Goal: Complete application form: Complete application form

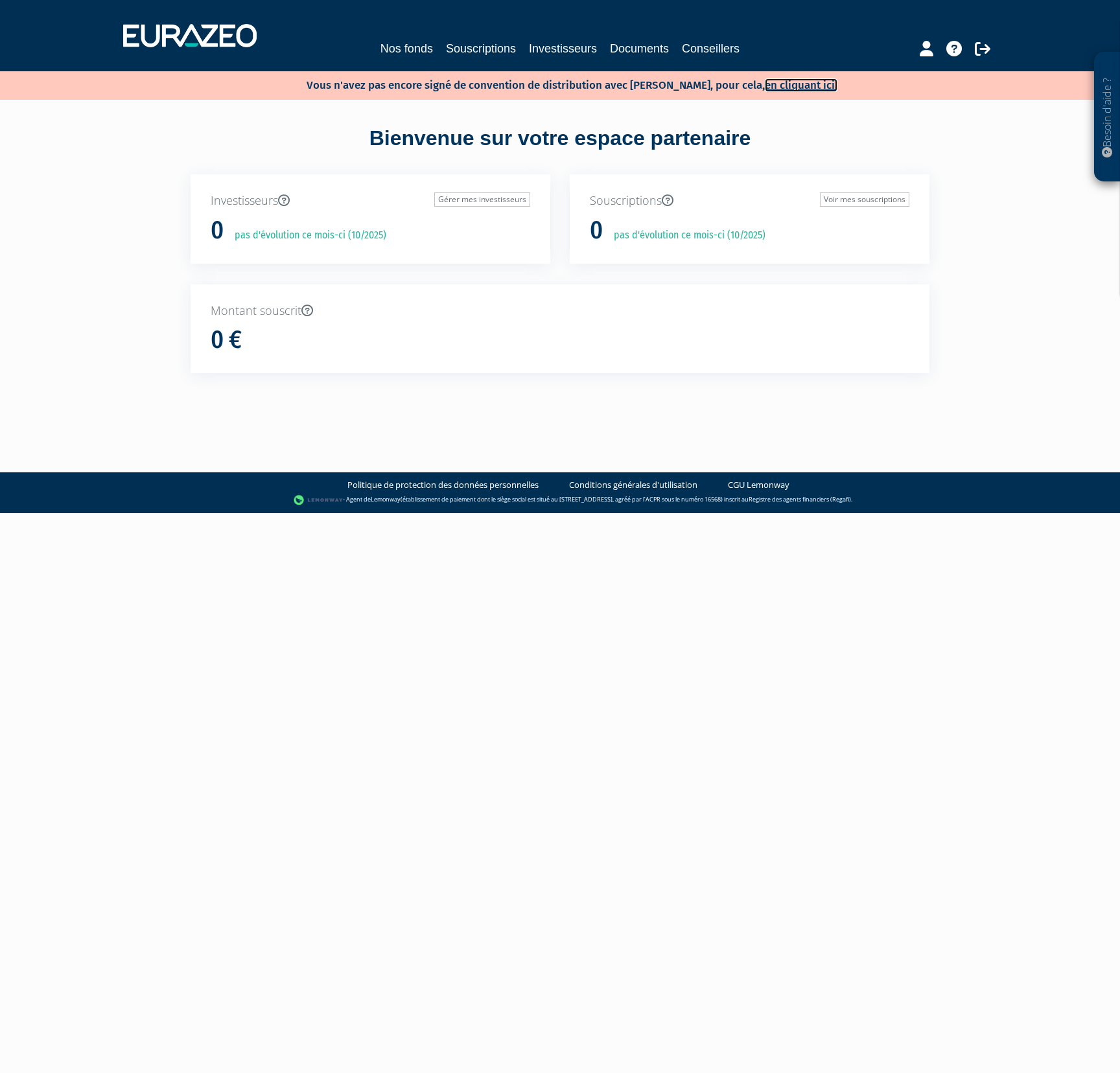
click at [765, 88] on link "en cliquant ici." at bounding box center [801, 85] width 72 height 13
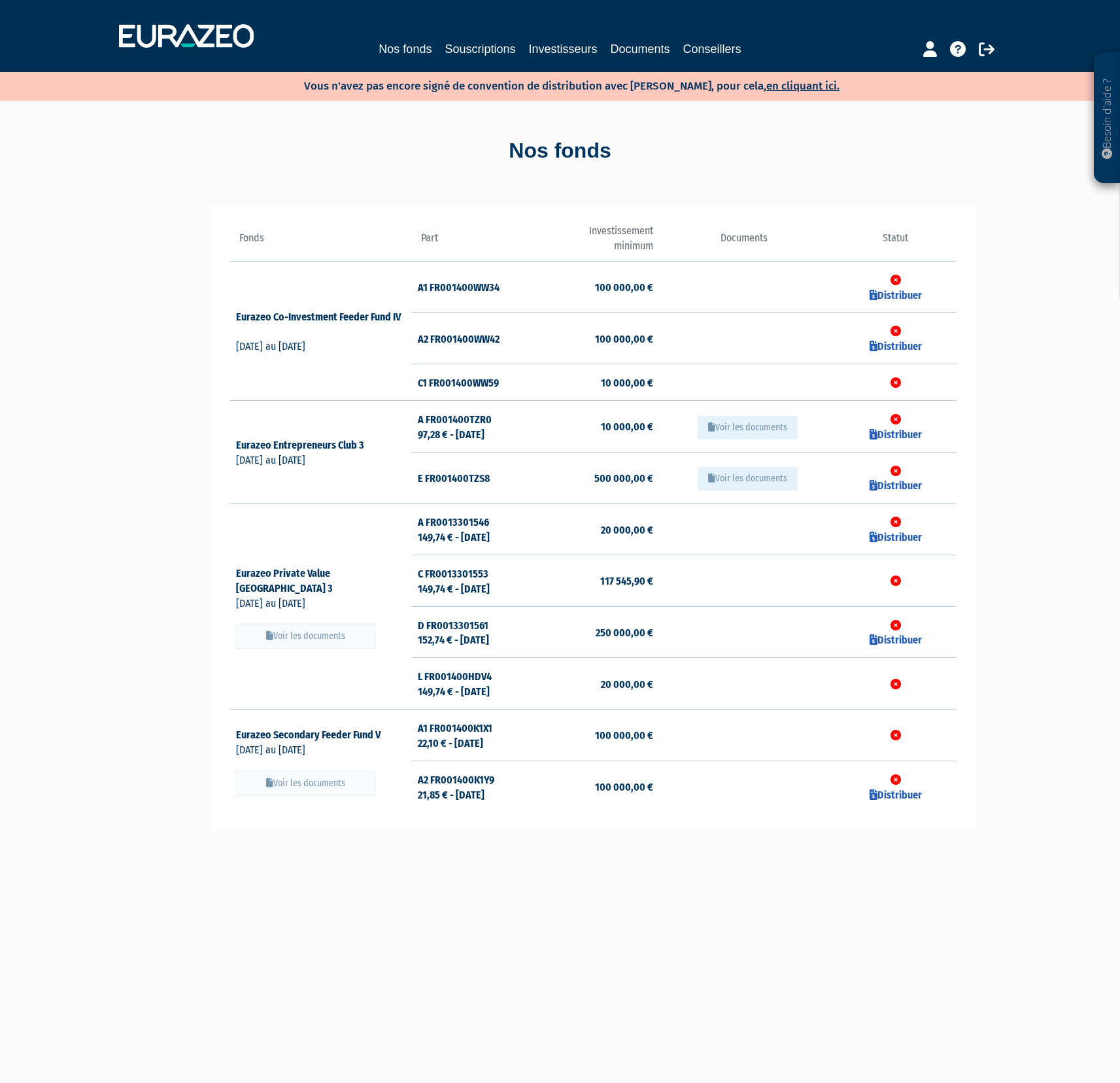
click at [316, 630] on button "Voir les documents" at bounding box center [305, 637] width 140 height 25
click at [335, 626] on button "Voir les documents" at bounding box center [305, 637] width 140 height 25
drag, startPoint x: 537, startPoint y: 90, endPoint x: 622, endPoint y: 98, distance: 85.4
click at [619, 95] on div "Vous n'avez pas encore signé de convention de distribution avec Eurazeo, pour c…" at bounding box center [560, 86] width 1120 height 28
click at [652, 145] on div "Nos fonds" at bounding box center [560, 151] width 745 height 30
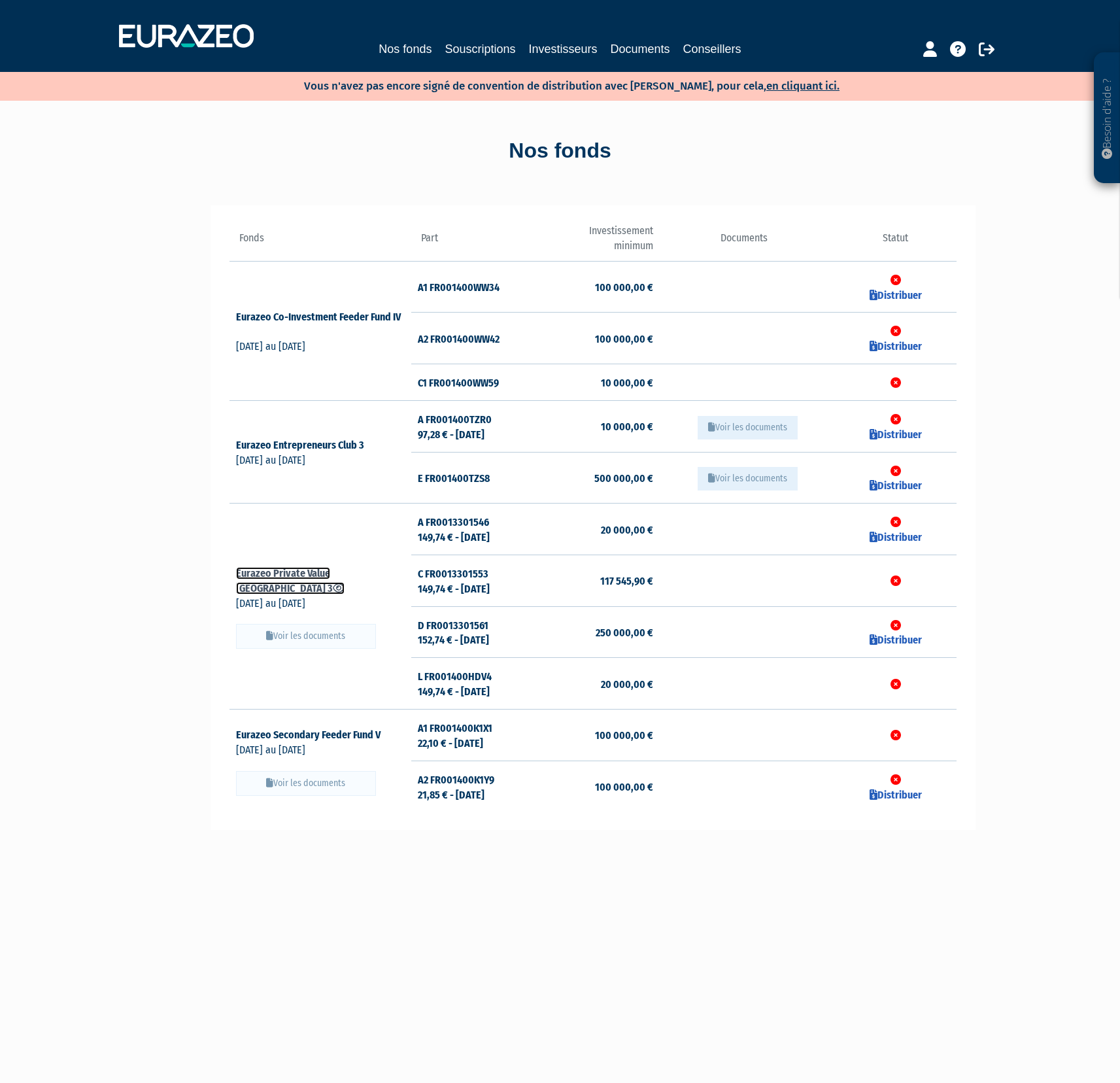
click at [345, 582] on icon at bounding box center [338, 588] width 12 height 11
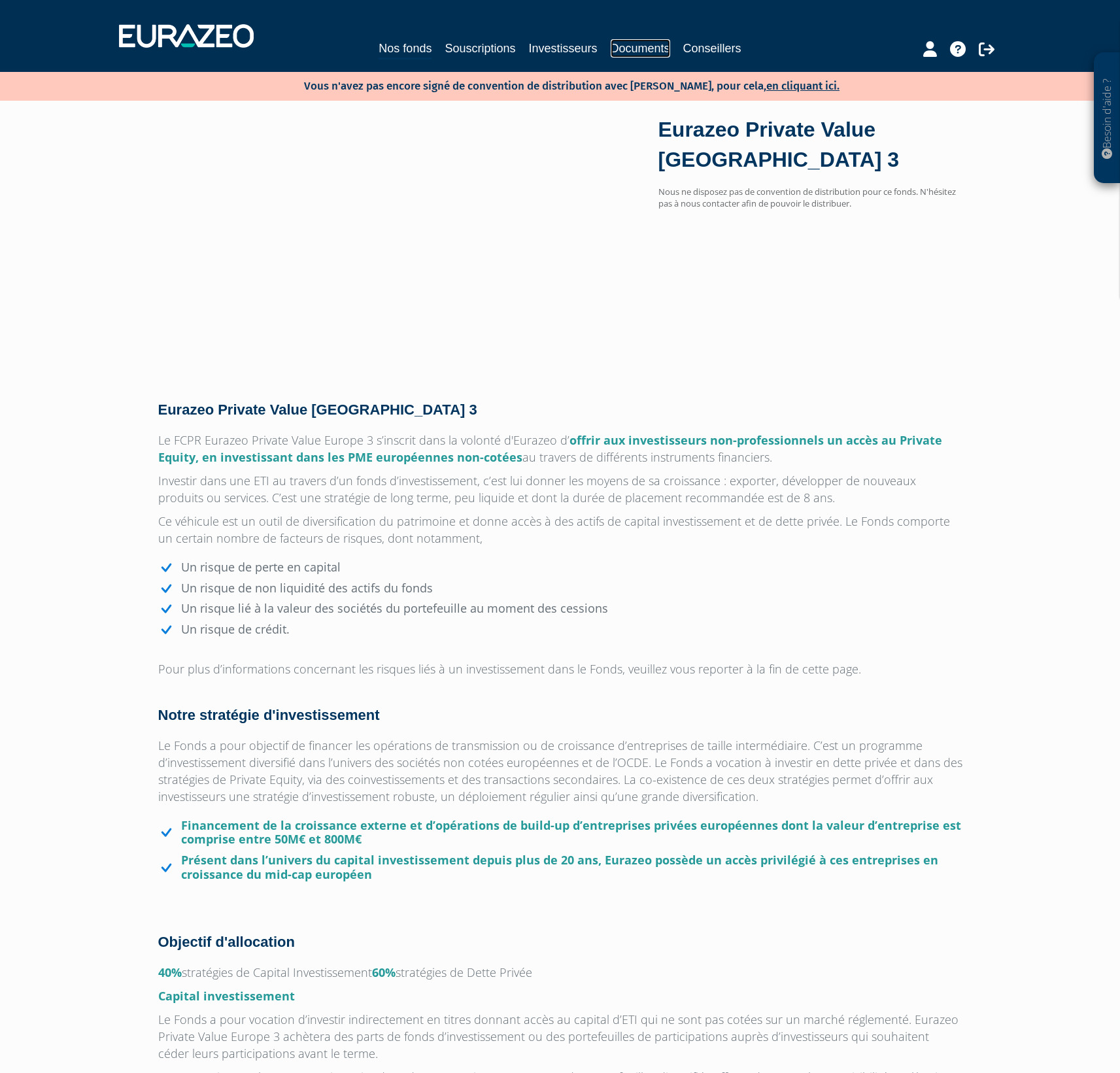
click at [646, 48] on link "Documents" at bounding box center [640, 48] width 60 height 19
click at [409, 45] on link "Nos fonds" at bounding box center [405, 49] width 53 height 20
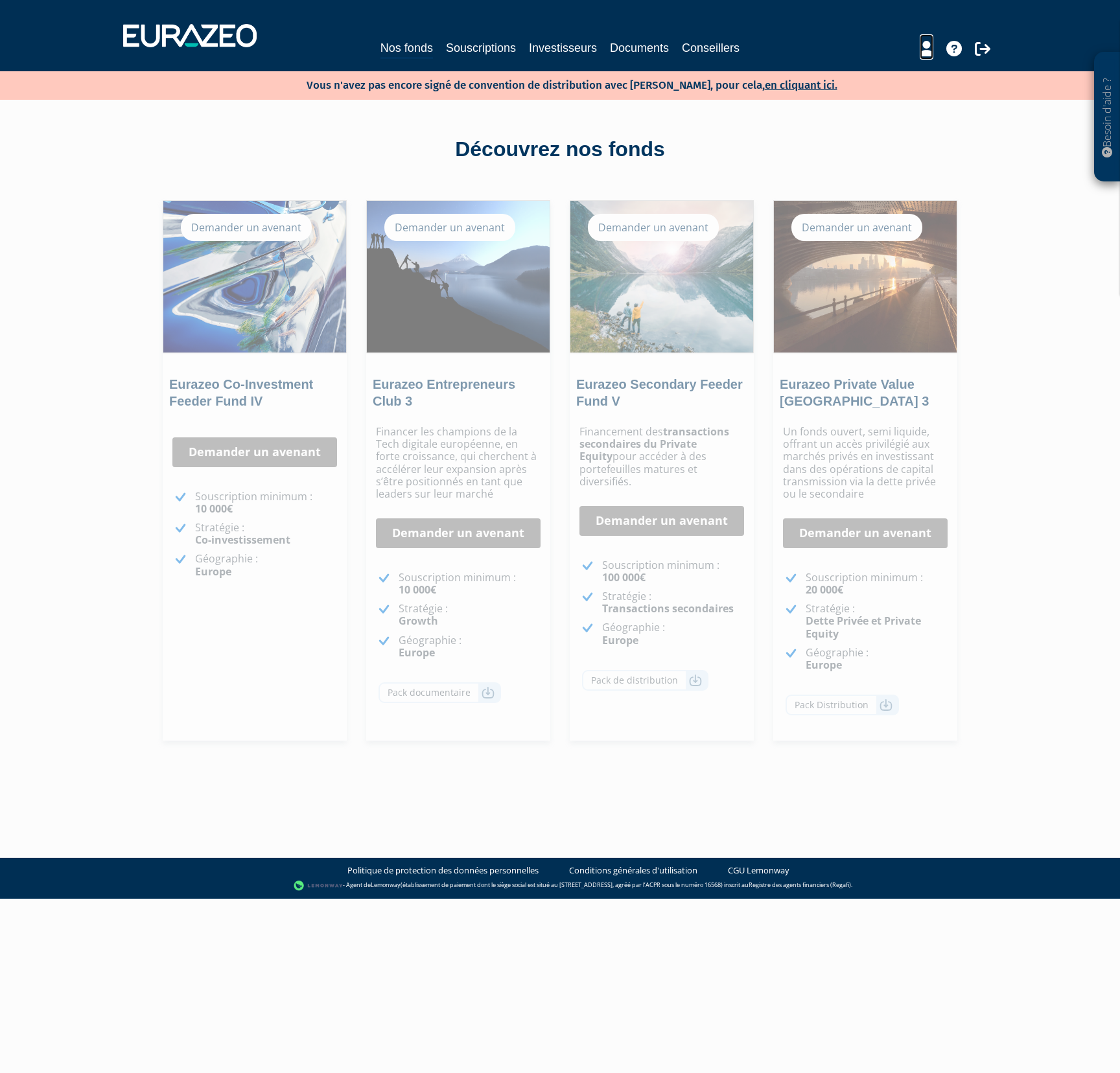
click at [923, 52] on icon at bounding box center [926, 48] width 13 height 16
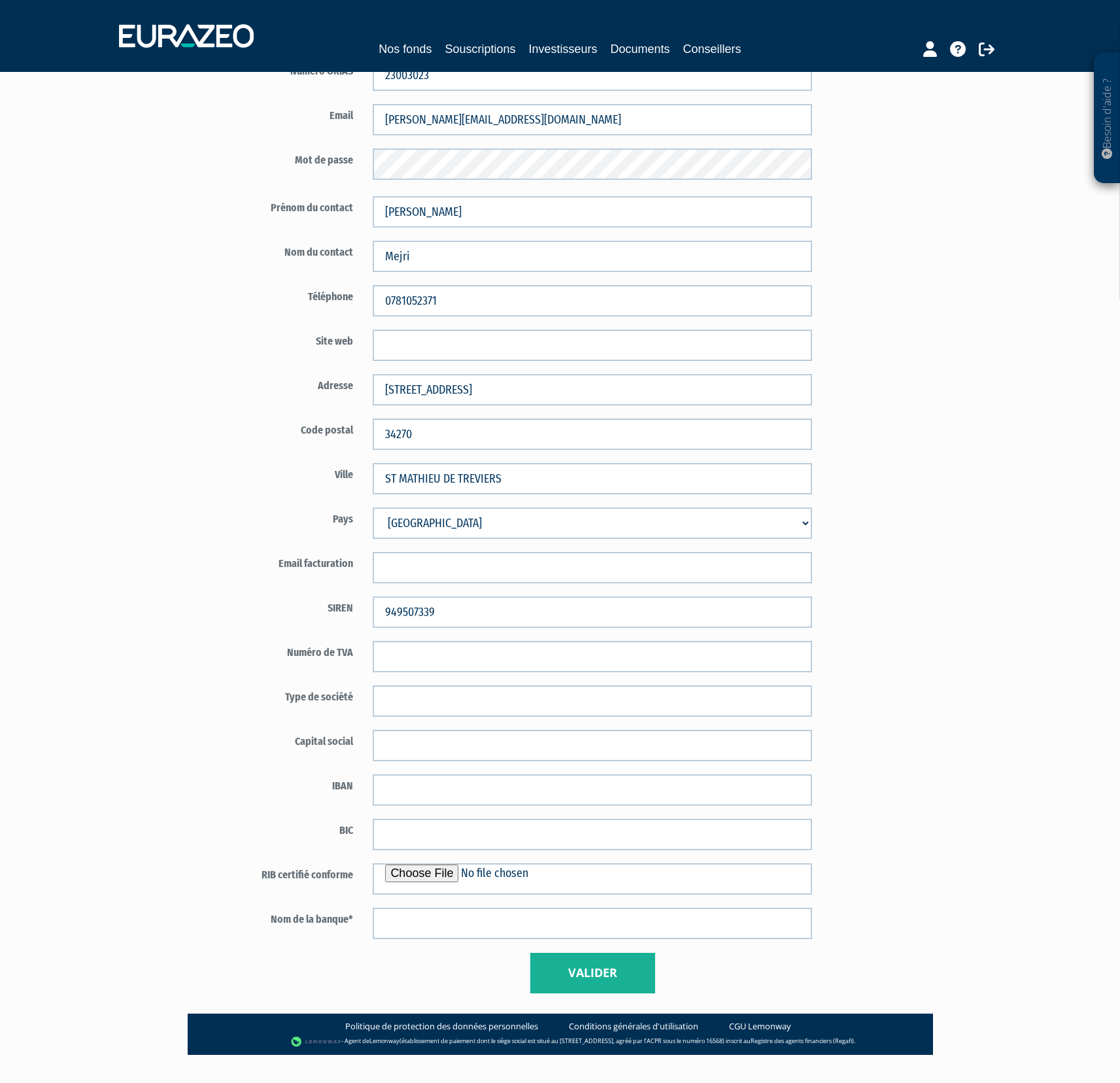
scroll to position [297, 0]
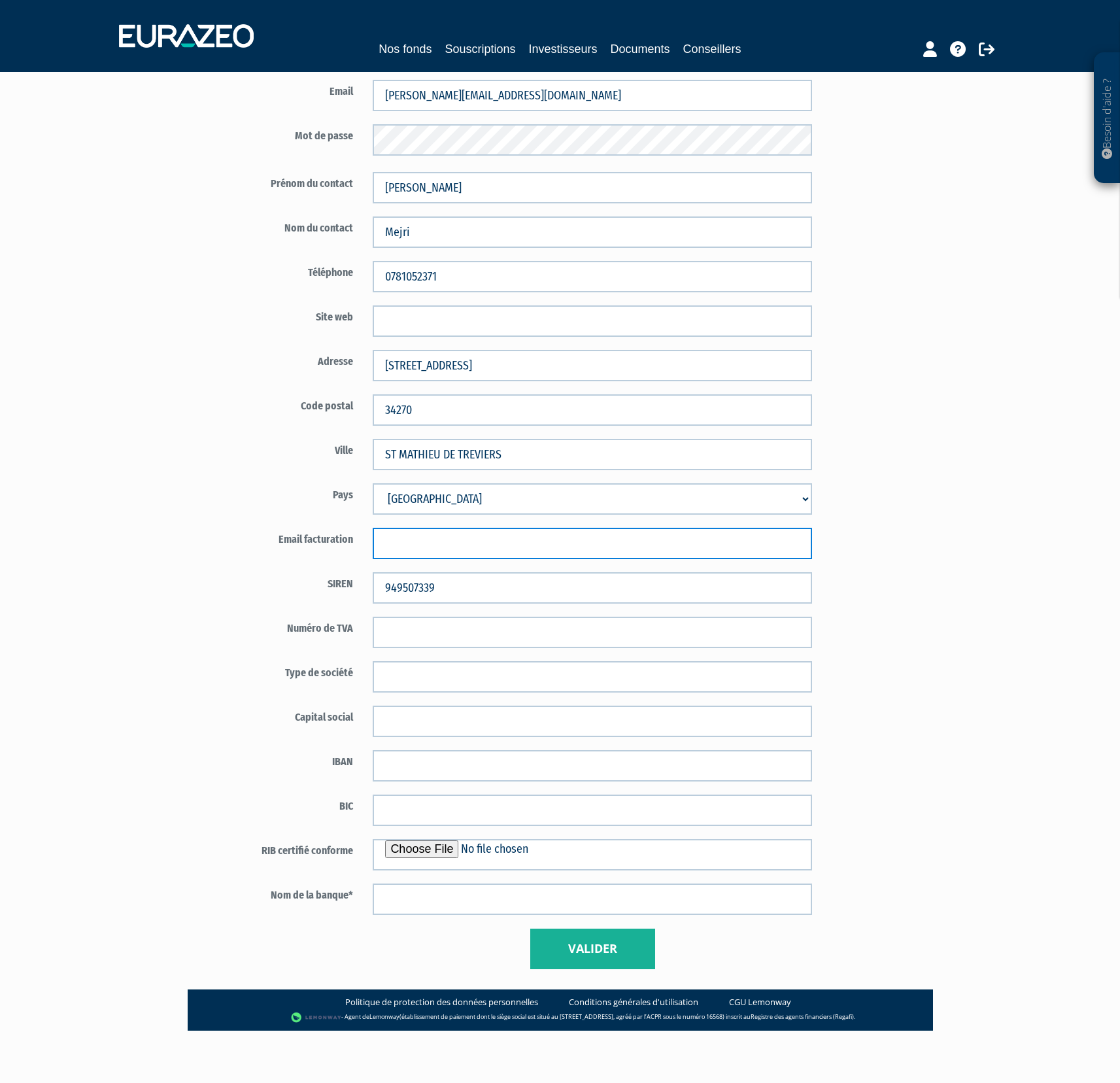
click at [635, 539] on input "text" at bounding box center [592, 543] width 439 height 31
type input "facturation@palladian-finance.fr"
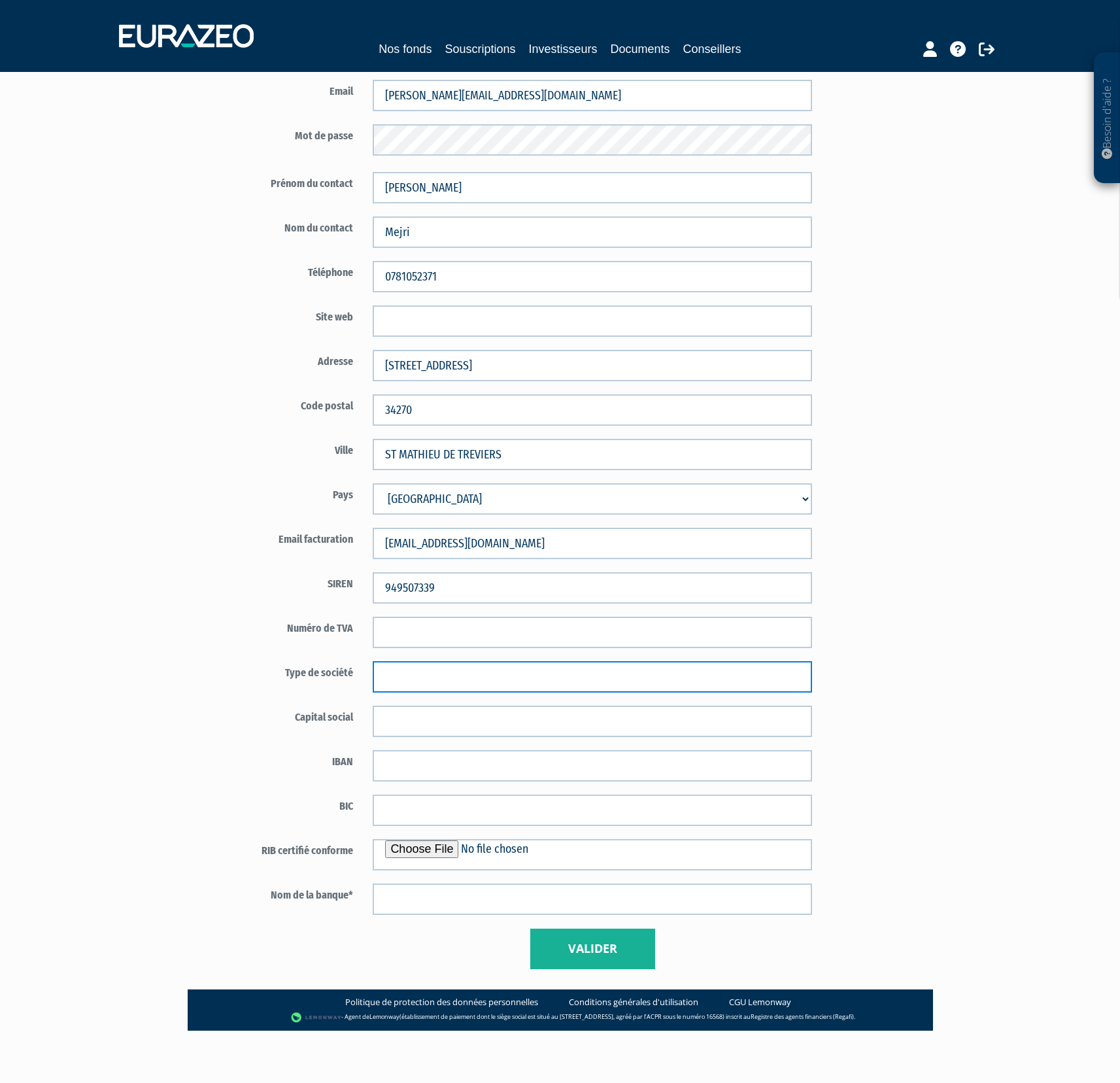
click at [668, 674] on input "text" at bounding box center [592, 677] width 439 height 31
type input "EURL"
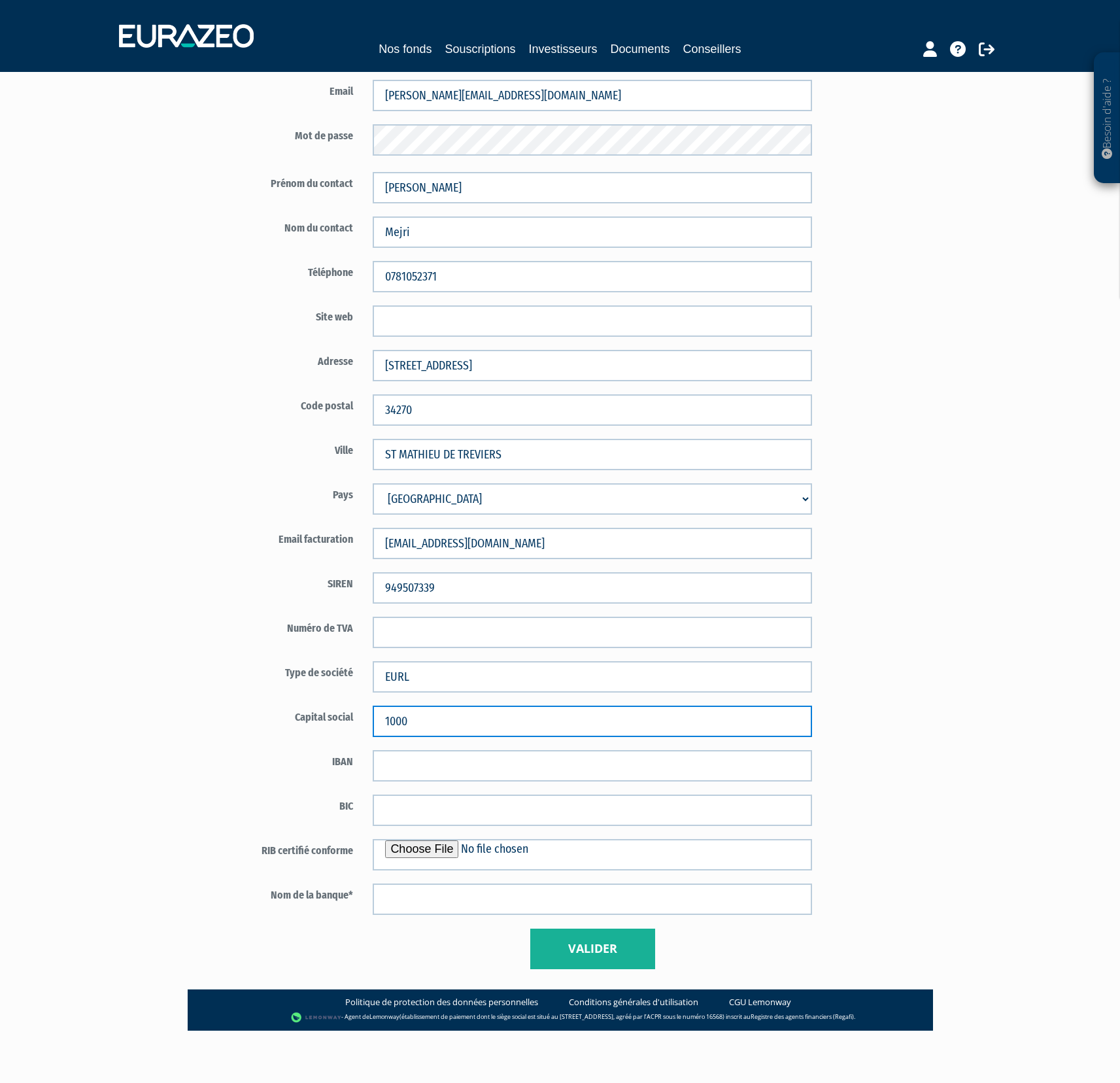
type input "1000"
drag, startPoint x: 245, startPoint y: 690, endPoint x: 270, endPoint y: 694, distance: 25.3
click at [245, 690] on div "Type de société EURL" at bounding box center [516, 677] width 612 height 31
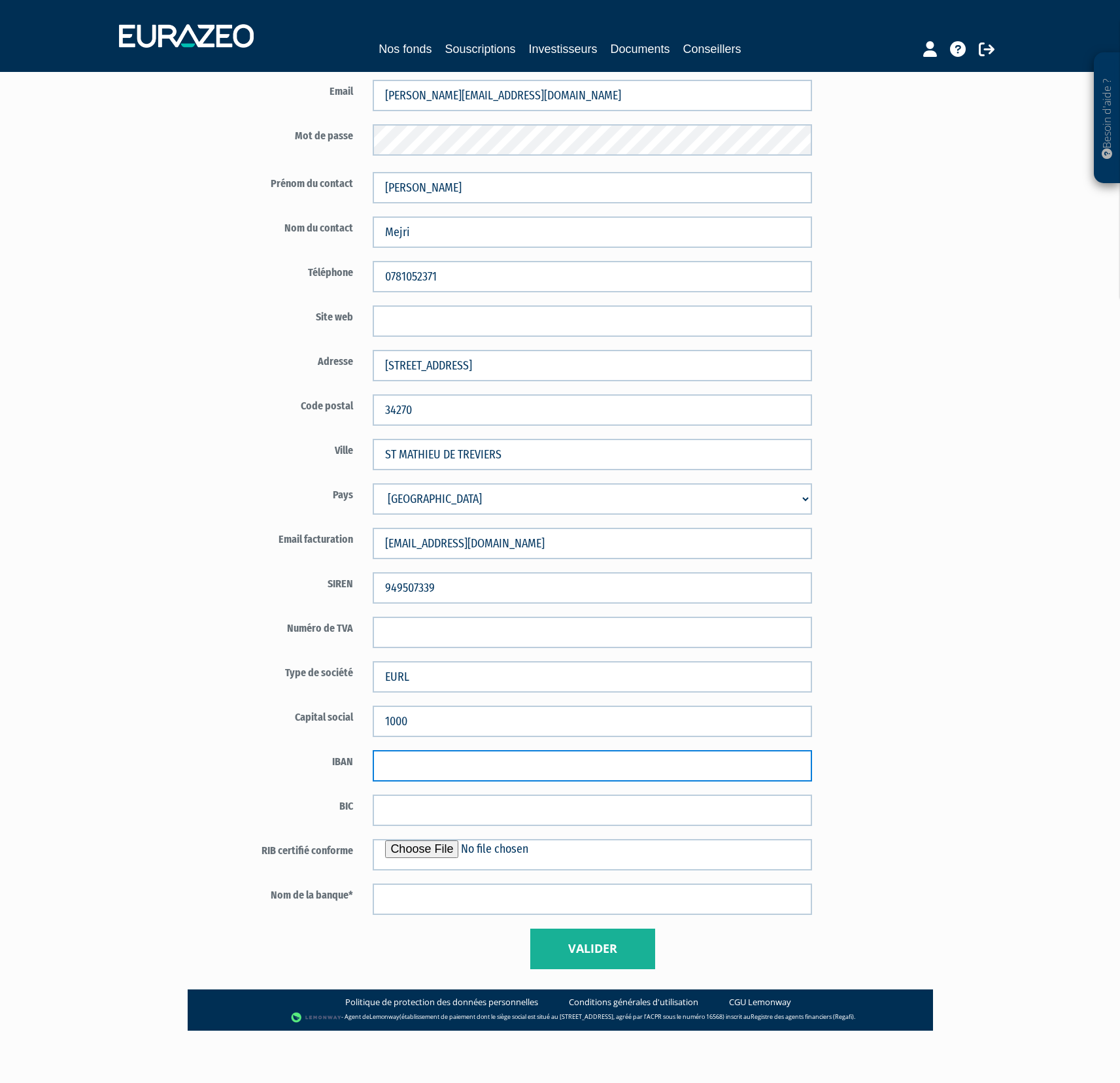
click at [416, 761] on input "text" at bounding box center [592, 766] width 439 height 31
paste input "[FINANCIAL_ID]"
type input "[FINANCIAL_ID]"
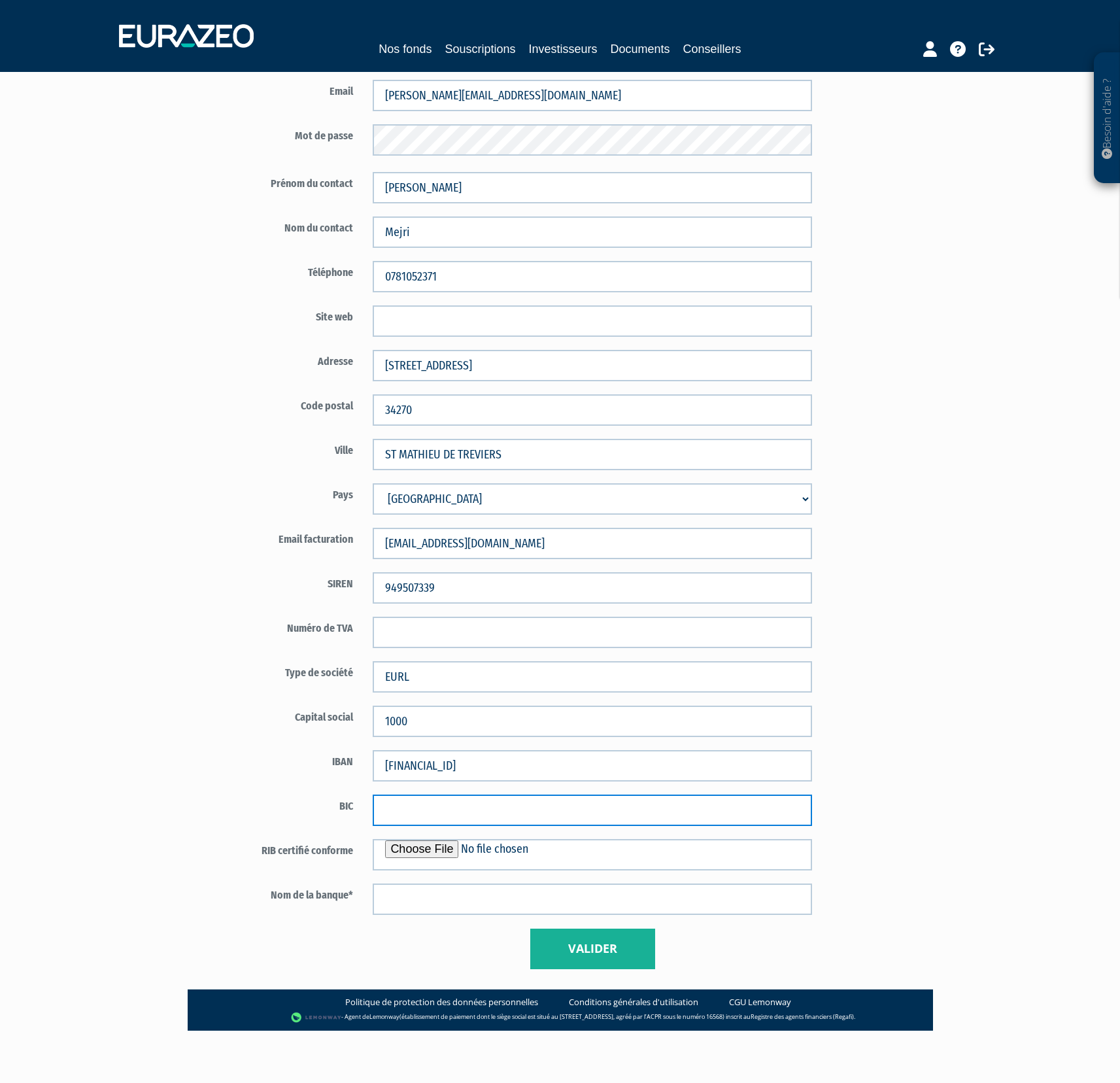
click at [471, 816] on input "text" at bounding box center [592, 810] width 439 height 31
paste input "[SWIFT_CODE]"
type input "[SWIFT_CODE]"
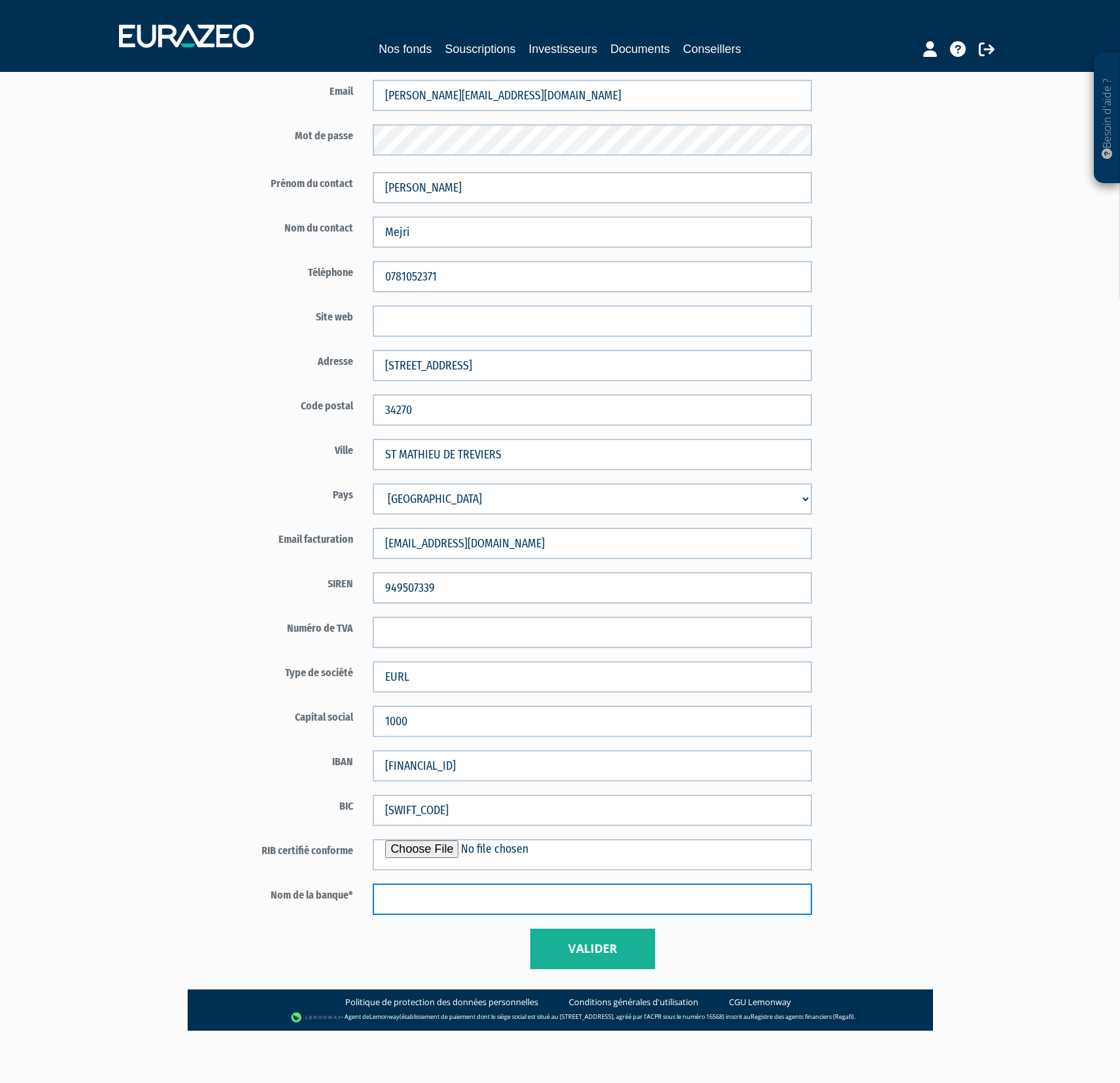
click at [444, 897] on input "text" at bounding box center [592, 899] width 439 height 31
type input "Banque Populaire du Sud"
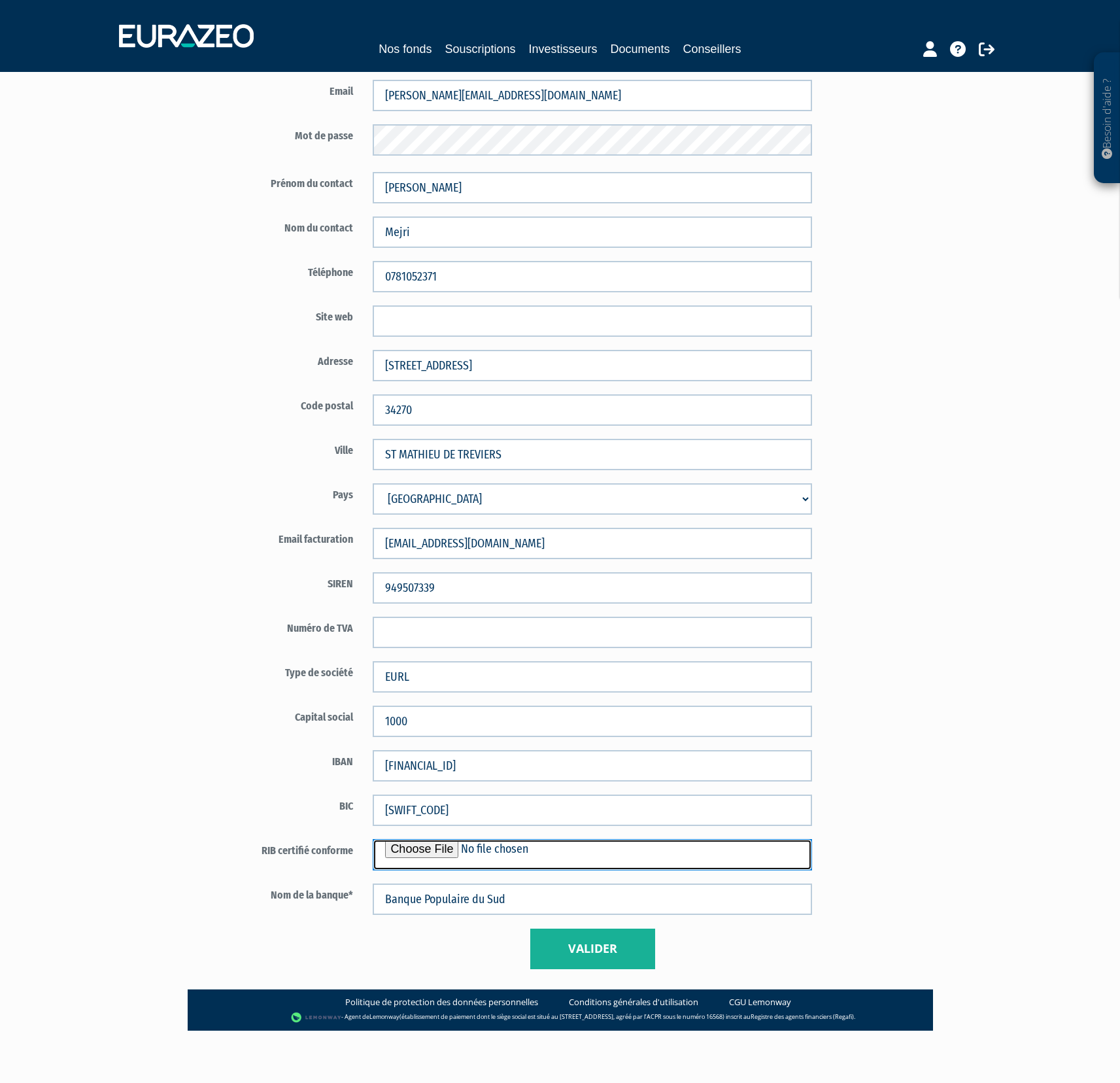
click at [467, 850] on input "file" at bounding box center [592, 854] width 439 height 31
type input "C:\fakepath\RIB_BP_58221640718.pdf"
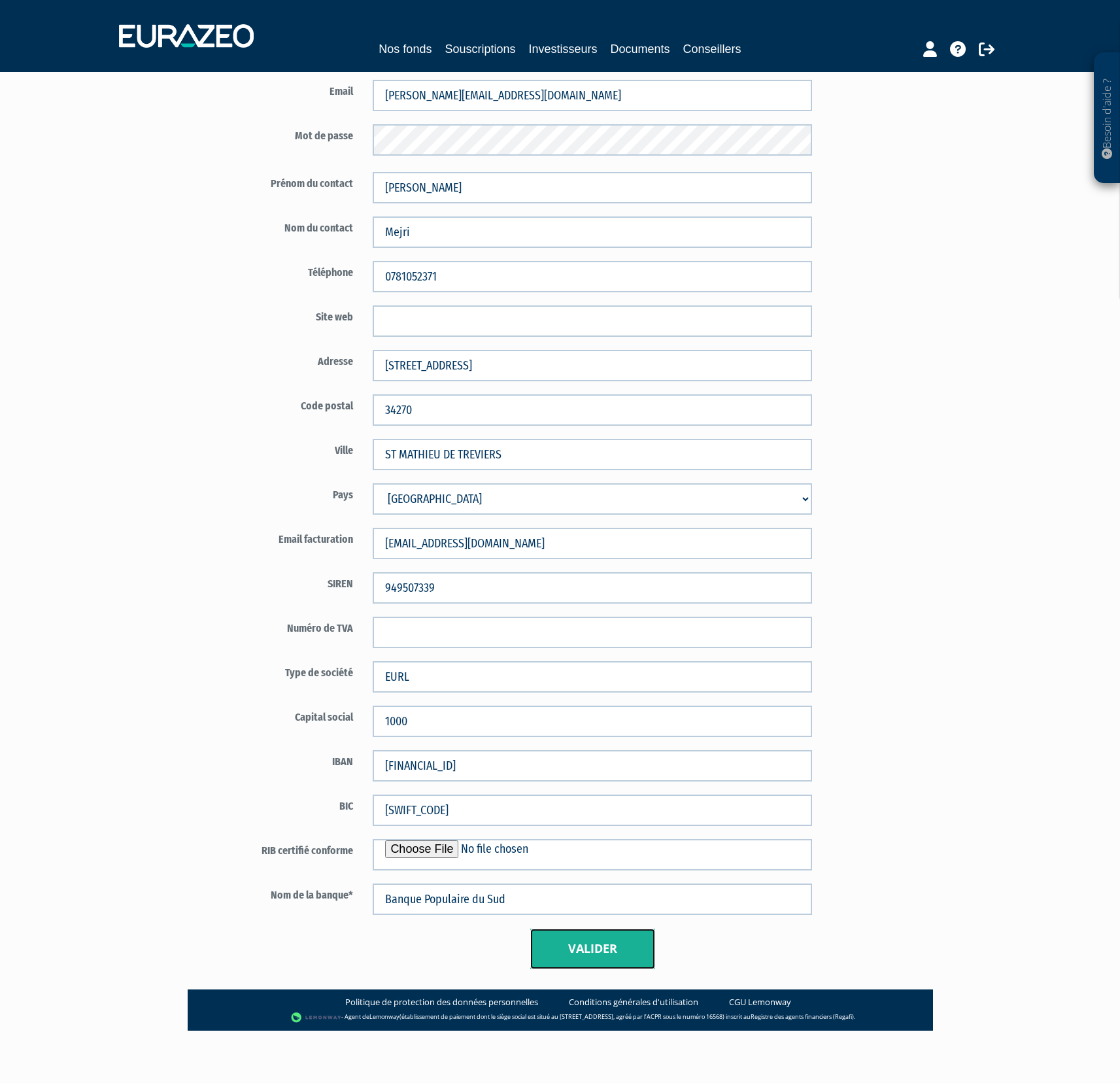
click at [599, 948] on button "Valider" at bounding box center [592, 949] width 124 height 41
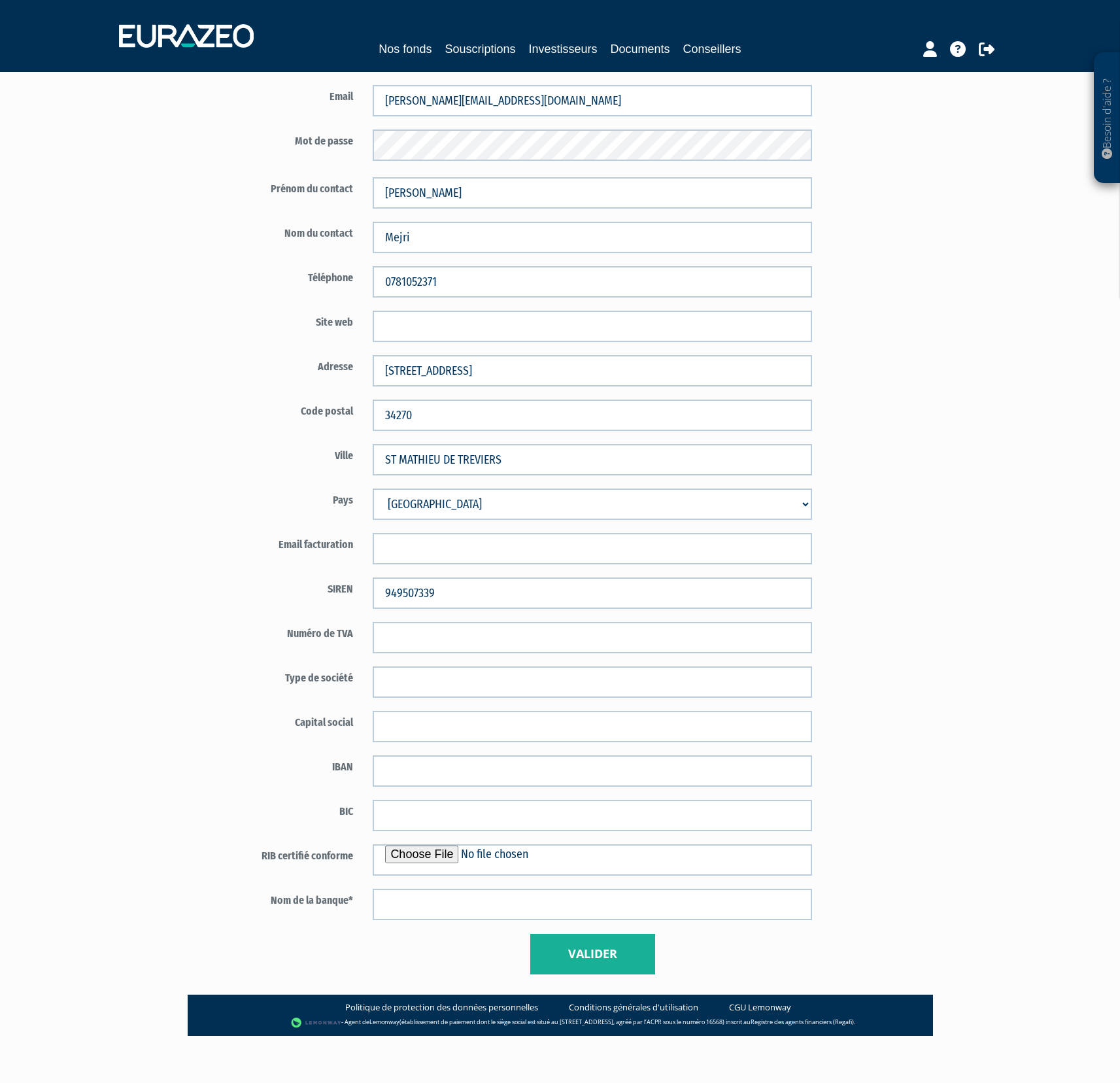
scroll to position [292, 0]
click at [454, 631] on input "text" at bounding box center [592, 637] width 439 height 31
click at [460, 846] on input "file" at bounding box center [592, 859] width 439 height 31
type input "C:\fakepath\RIB_BP_58221640718.pdf"
click at [614, 939] on button "Valider" at bounding box center [592, 954] width 124 height 41
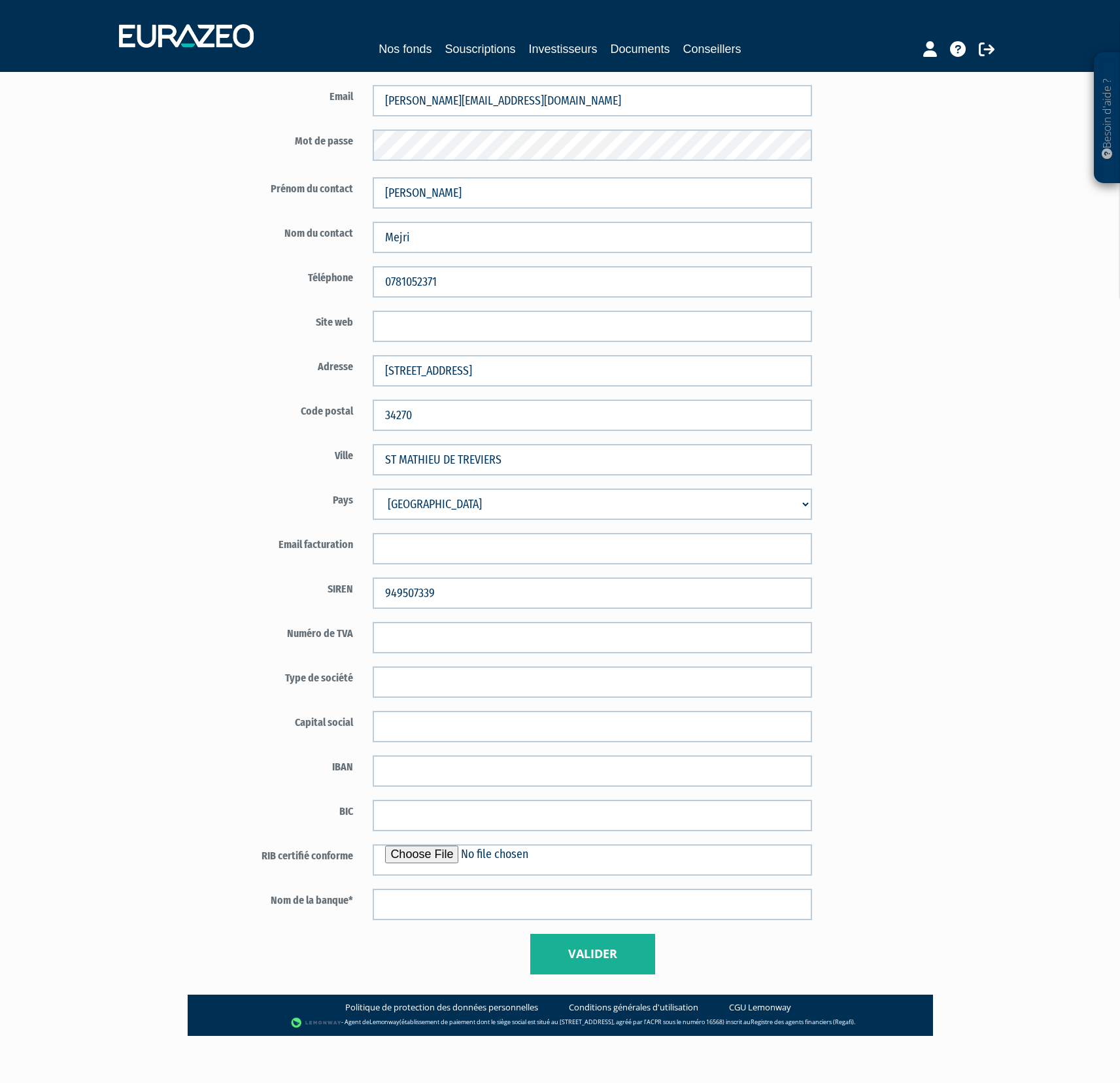
click at [667, 886] on form "Code distributeur 3669 Raison sociale* Palladian Finance 23003023" at bounding box center [516, 444] width 612 height 1061
click at [667, 897] on input "text" at bounding box center [592, 903] width 439 height 31
type input "BP Sud"
drag, startPoint x: 485, startPoint y: 817, endPoint x: 497, endPoint y: 805, distance: 17.0
click at [485, 817] on input "text" at bounding box center [592, 814] width 439 height 31
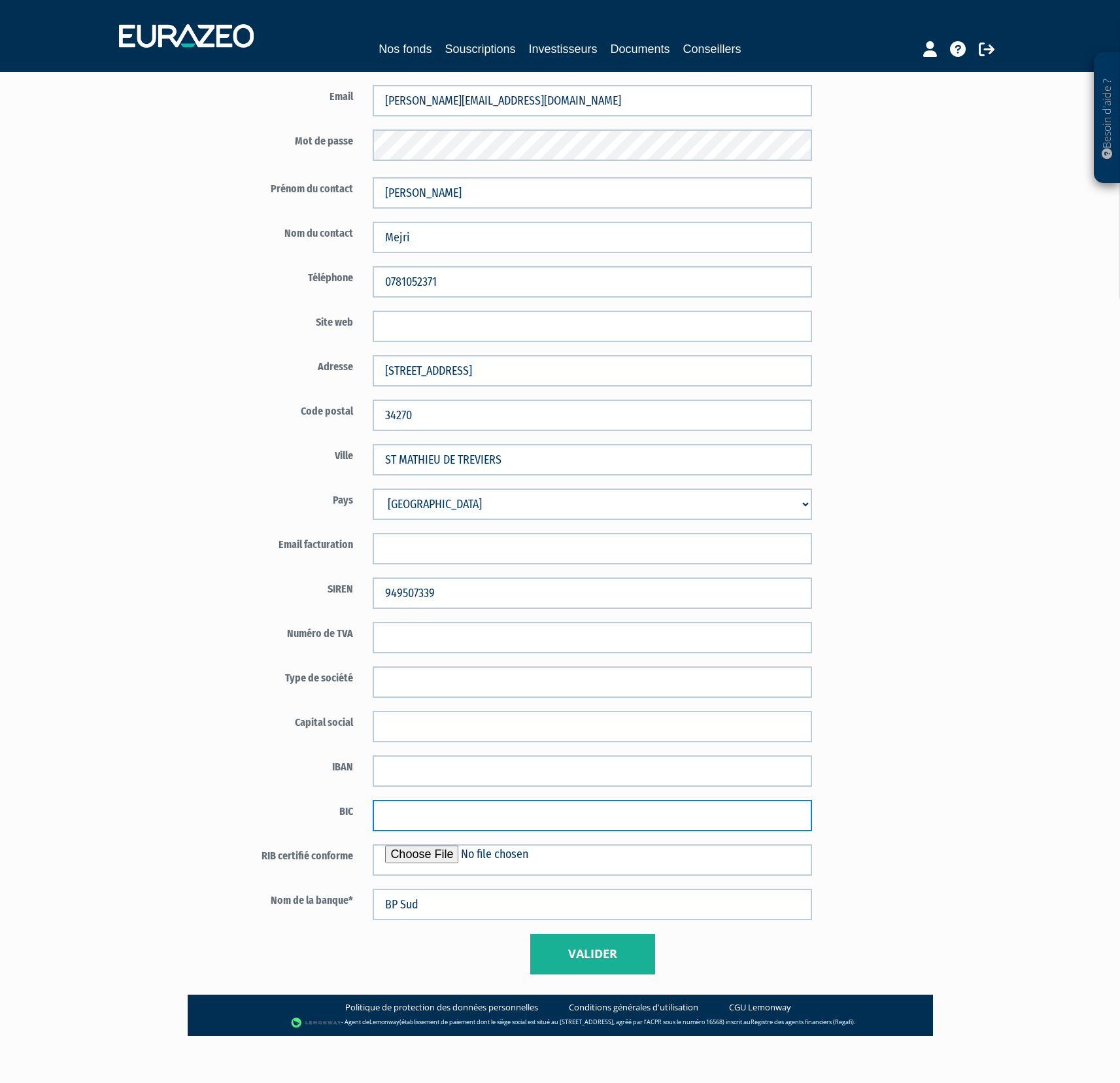
paste input "[SWIFT_CODE]"
type input "CCBPFRPPPPG"
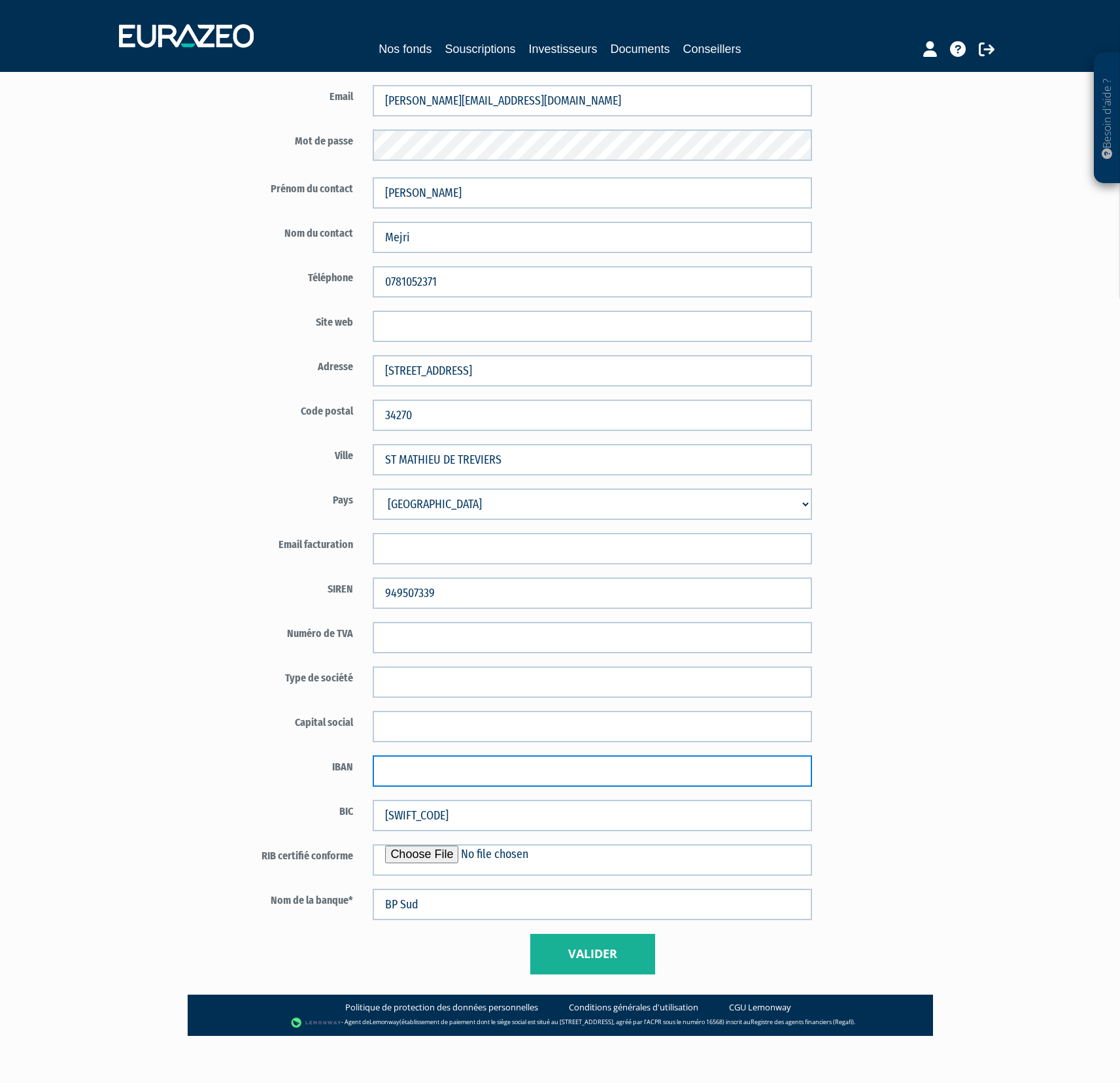
click at [469, 763] on input "text" at bounding box center [592, 770] width 439 height 31
paste input "FR76 1660 7003 3058 2216 4071 806"
type input "FR76 1660 7003 3058 2216 4071 806"
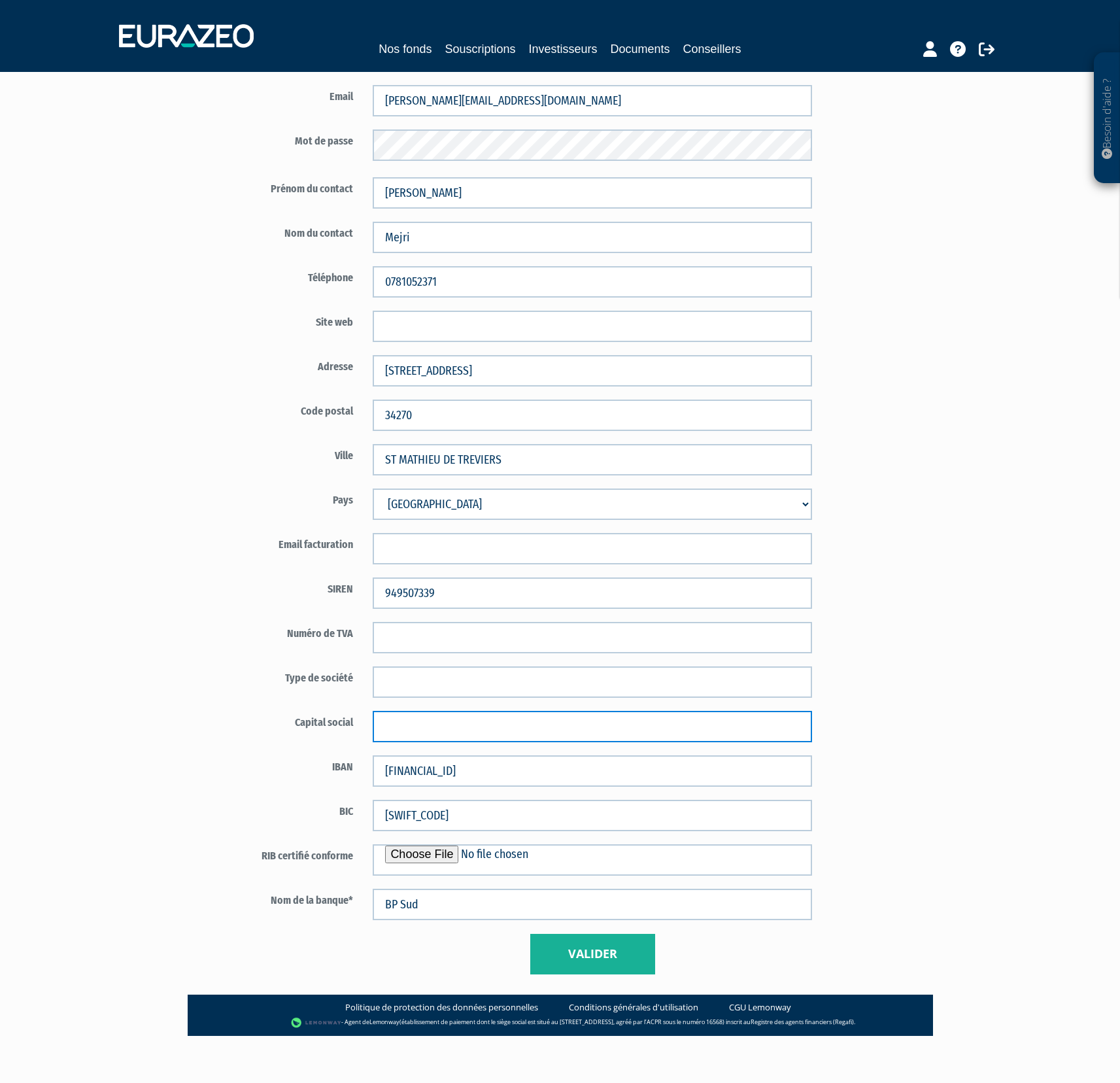
click at [489, 723] on input "text" at bounding box center [592, 726] width 439 height 31
type input "1000"
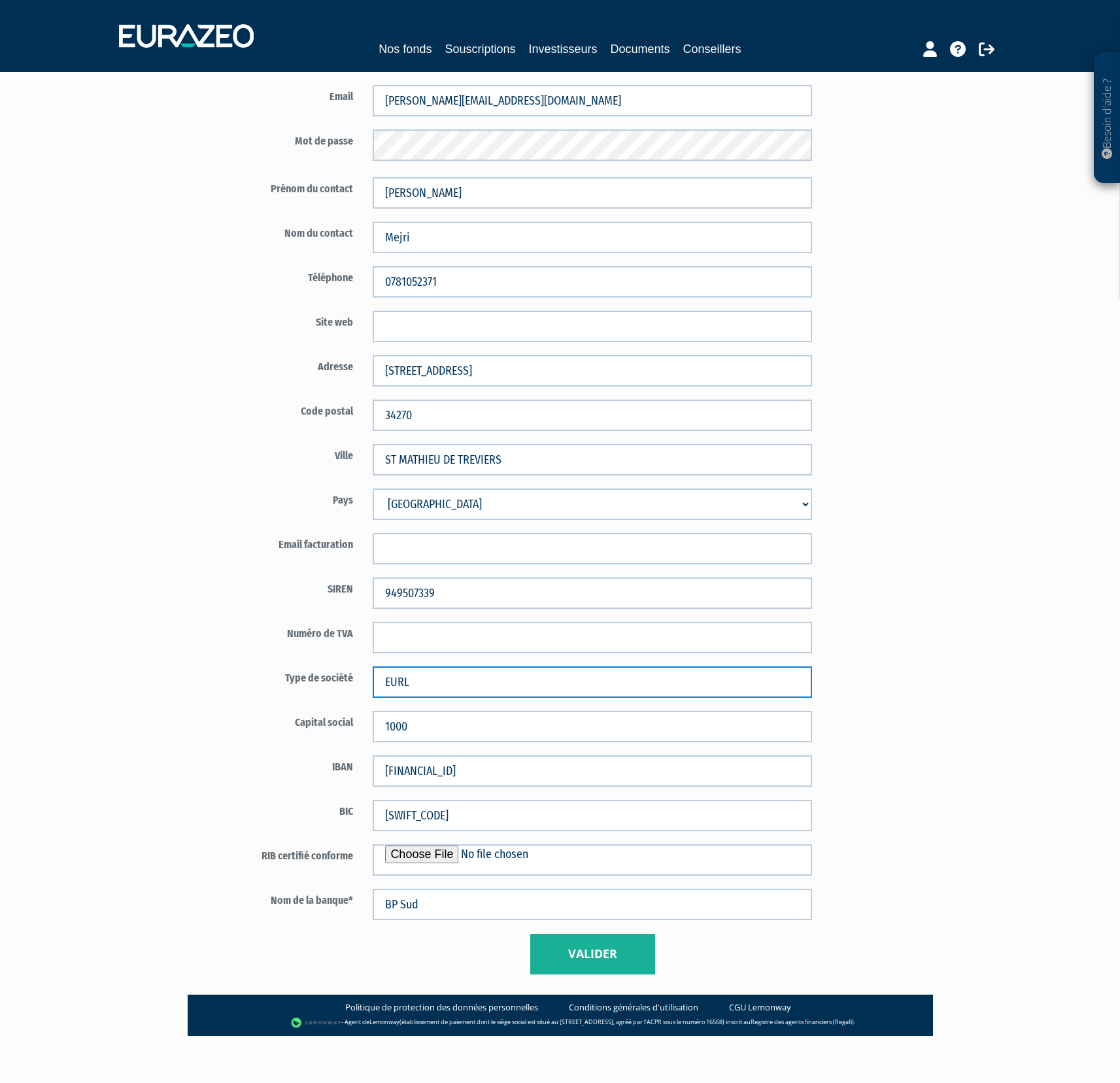
type input "EURL"
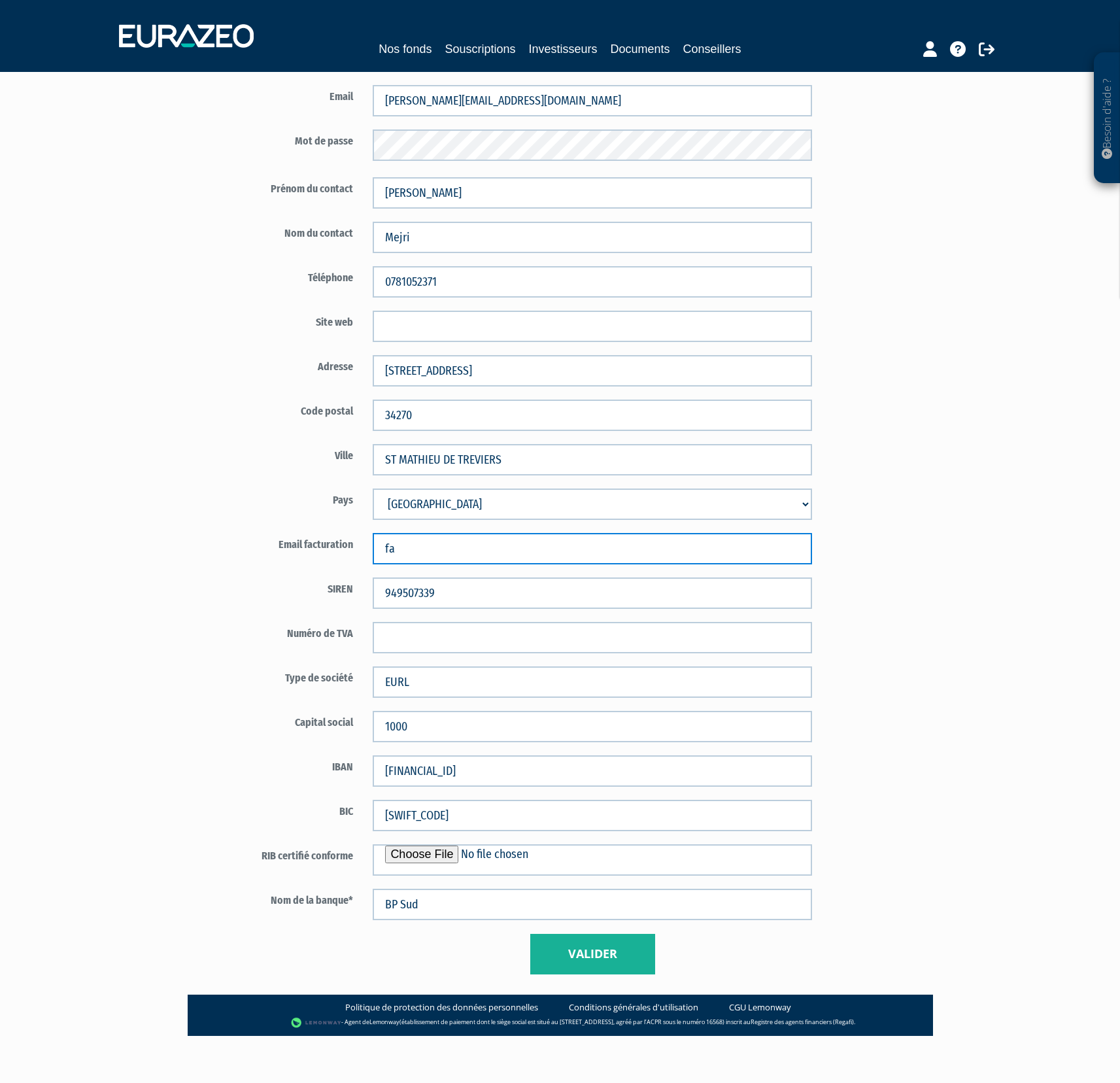
click at [391, 548] on input "fa" at bounding box center [592, 548] width 439 height 31
paste input "cturation@palladian-finance.fr"
type input "facturation@palladian-finance.fr"
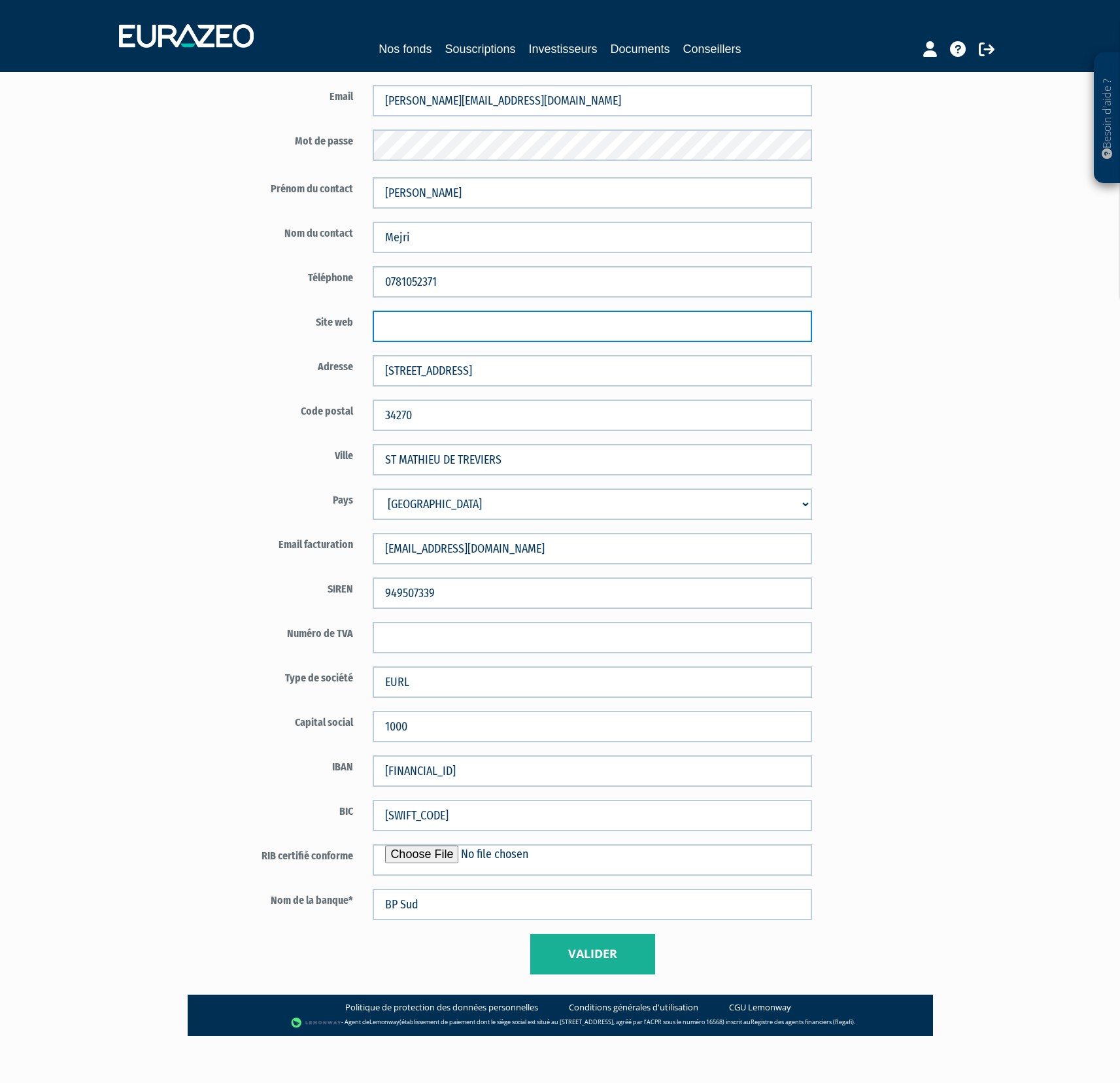
click at [429, 317] on input "text" at bounding box center [592, 325] width 439 height 31
paste input "https://www.palladian-finance.fr"
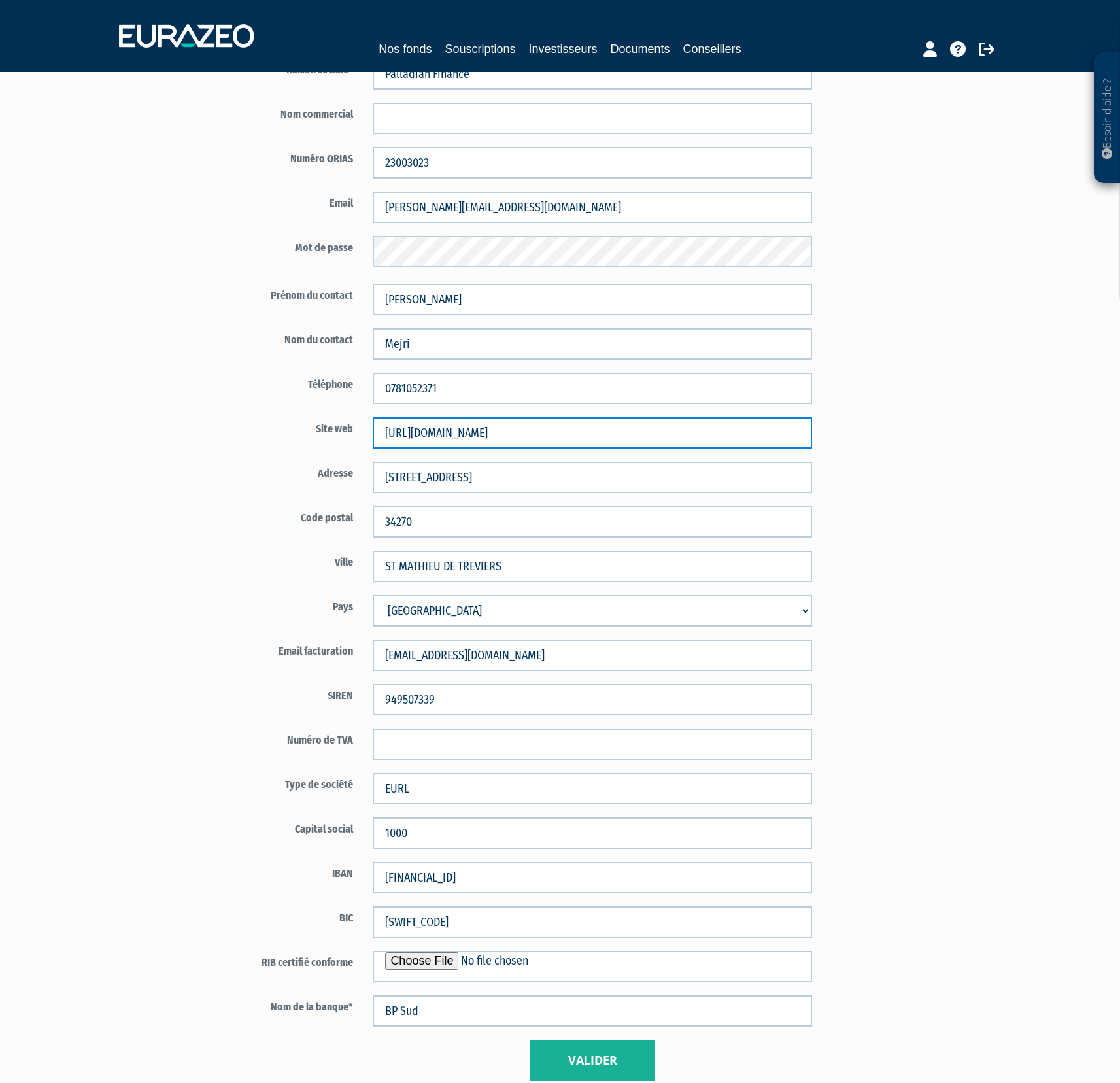
scroll to position [0, 0]
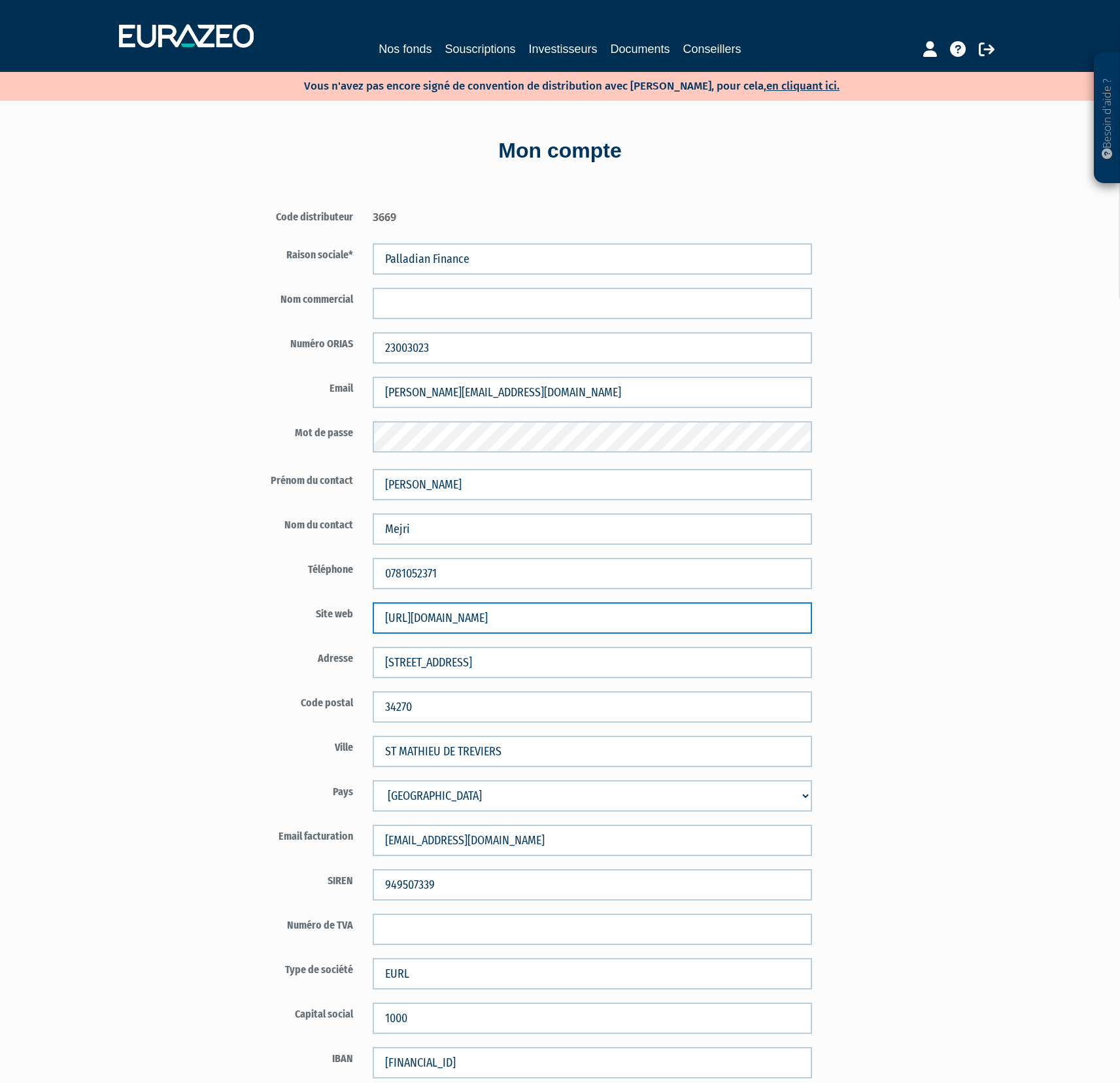
type input "https://www.palladian-finance.fr"
drag, startPoint x: 312, startPoint y: 214, endPoint x: 427, endPoint y: 213, distance: 115.0
click at [422, 213] on div "Code distributeur 3669" at bounding box center [516, 218] width 612 height 25
copy div "Code distributeur 3669"
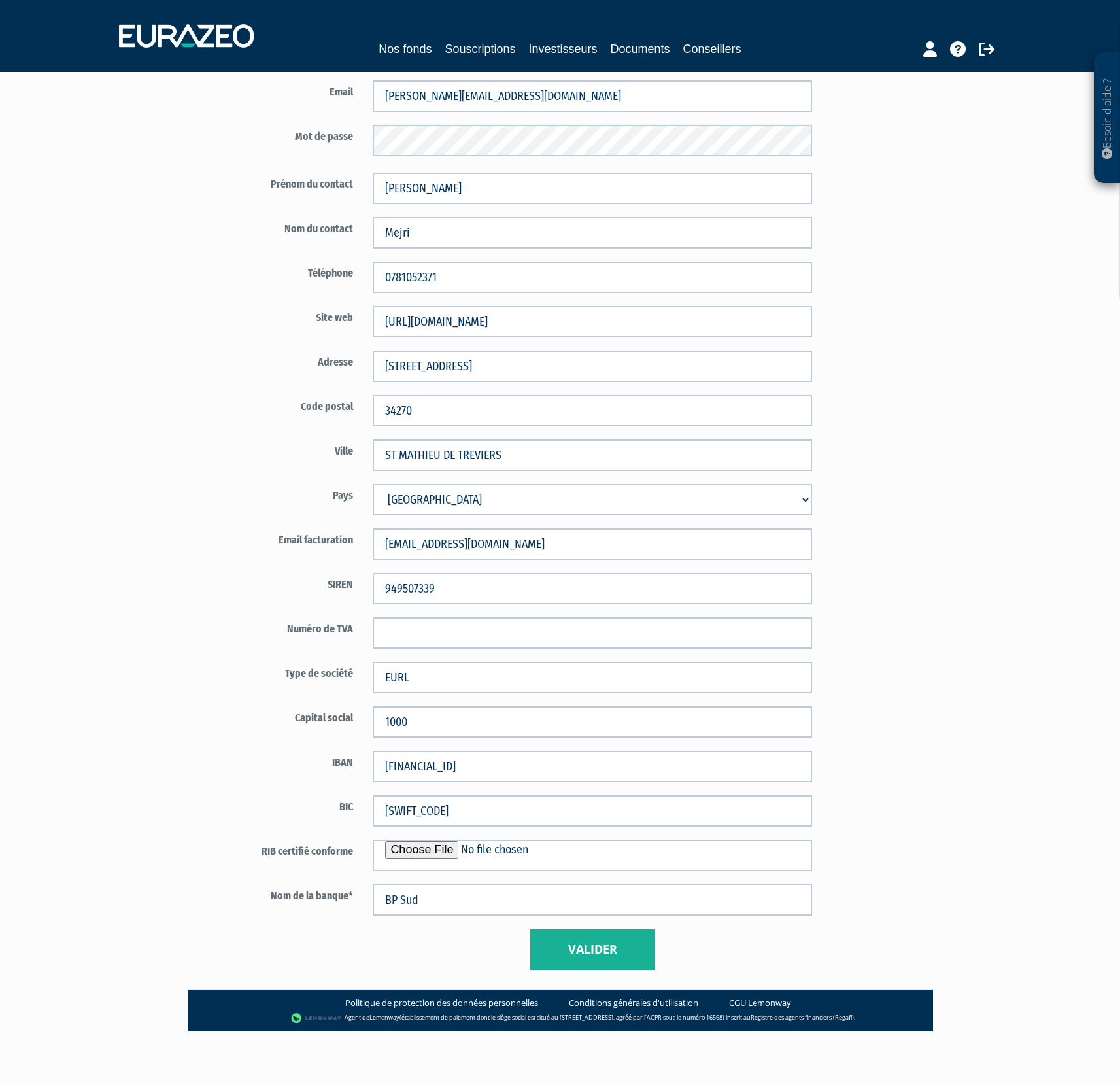
scroll to position [297, 0]
click at [610, 949] on button "Valider" at bounding box center [592, 949] width 124 height 41
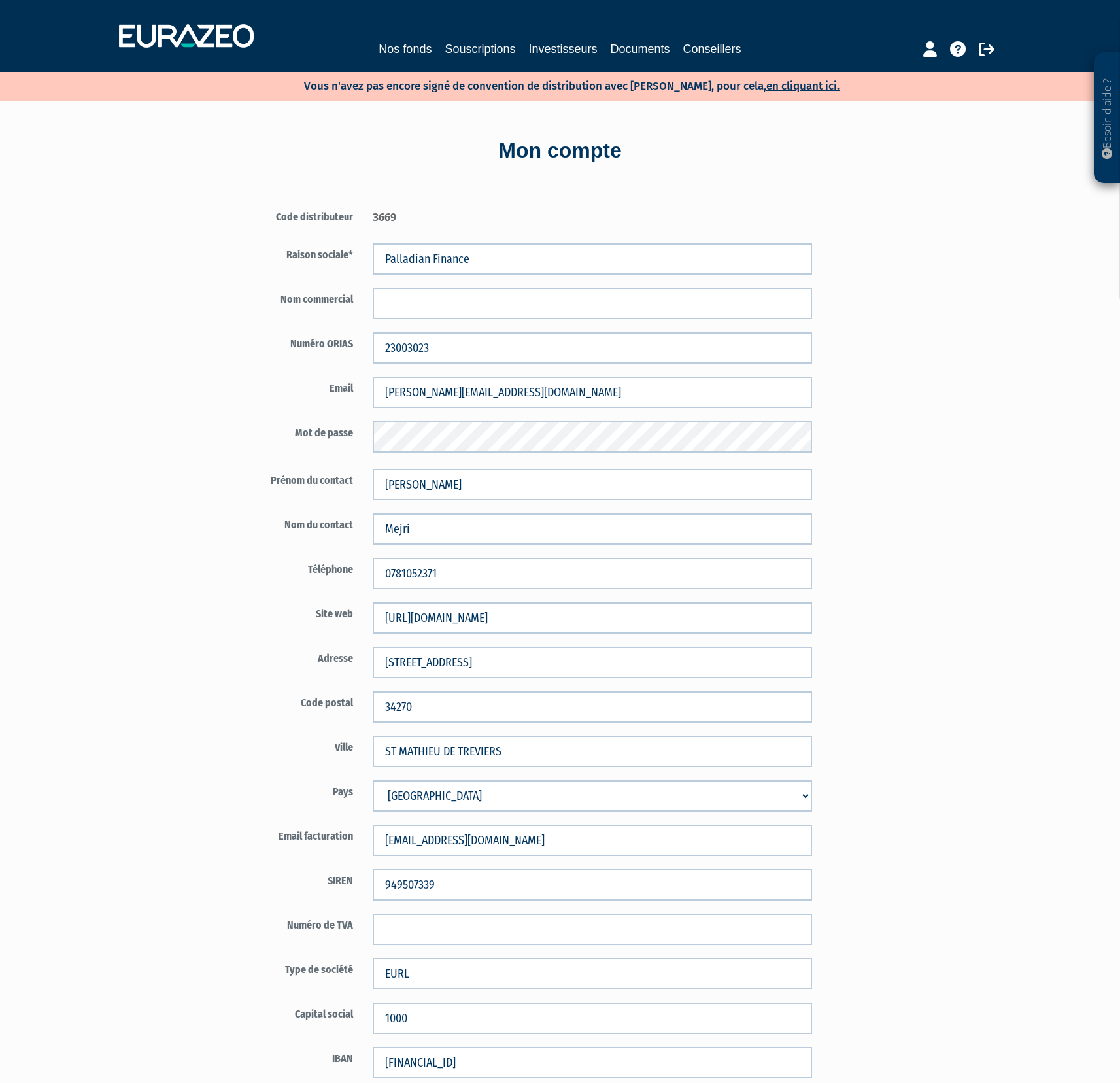
drag, startPoint x: 782, startPoint y: 216, endPoint x: 791, endPoint y: 181, distance: 36.1
click at [782, 216] on div "3669" at bounding box center [592, 215] width 459 height 20
click at [698, 49] on link "Conseillers" at bounding box center [712, 49] width 58 height 19
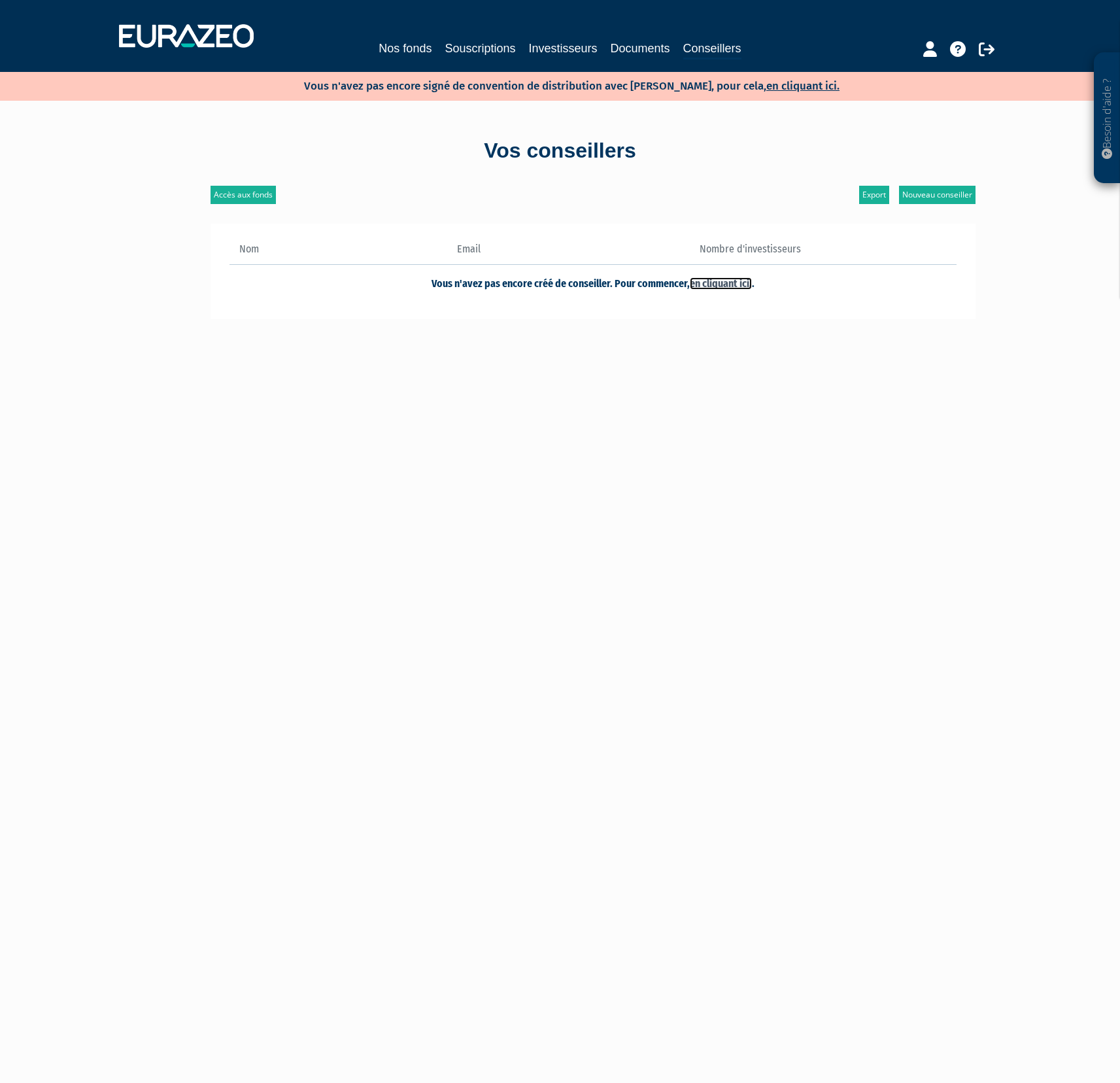
click at [720, 285] on link "en cliquant ici." at bounding box center [721, 284] width 62 height 12
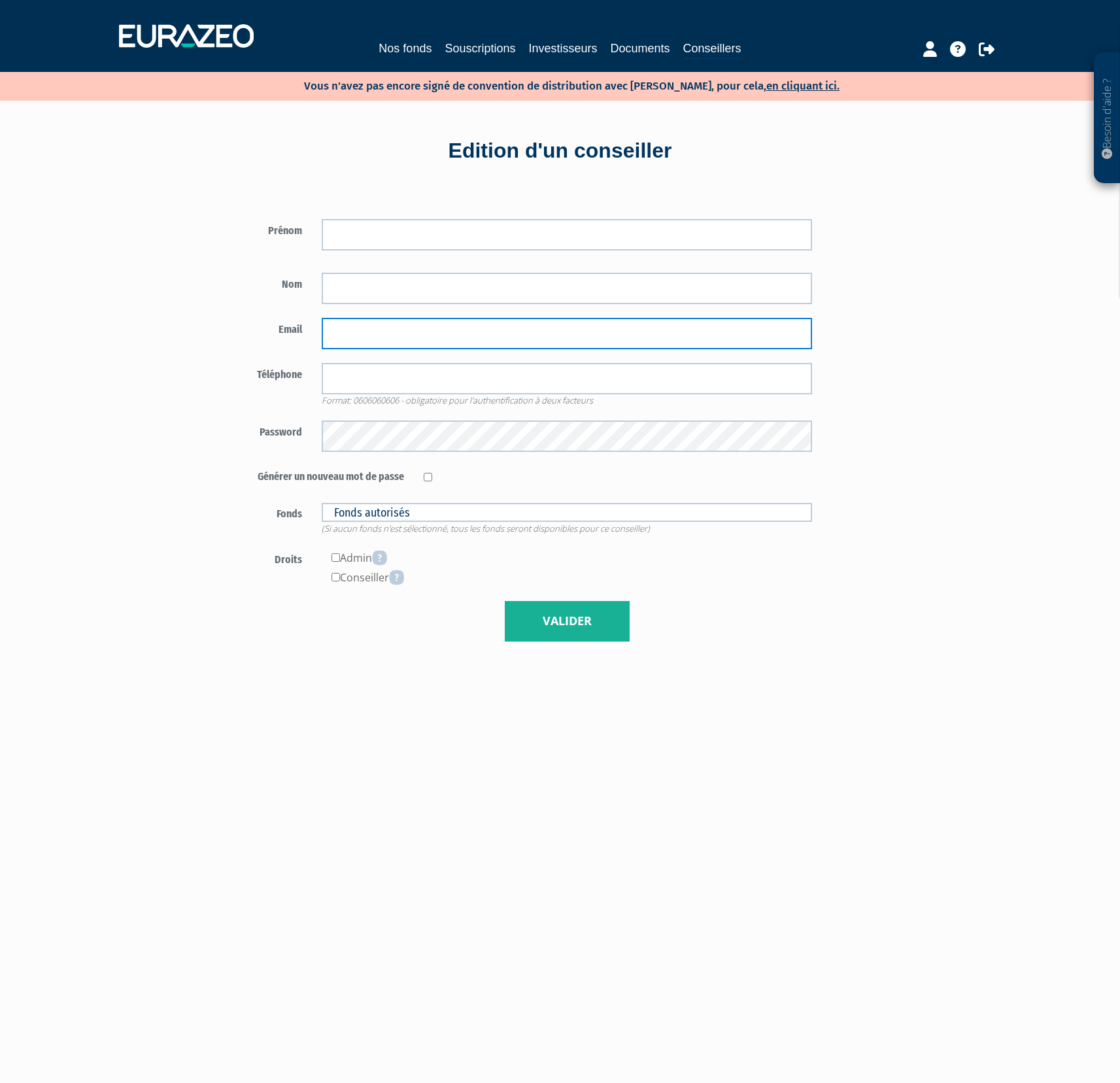
type input "[PERSON_NAME][EMAIL_ADDRESS][DOMAIN_NAME]"
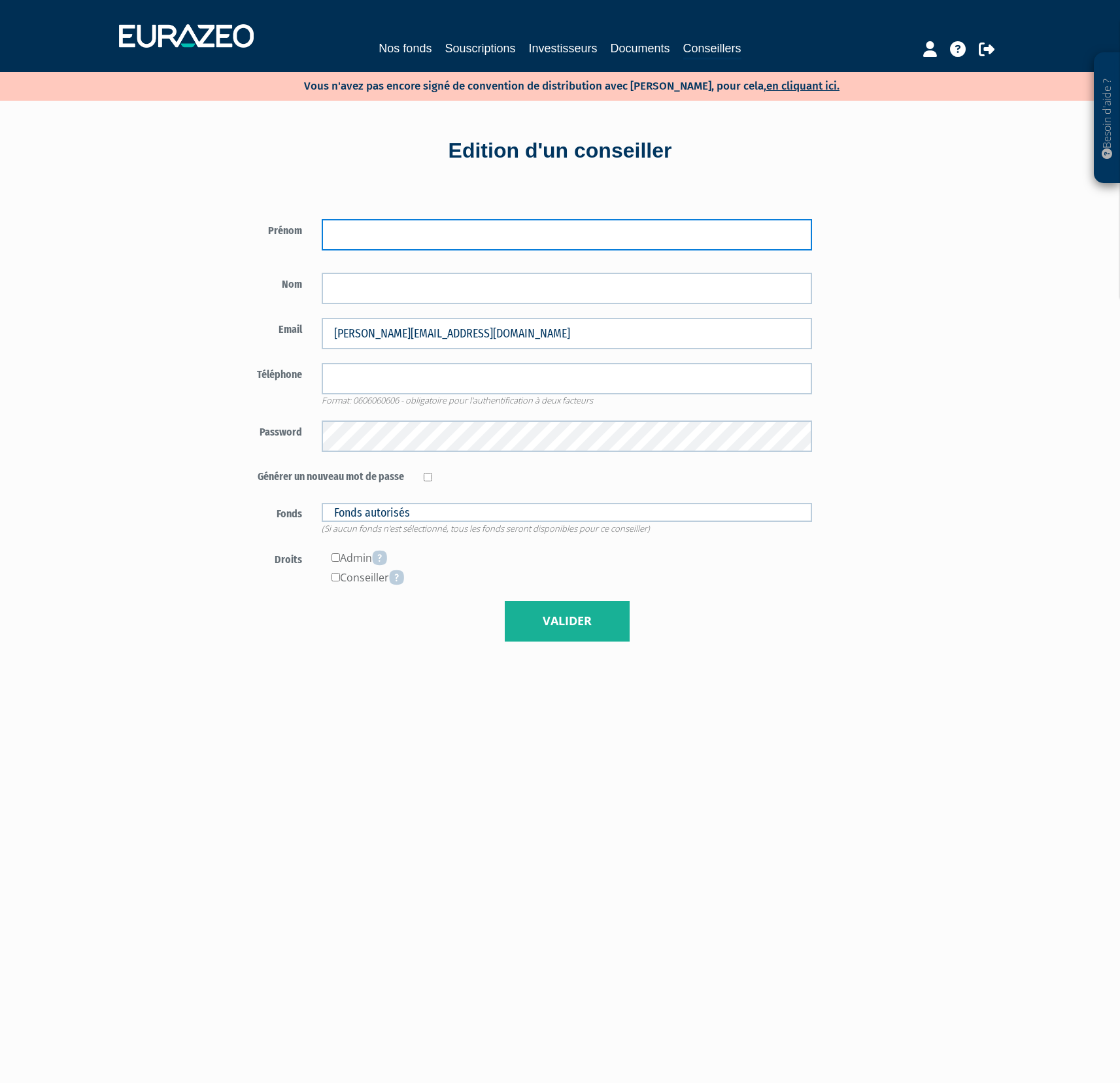
click at [420, 234] on input "text" at bounding box center [567, 234] width 491 height 31
type input "[PERSON_NAME]"
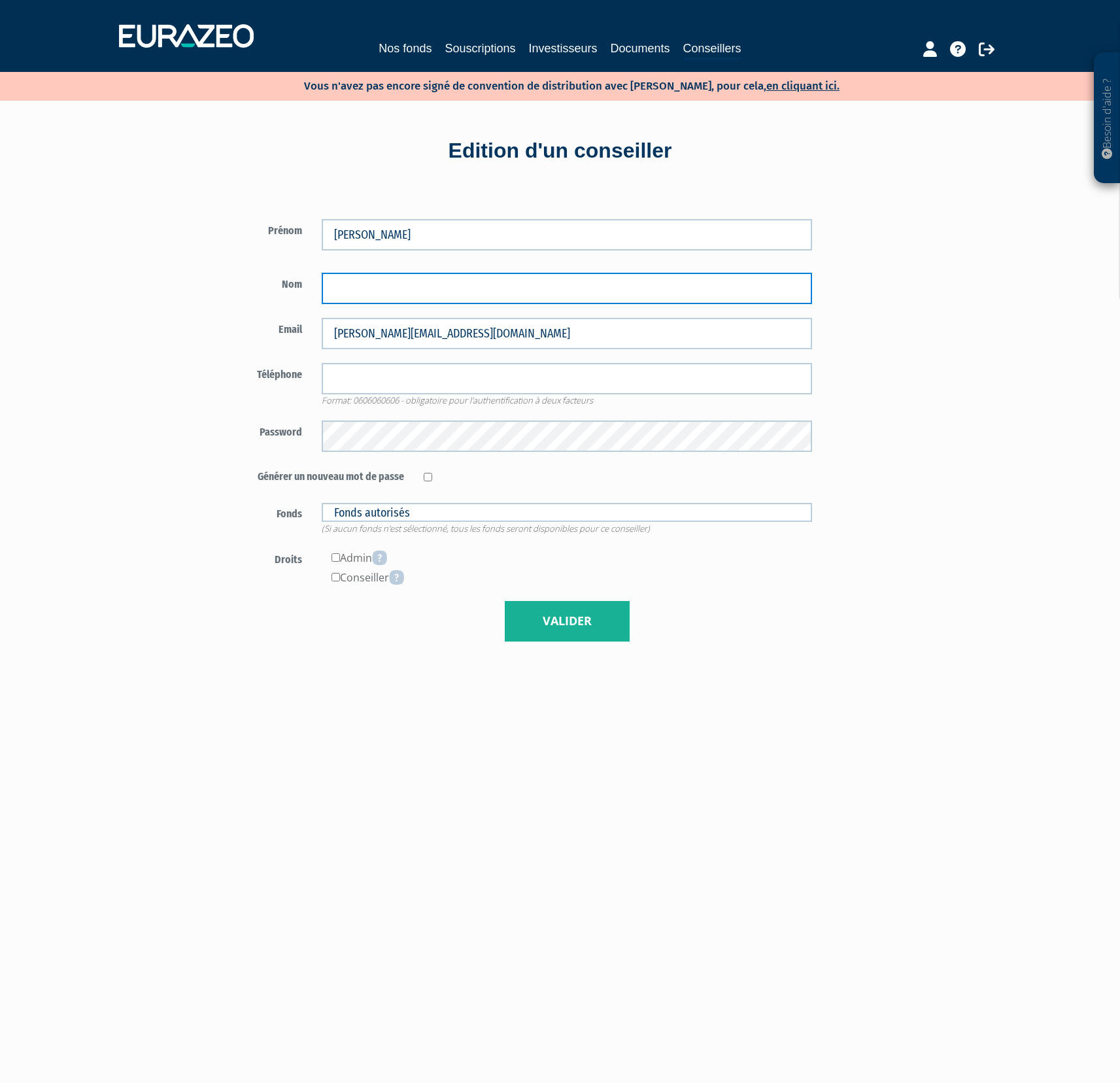
type input "Mejri"
type input "0781052371"
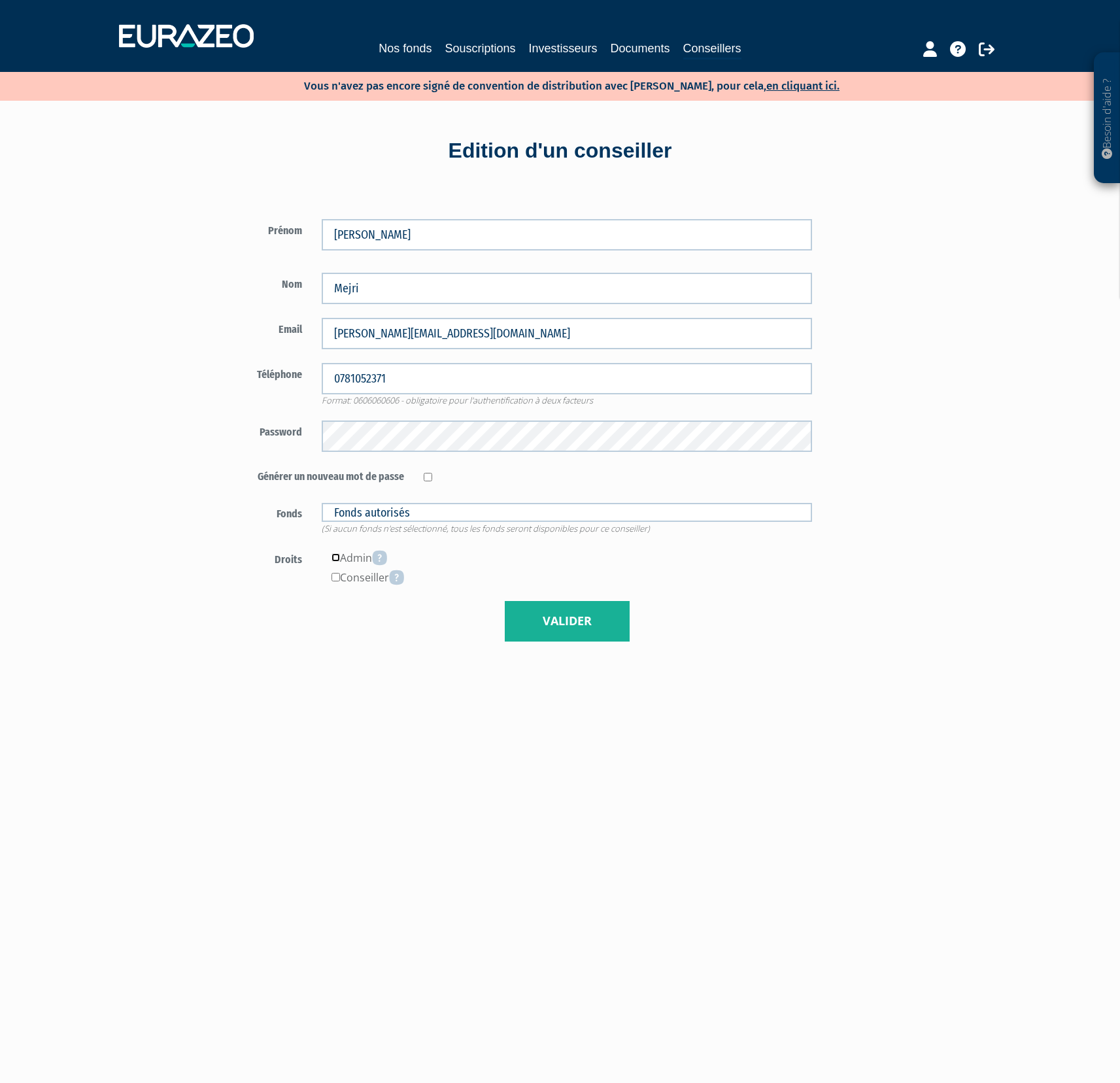
click at [333, 558] on input"] "checkbox" at bounding box center [336, 558] width 9 height 9
checkbox input"] "true"
click at [337, 576] on input"] "checkbox" at bounding box center [336, 577] width 9 height 9
checkbox input"] "true"
click at [548, 614] on button "Valider" at bounding box center [567, 622] width 124 height 41
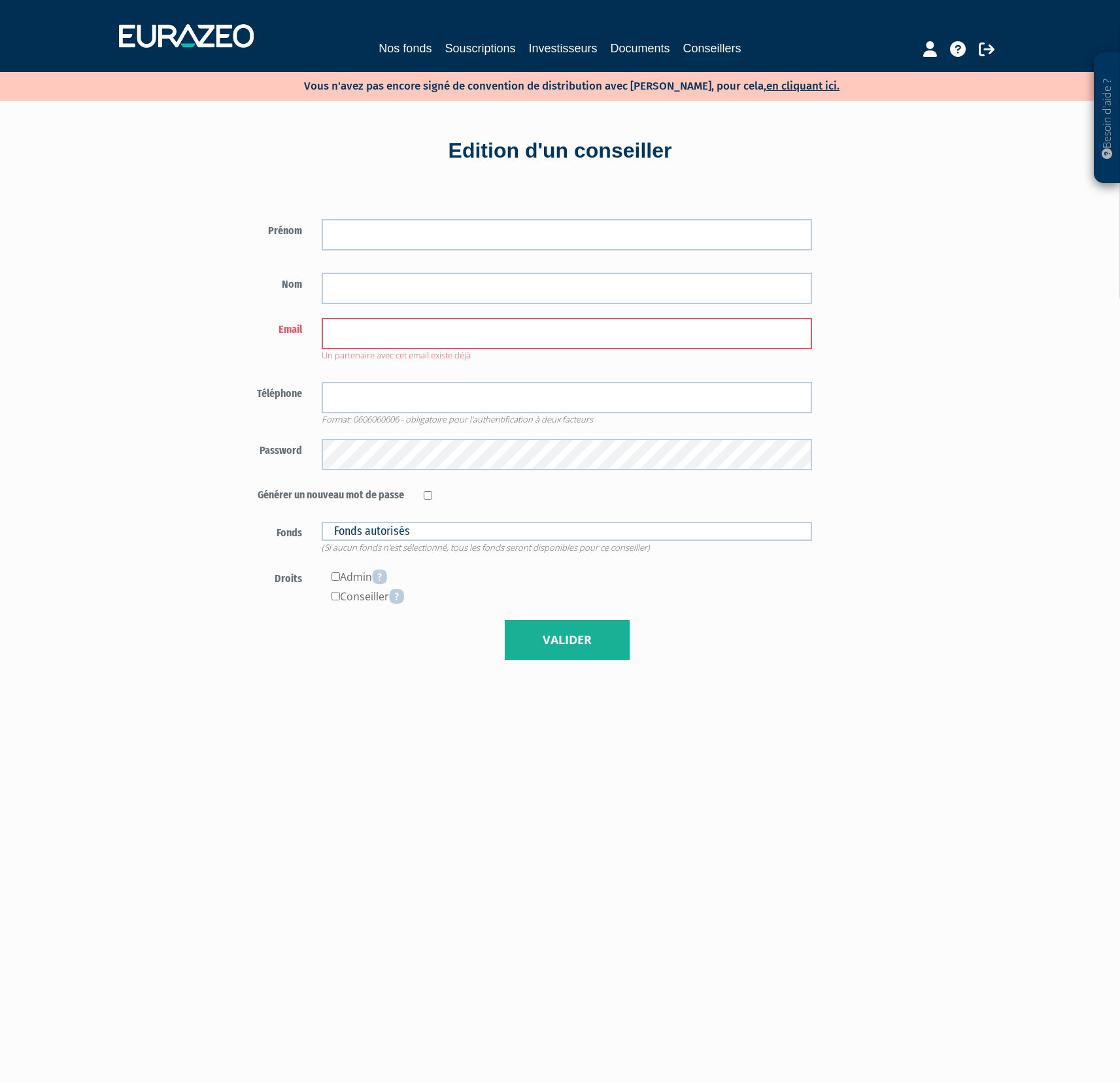
type input "[PERSON_NAME][EMAIL_ADDRESS][DOMAIN_NAME]"
click at [568, 45] on link "Investisseurs" at bounding box center [562, 48] width 68 height 19
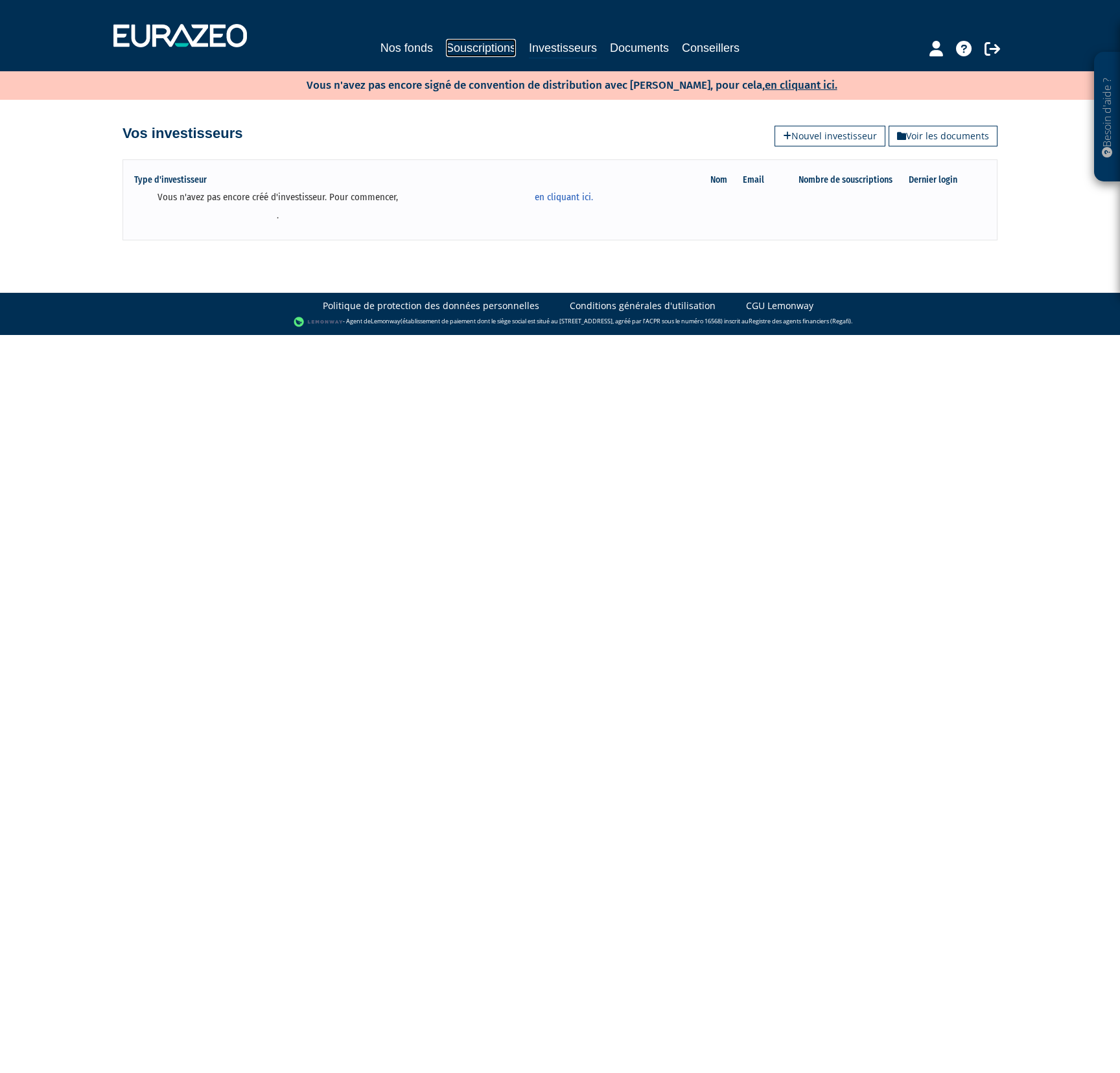
click at [484, 48] on link "Souscriptions" at bounding box center [480, 48] width 70 height 18
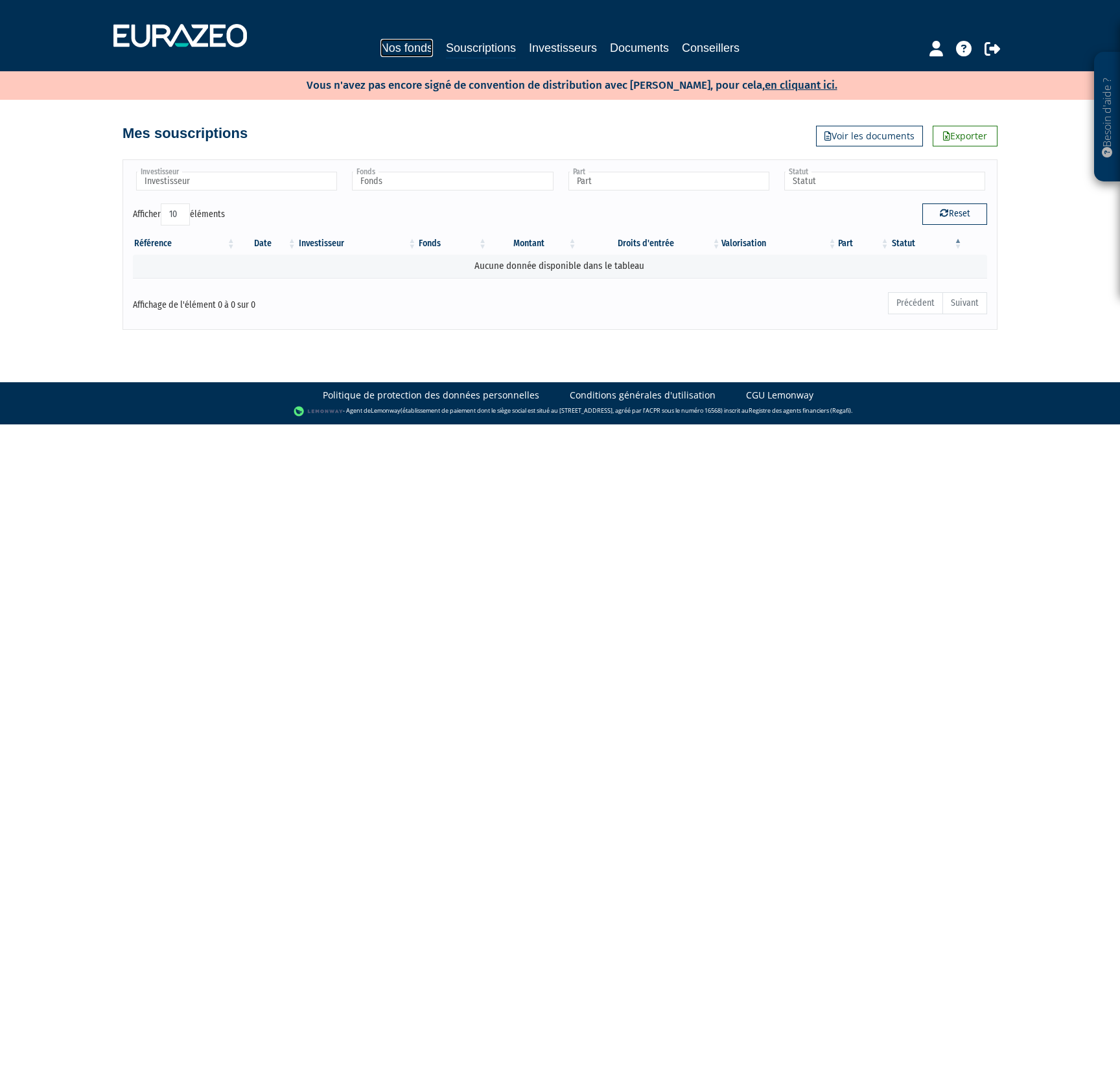
click at [408, 53] on link "Nos fonds" at bounding box center [407, 48] width 53 height 18
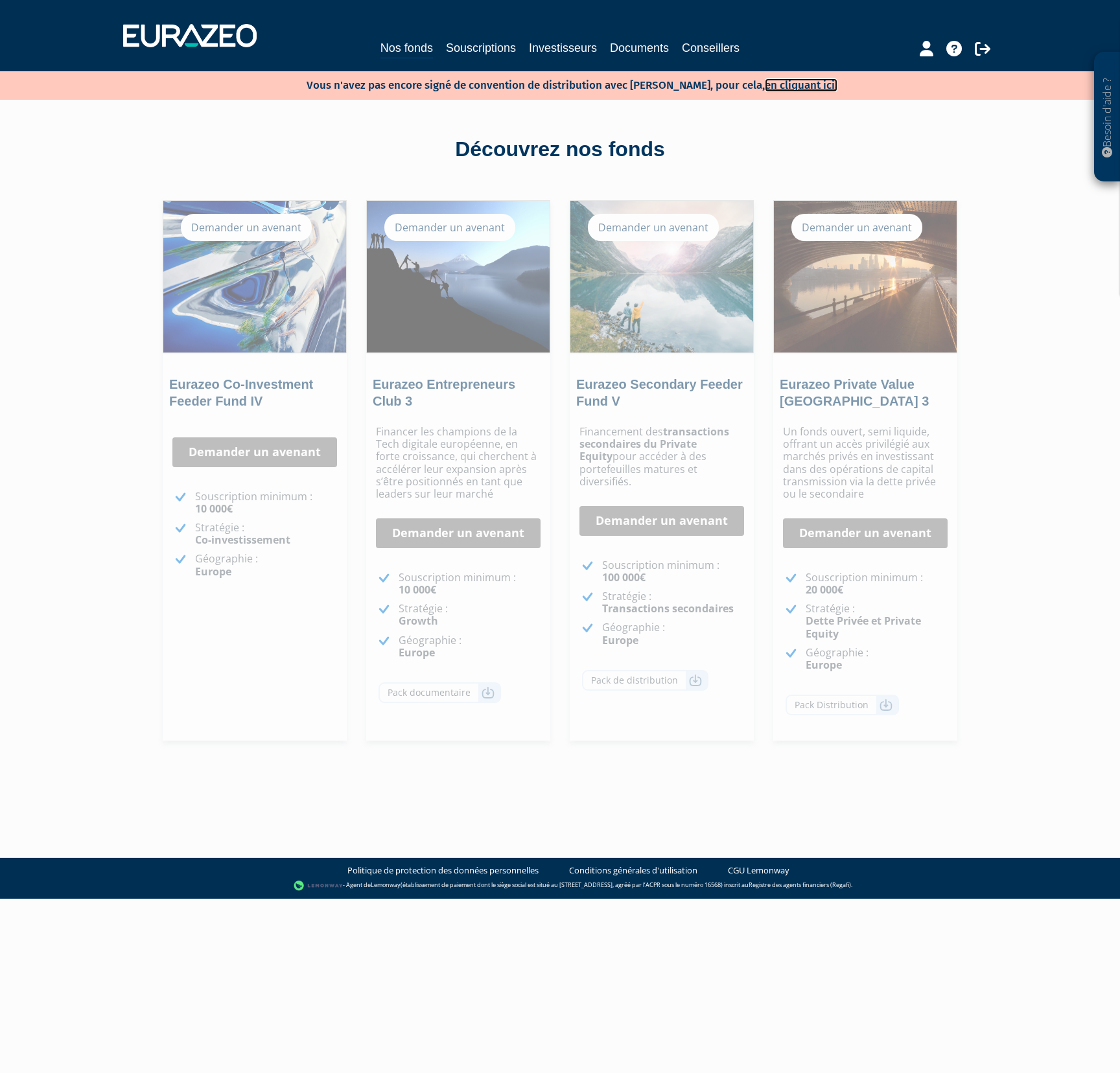
click at [765, 80] on link "en cliquant ici." at bounding box center [801, 85] width 72 height 13
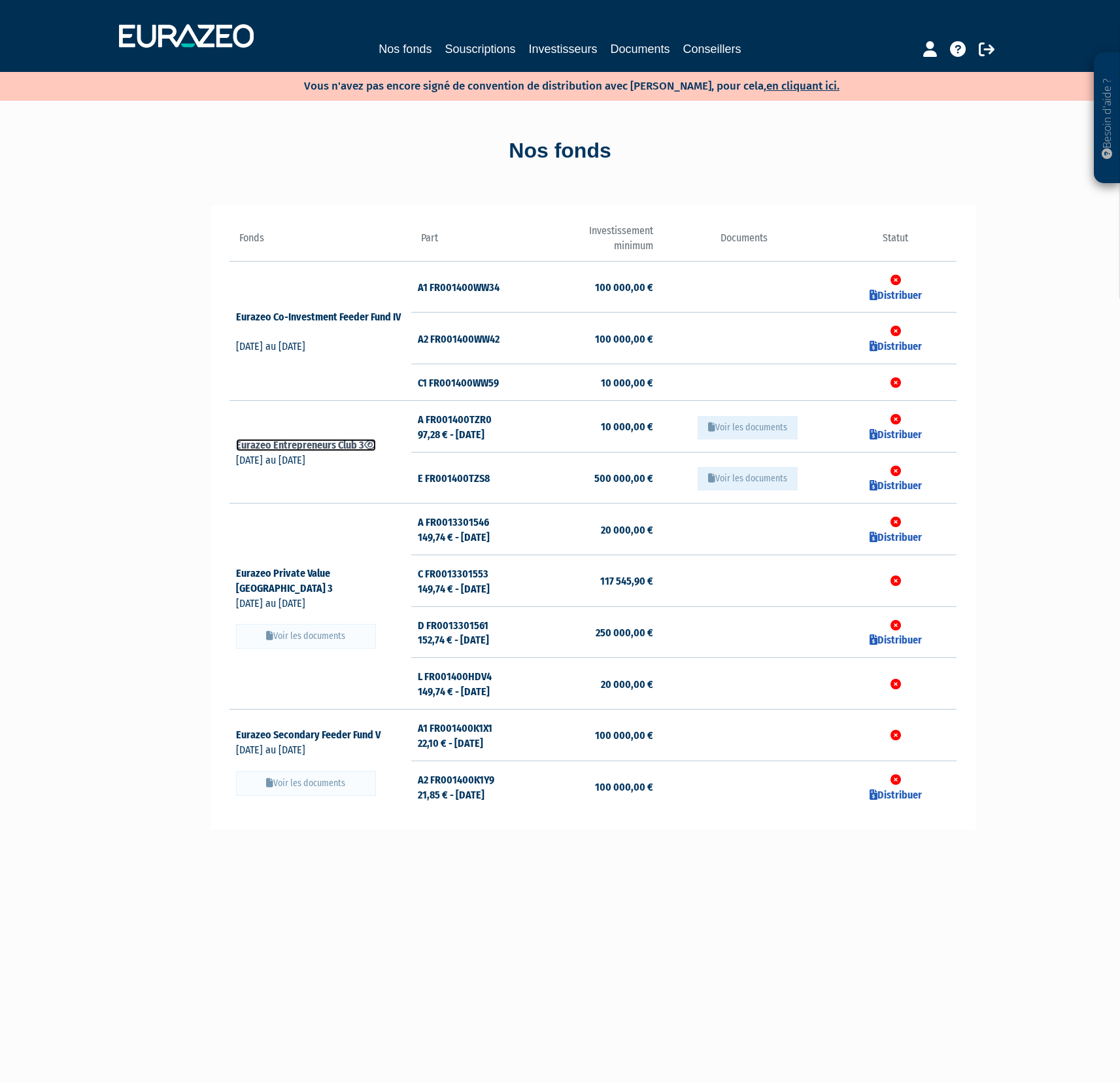
click at [372, 441] on icon at bounding box center [370, 445] width 12 height 11
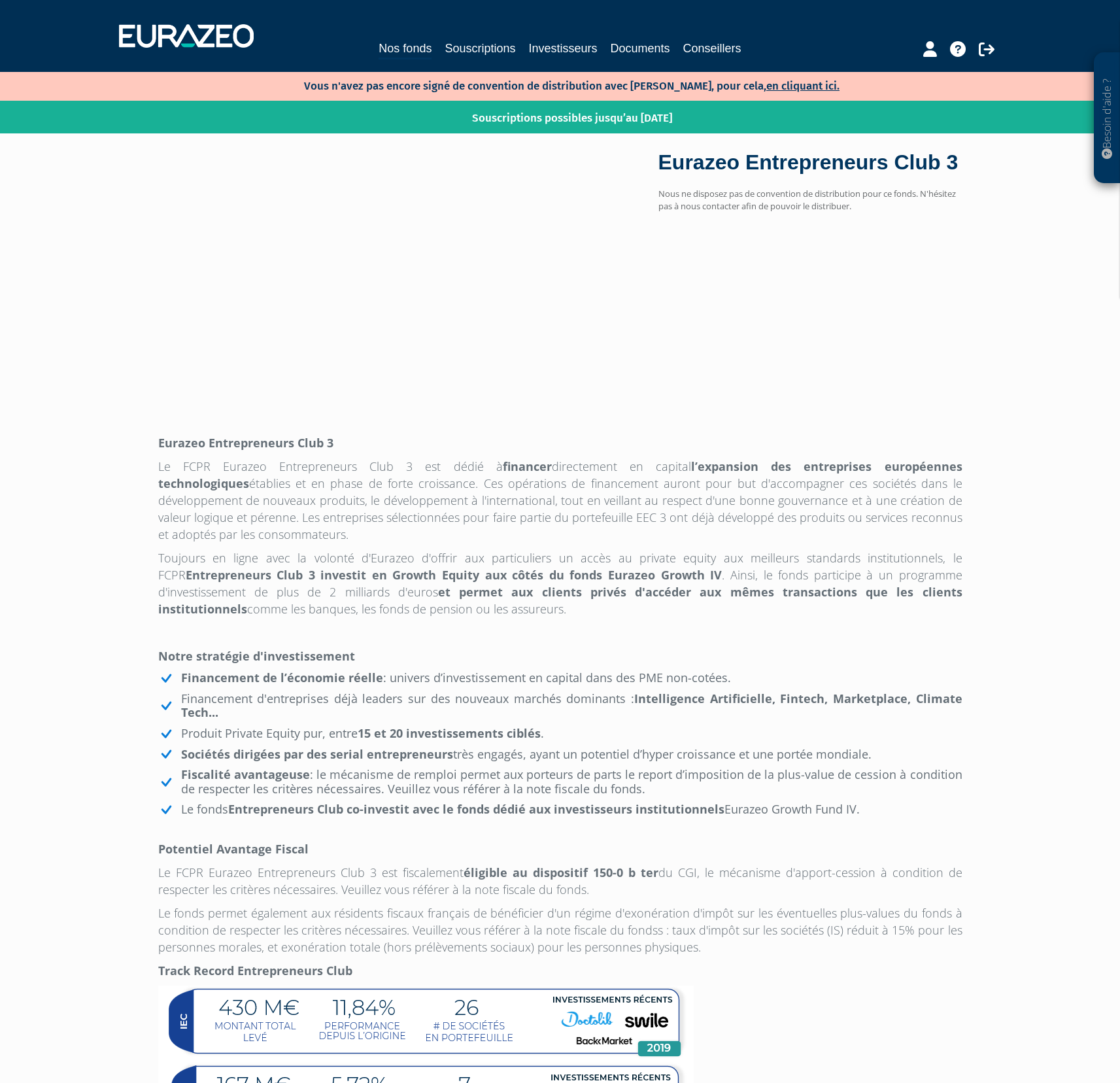
drag, startPoint x: 720, startPoint y: 215, endPoint x: 755, endPoint y: 245, distance: 46.1
click at [752, 244] on div "Eurazeo Entrepreneurs Club 3 Nous ne disposez pas de convention de distribution…" at bounding box center [560, 283] width 824 height 261
click at [766, 85] on link "en cliquant ici." at bounding box center [803, 85] width 73 height 13
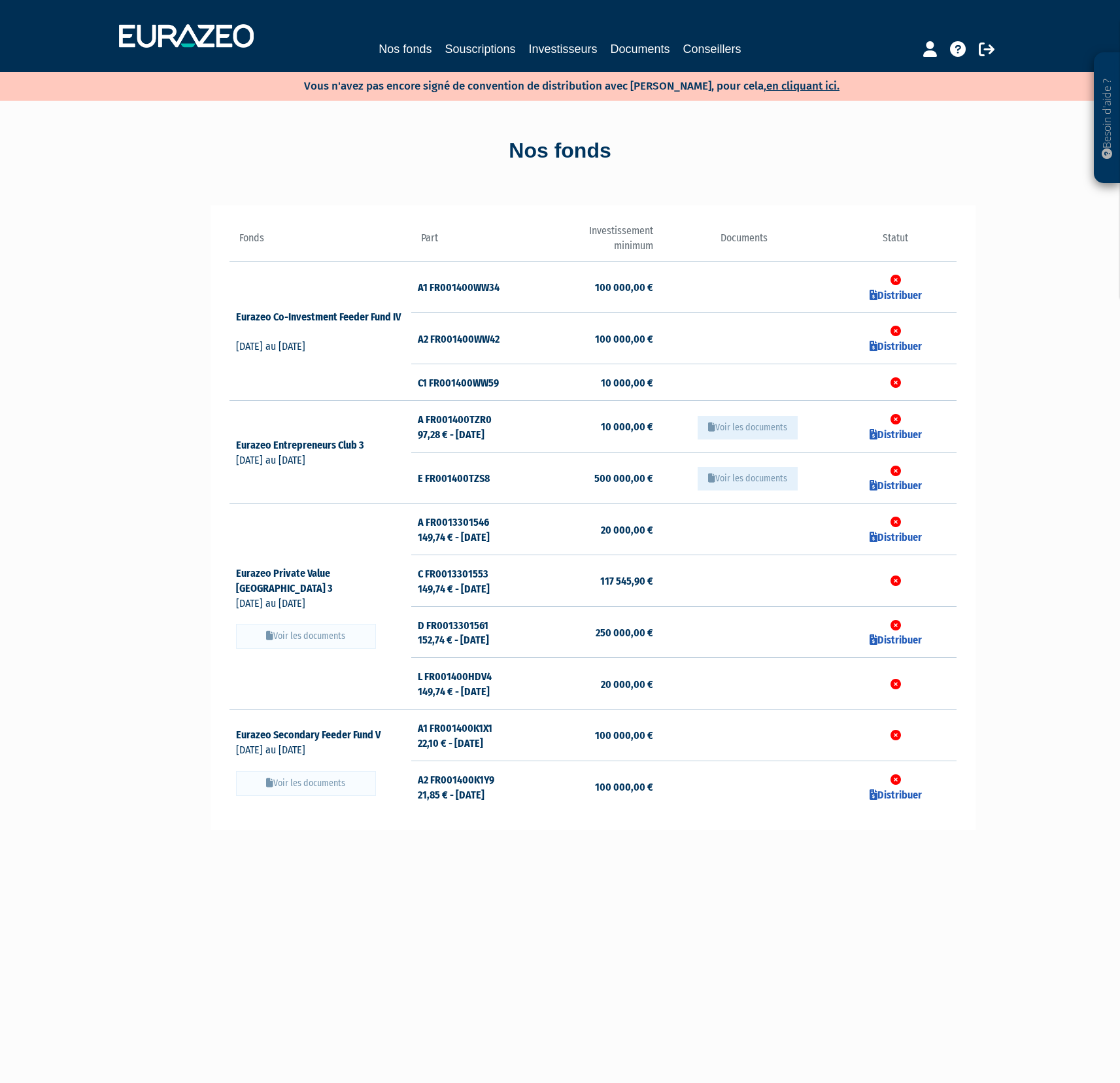
scroll to position [16, 0]
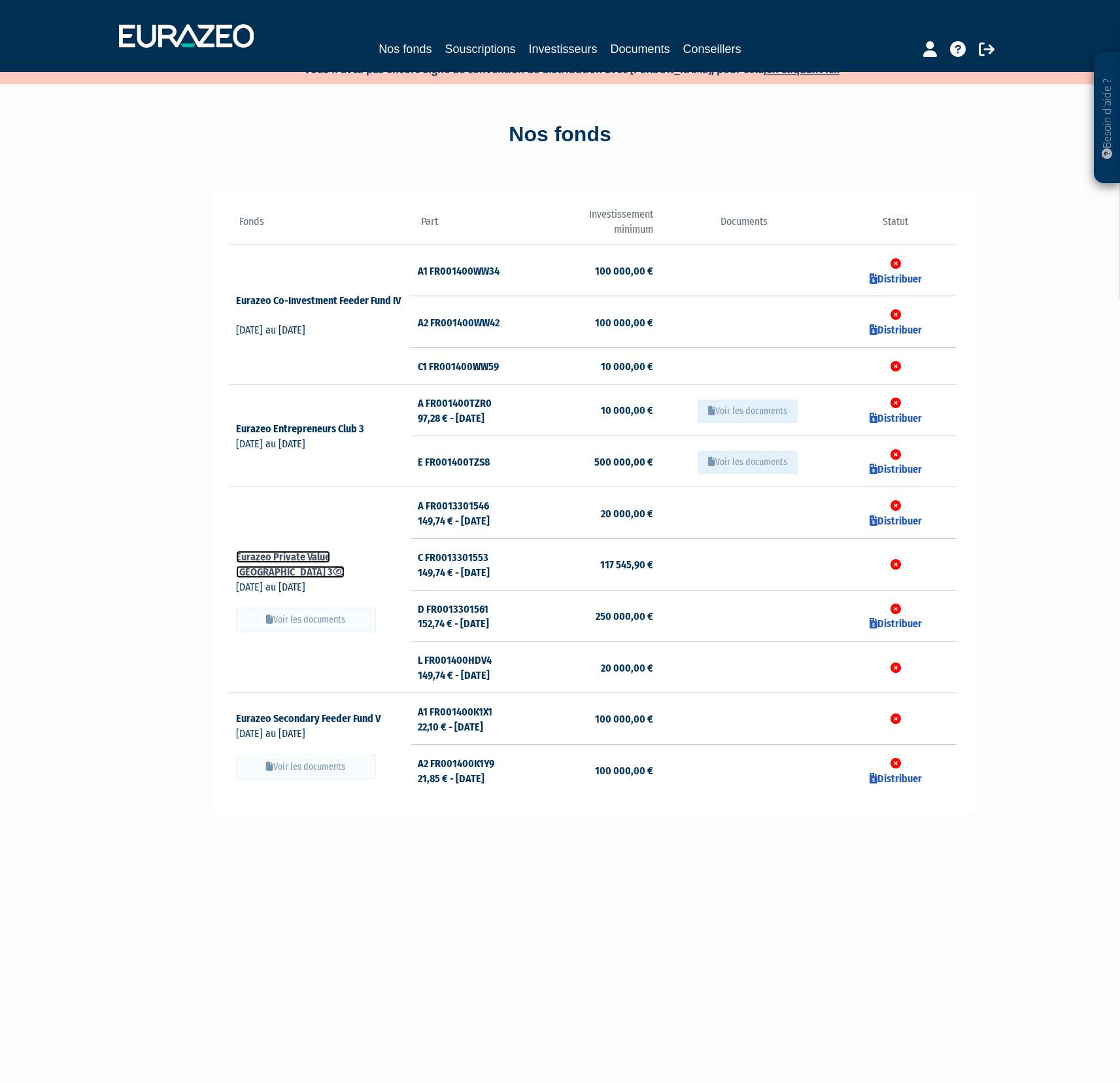
click at [345, 566] on icon at bounding box center [338, 572] width 12 height 11
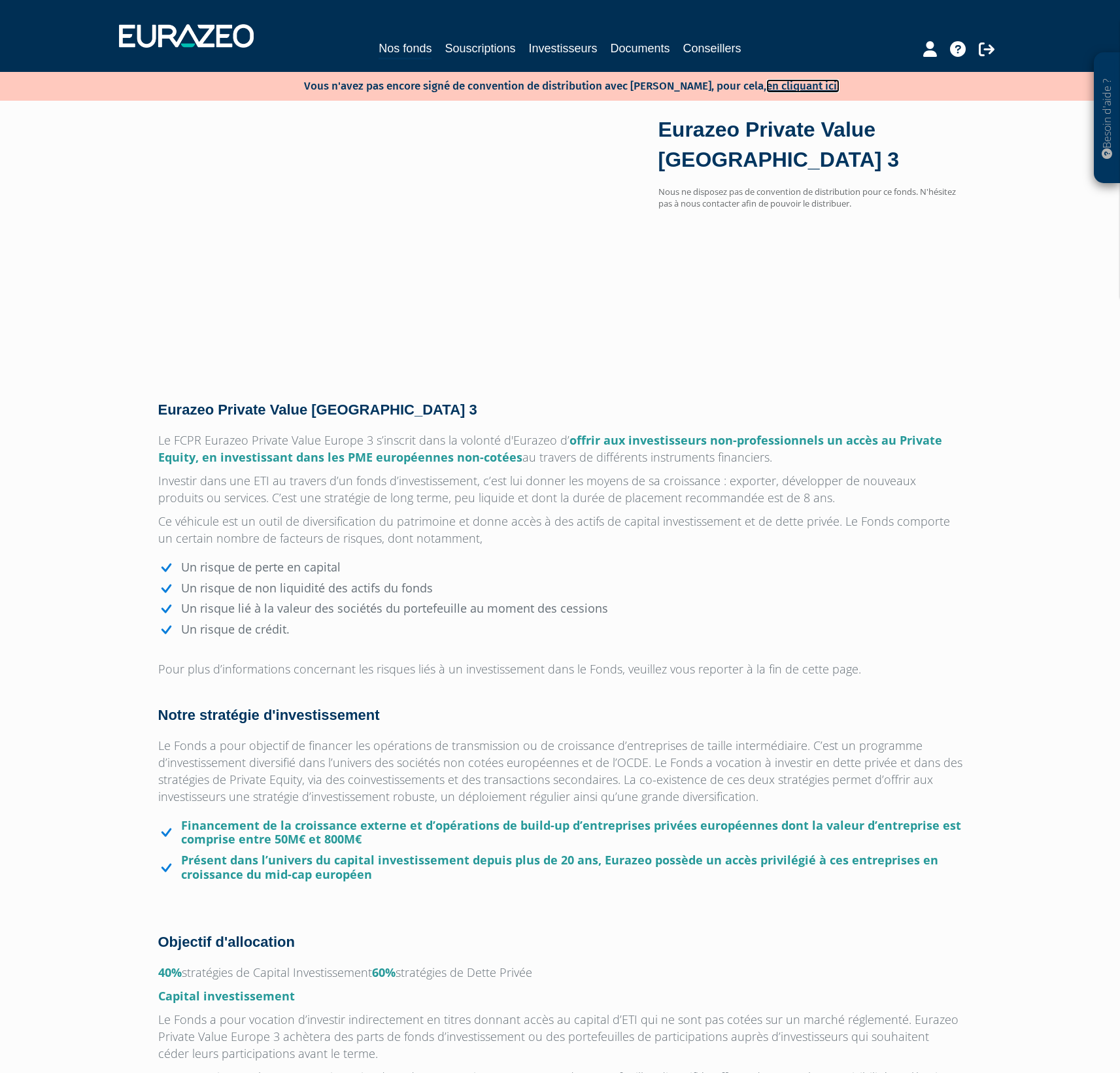
click at [772, 87] on link "en cliquant ici." at bounding box center [803, 85] width 73 height 13
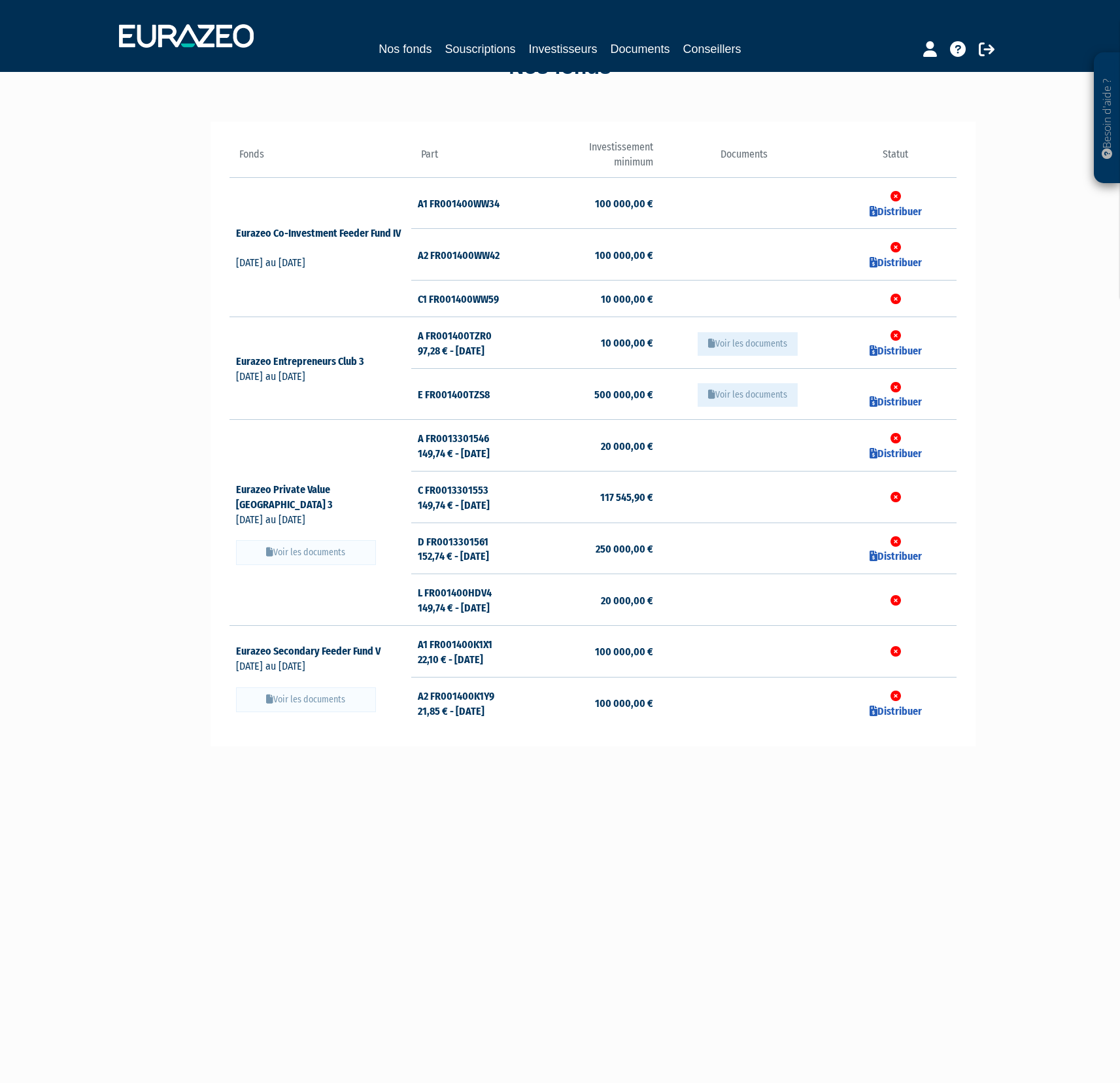
scroll to position [98, 0]
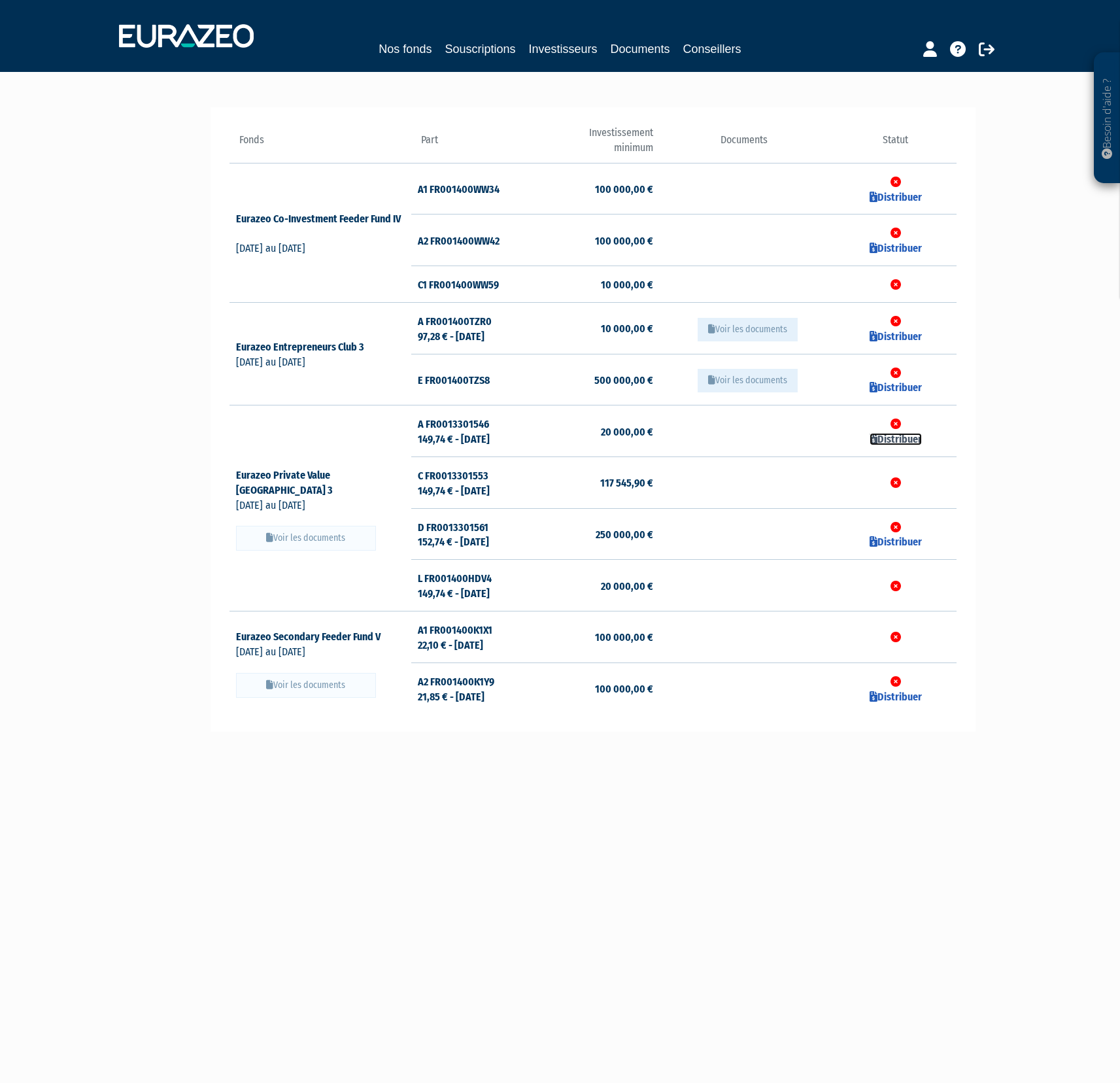
click at [903, 440] on link "Distribuer" at bounding box center [895, 439] width 52 height 12
checkbox input "true"
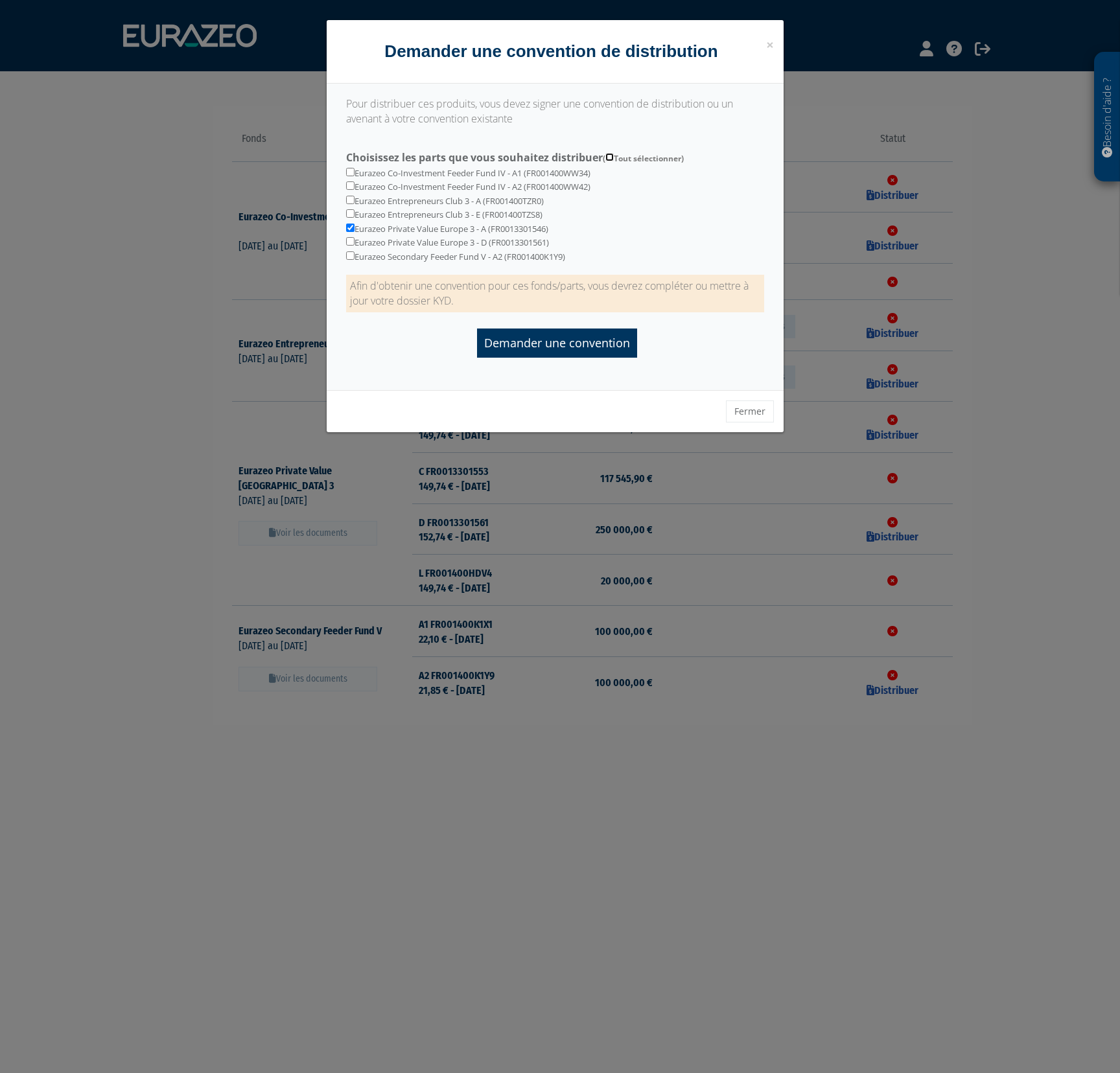
click at [610, 158] on input "Choisissez les parts que vous souhaitez distribuer ( Tout sélectionner)" at bounding box center [610, 158] width 9 height 9
checkbox input "true"
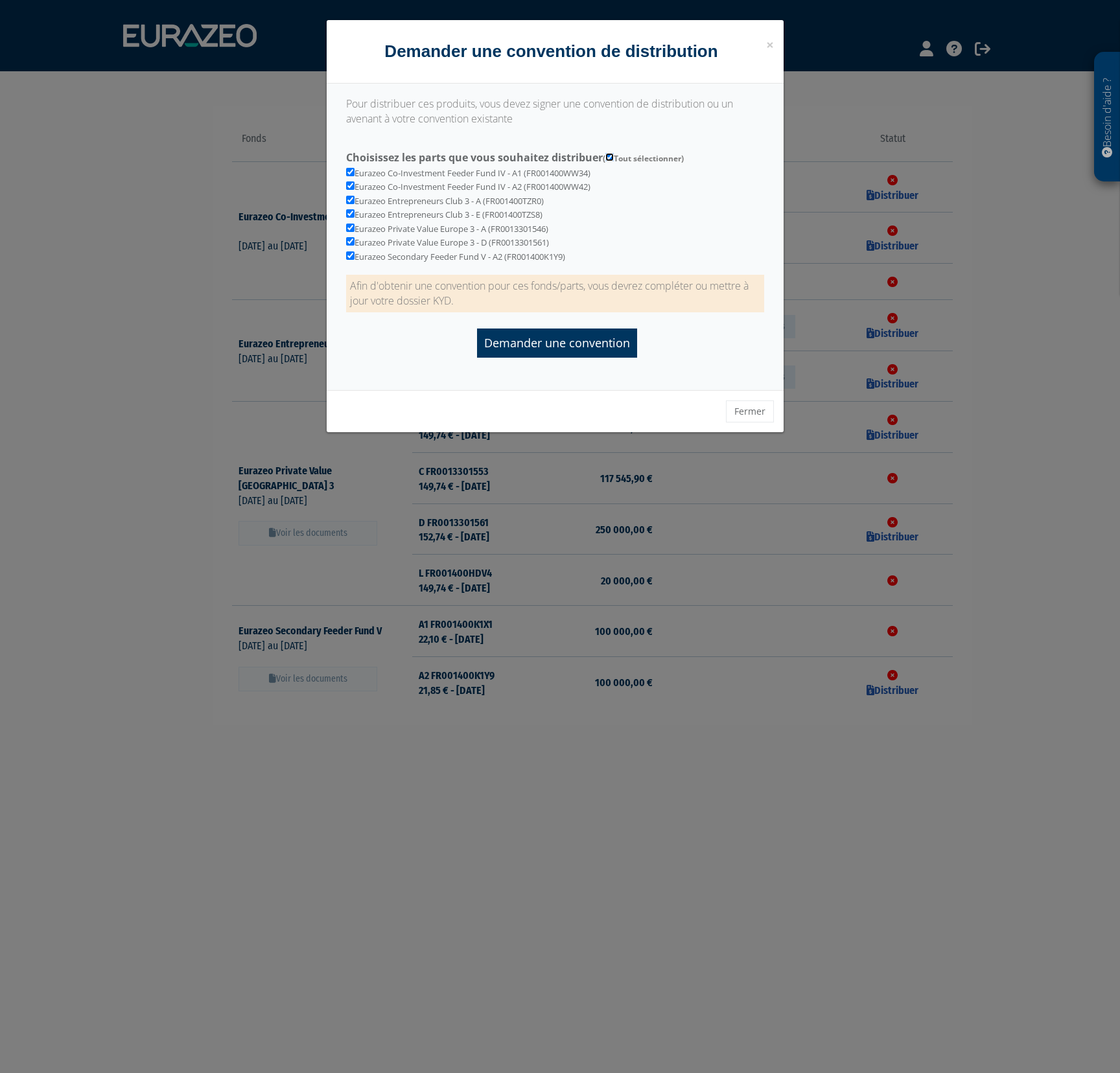
checkbox input "true"
drag, startPoint x: 748, startPoint y: 412, endPoint x: 758, endPoint y: 381, distance: 32.6
click at [748, 412] on button "Fermer" at bounding box center [750, 411] width 48 height 22
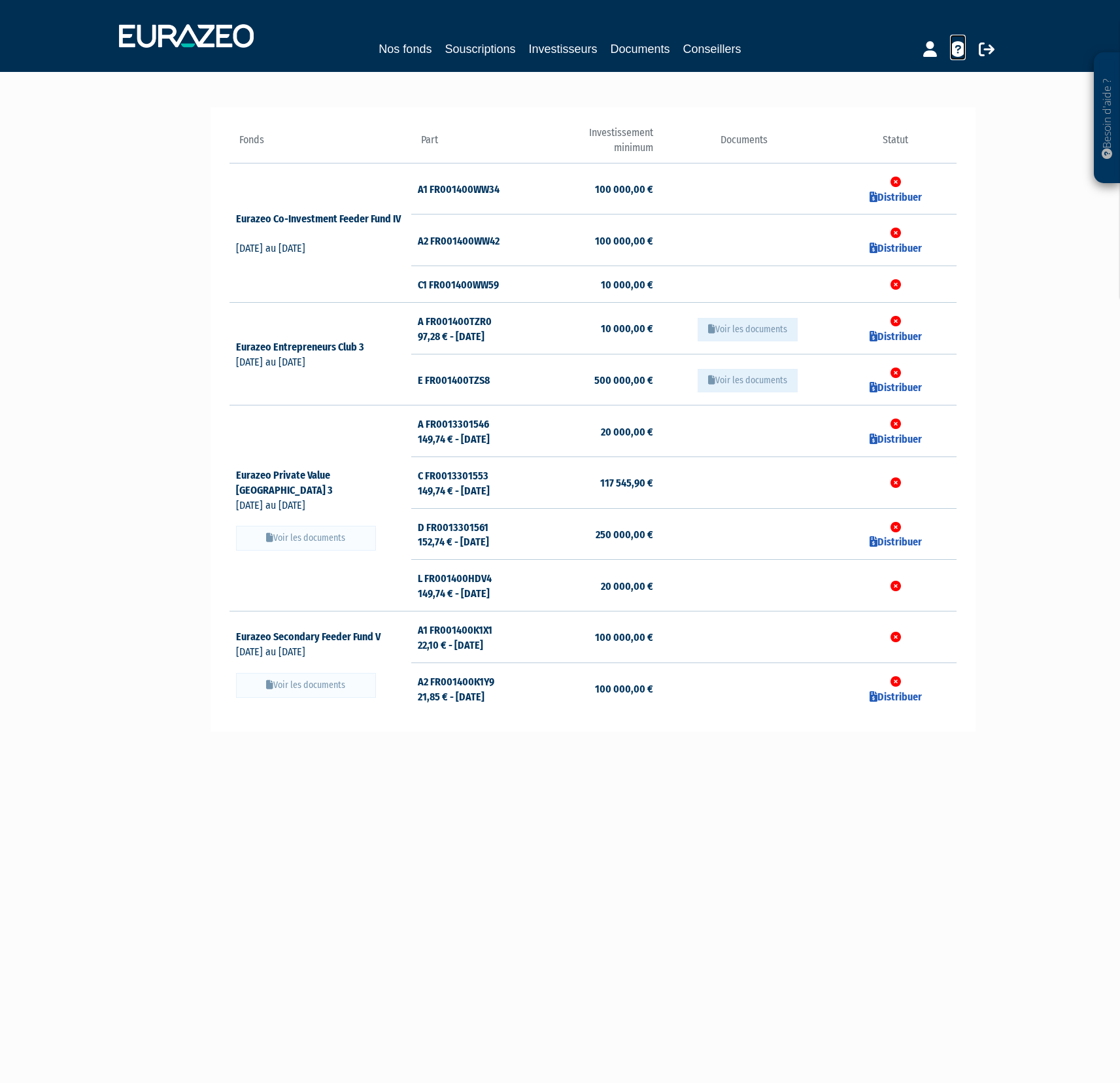
click at [958, 55] on icon at bounding box center [958, 49] width 16 height 16
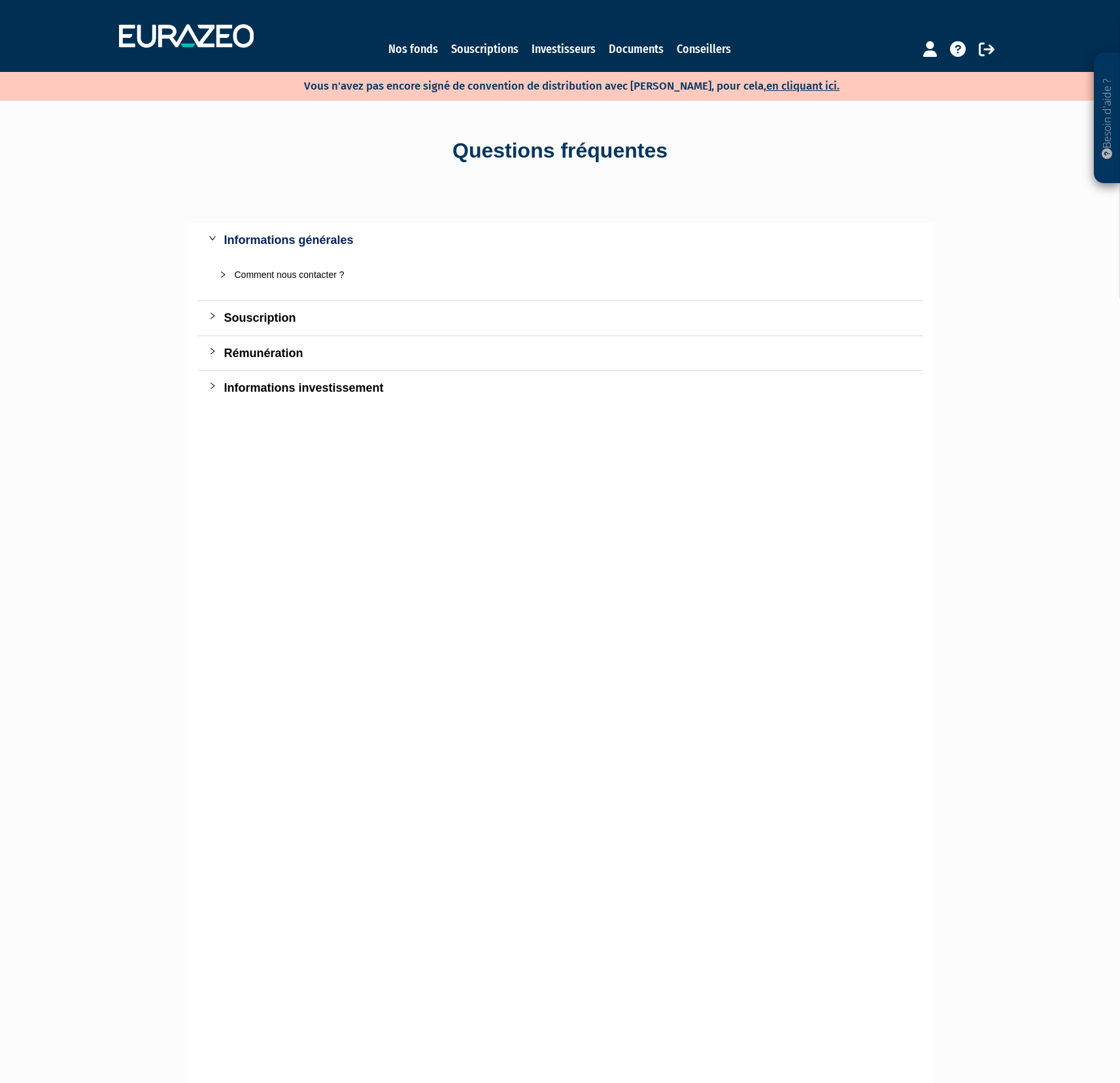
click at [284, 392] on div "Informations investissement" at bounding box center [568, 388] width 688 height 19
click at [422, 45] on link "Nos fonds" at bounding box center [413, 49] width 50 height 19
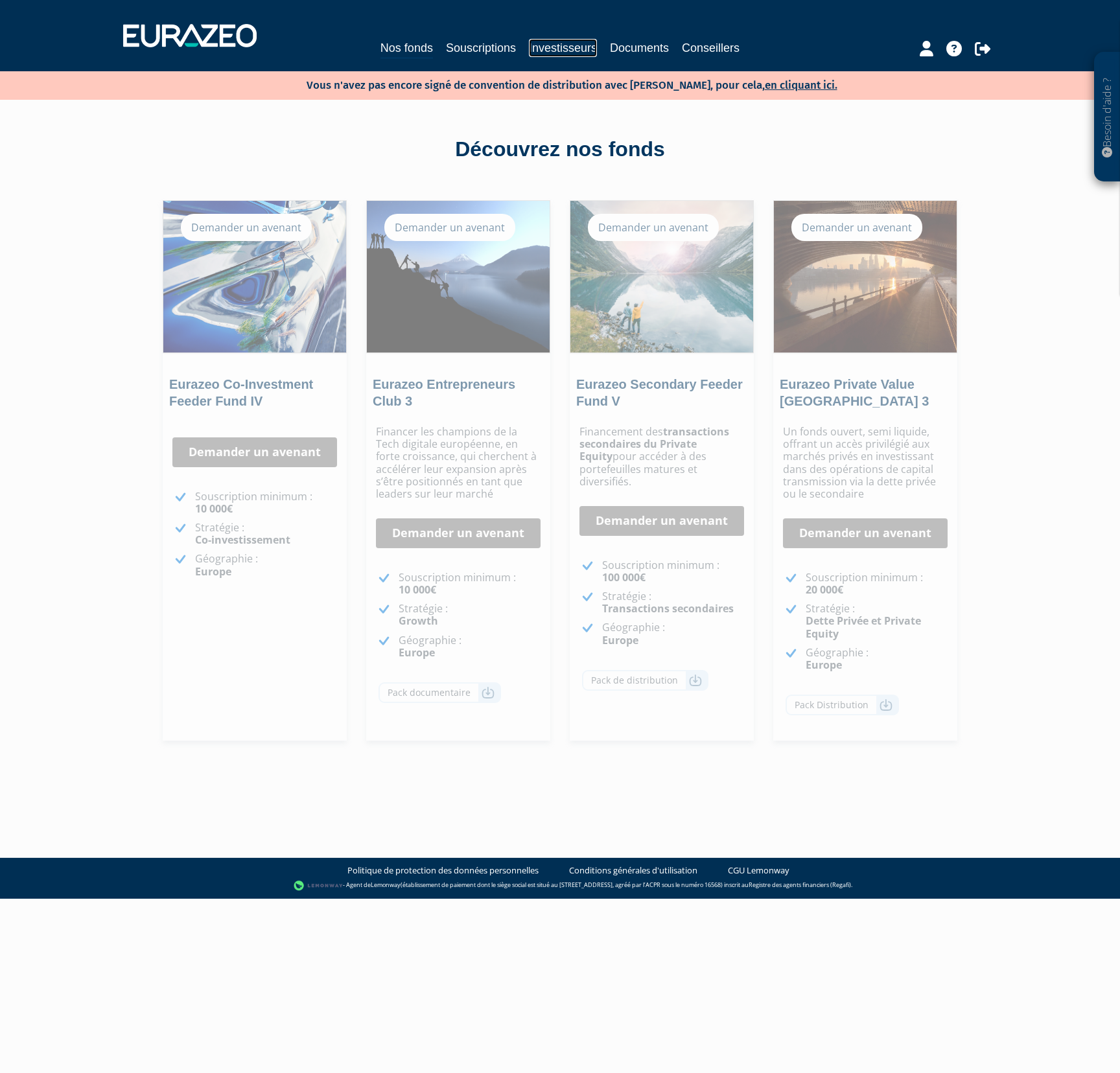
click at [539, 53] on link "Investisseurs" at bounding box center [562, 48] width 68 height 18
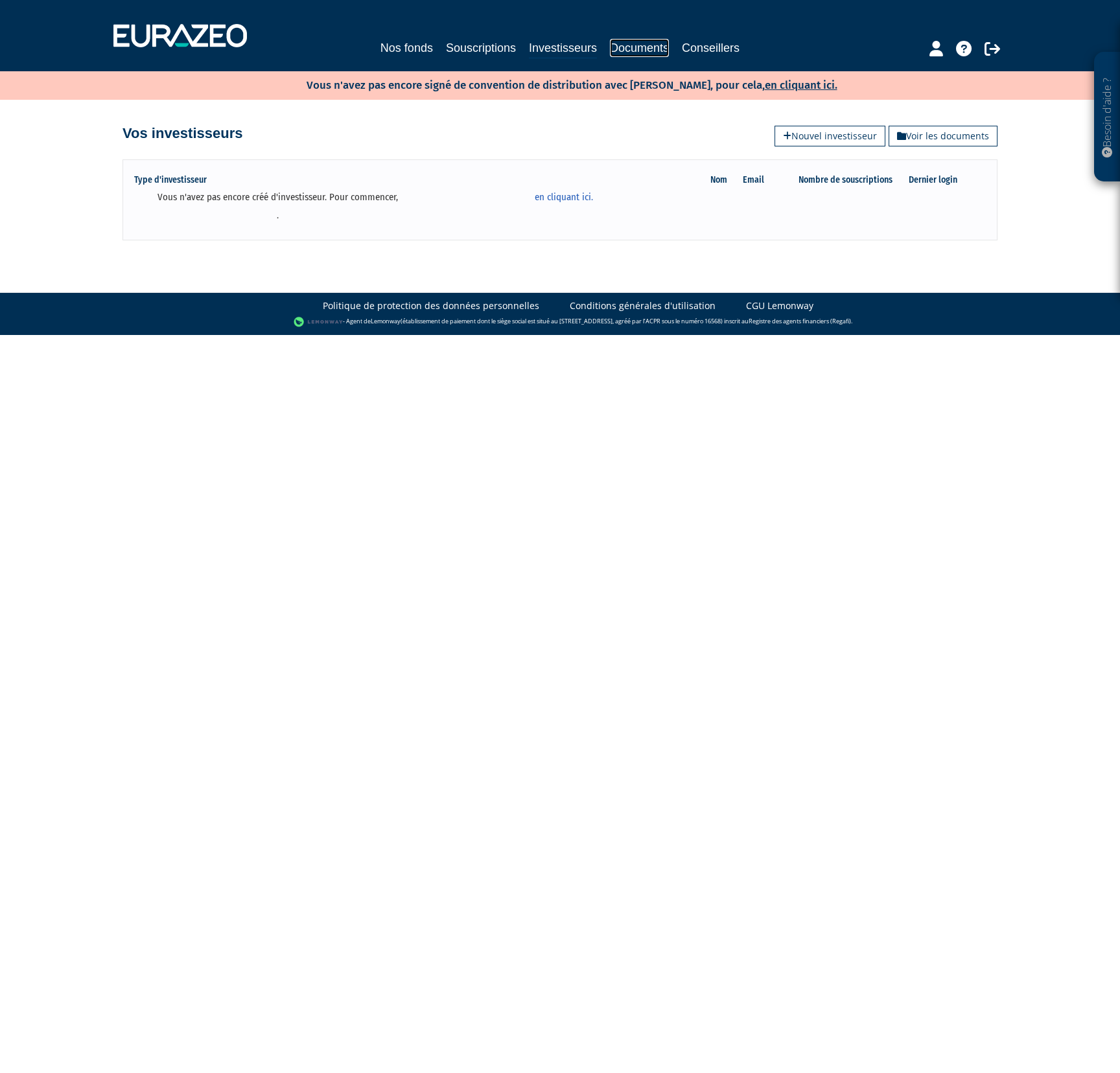
click at [626, 47] on link "Documents" at bounding box center [639, 48] width 59 height 18
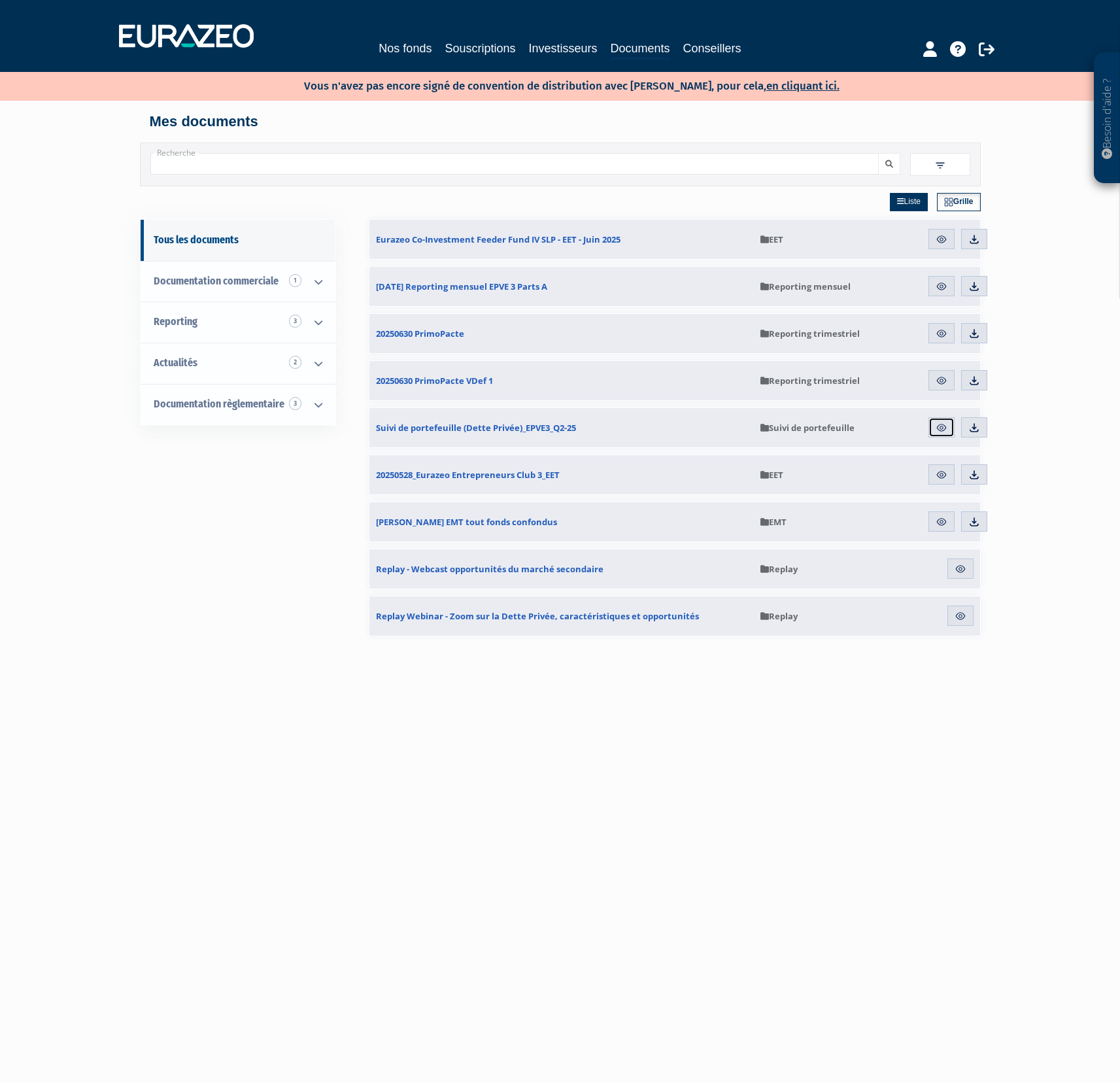
click at [945, 430] on img at bounding box center [940, 427] width 12 height 12
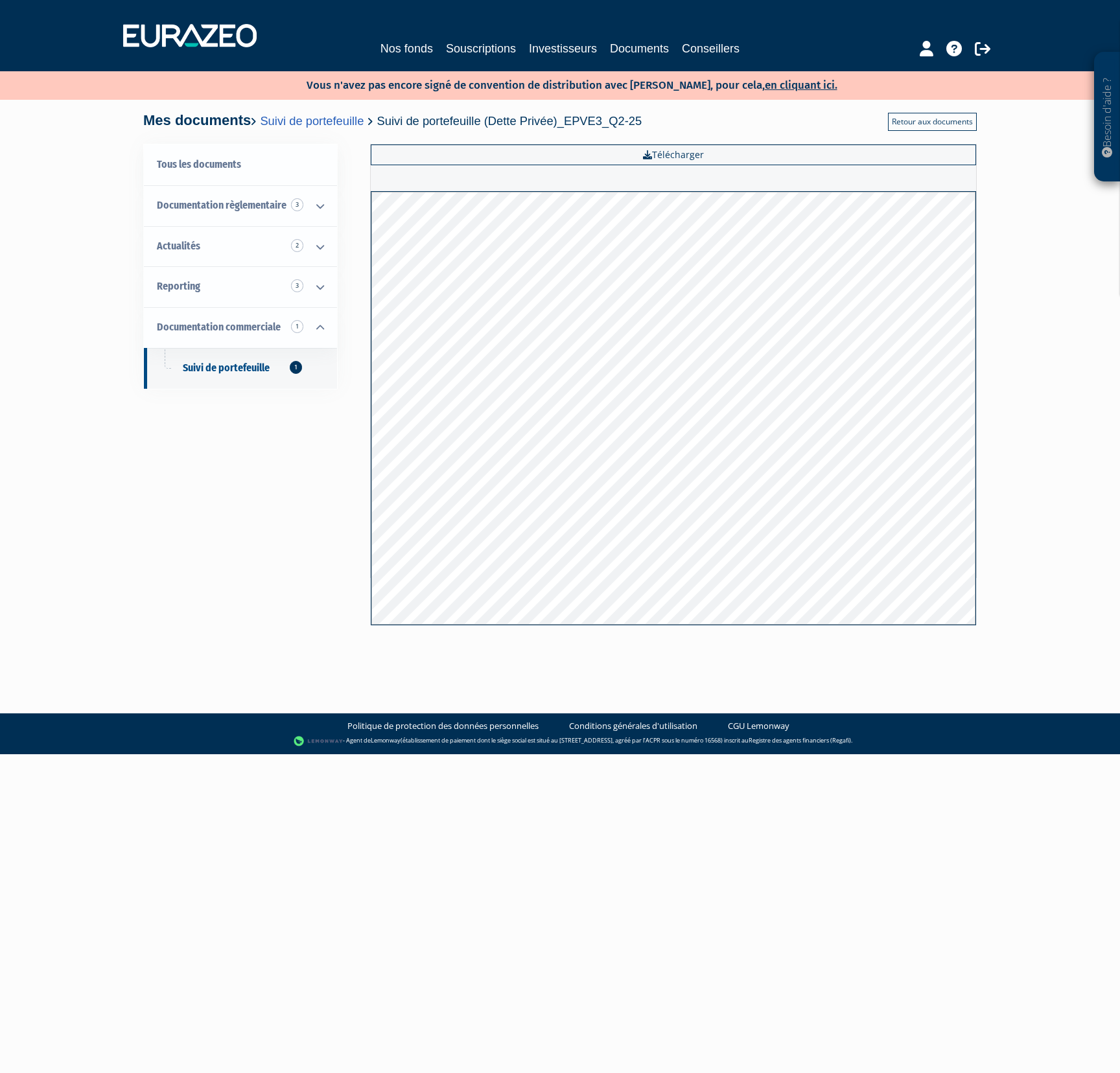
click at [910, 119] on link "Retour aux documents" at bounding box center [932, 122] width 89 height 18
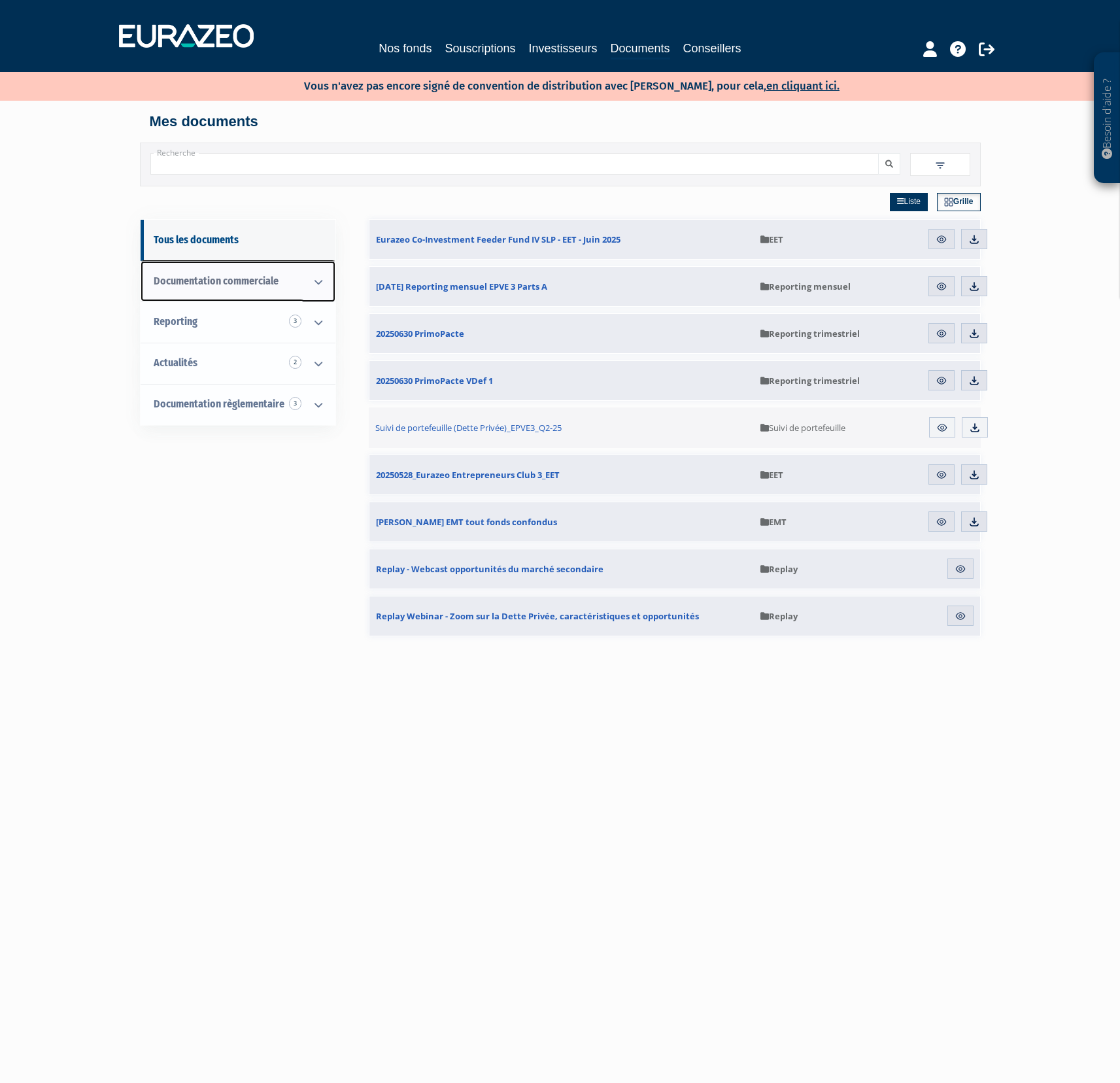
click at [324, 280] on icon at bounding box center [318, 282] width 34 height 41
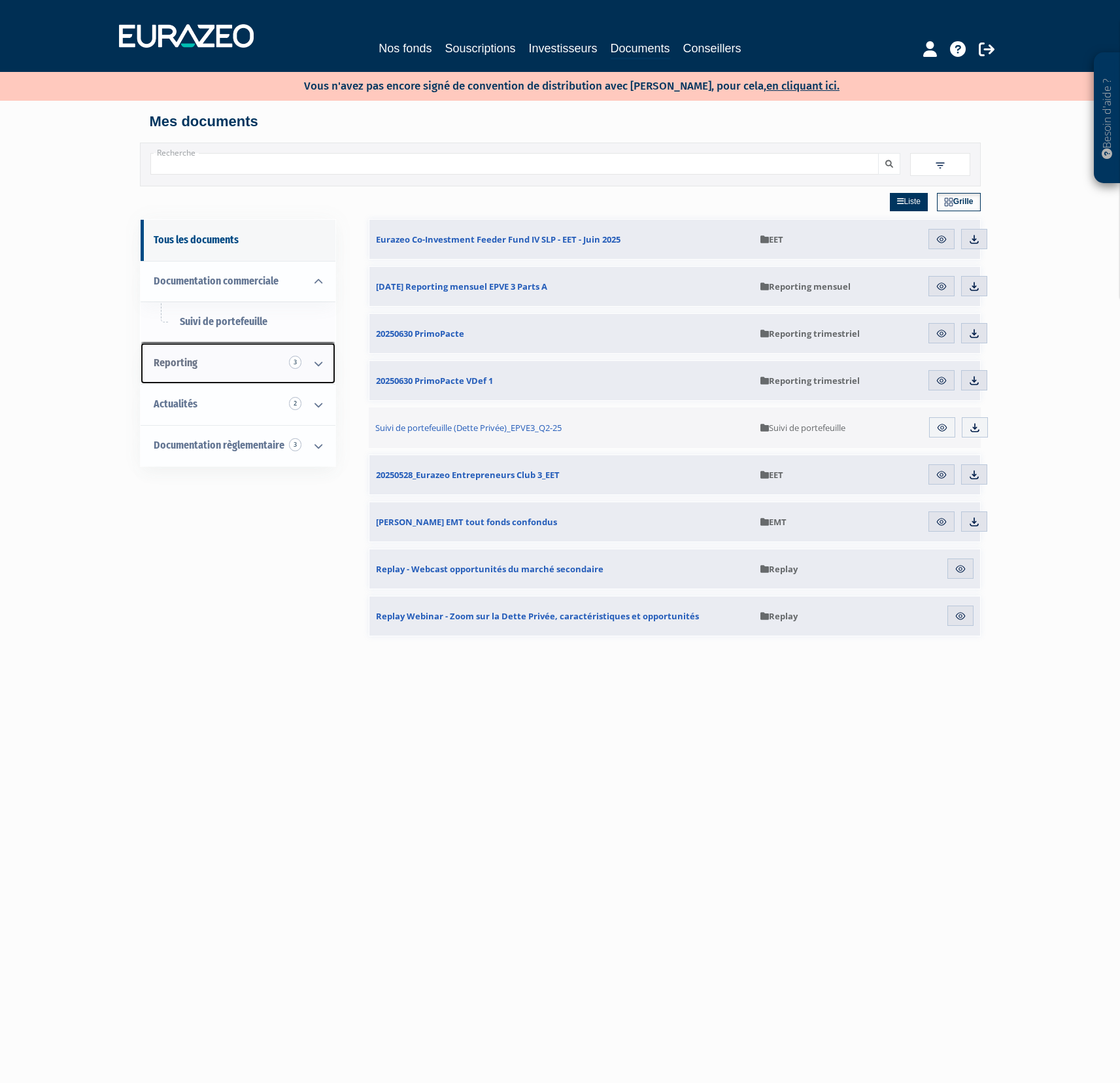
click at [324, 365] on icon at bounding box center [318, 364] width 34 height 41
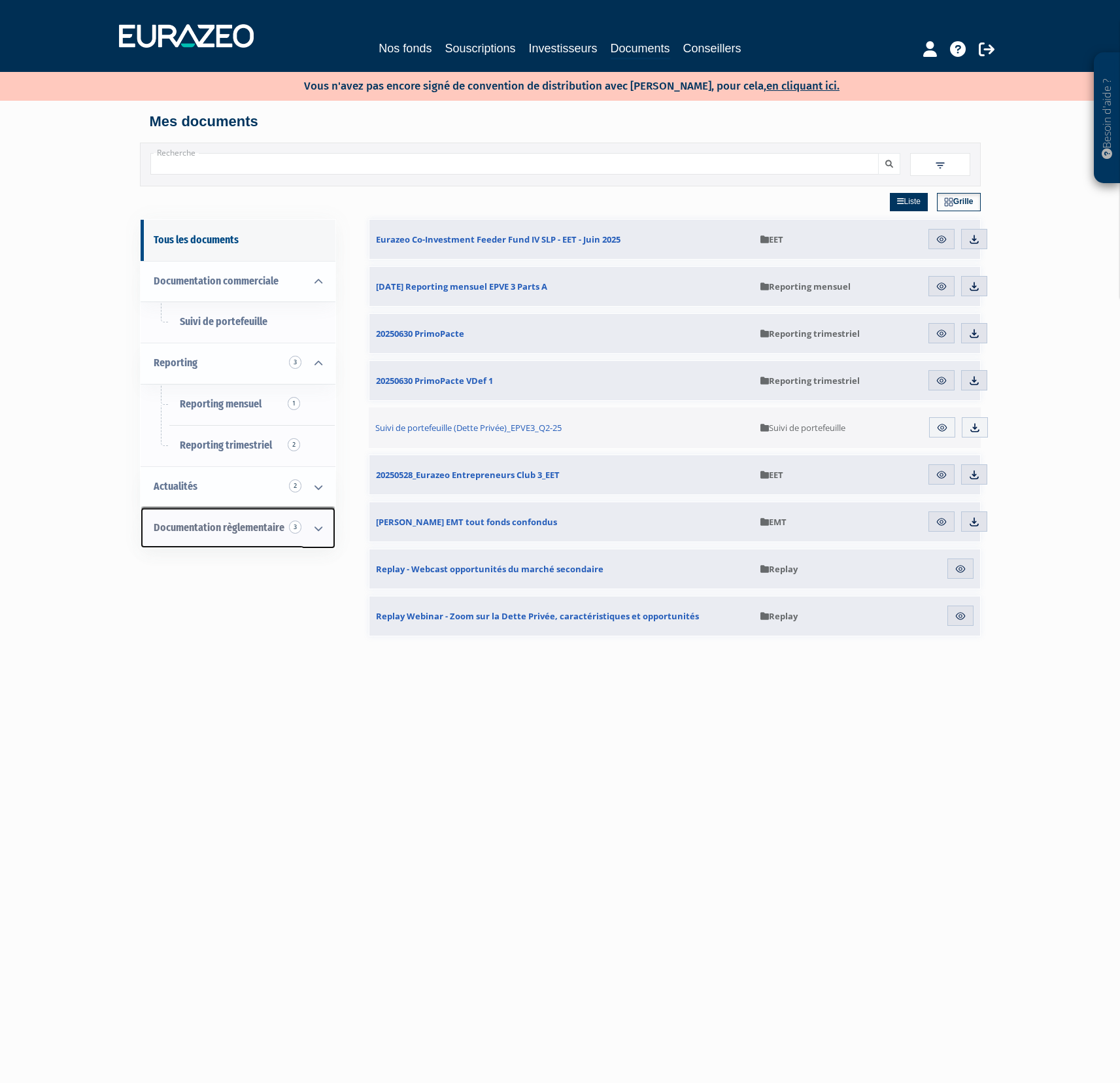
click at [312, 527] on icon at bounding box center [318, 528] width 34 height 41
click at [324, 491] on icon at bounding box center [318, 487] width 34 height 41
click at [956, 52] on icon at bounding box center [958, 49] width 16 height 16
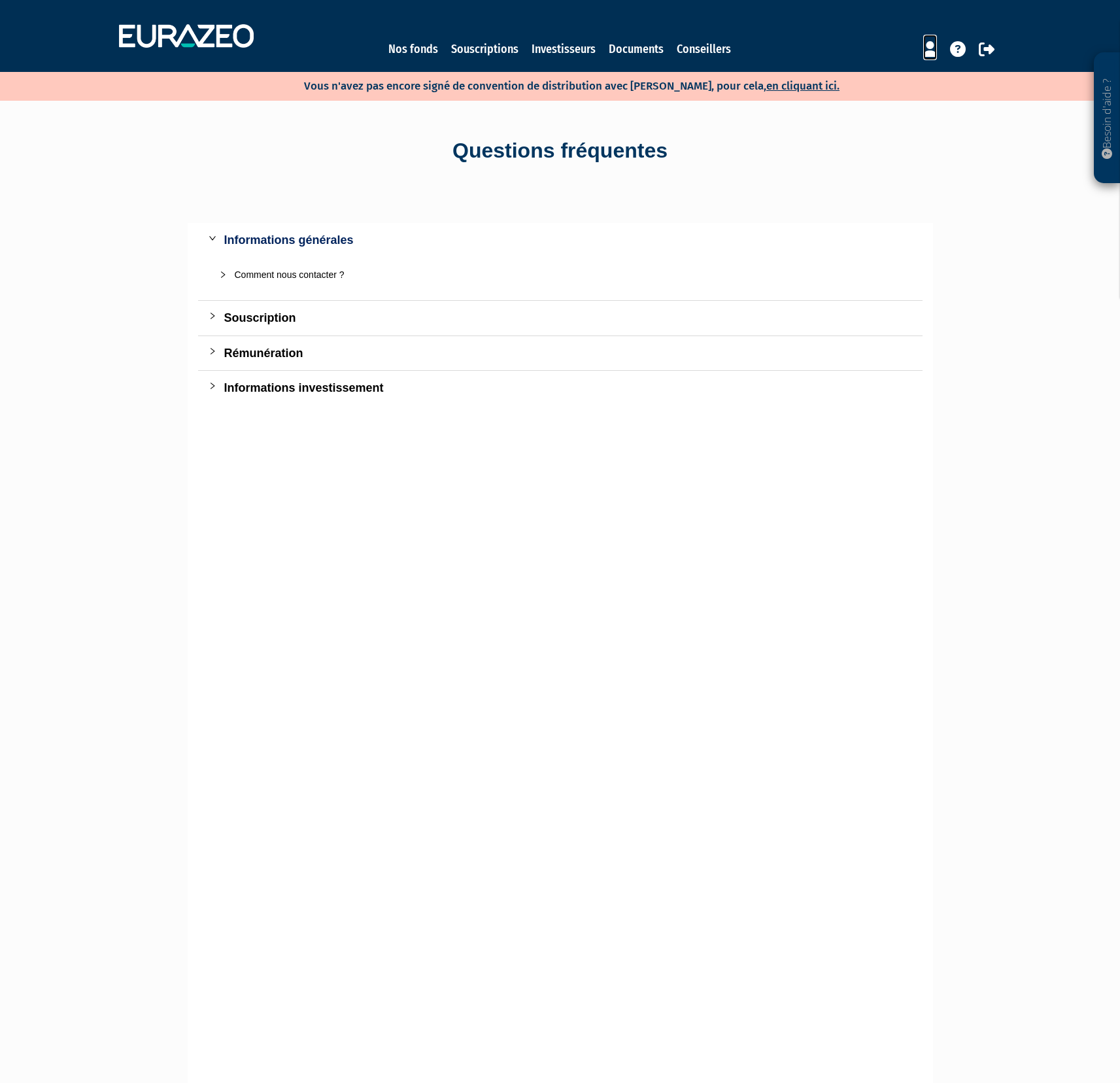
click at [930, 52] on icon at bounding box center [929, 49] width 13 height 16
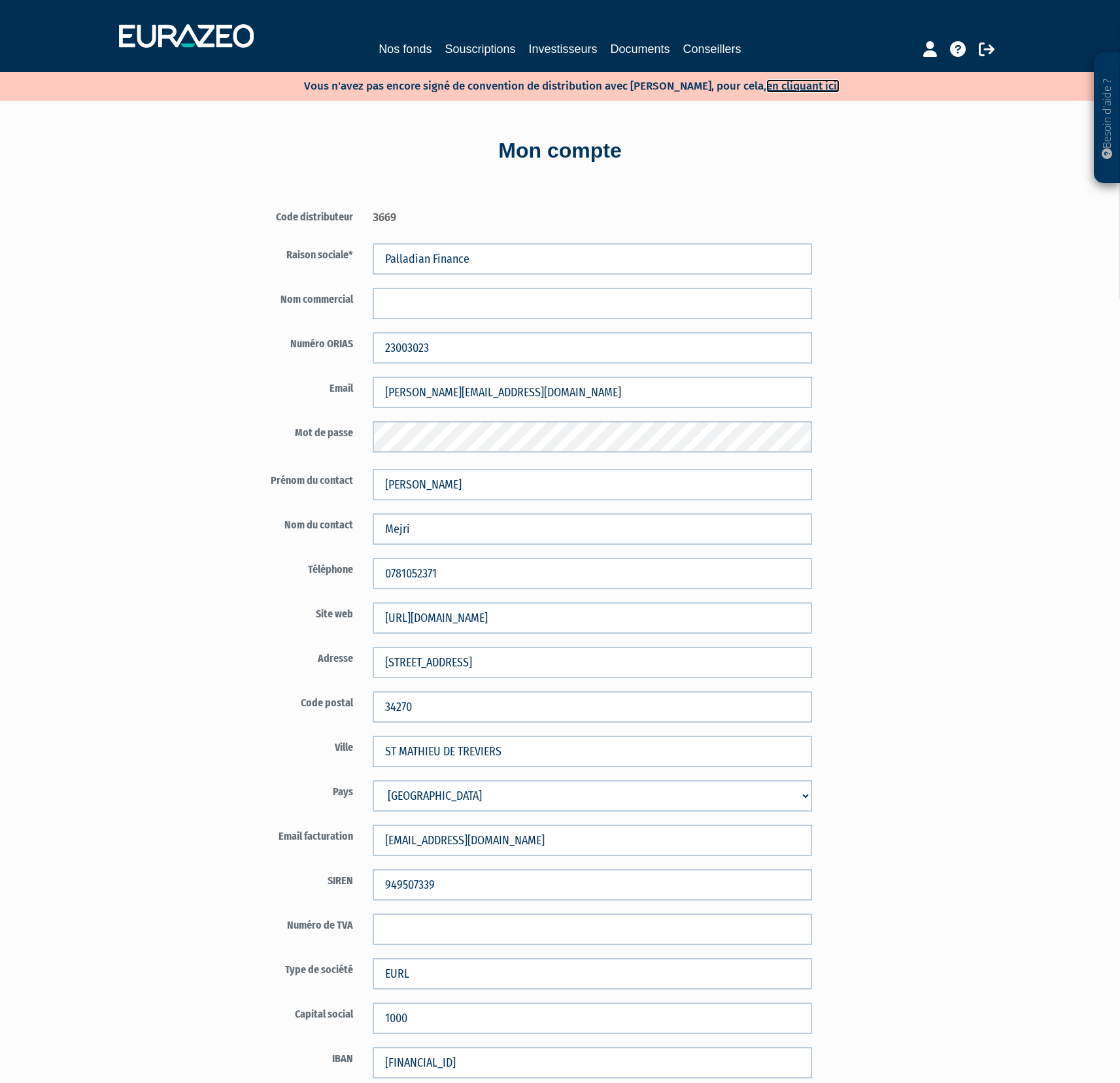
click at [766, 84] on link "en cliquant ici." at bounding box center [803, 85] width 73 height 13
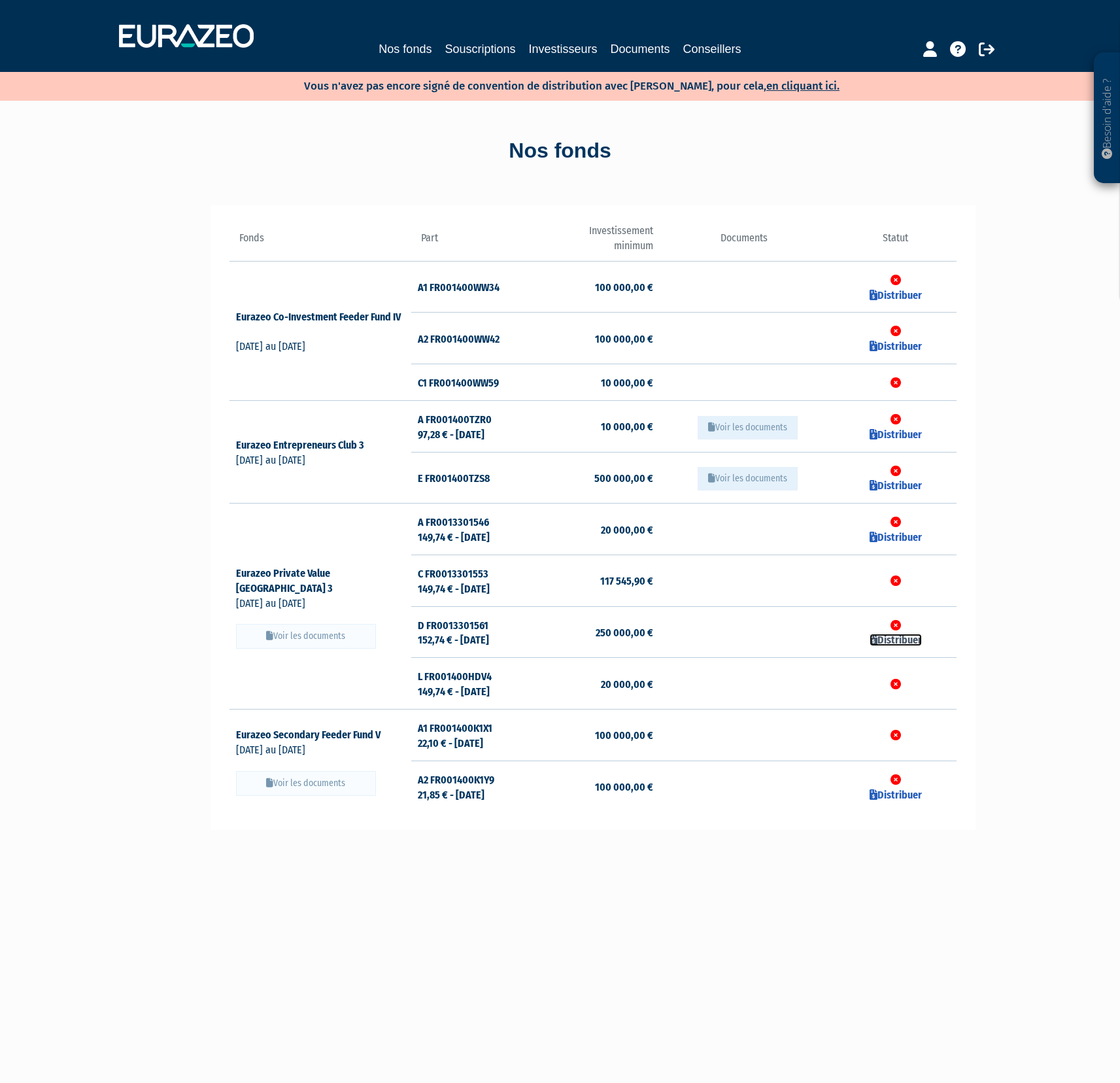
click at [902, 637] on link "Distribuer" at bounding box center [895, 640] width 52 height 12
checkbox input "true"
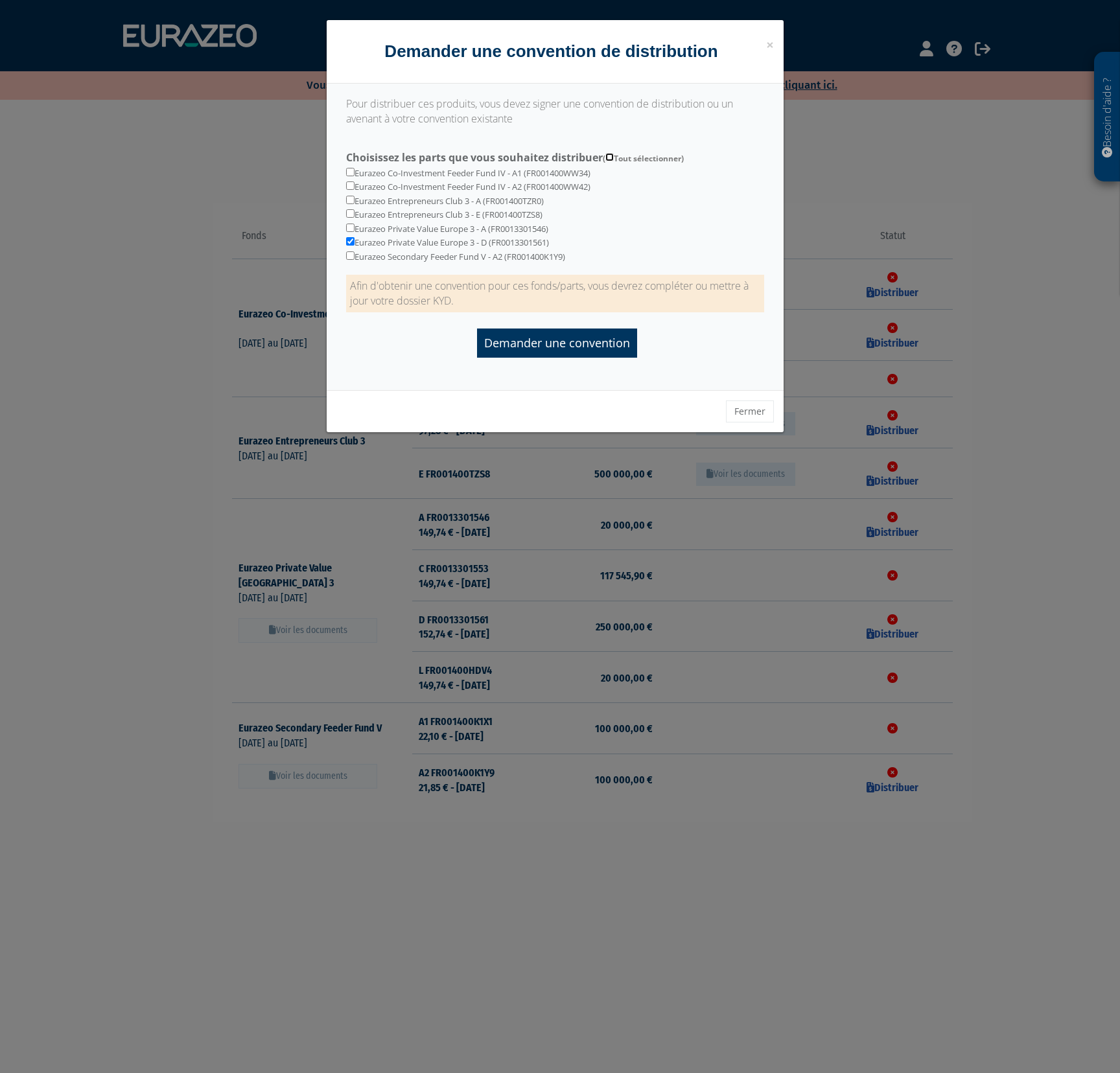
click at [613, 159] on input "Choisissez les parts que vous souhaitez distribuer ( Tout sélectionner)" at bounding box center [610, 158] width 9 height 9
checkbox input "true"
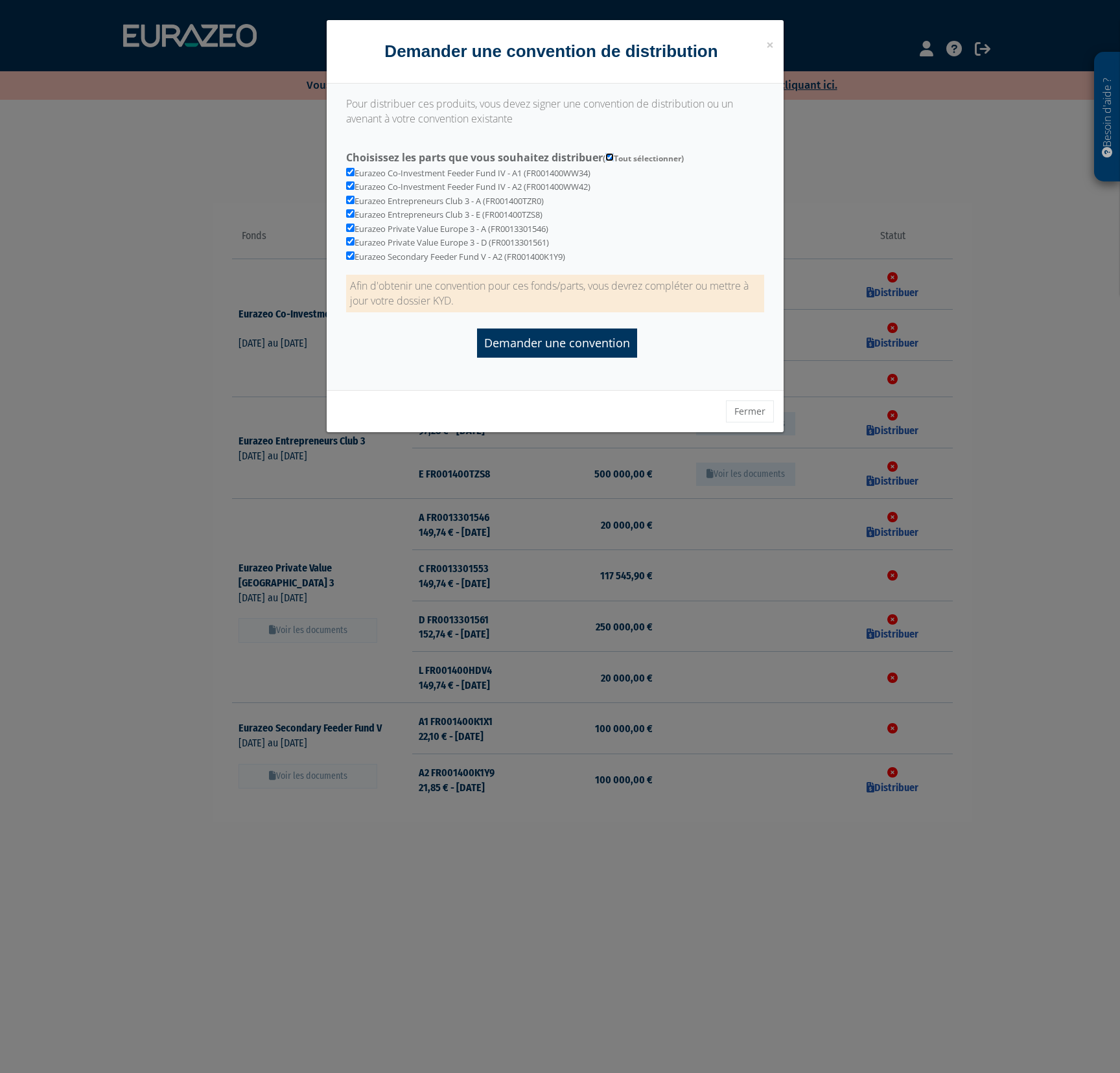
checkbox input "true"
click at [576, 349] on input "Demander une convention" at bounding box center [557, 343] width 160 height 29
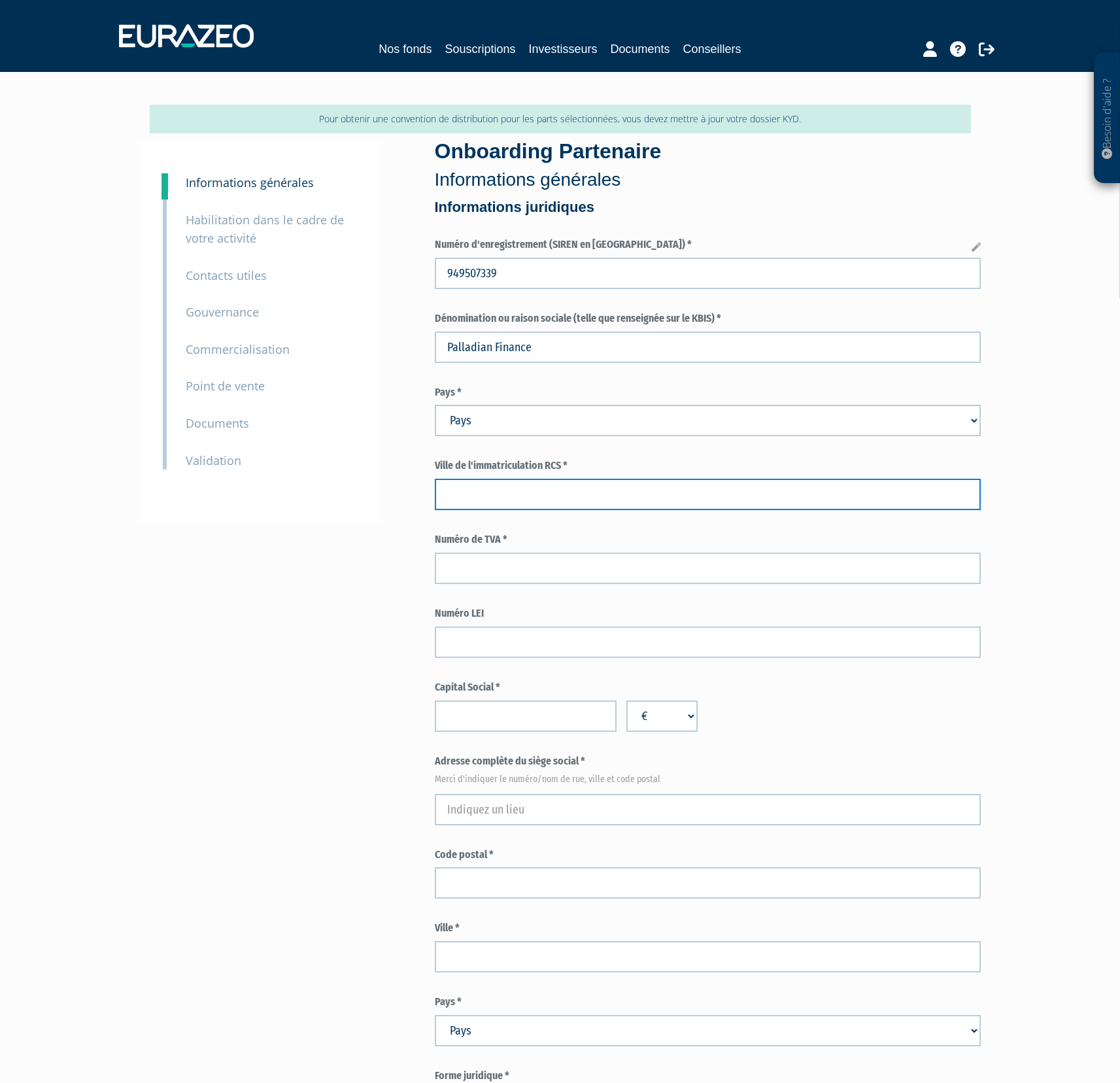
click at [545, 493] on input "text" at bounding box center [708, 493] width 546 height 31
type input "Montpelloer"
click at [577, 421] on select "Pays [GEOGRAPHIC_DATA] [GEOGRAPHIC_DATA] [GEOGRAPHIC_DATA] [GEOGRAPHIC_DATA] [G…" at bounding box center [708, 420] width 546 height 31
click at [435, 405] on select "Pays [GEOGRAPHIC_DATA] [GEOGRAPHIC_DATA] [GEOGRAPHIC_DATA] [GEOGRAPHIC_DATA] [G…" at bounding box center [708, 420] width 546 height 31
click at [566, 407] on select "Pays [GEOGRAPHIC_DATA] [GEOGRAPHIC_DATA] [GEOGRAPHIC_DATA] [GEOGRAPHIC_DATA] [G…" at bounding box center [708, 420] width 546 height 31
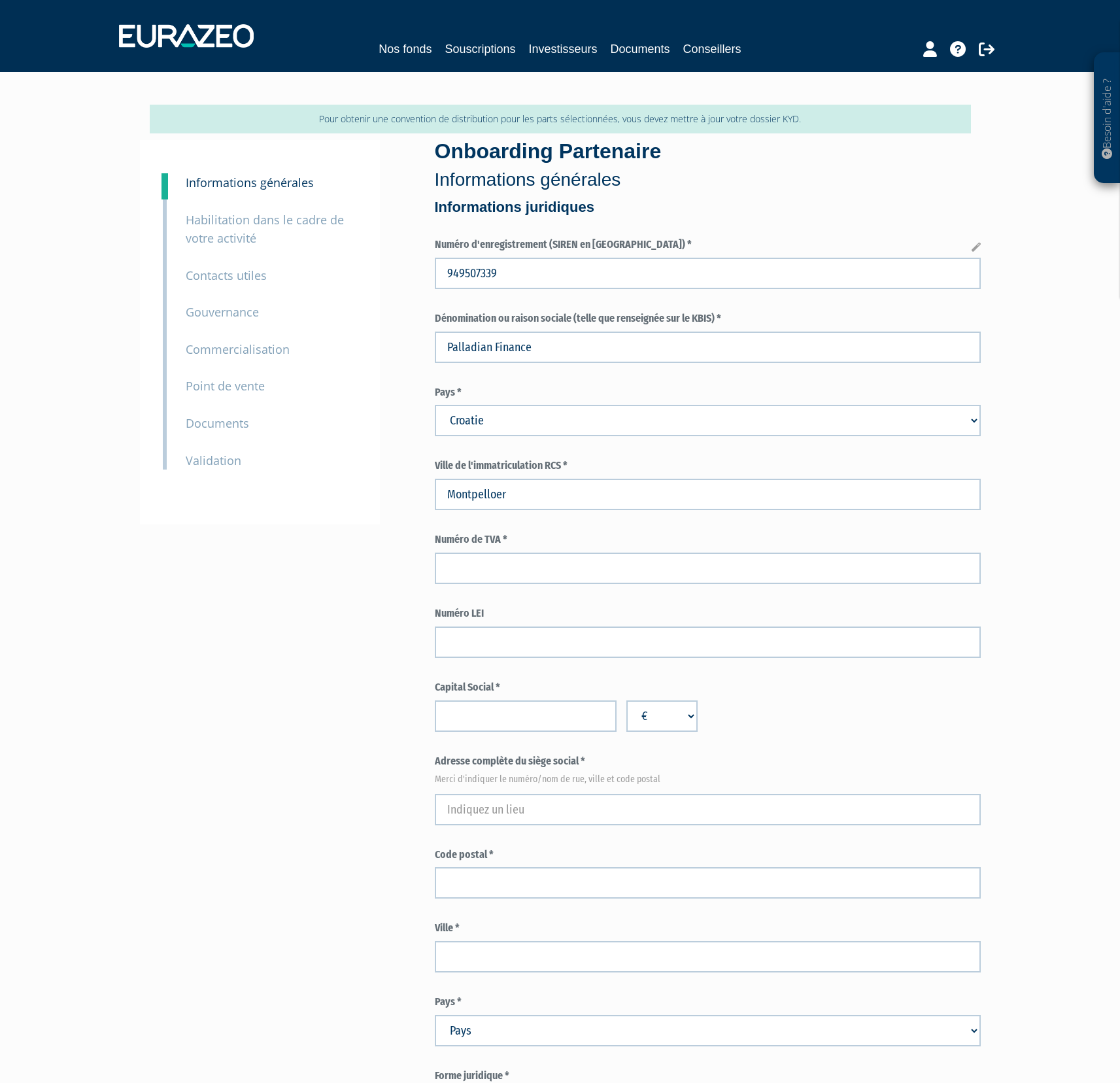
select select "75"
click at [435, 405] on select "Pays [GEOGRAPHIC_DATA] [GEOGRAPHIC_DATA] [GEOGRAPHIC_DATA] [GEOGRAPHIC_DATA] [G…" at bounding box center [708, 420] width 546 height 31
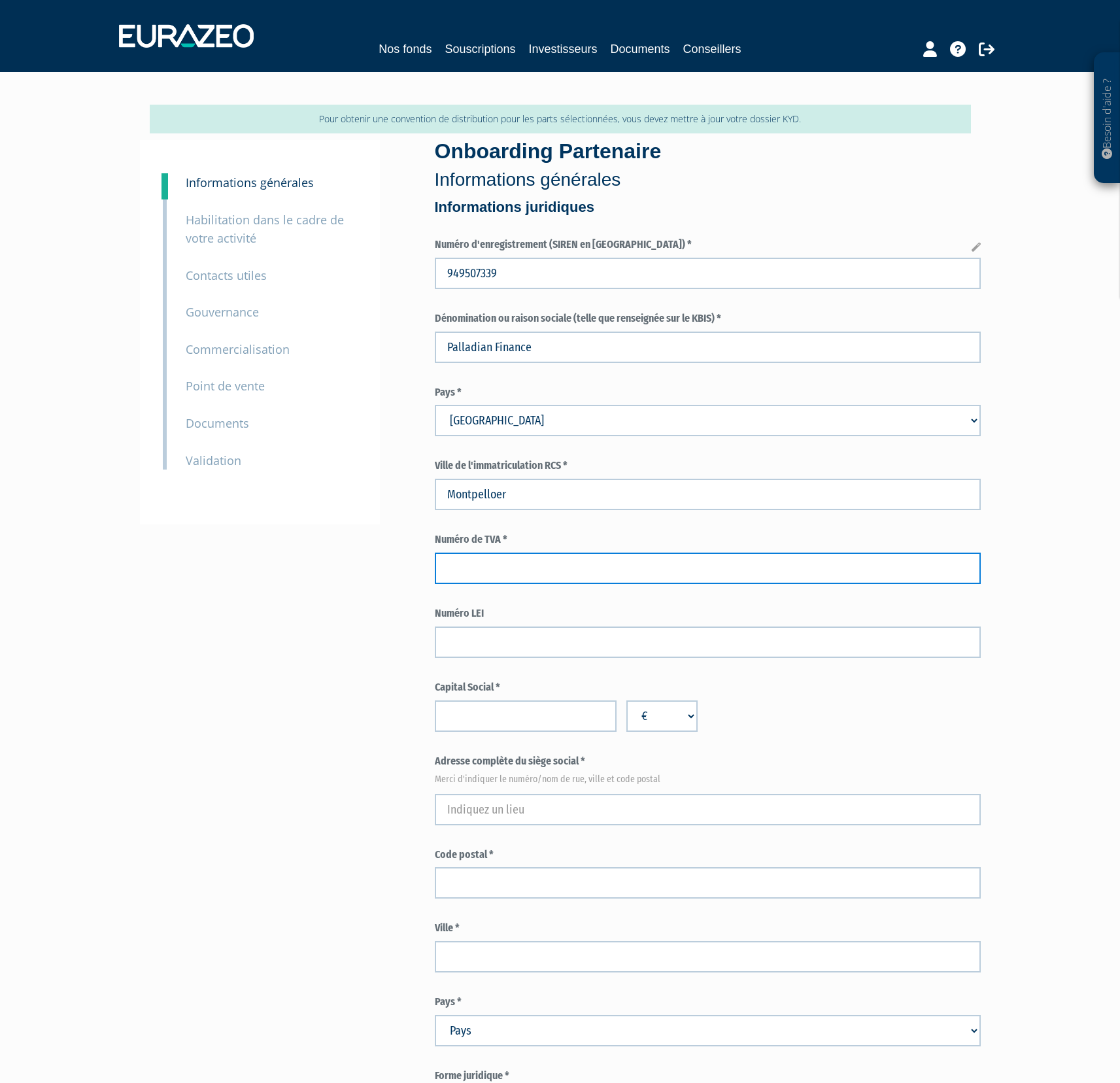
click at [550, 574] on input "text" at bounding box center [708, 567] width 546 height 31
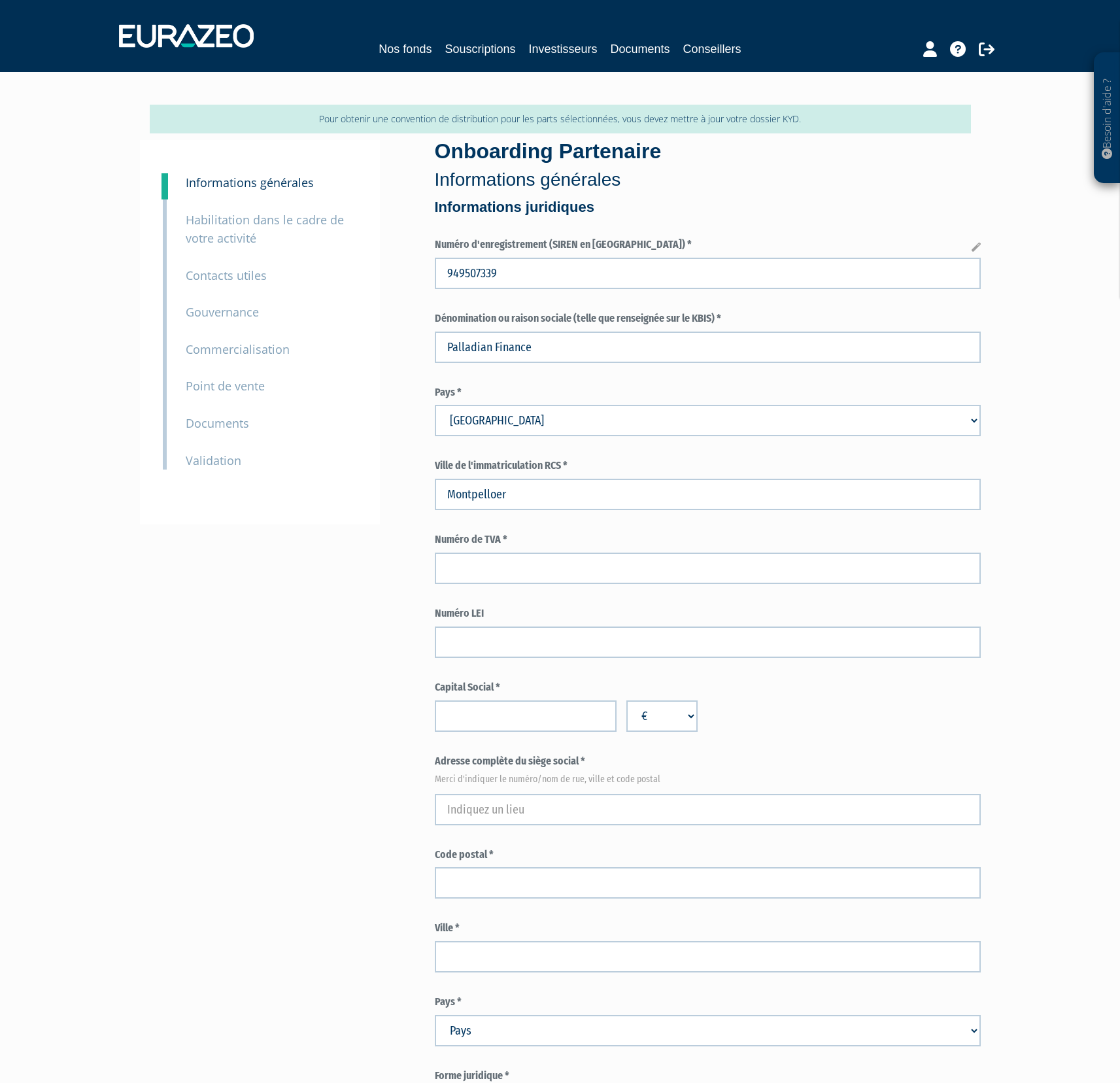
click at [533, 541] on label "Numéro de TVA *" at bounding box center [708, 540] width 546 height 15
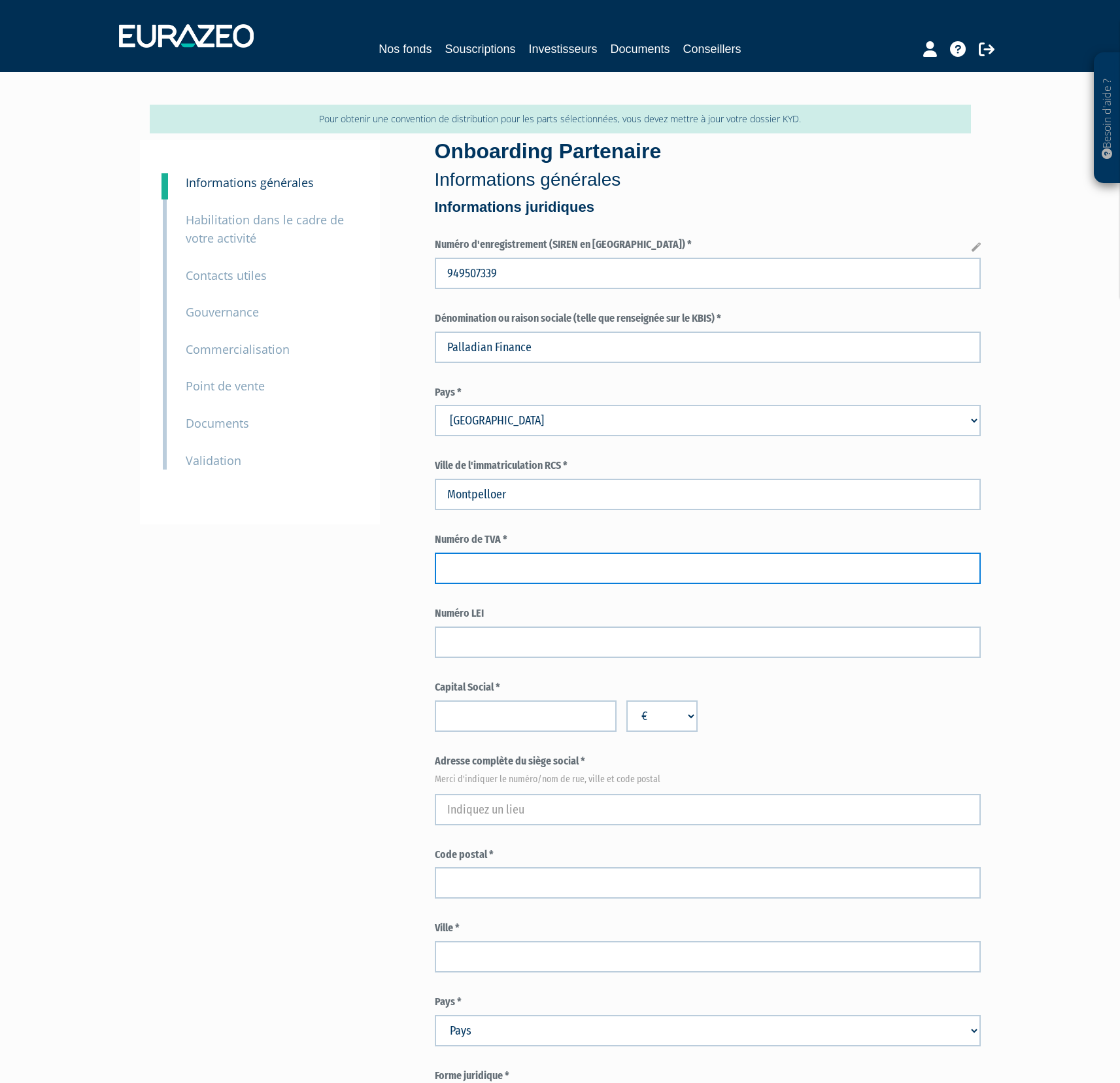
click at [529, 574] on input "text" at bounding box center [708, 567] width 546 height 31
paste input "FR47949507339"
type input "FR47949507339"
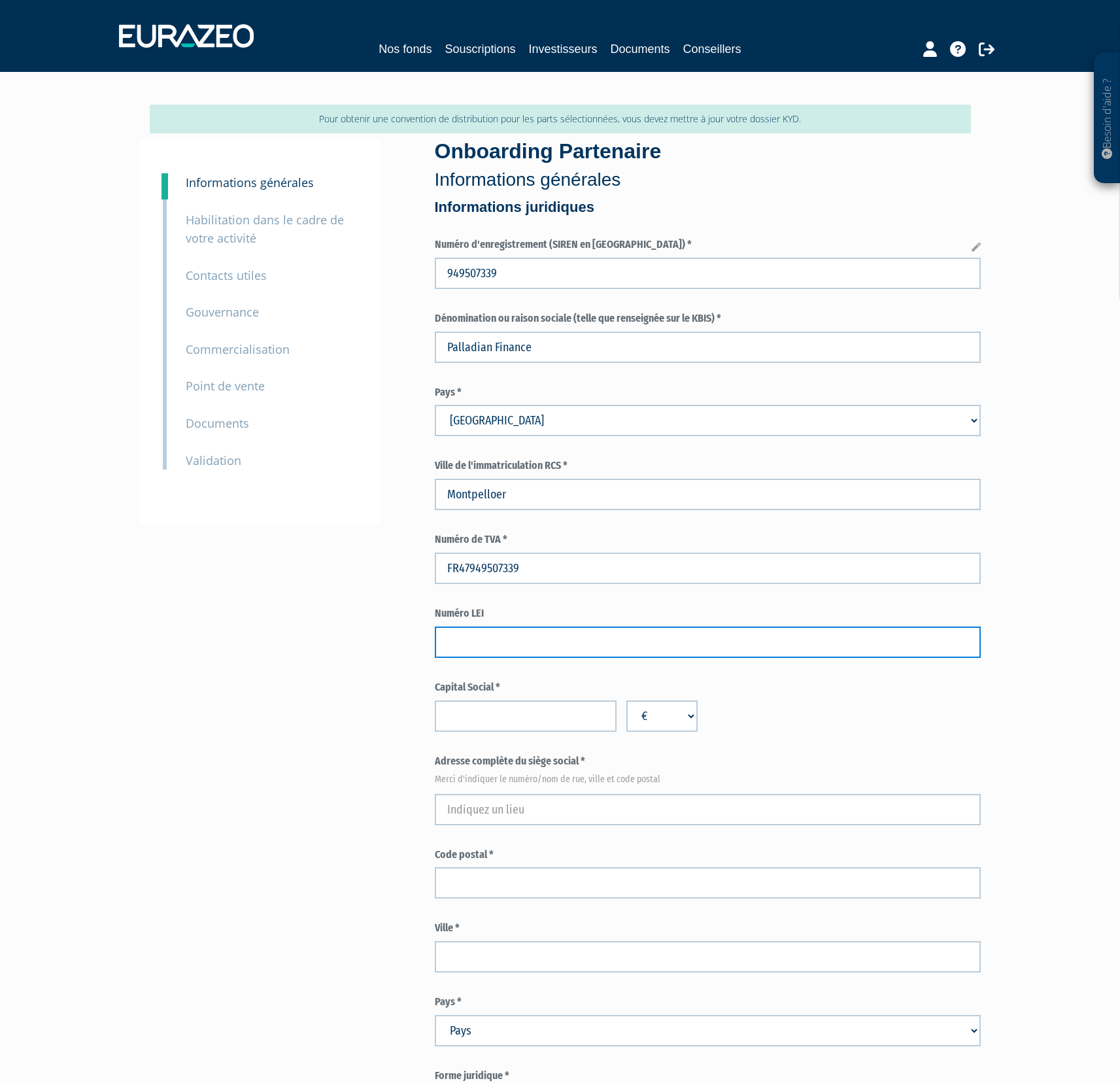
click at [584, 649] on input "text" at bounding box center [708, 642] width 546 height 31
paste input "969500RAAPWQN92E7L47"
type input "969500RAAPWQN92E7L47"
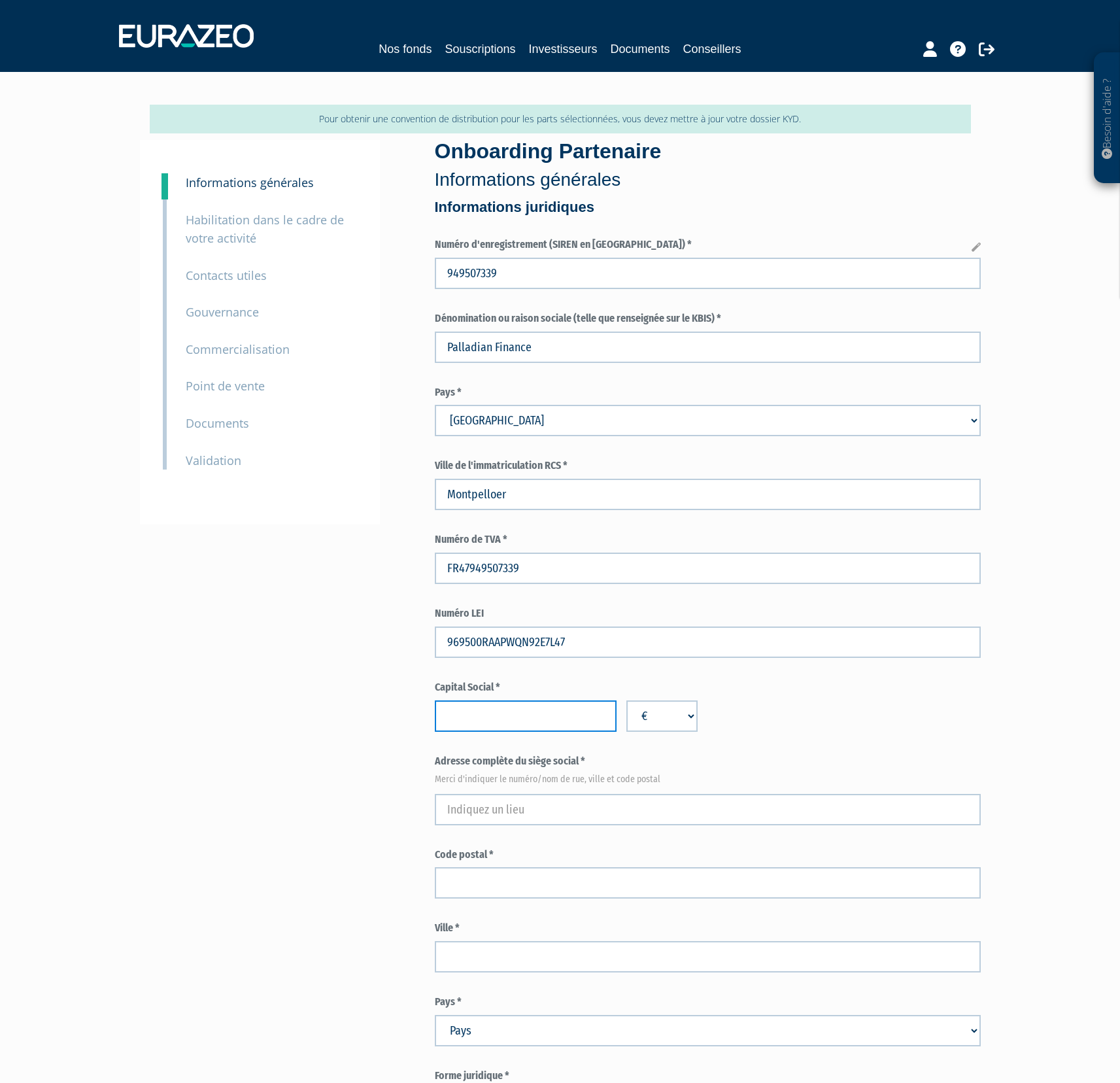
click at [583, 718] on input "number" at bounding box center [525, 716] width 181 height 31
type input "1000"
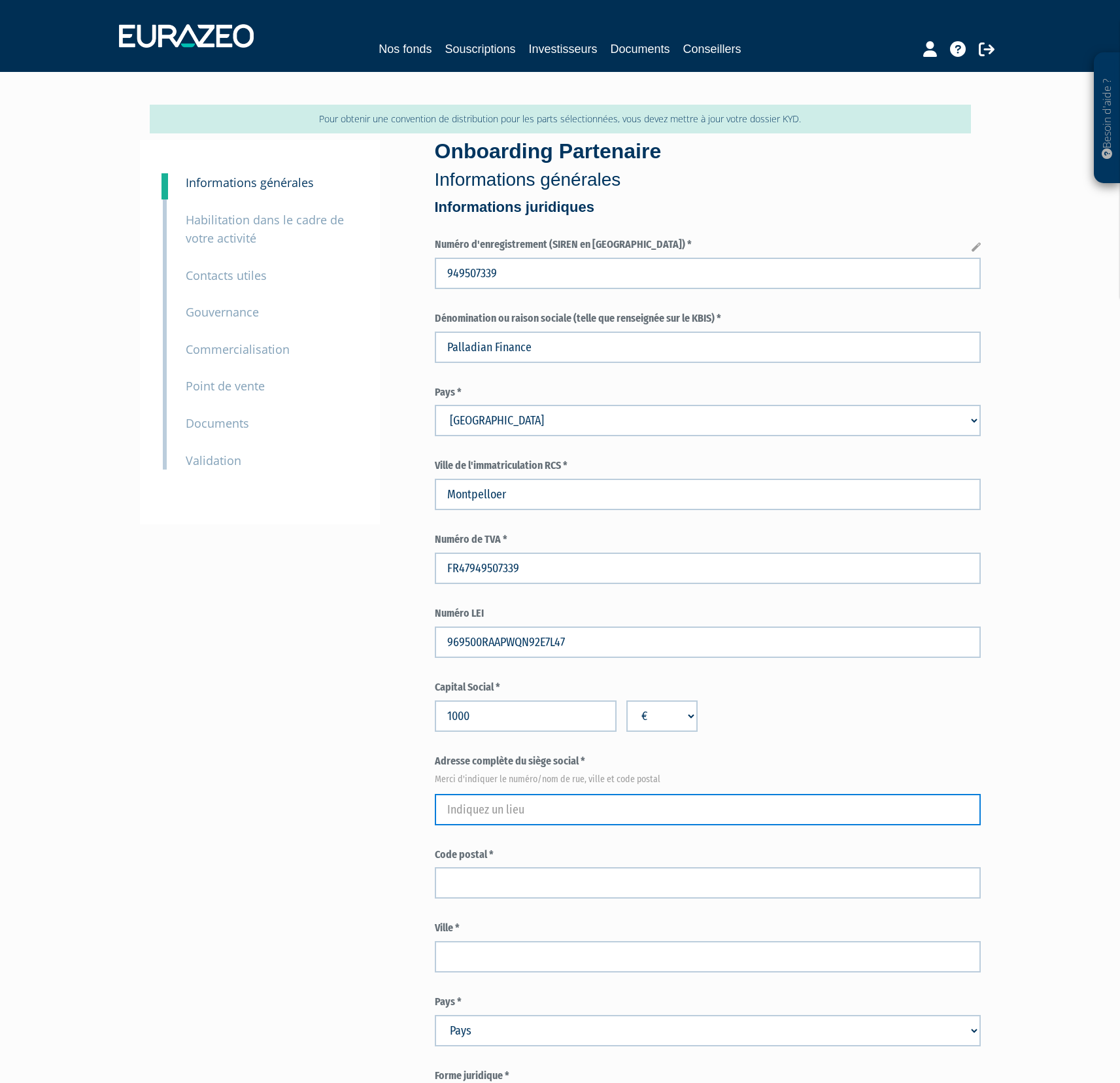
click at [567, 807] on input "text" at bounding box center [708, 809] width 546 height 31
type input "34 RUE DES ERABLES"
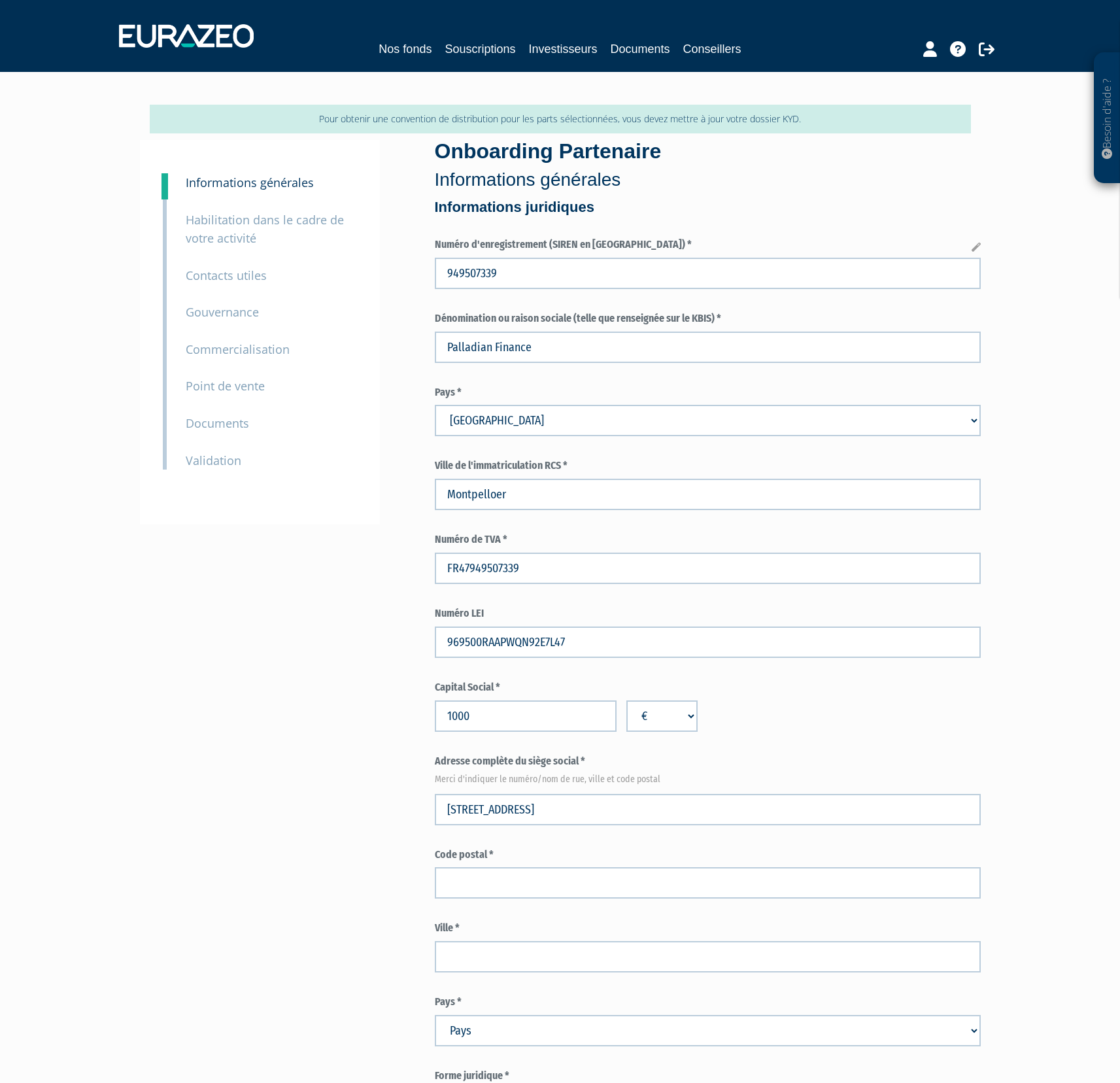
type input "34270"
type input "ST MATHIEU DE TREVIERS"
select select "75"
type input "Mejri"
type input "Nicolas"
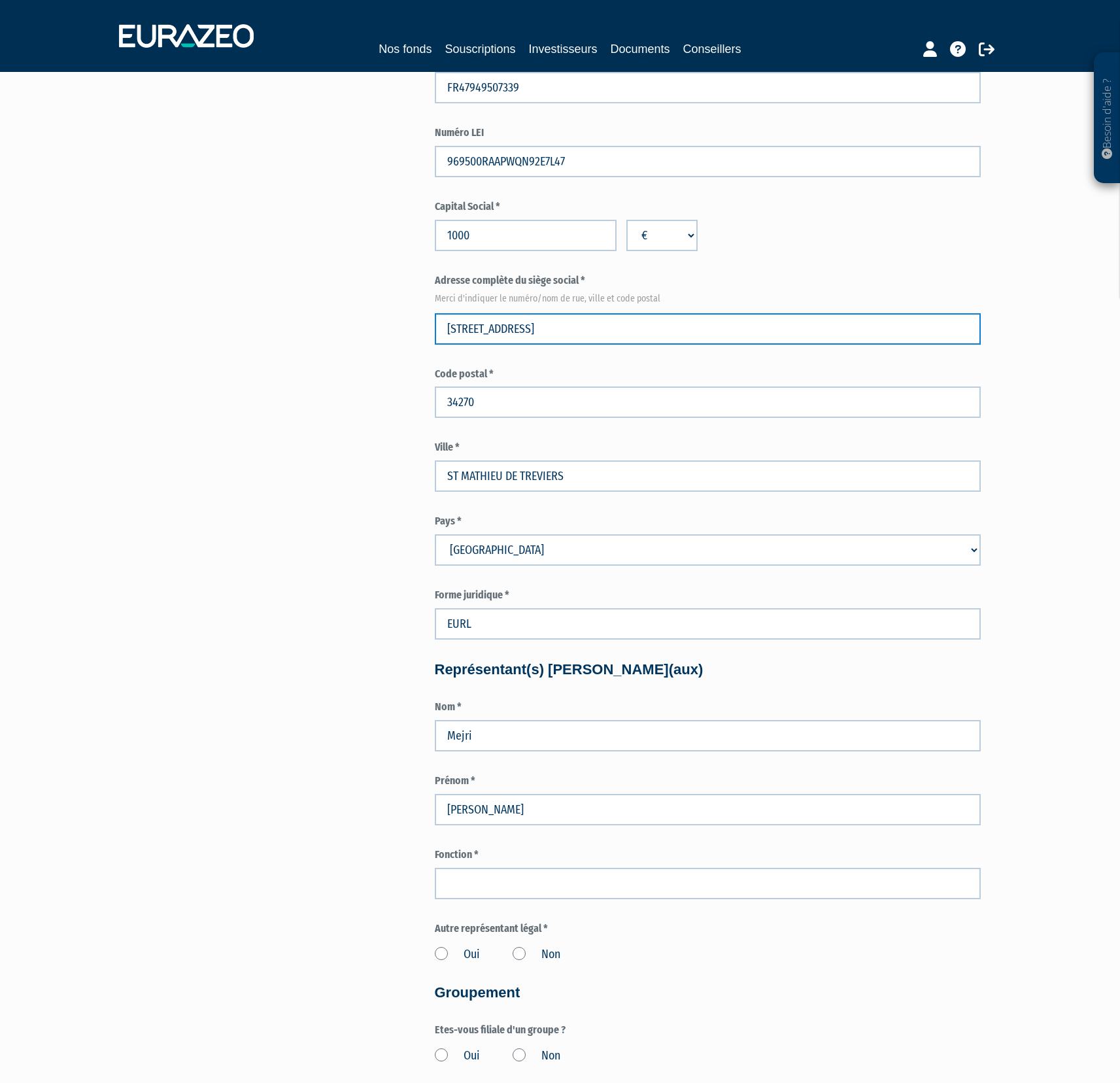
scroll to position [622, 0]
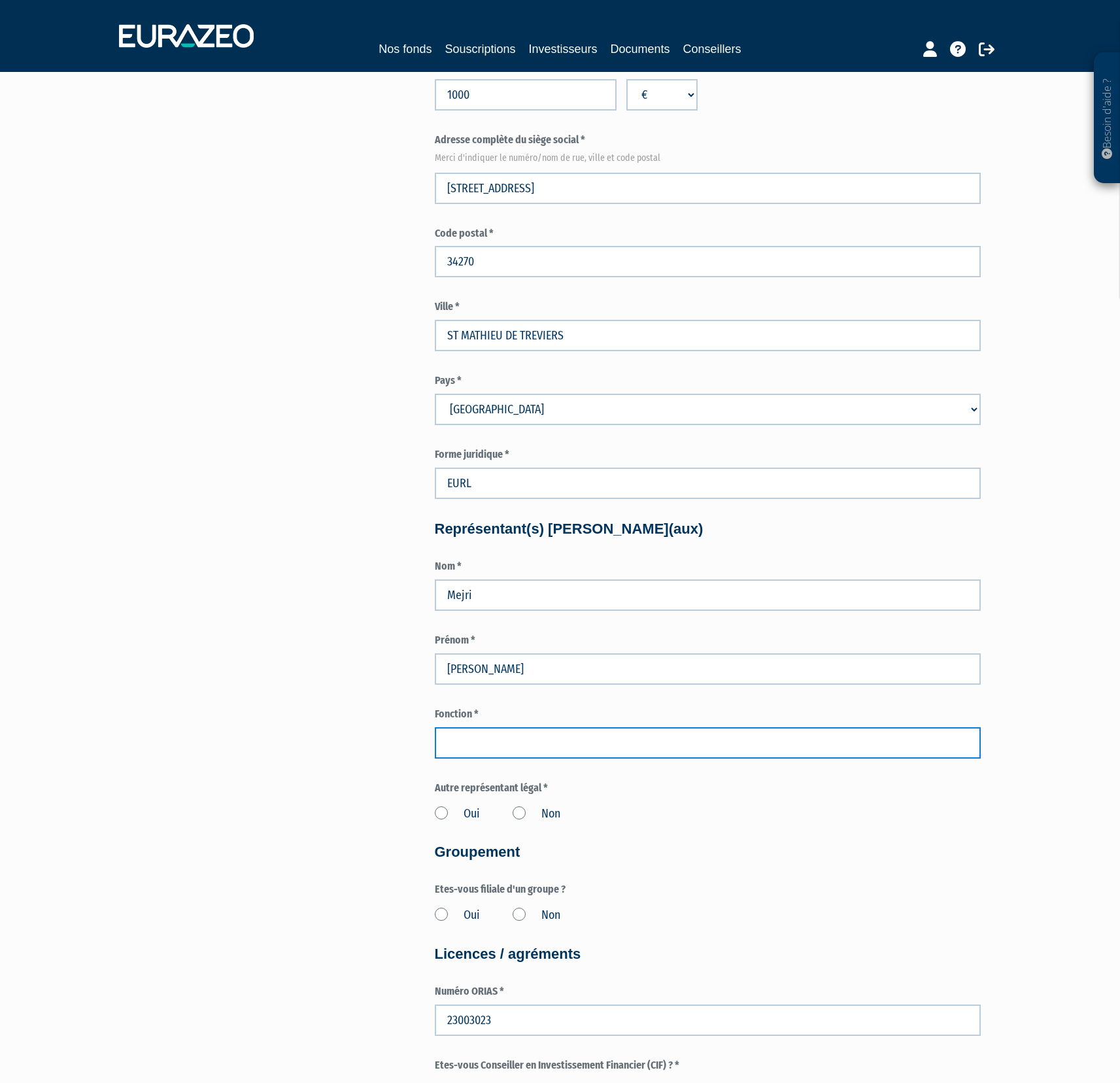
click at [526, 739] on input "text" at bounding box center [708, 742] width 546 height 31
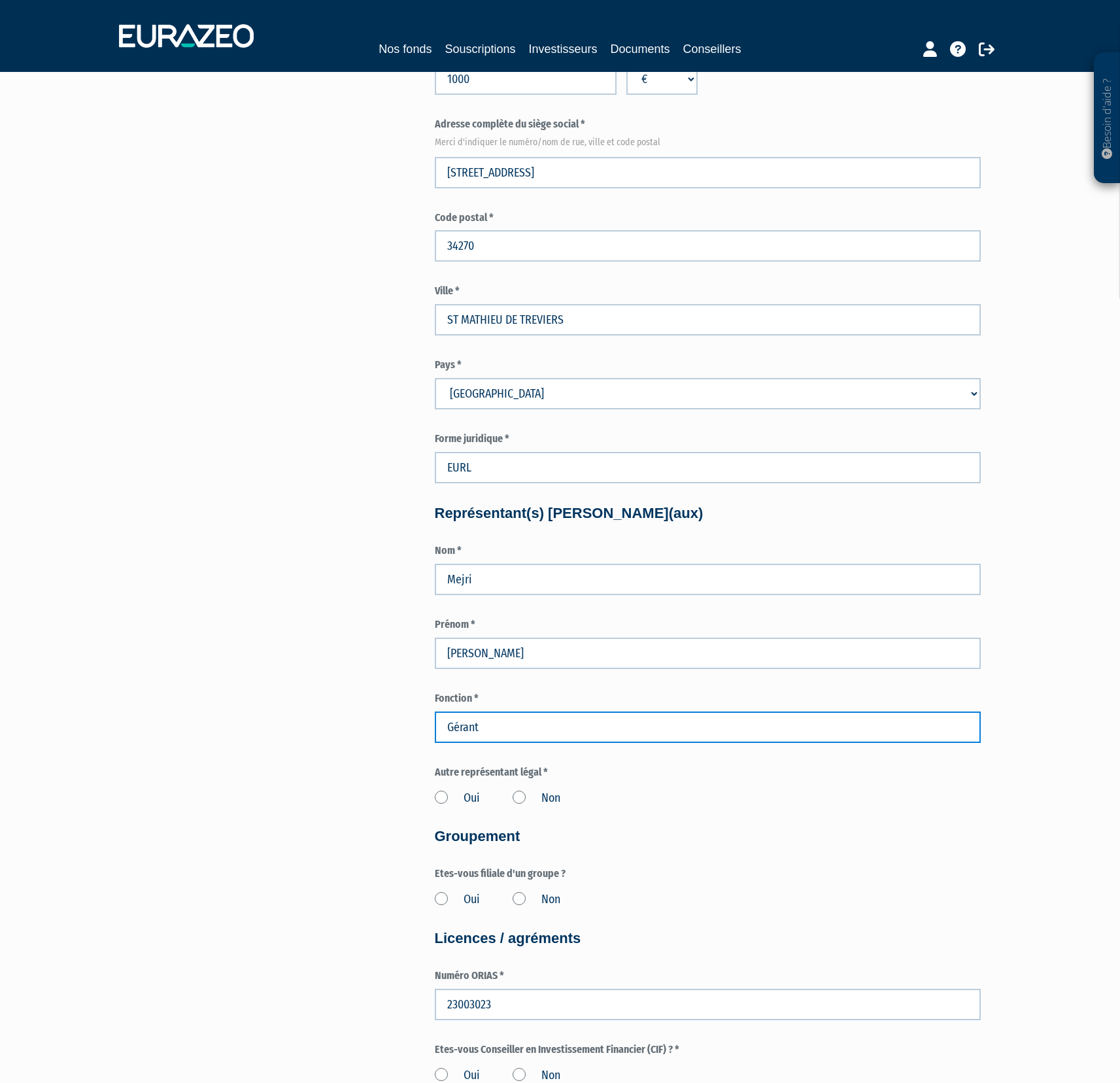
scroll to position [638, 0]
type input "Gérant"
click at [523, 797] on label "Non" at bounding box center [537, 798] width 48 height 17
click at [0, 0] on input "Non" at bounding box center [0, 0] width 0 height 0
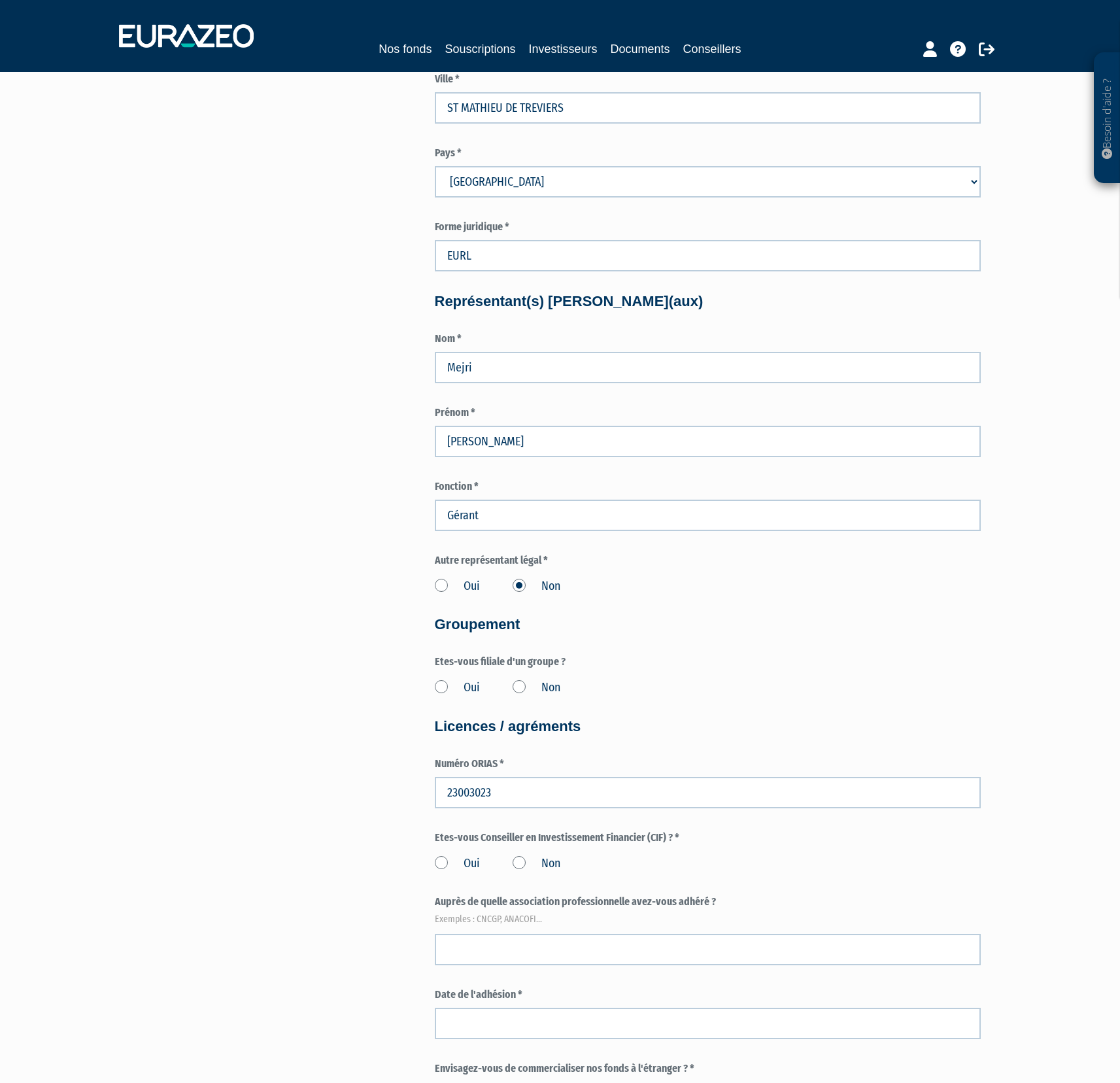
scroll to position [850, 0]
click at [522, 685] on label "Non" at bounding box center [537, 686] width 48 height 17
click at [0, 0] on input "Non" at bounding box center [0, 0] width 0 height 0
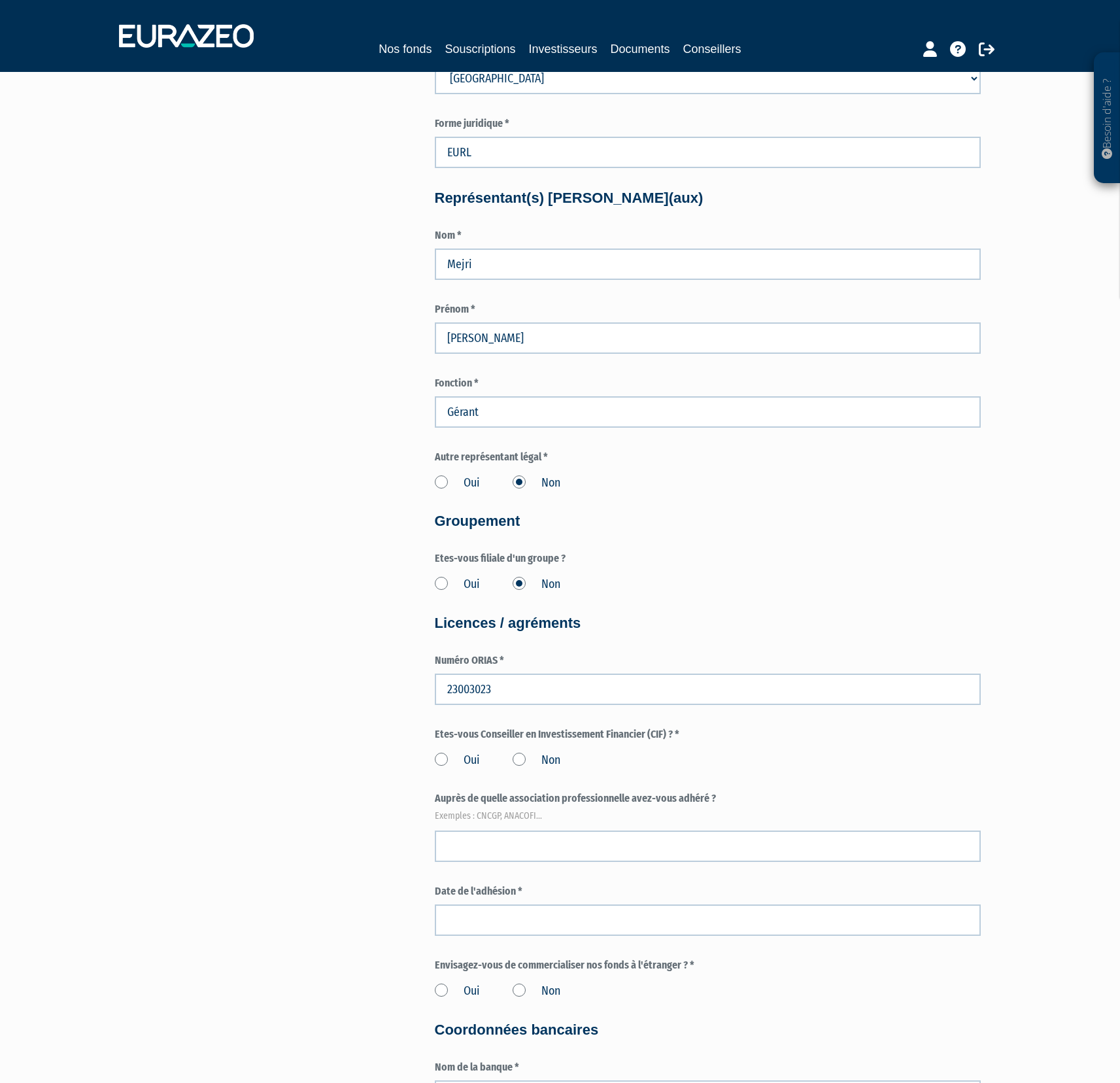
scroll to position [1079, 0]
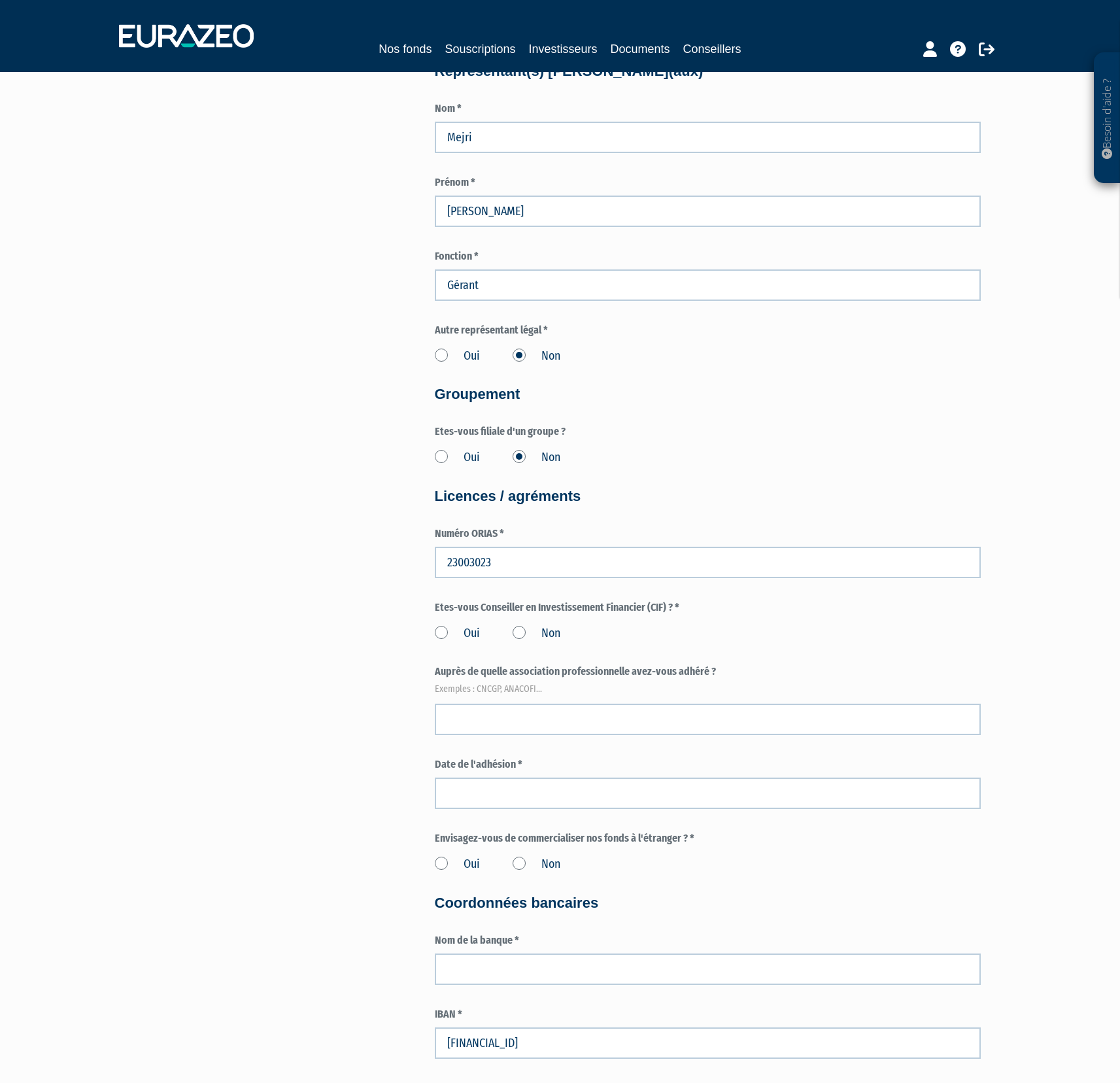
click at [446, 630] on label "Oui" at bounding box center [457, 633] width 45 height 17
click at [0, 0] on input "Oui" at bounding box center [0, 0] width 0 height 0
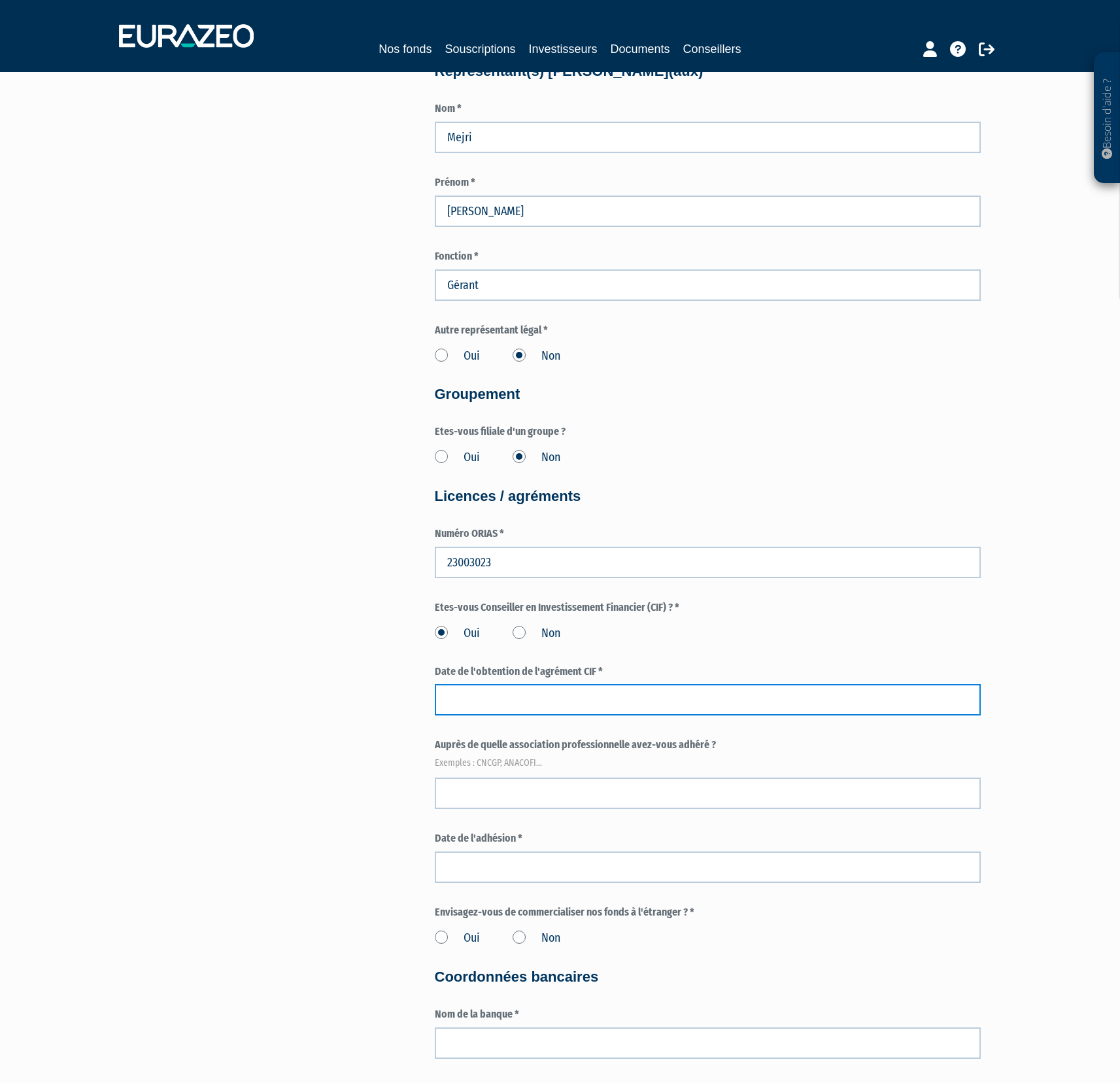
click at [478, 710] on input at bounding box center [708, 699] width 546 height 31
click at [325, 753] on div "Pour obtenir une convention de distribution pour les parts sélectionnées, vous …" at bounding box center [560, 148] width 821 height 2245
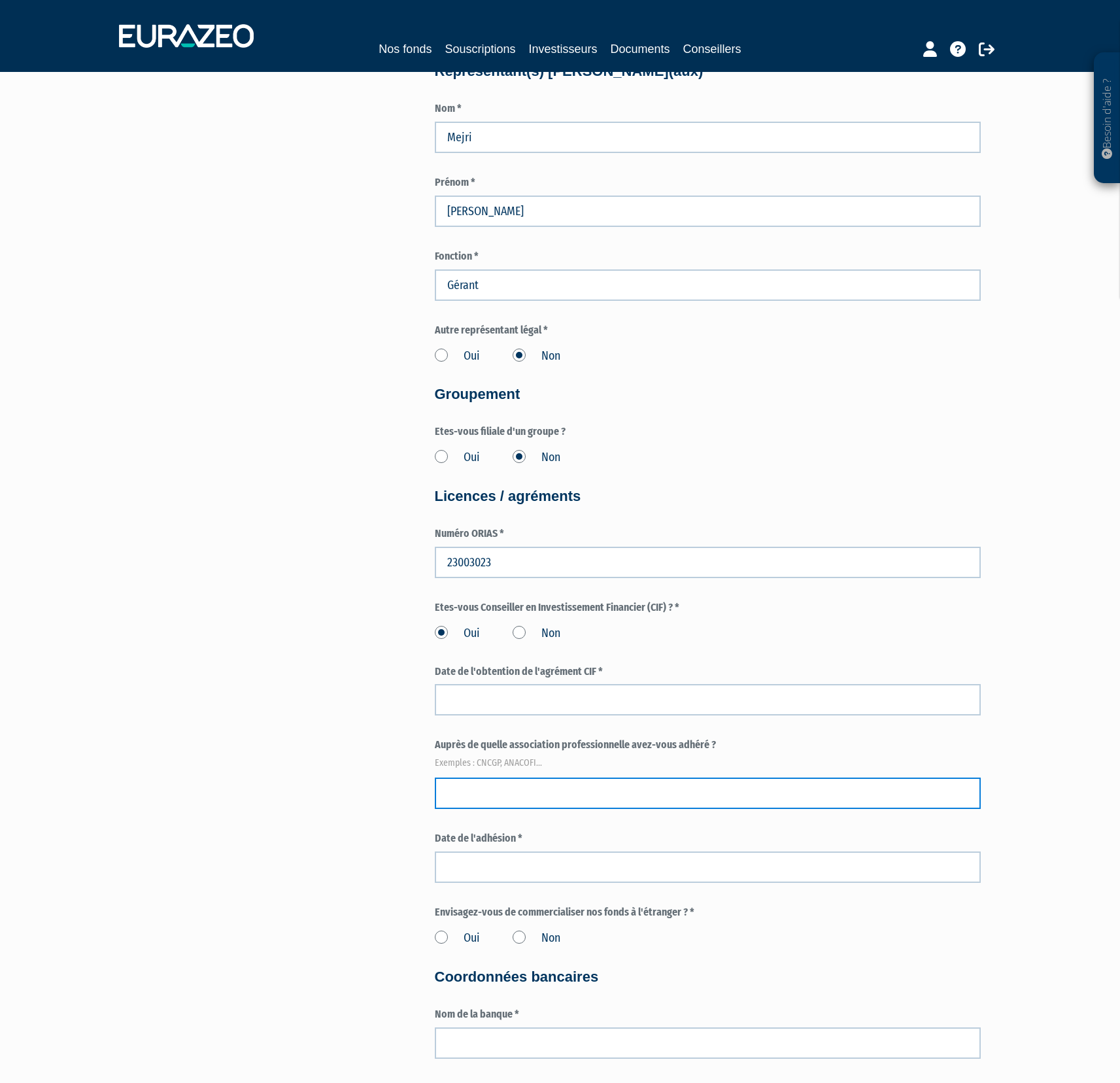
click at [493, 789] on input "text" at bounding box center [708, 792] width 546 height 31
type input "CNCGP"
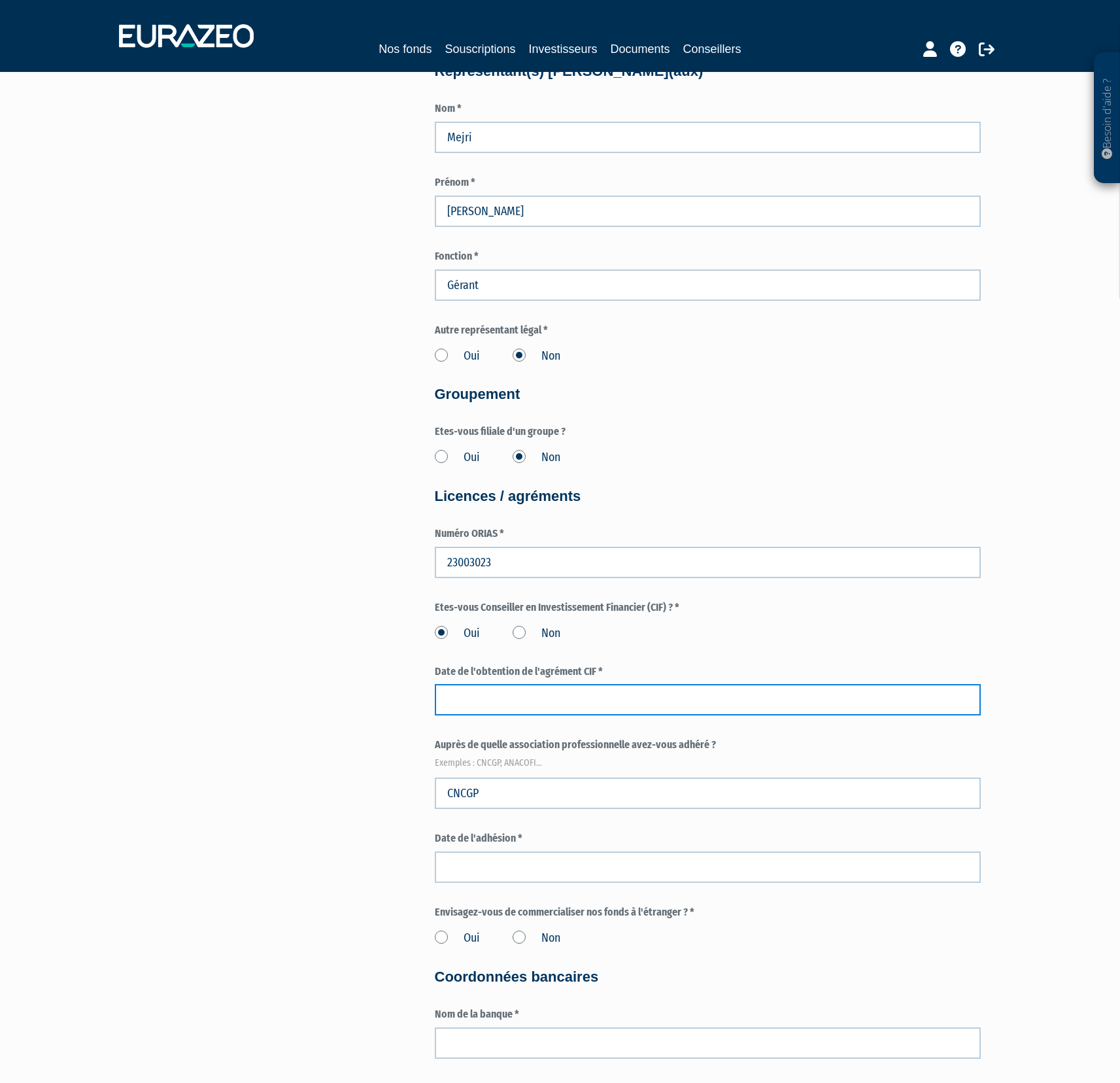
click at [540, 699] on input at bounding box center [708, 699] width 546 height 31
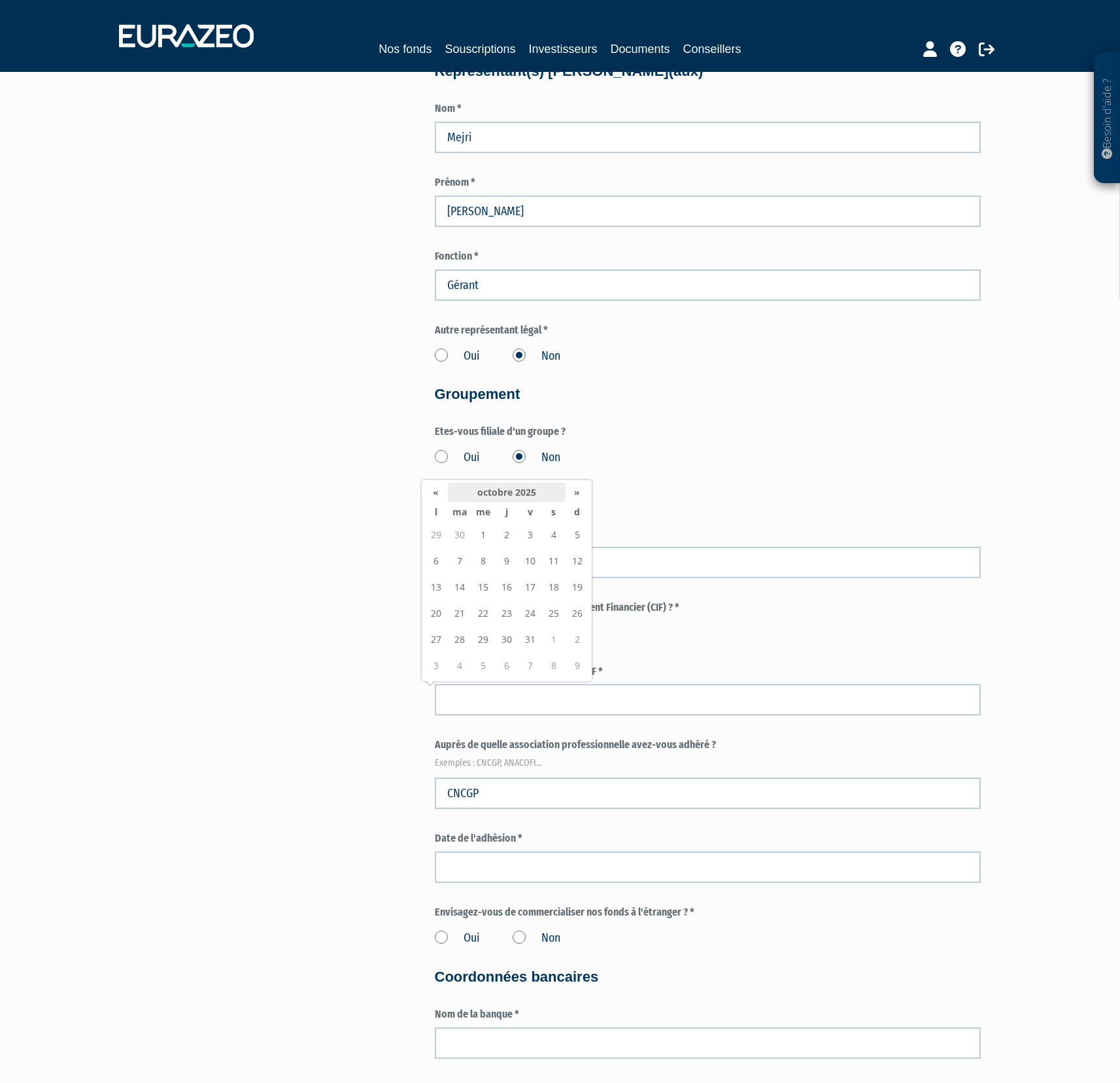
click at [503, 490] on th "octobre 2025" at bounding box center [507, 493] width 117 height 20
click at [438, 547] on th "2025" at bounding box center [484, 544] width 95 height 20
click at [449, 616] on span "2023" at bounding box center [444, 617] width 25 height 36
click at [452, 617] on span "mai" at bounding box center [444, 617] width 25 height 36
click at [530, 637] on td "26" at bounding box center [530, 639] width 23 height 26
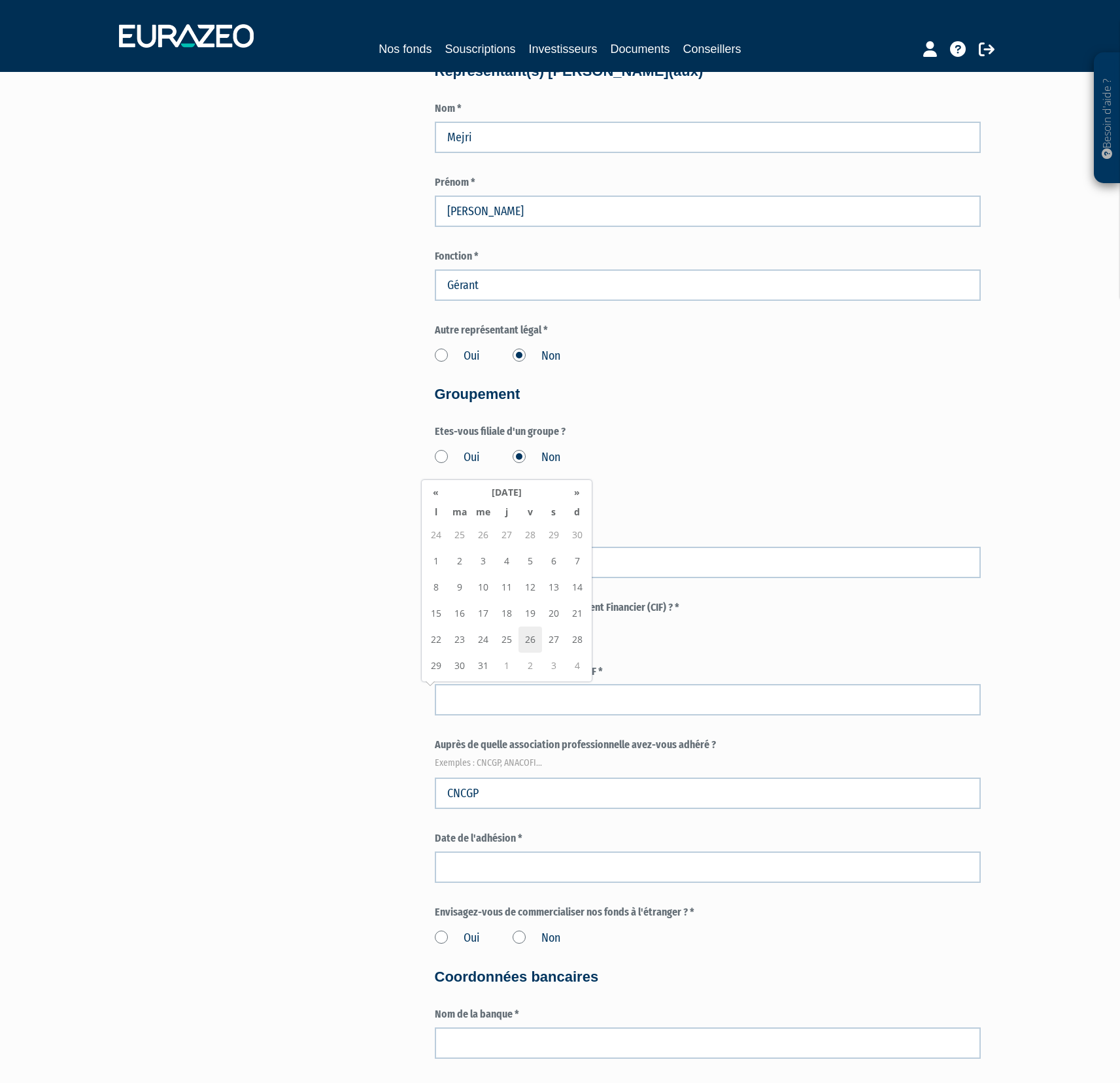
type input "26/05/2023"
click at [294, 676] on div "Pour obtenir une convention de distribution pour les parts sélectionnées, vous …" at bounding box center [560, 148] width 821 height 2245
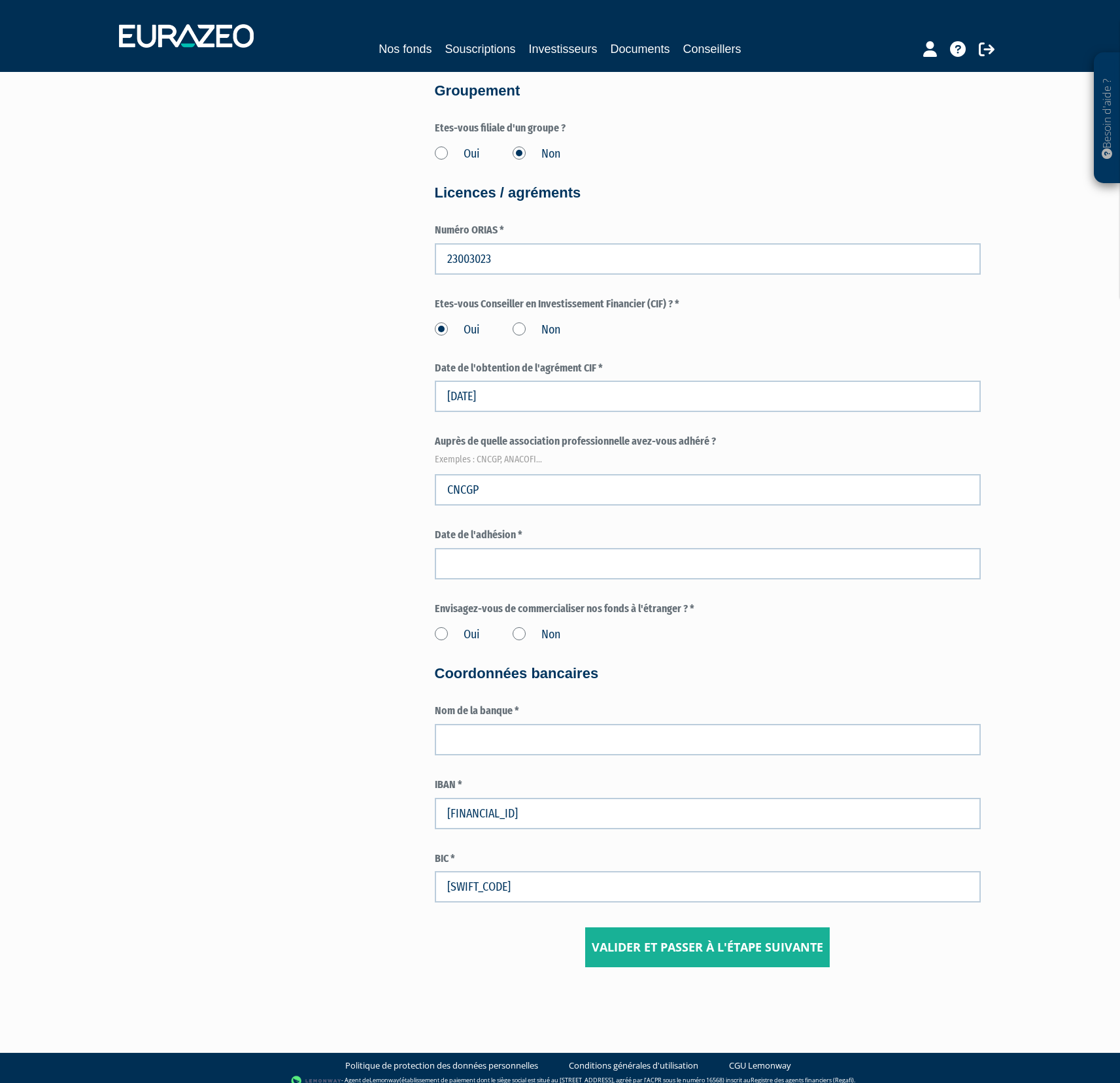
scroll to position [1393, 0]
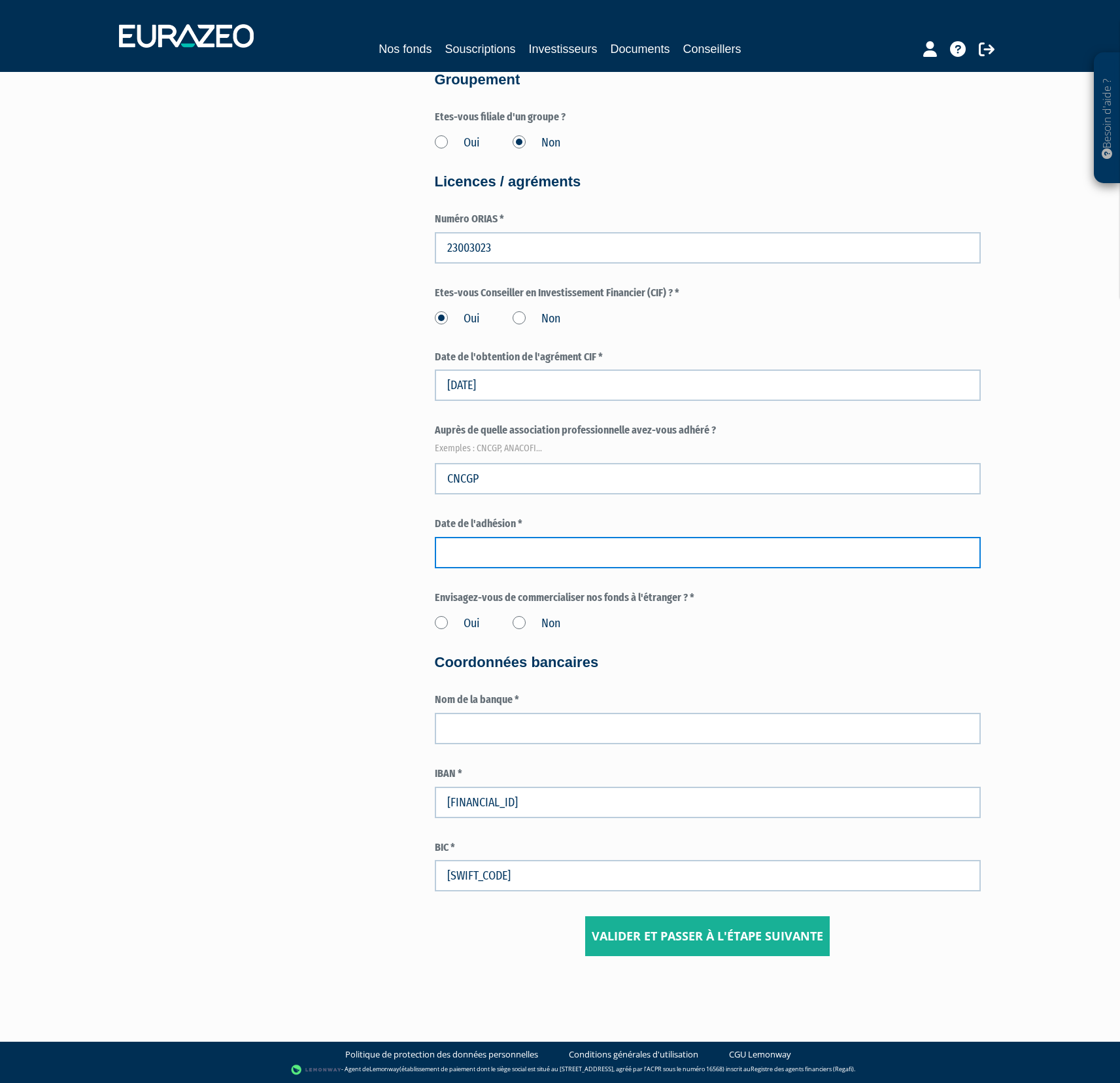
click at [497, 548] on input at bounding box center [708, 552] width 546 height 31
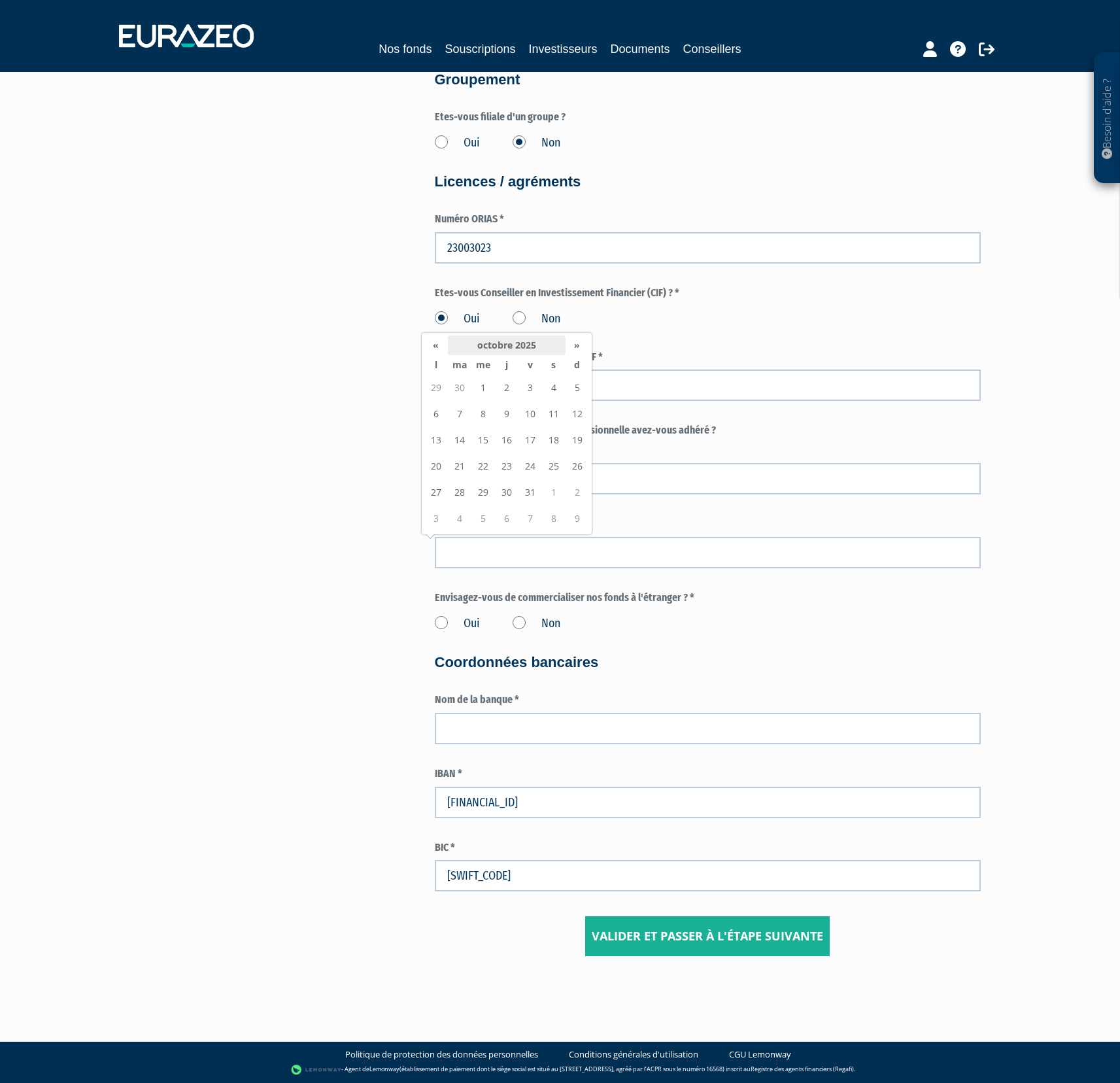
drag, startPoint x: 506, startPoint y: 349, endPoint x: 500, endPoint y: 361, distance: 13.4
click at [506, 349] on th "octobre 2025" at bounding box center [507, 345] width 117 height 20
click at [437, 394] on th "2025" at bounding box center [484, 397] width 95 height 20
click at [437, 471] on span "2023" at bounding box center [444, 469] width 25 height 36
click at [524, 432] on span "avril" at bounding box center [525, 432] width 25 height 36
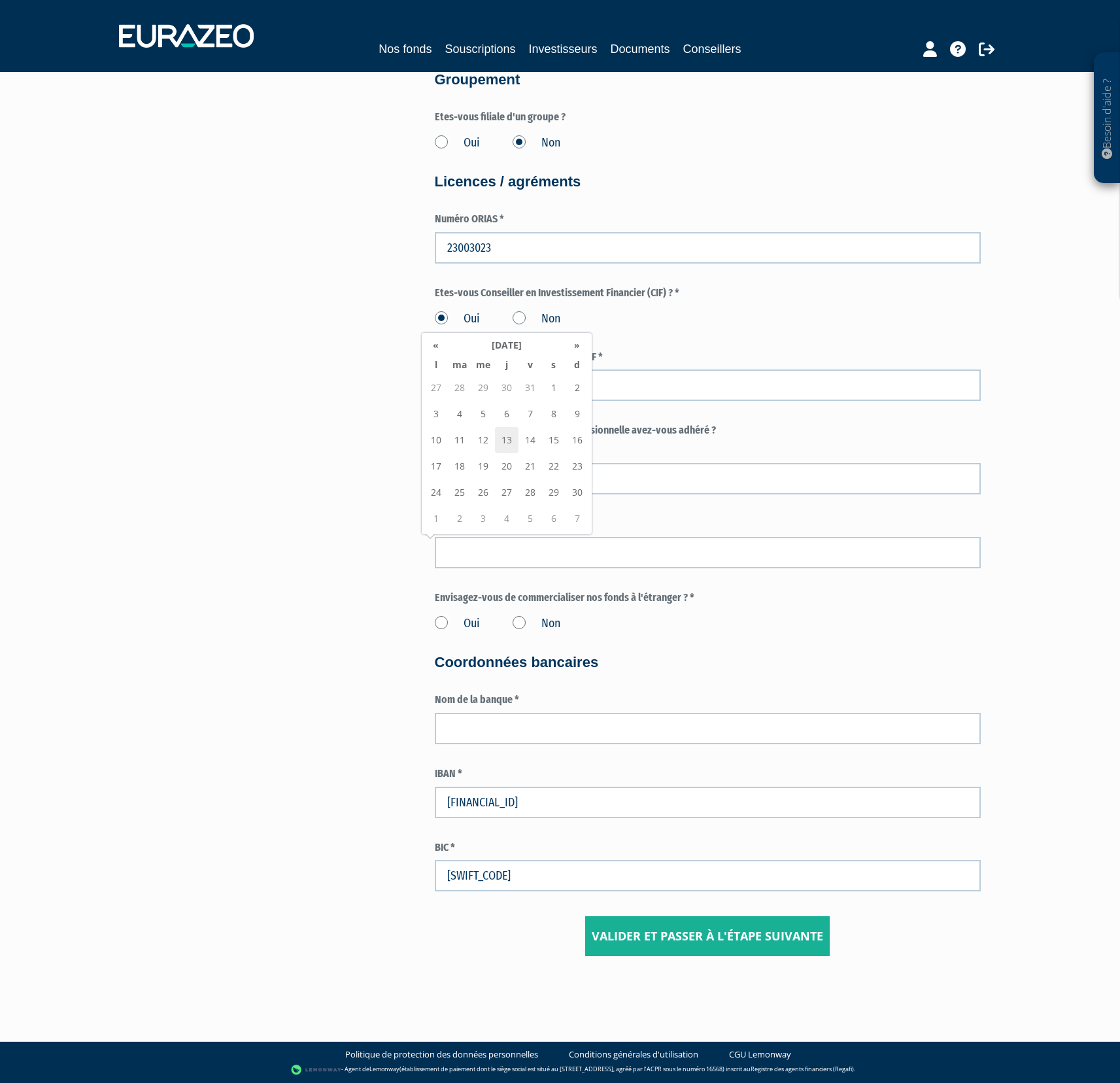
click at [508, 438] on td "13" at bounding box center [507, 439] width 23 height 26
type input "13/04/2023"
click at [520, 621] on label "Non" at bounding box center [537, 623] width 48 height 17
click at [0, 0] on input "Non" at bounding box center [0, 0] width 0 height 0
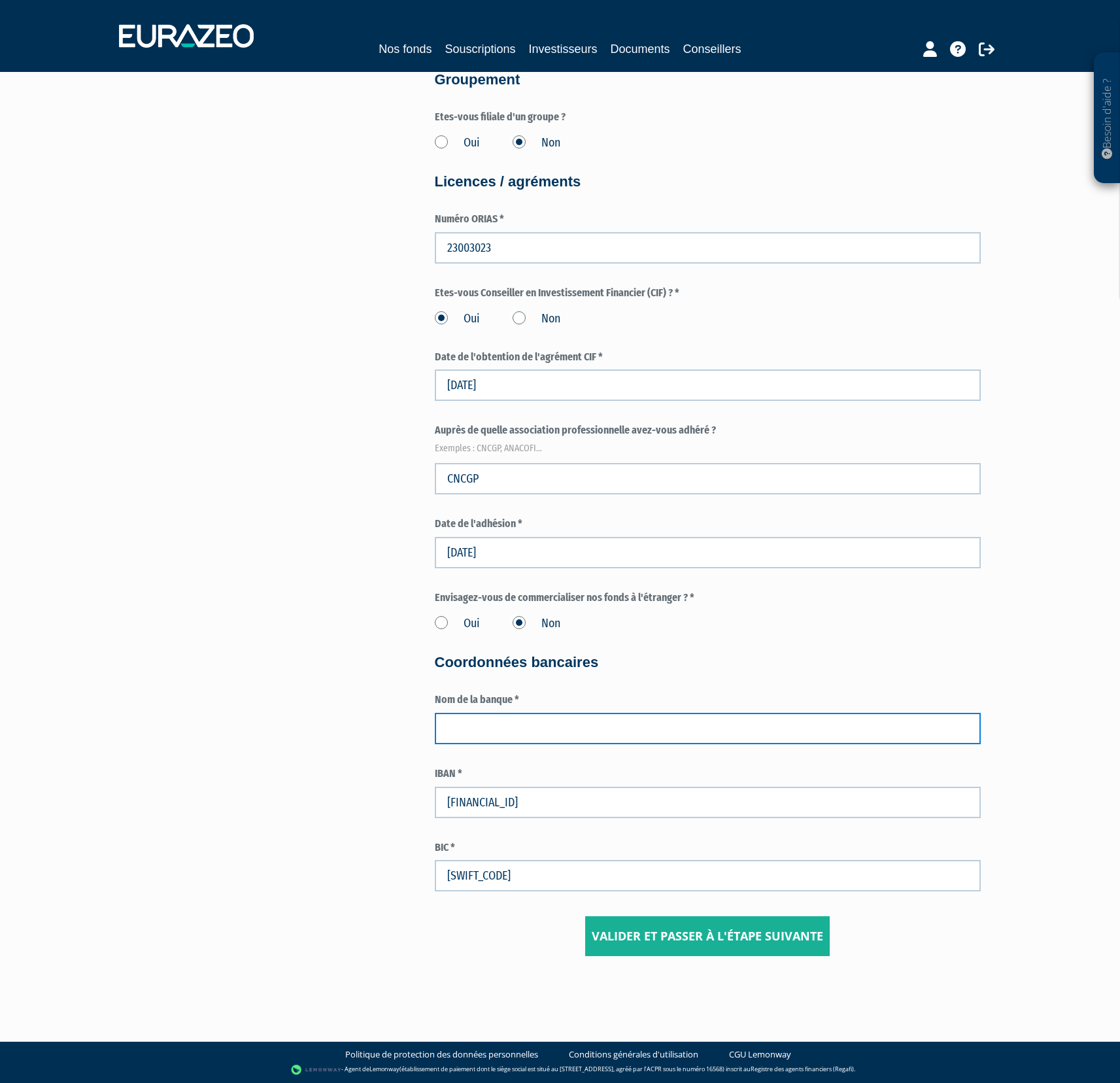
click at [542, 733] on input "text" at bounding box center [708, 728] width 546 height 31
type input "Banque Populaire du Sud"
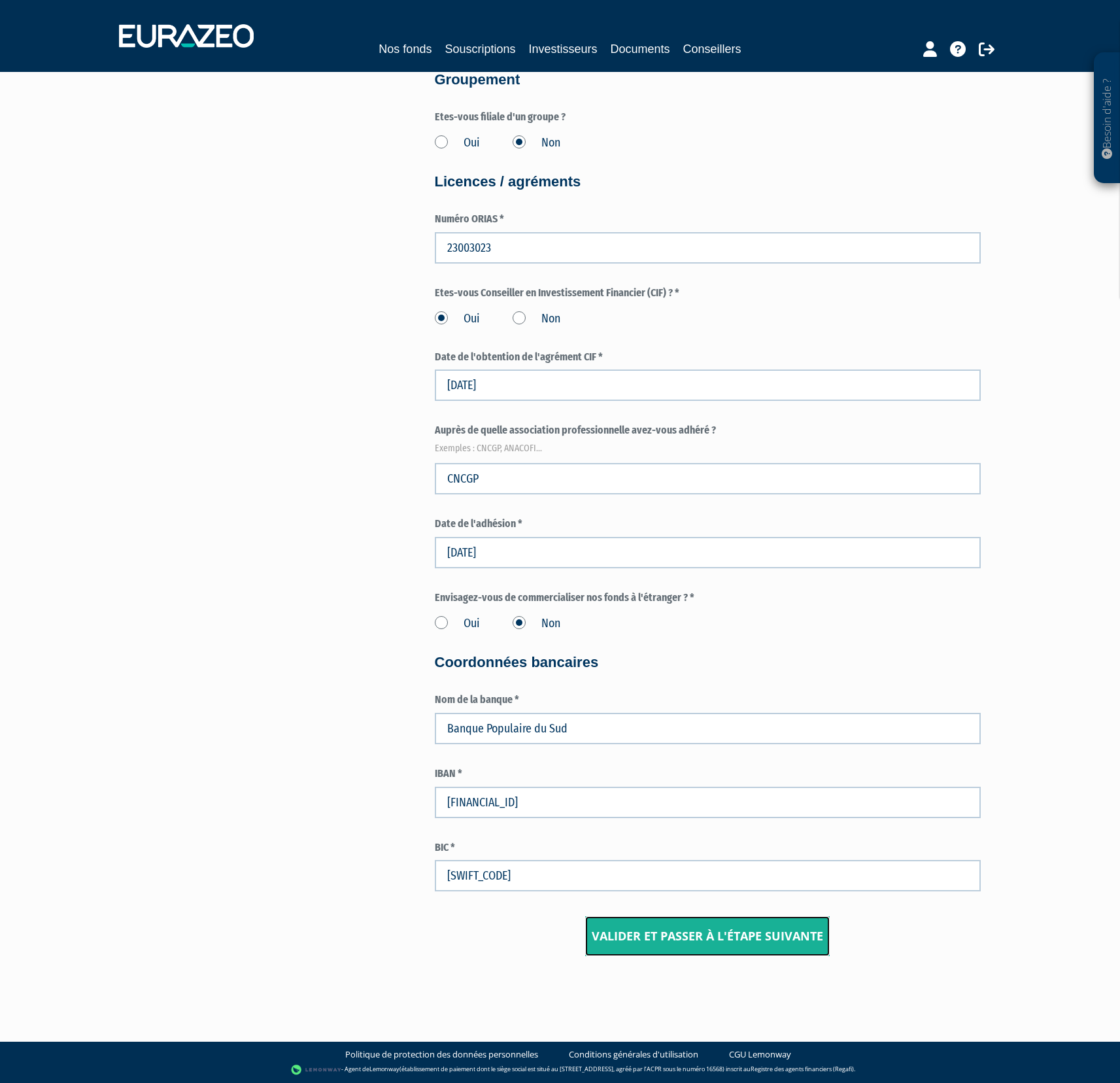
click at [698, 935] on input "Valider et passer à l'étape suivante" at bounding box center [707, 936] width 244 height 41
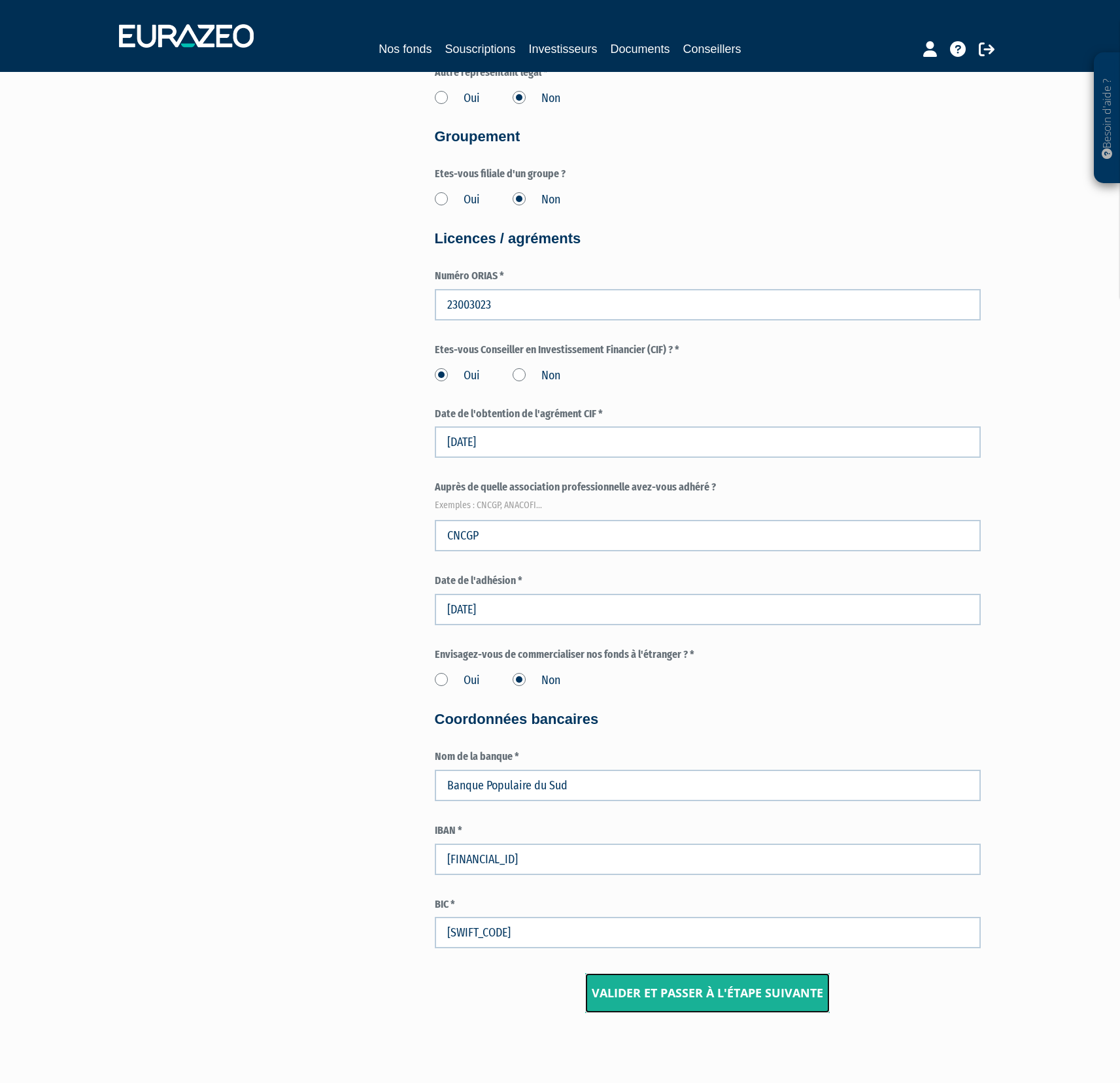
scroll to position [1116, 0]
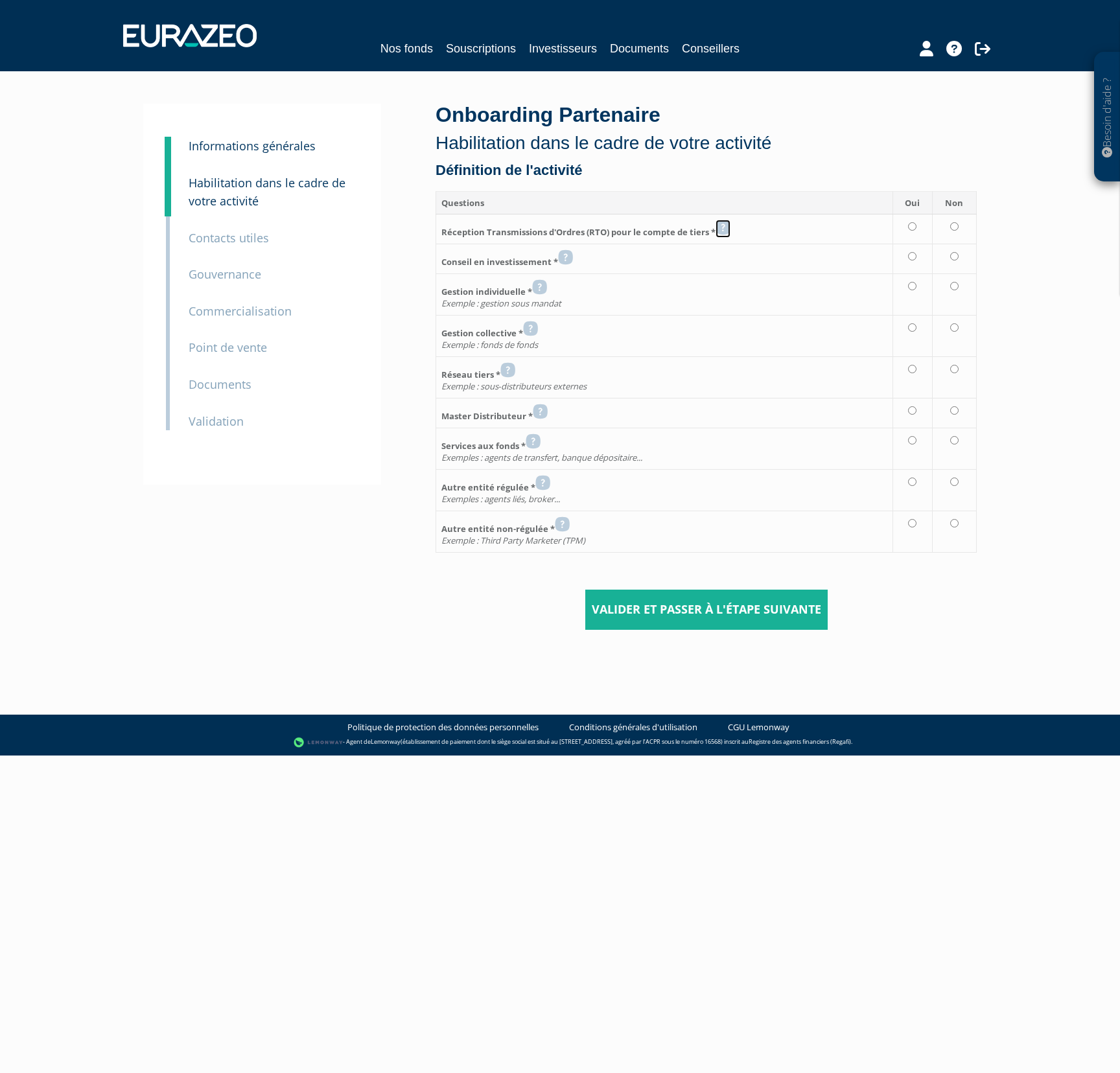
click at [723, 229] on icon at bounding box center [723, 227] width 15 height 16
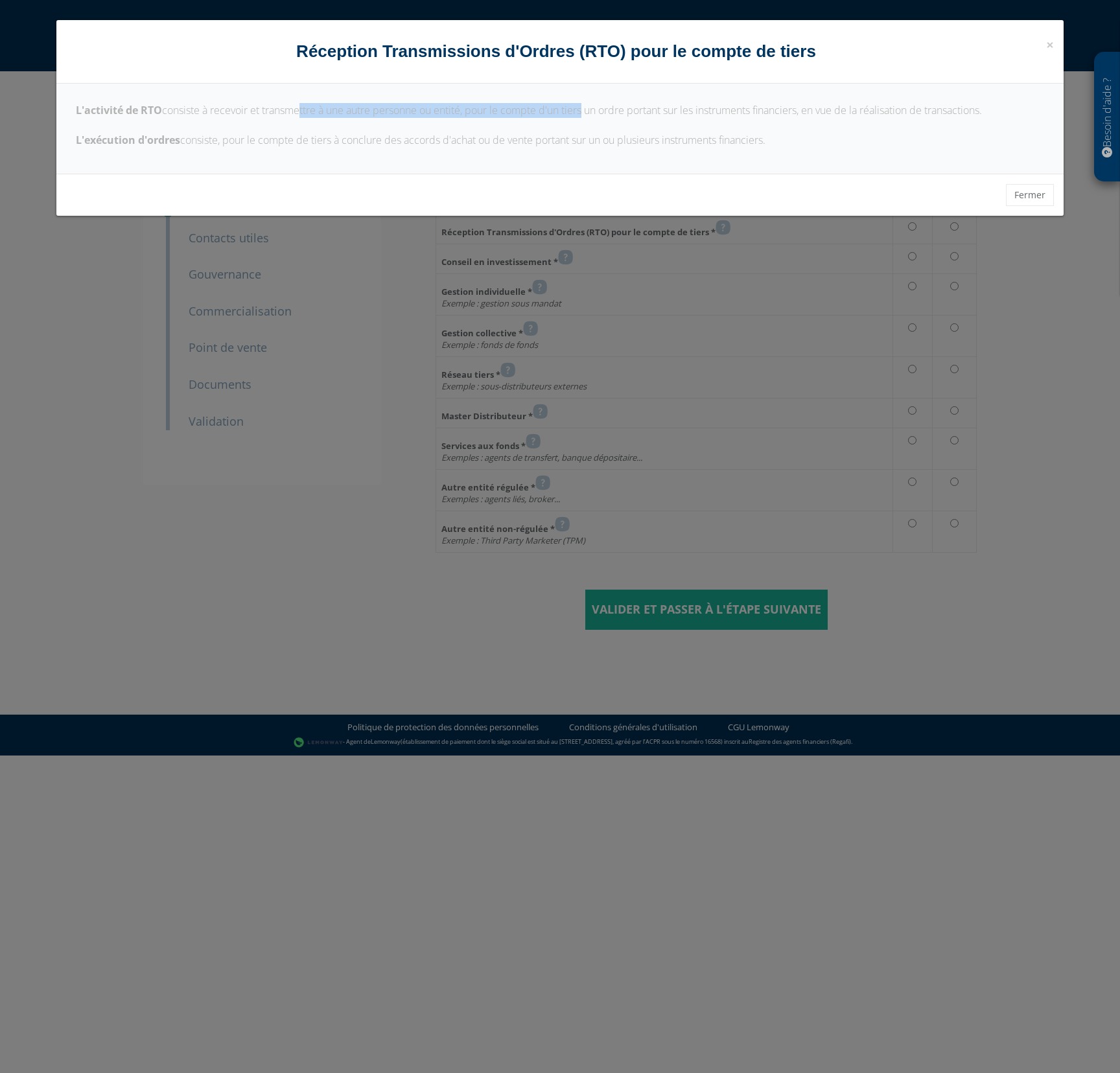
drag, startPoint x: 308, startPoint y: 113, endPoint x: 587, endPoint y: 115, distance: 279.0
click at [587, 115] on p "L'activité de RTO consiste à recevoir et transmettre à une autre personne ou en…" at bounding box center [560, 125] width 968 height 45
click at [588, 115] on p "L'activité de RTO consiste à recevoir et transmettre à une autre personne ou en…" at bounding box center [560, 125] width 968 height 45
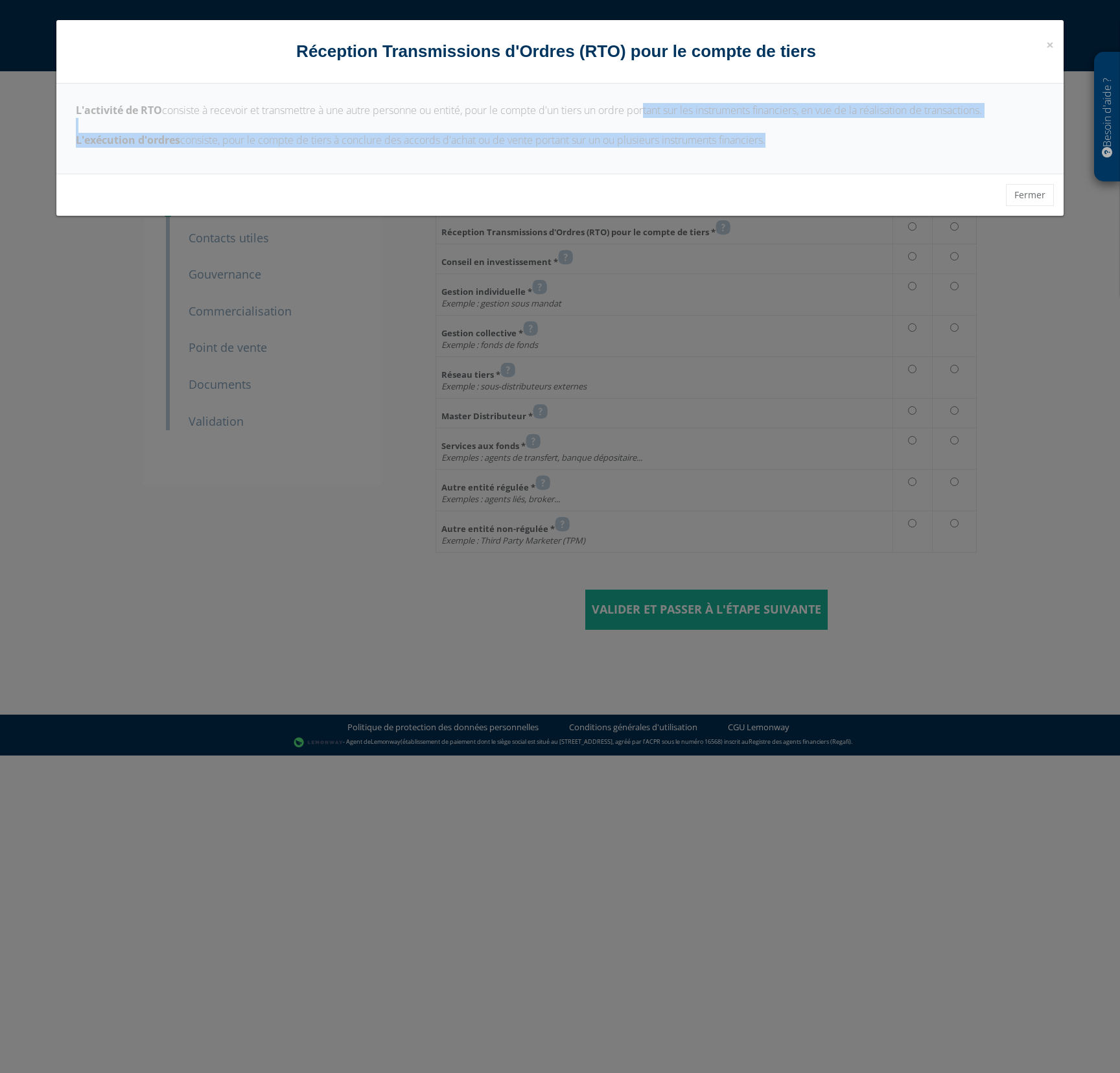
drag, startPoint x: 651, startPoint y: 116, endPoint x: 954, endPoint y: 159, distance: 306.0
click at [954, 159] on div "L'activité de RTO consiste à recevoir et transmettre à une autre personne ou en…" at bounding box center [560, 129] width 1006 height 90
click at [901, 152] on div "L'activité de RTO consiste à recevoir et transmettre à une autre personne ou en…" at bounding box center [560, 129] width 1006 height 90
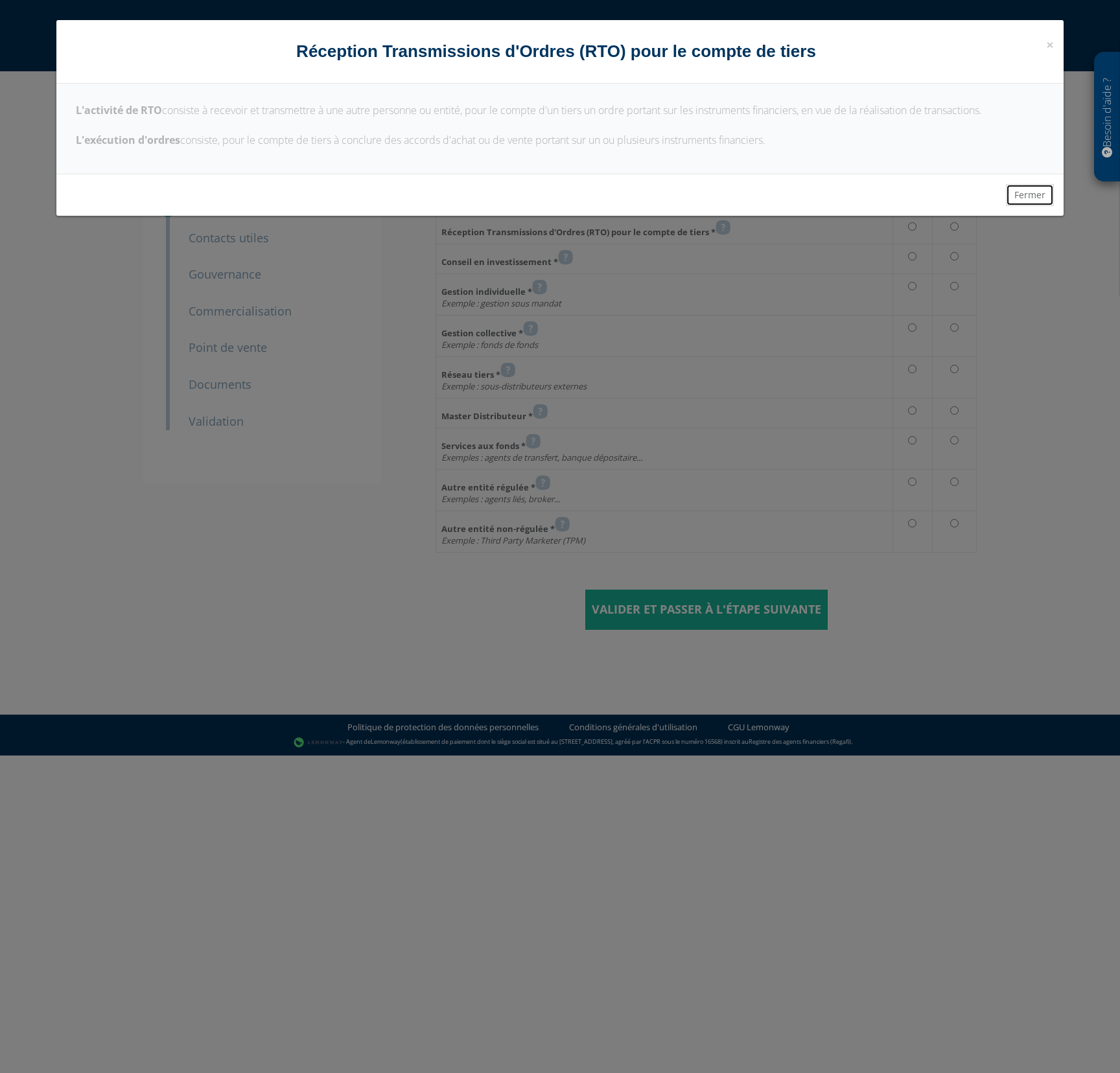
click at [1040, 193] on button "Fermer" at bounding box center [1029, 195] width 48 height 22
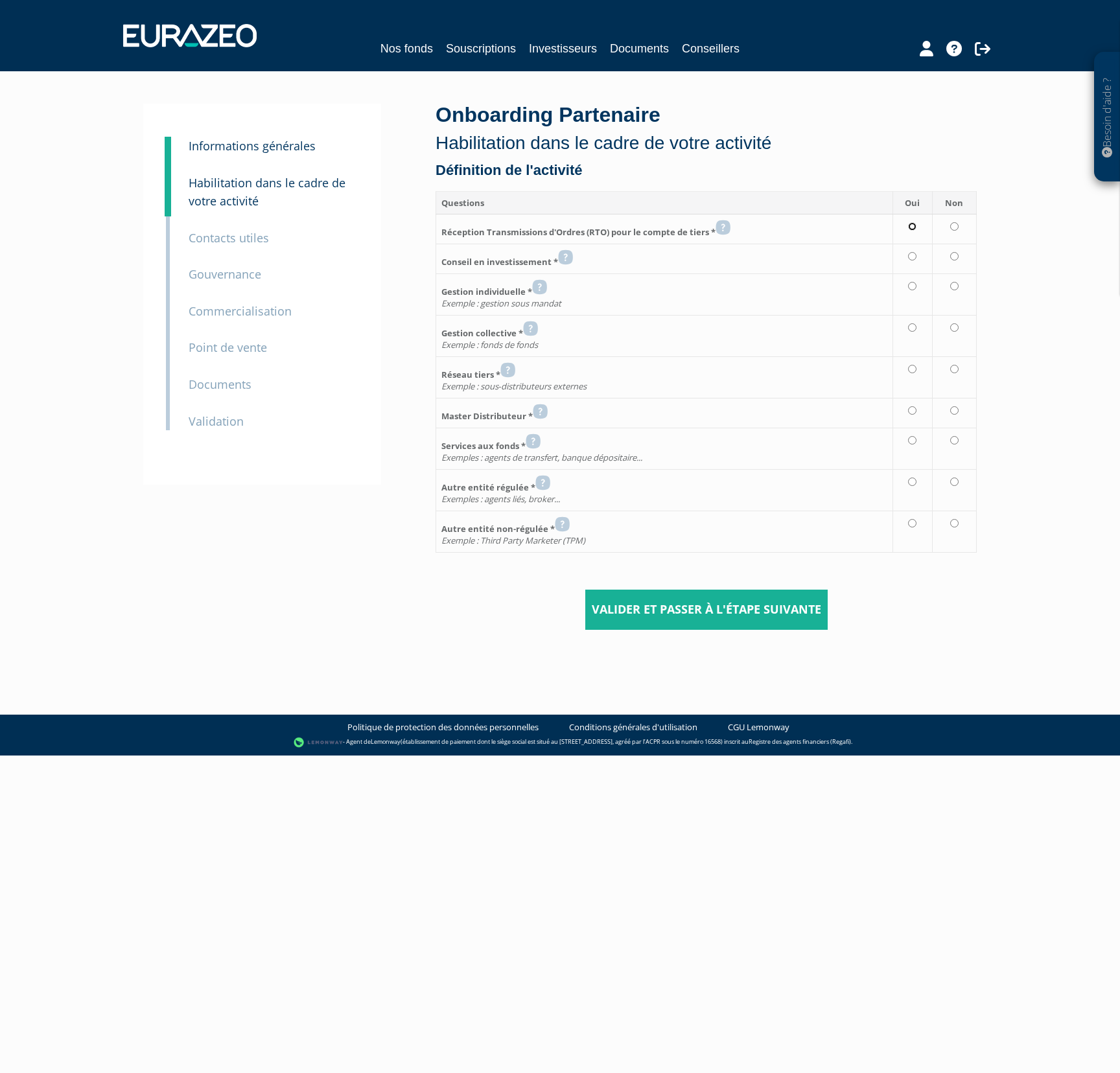
click at [915, 228] on input "radio" at bounding box center [912, 226] width 9 height 9
radio input "true"
click at [915, 256] on input "radio" at bounding box center [912, 256] width 9 height 9
radio input "true"
click at [964, 287] on td at bounding box center [954, 293] width 45 height 41
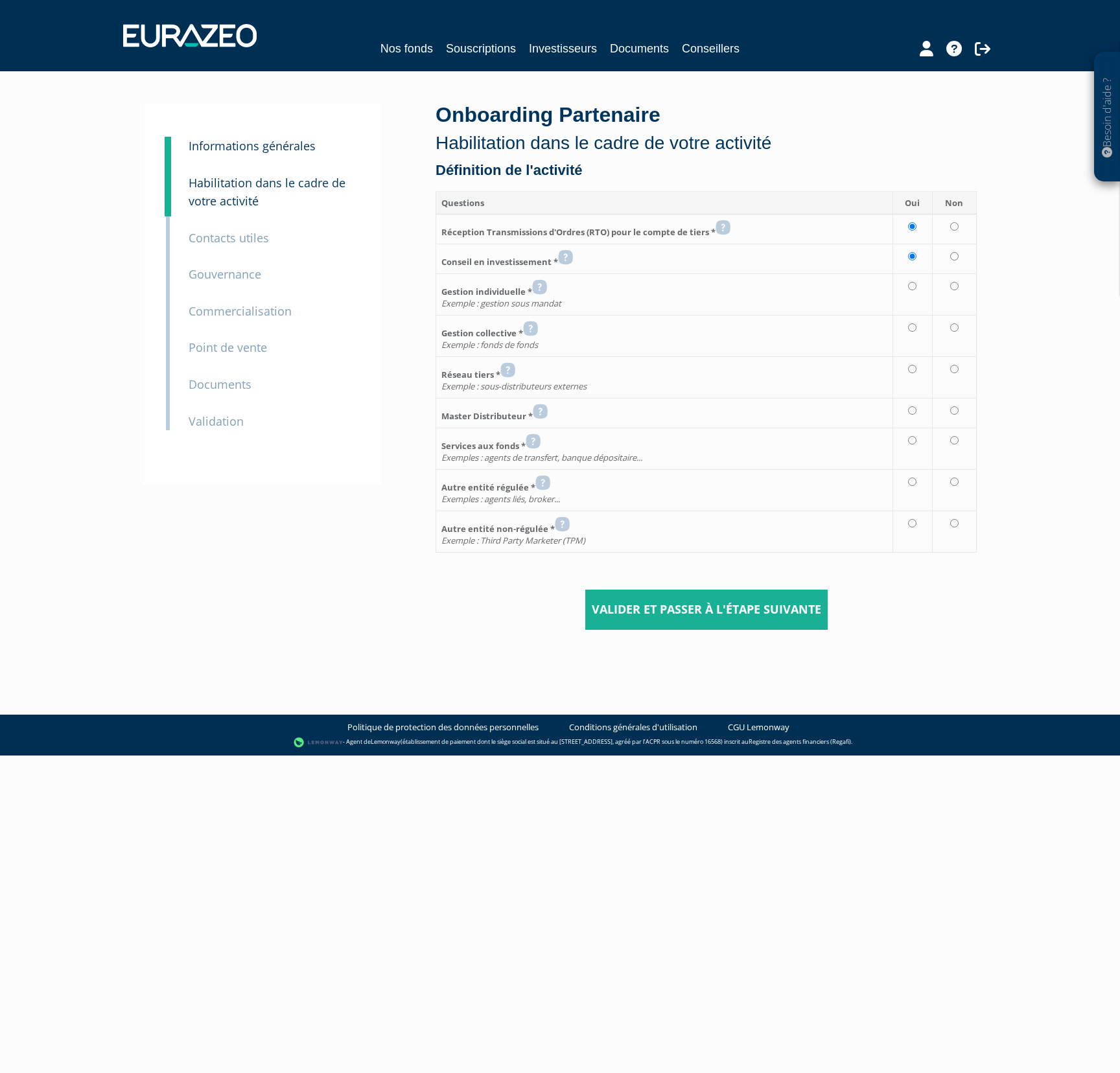
radio input "true"
click at [954, 328] on input "radio" at bounding box center [954, 328] width 9 height 9
radio input "true"
click at [513, 368] on icon at bounding box center [508, 370] width 15 height 16
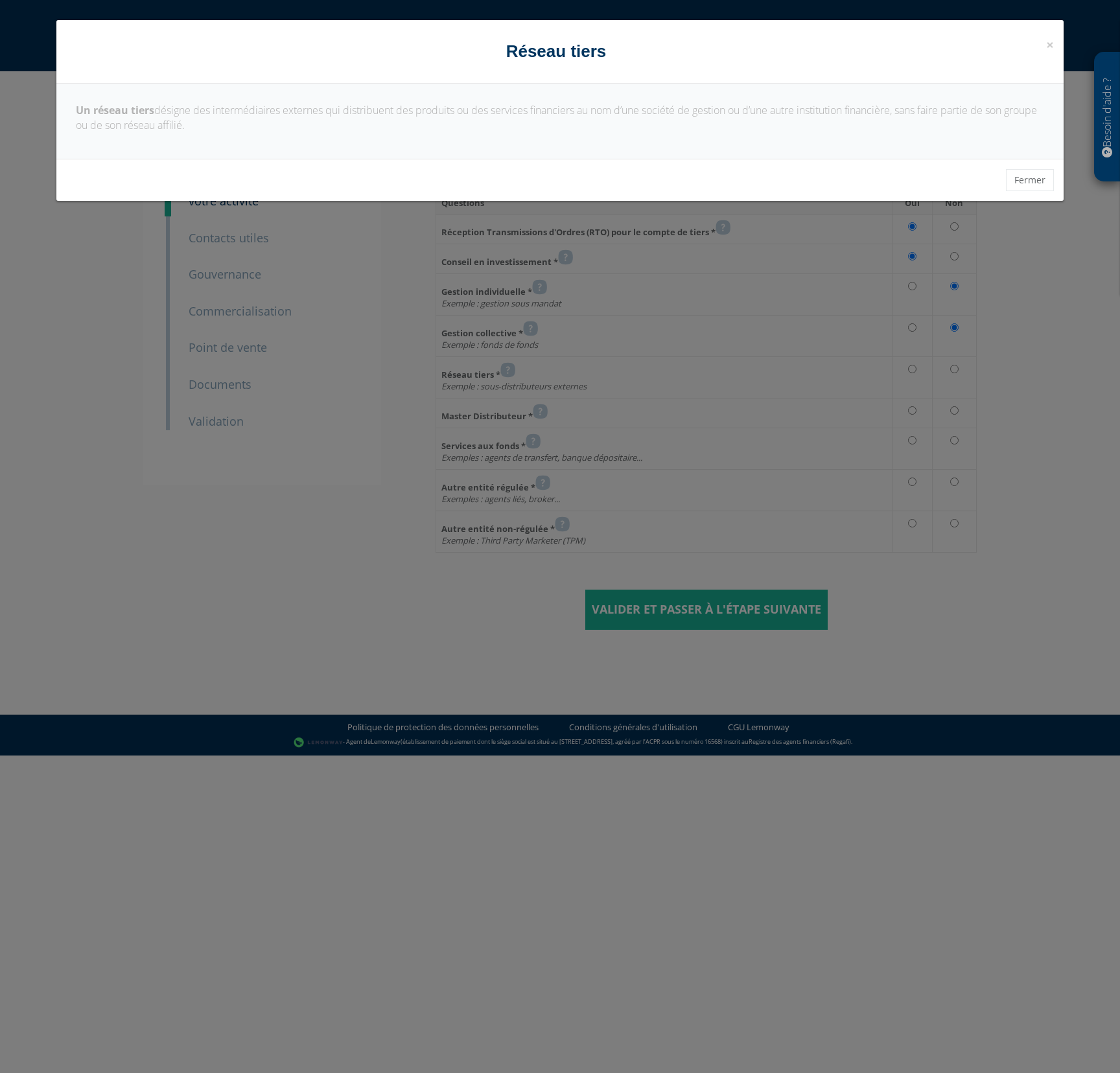
click at [539, 275] on div "× Fermer Réseau tiers Un réseau tiers désigne des intermédiaires externes qui d…" at bounding box center [560, 536] width 1120 height 1073
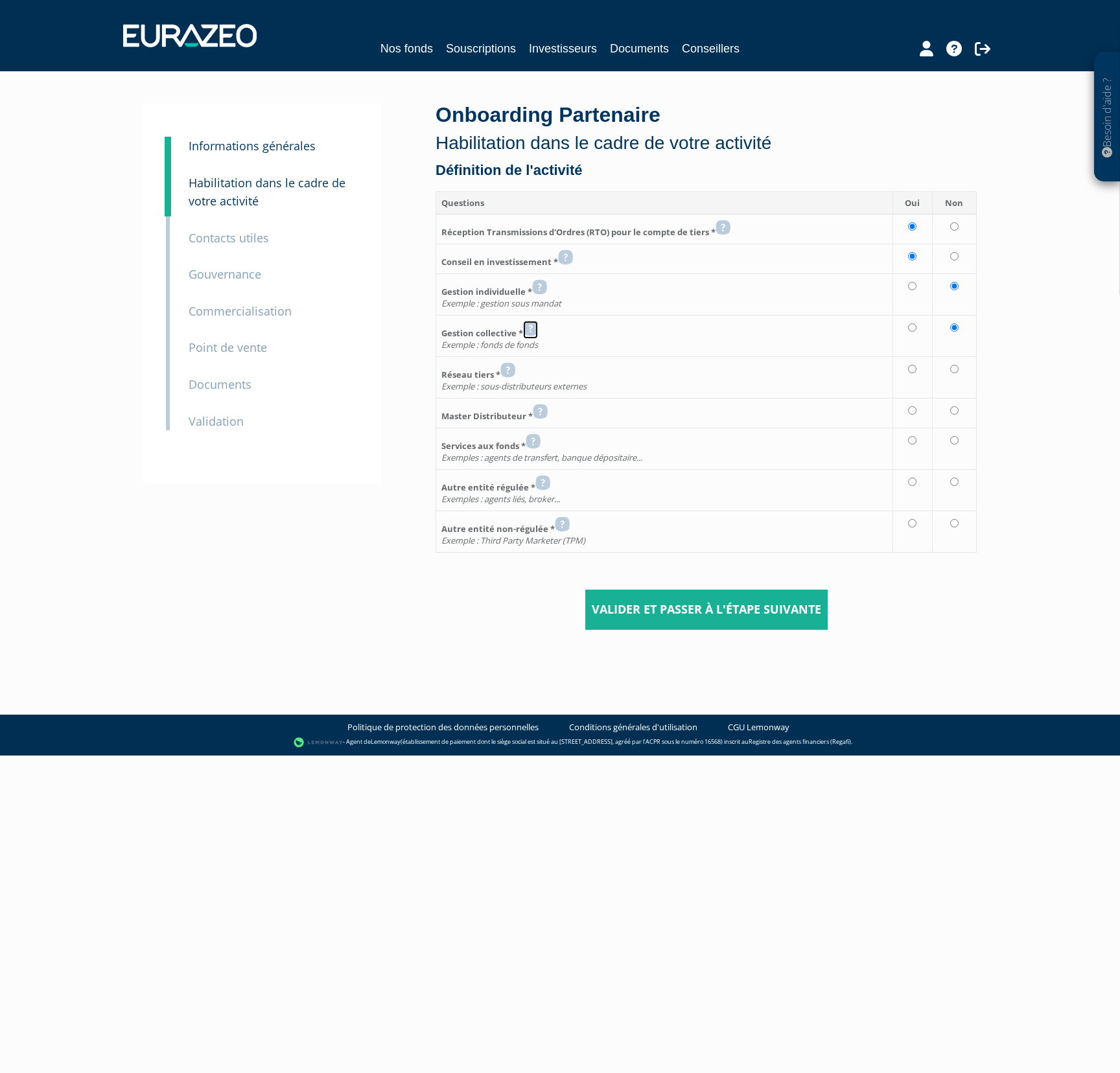
click at [529, 327] on icon at bounding box center [530, 329] width 15 height 16
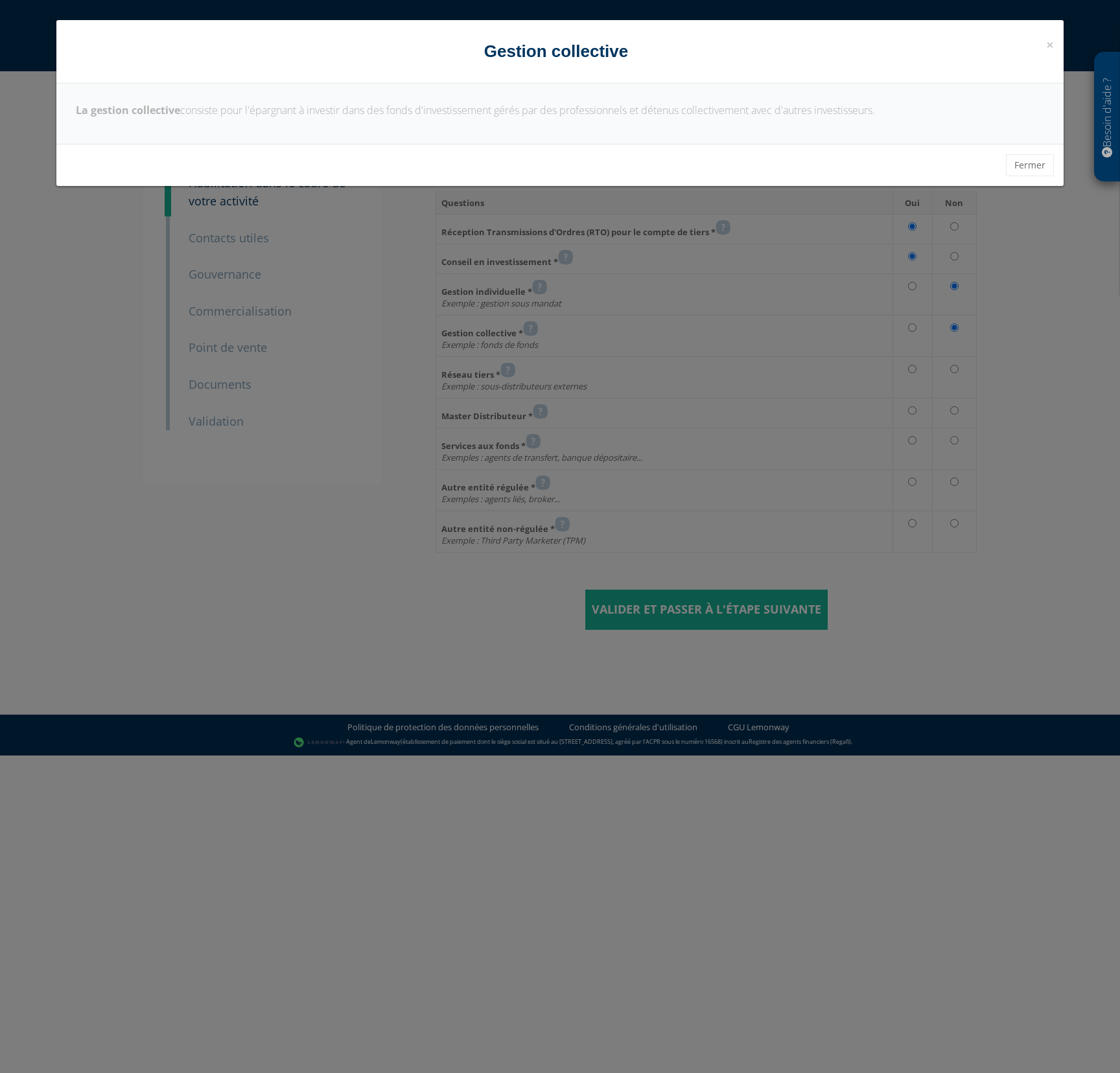
click at [770, 382] on div "× Fermer Gestion collective La gestion collective consiste pour l'épargnant à i…" at bounding box center [560, 536] width 1120 height 1073
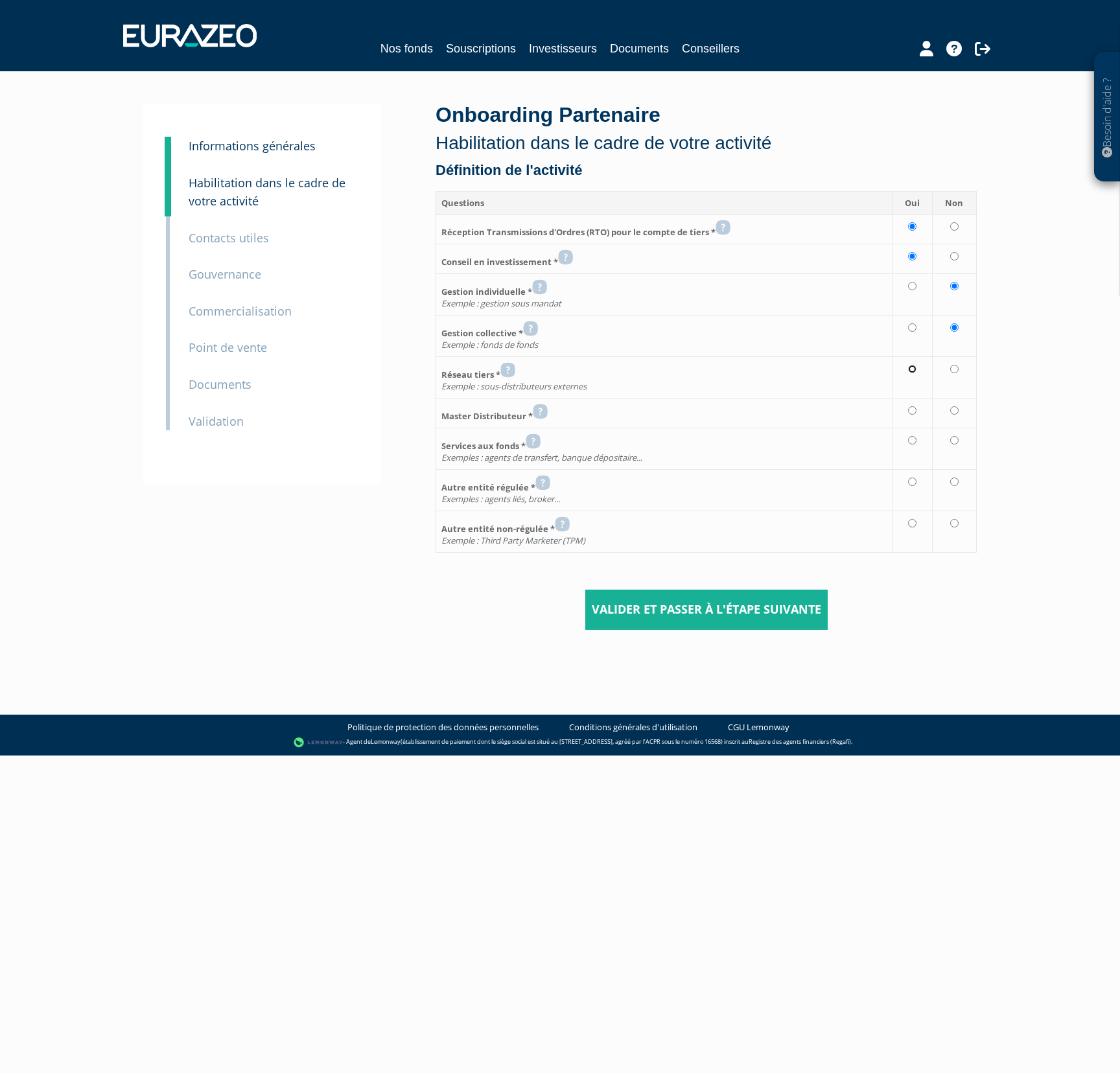
click at [911, 370] on input "radio" at bounding box center [912, 369] width 9 height 9
radio input "true"
click at [551, 409] on th "Master Distributeur *" at bounding box center [664, 413] width 456 height 30
click at [545, 411] on icon at bounding box center [540, 411] width 15 height 16
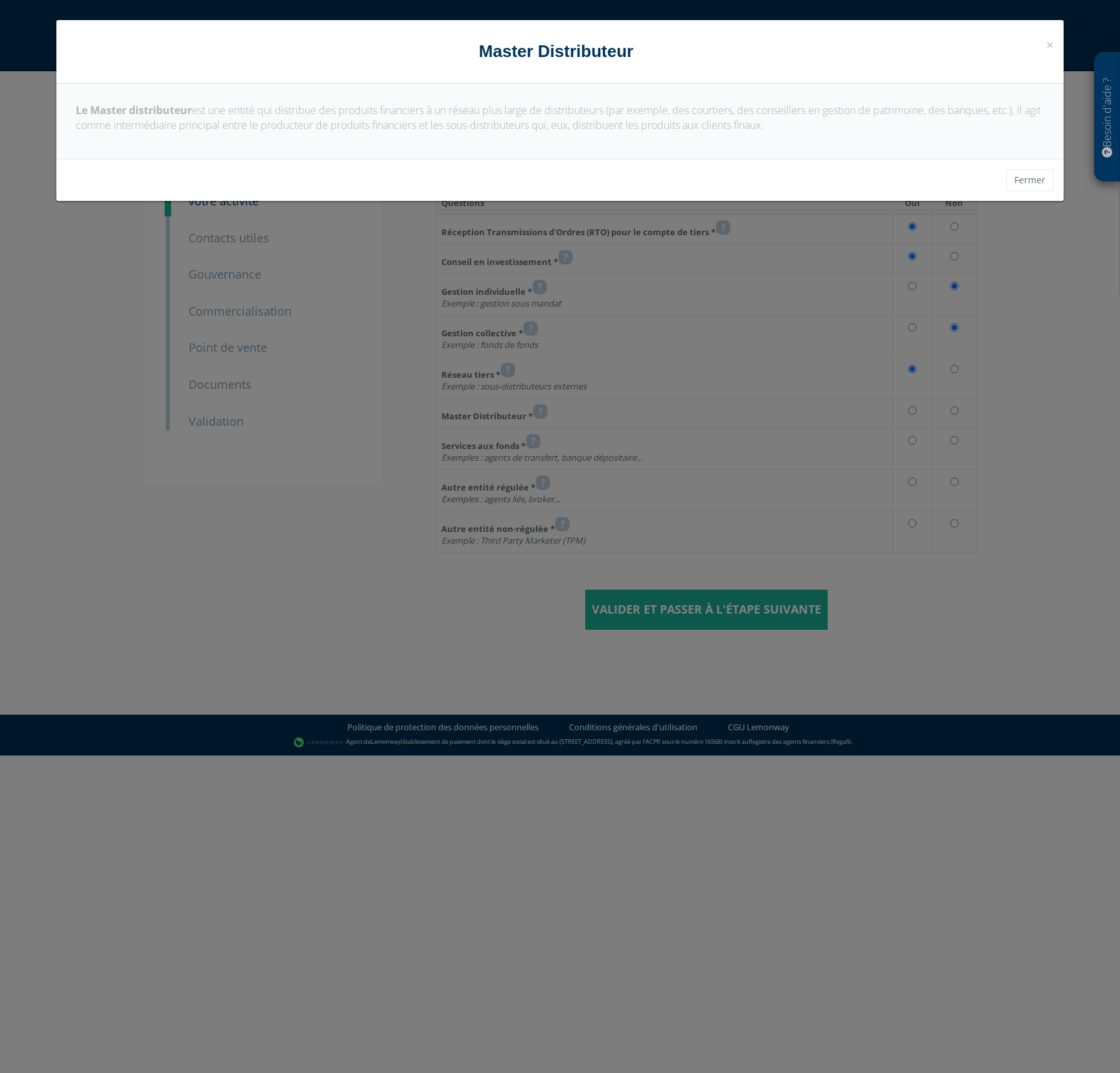
click at [857, 428] on div "× Fermer Master Distributeur Le Master distributeur est une entité qui distribu…" at bounding box center [560, 536] width 1120 height 1073
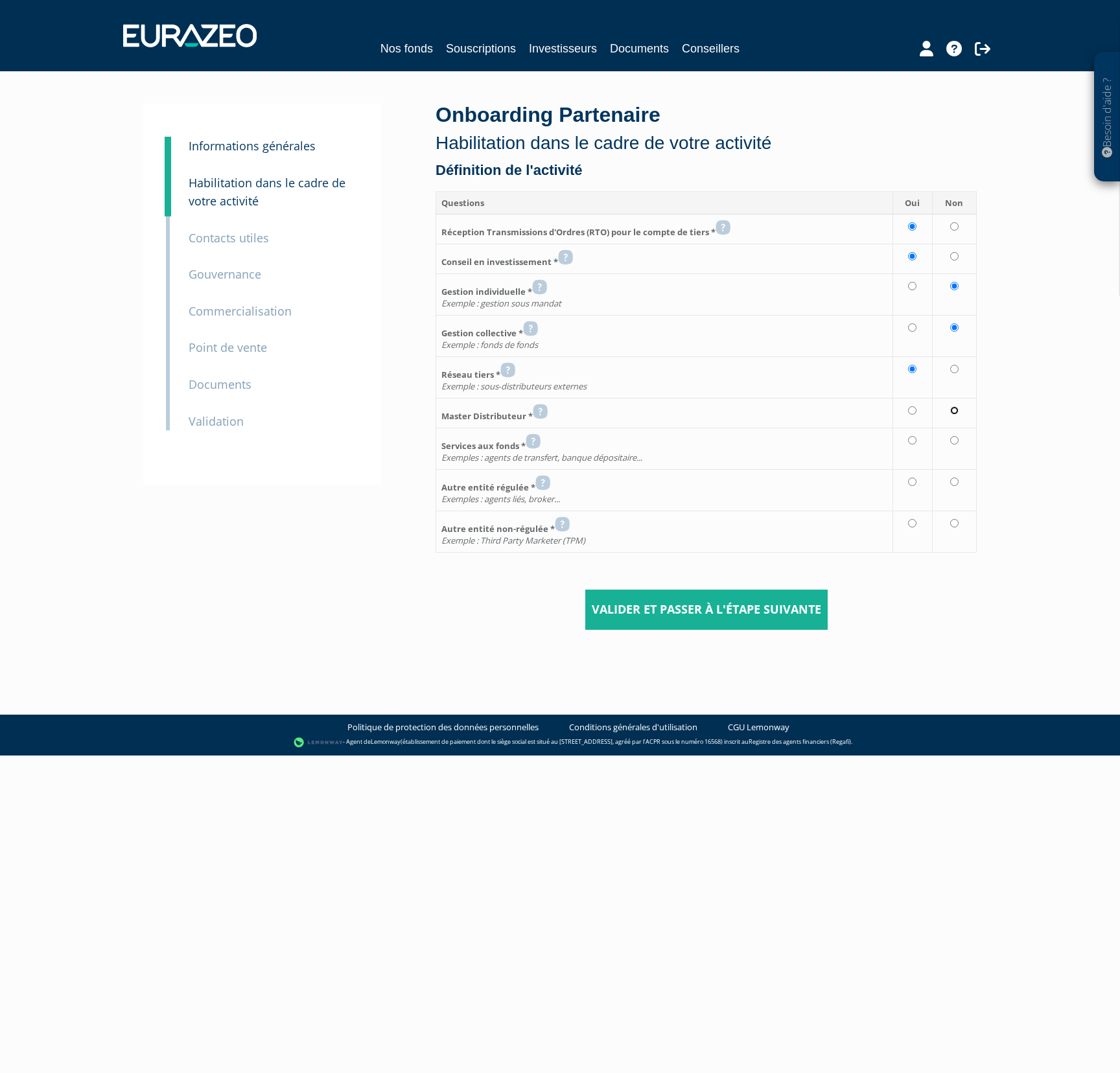
click at [954, 408] on input "radio" at bounding box center [954, 411] width 9 height 9
radio input "true"
click at [954, 368] on input "radio" at bounding box center [954, 369] width 9 height 9
radio input "true"
click at [959, 440] on td at bounding box center [954, 448] width 45 height 41
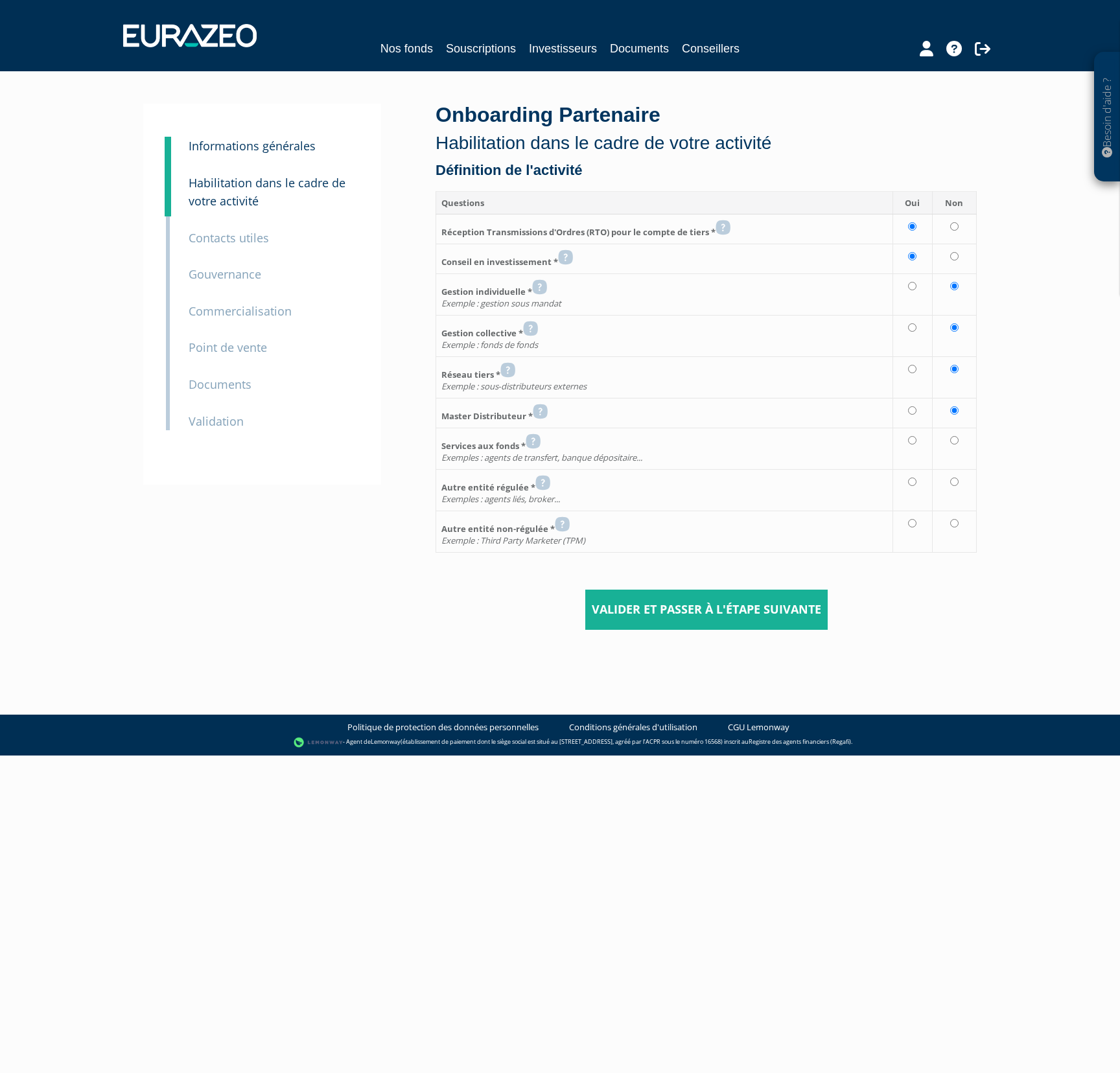
radio input "true"
click at [955, 482] on input "radio" at bounding box center [954, 482] width 9 height 9
radio input "true"
click at [957, 521] on input "radio" at bounding box center [954, 523] width 9 height 9
radio input "true"
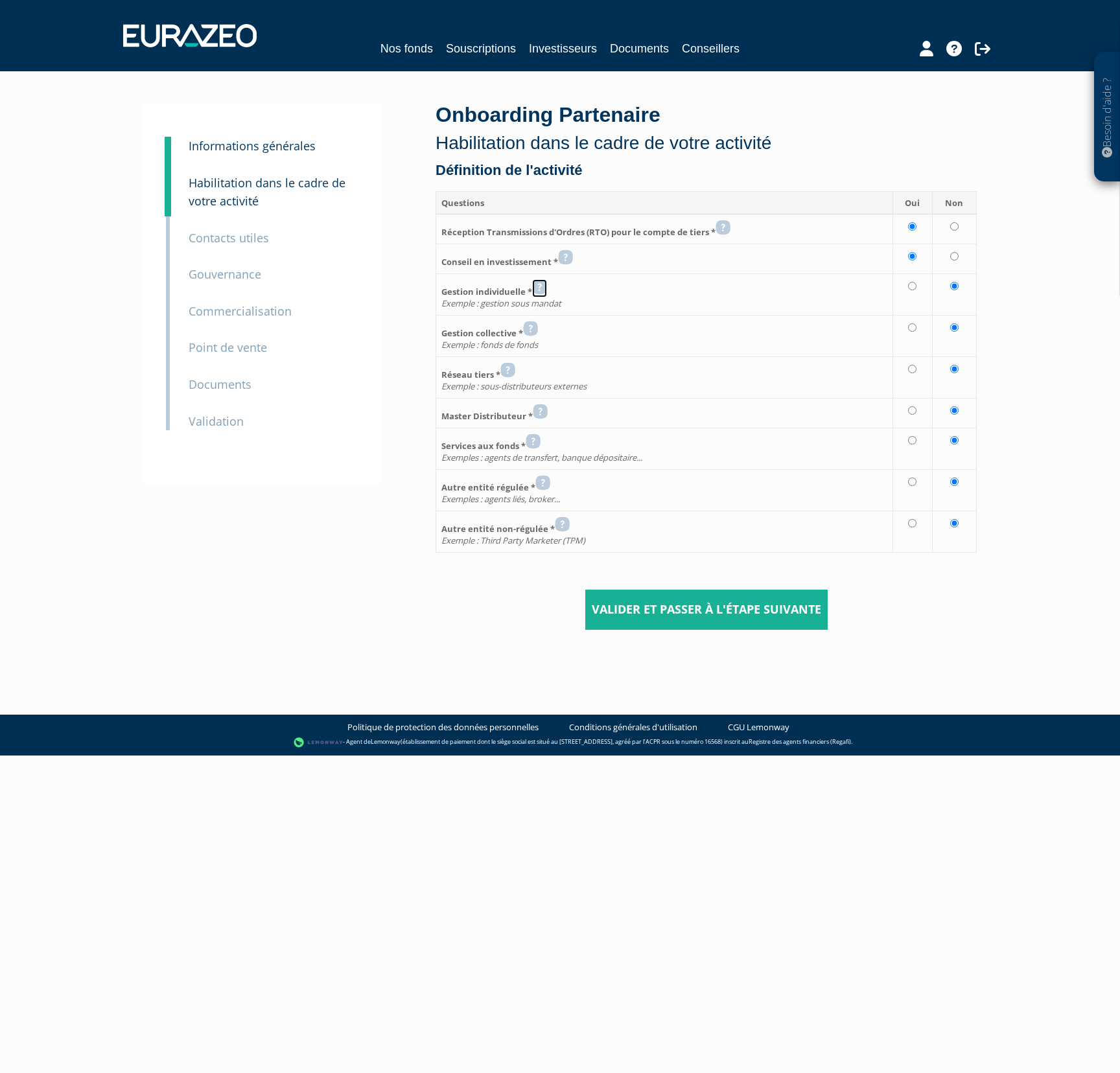
click at [547, 289] on icon at bounding box center [539, 287] width 15 height 16
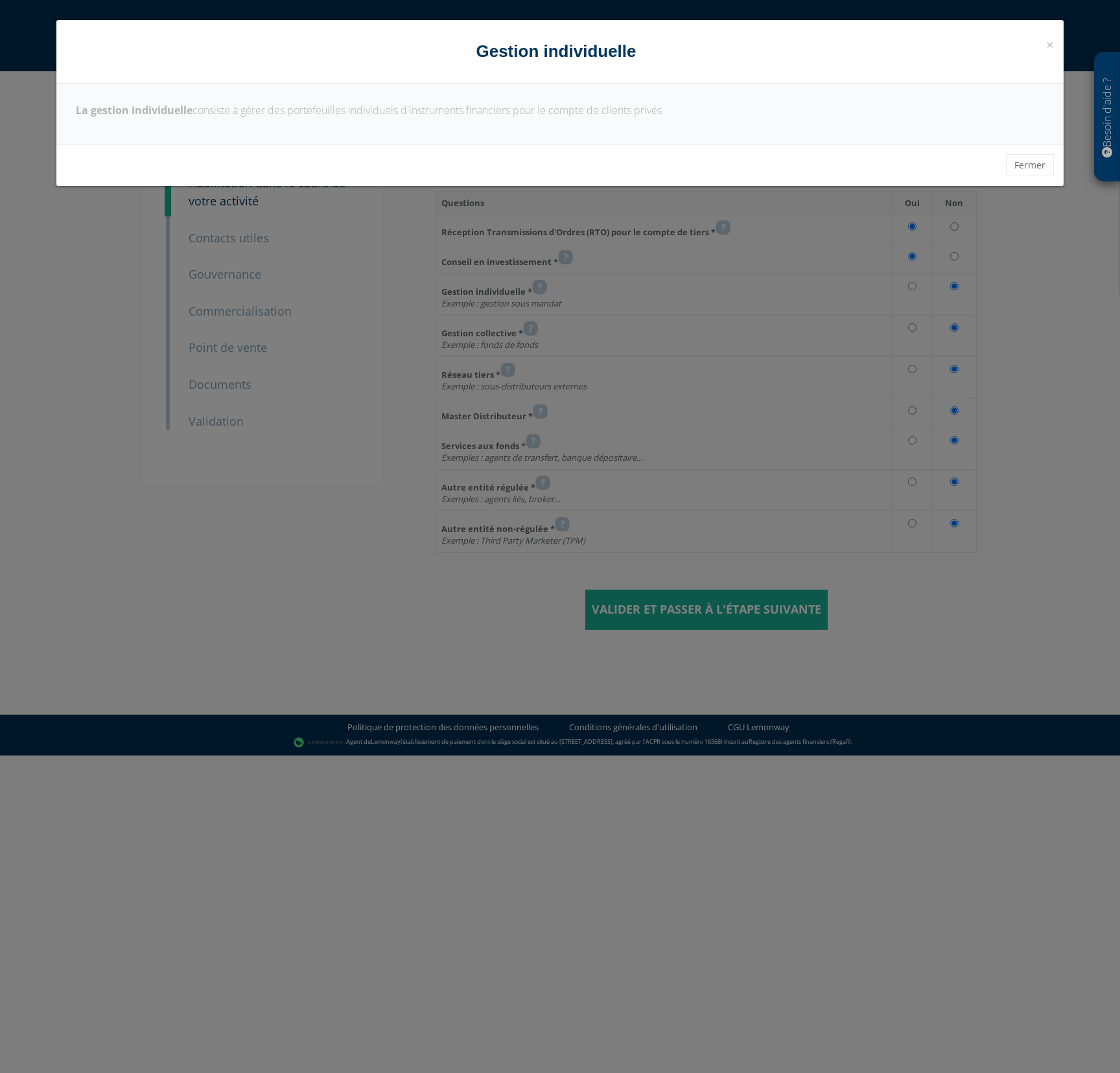
click at [624, 318] on div "× Fermer Gestion individuelle La gestion individuelle consiste à gérer des port…" at bounding box center [560, 536] width 1120 height 1073
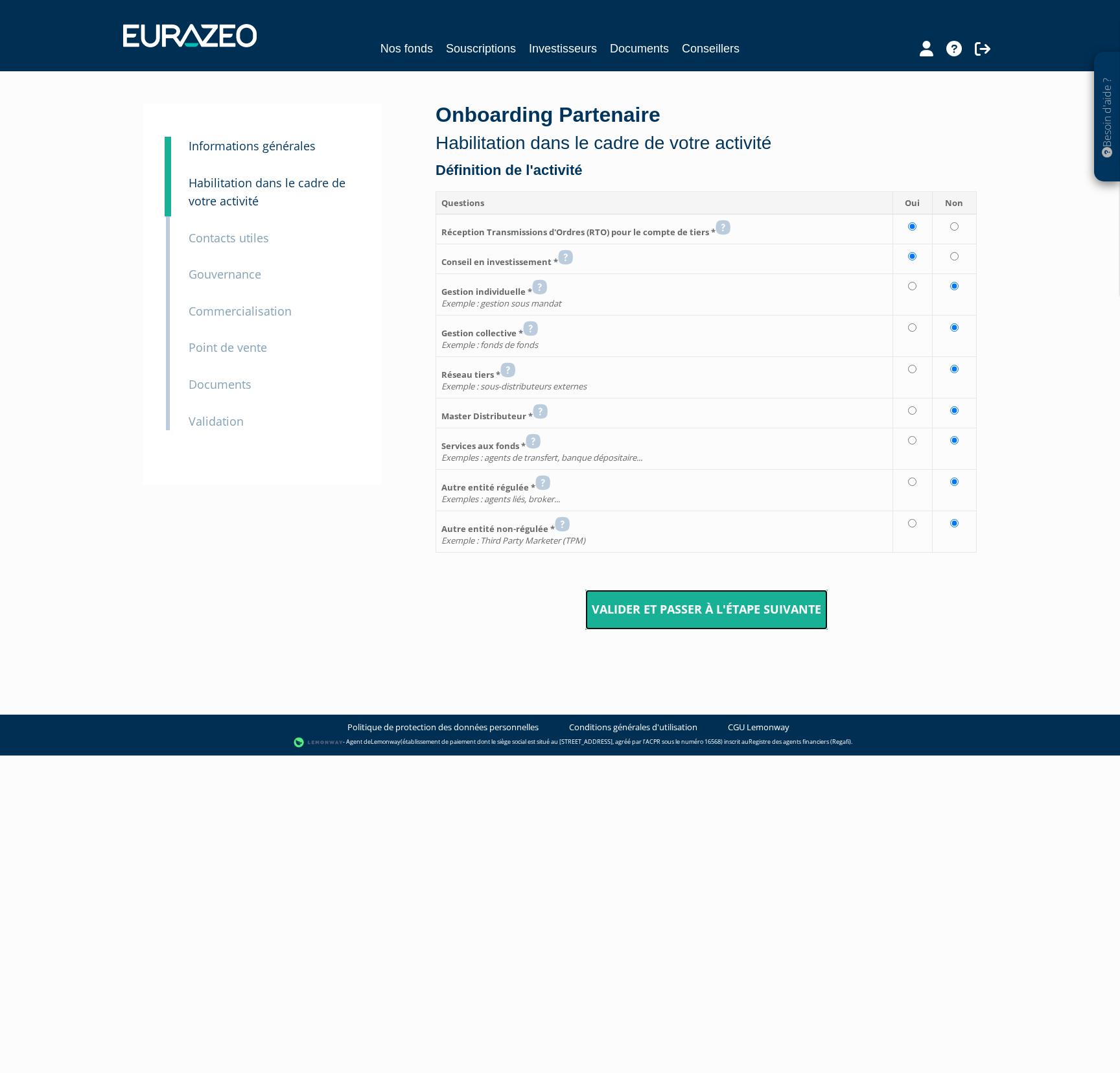
click at [700, 604] on input "Valider et passer à l'étape suivante" at bounding box center [706, 610] width 242 height 41
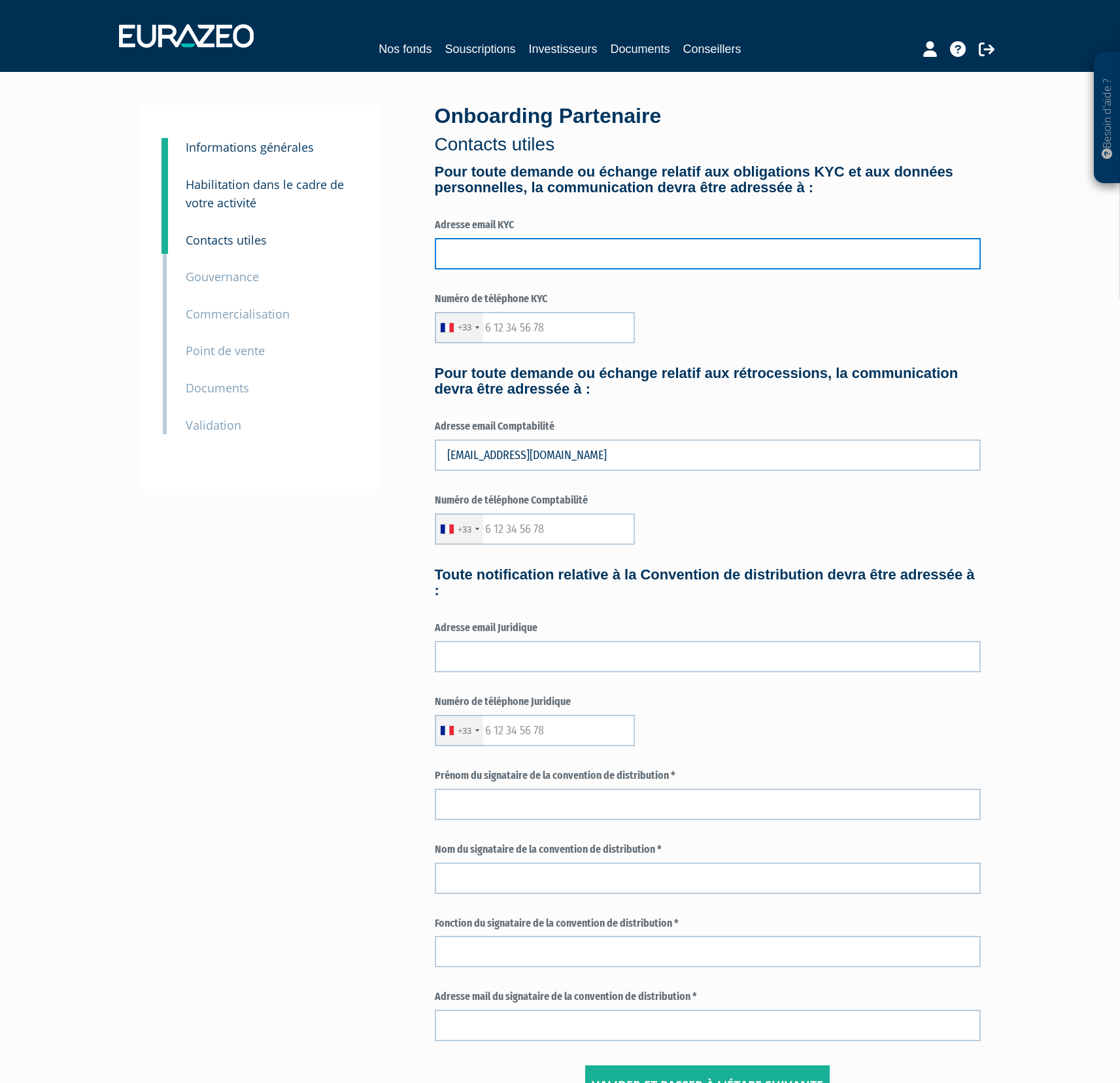
click at [555, 256] on input "text" at bounding box center [708, 253] width 546 height 31
type input "[PERSON_NAME][EMAIL_ADDRESS][DOMAIN_NAME]"
type input "0781052371"
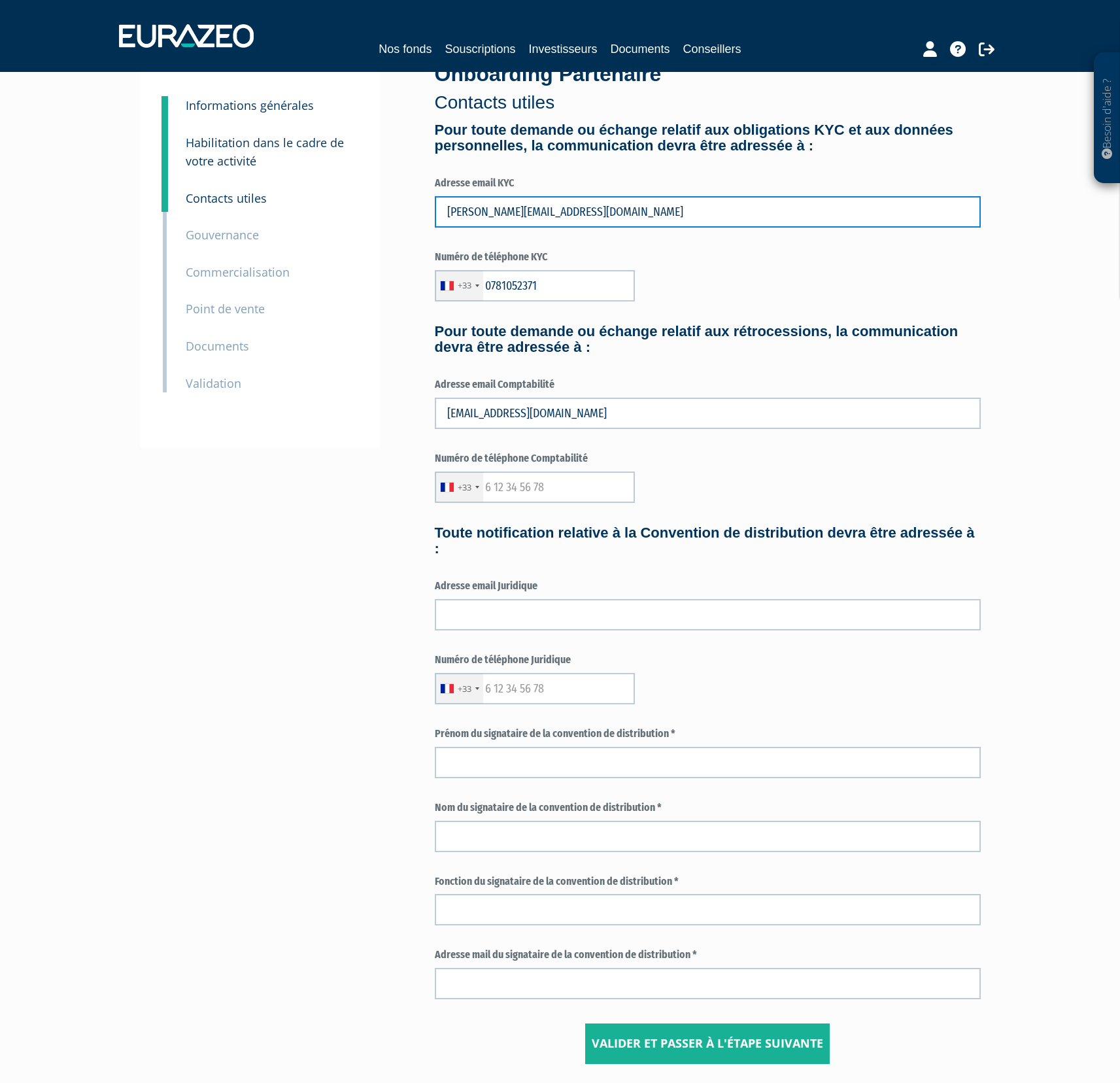
scroll to position [149, 0]
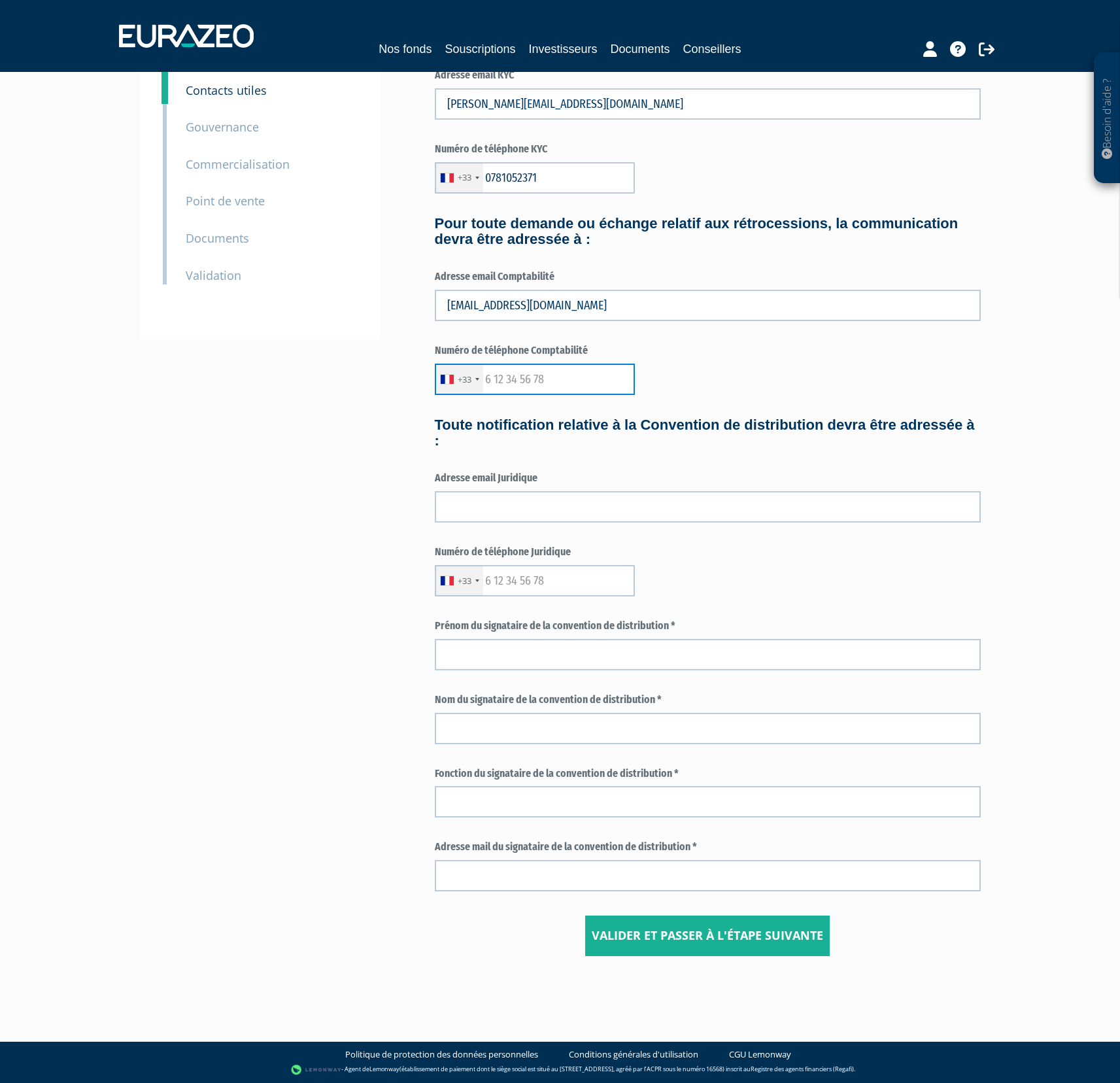
click at [532, 384] on input "text" at bounding box center [534, 379] width 200 height 31
type input "0781052371"
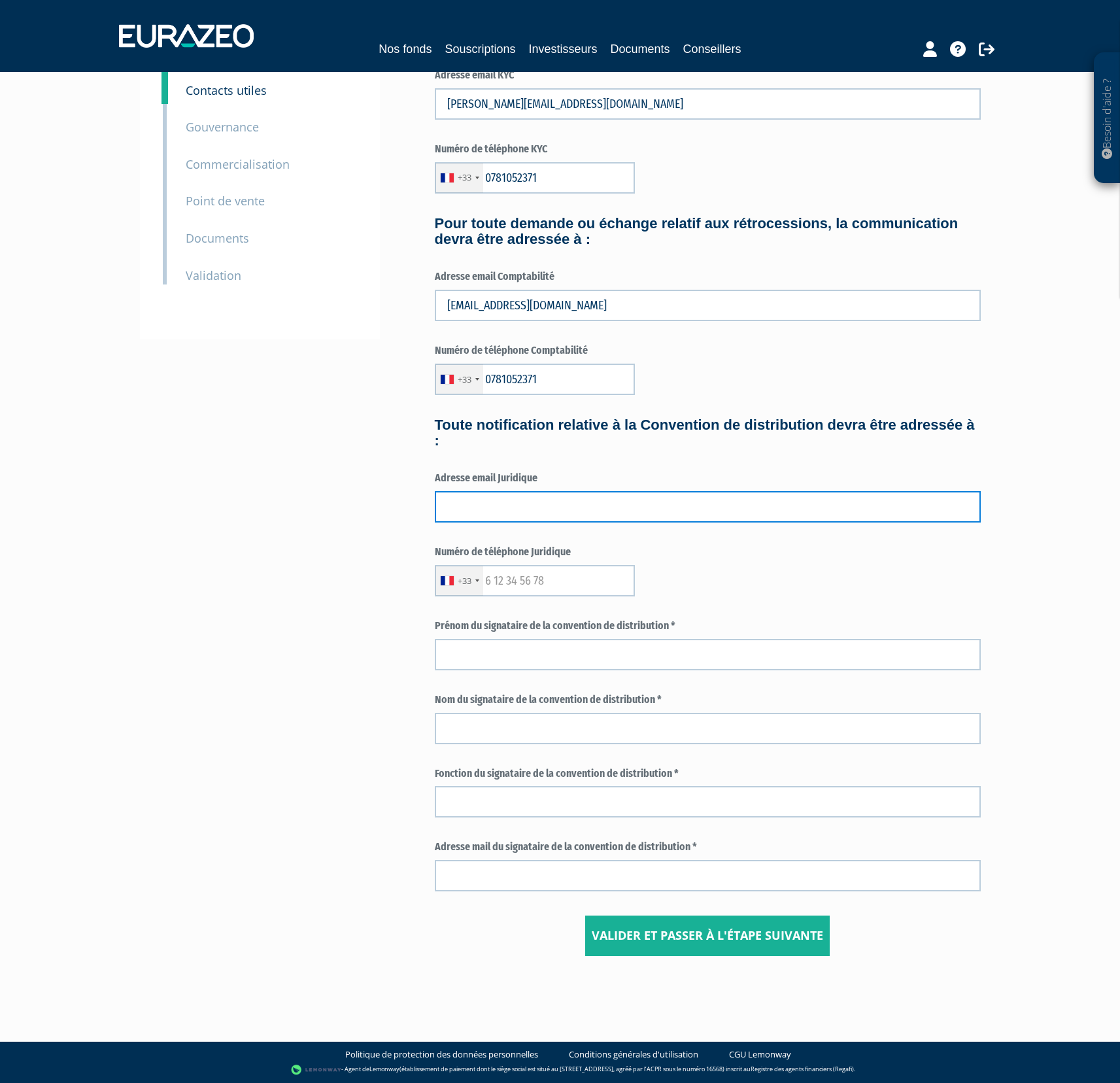
click at [535, 501] on input "text" at bounding box center [708, 506] width 546 height 31
type input "[PERSON_NAME][EMAIL_ADDRESS][DOMAIN_NAME]"
type input "0781052371"
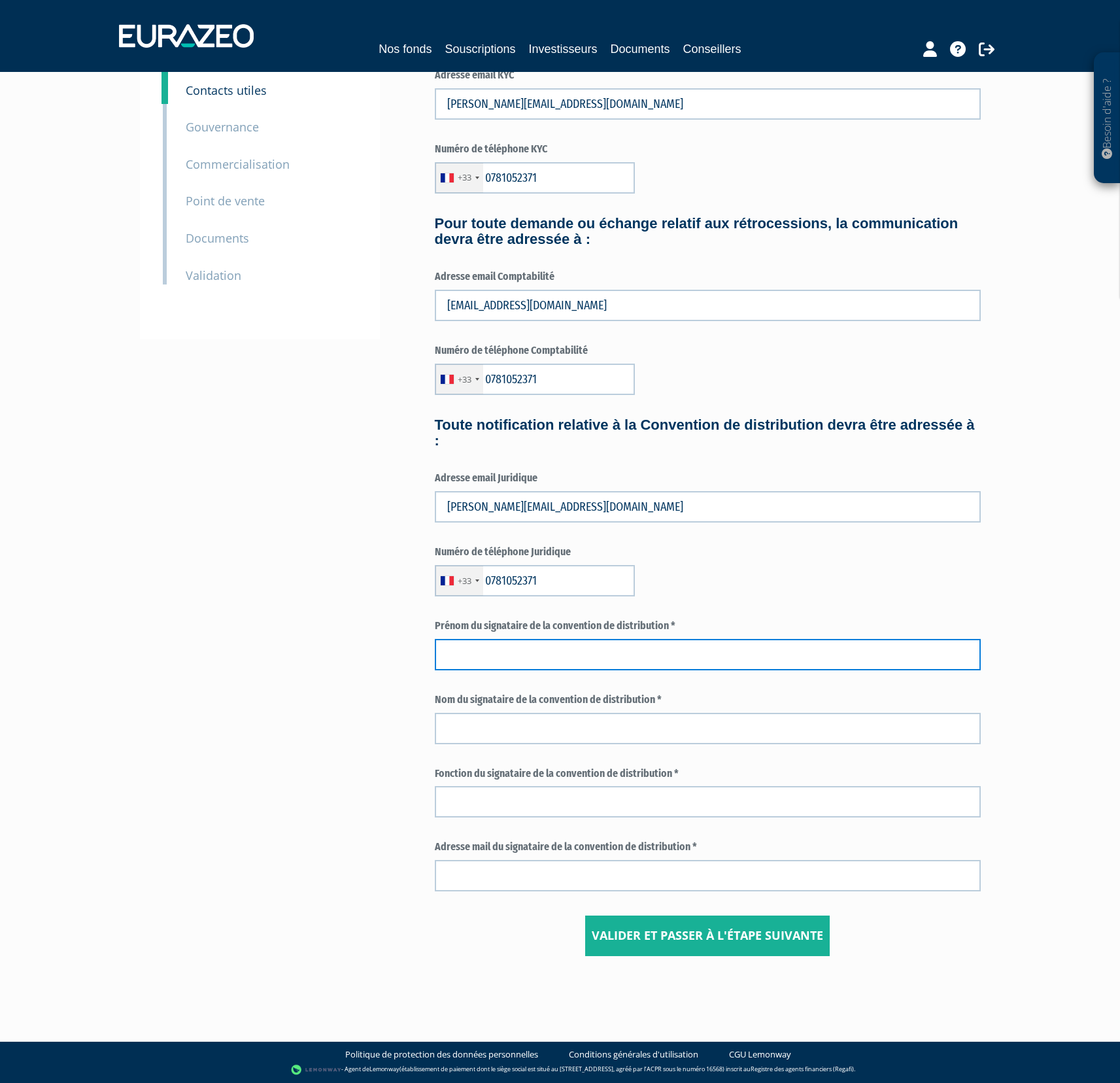
type input "[PERSON_NAME]"
type input "Mejri"
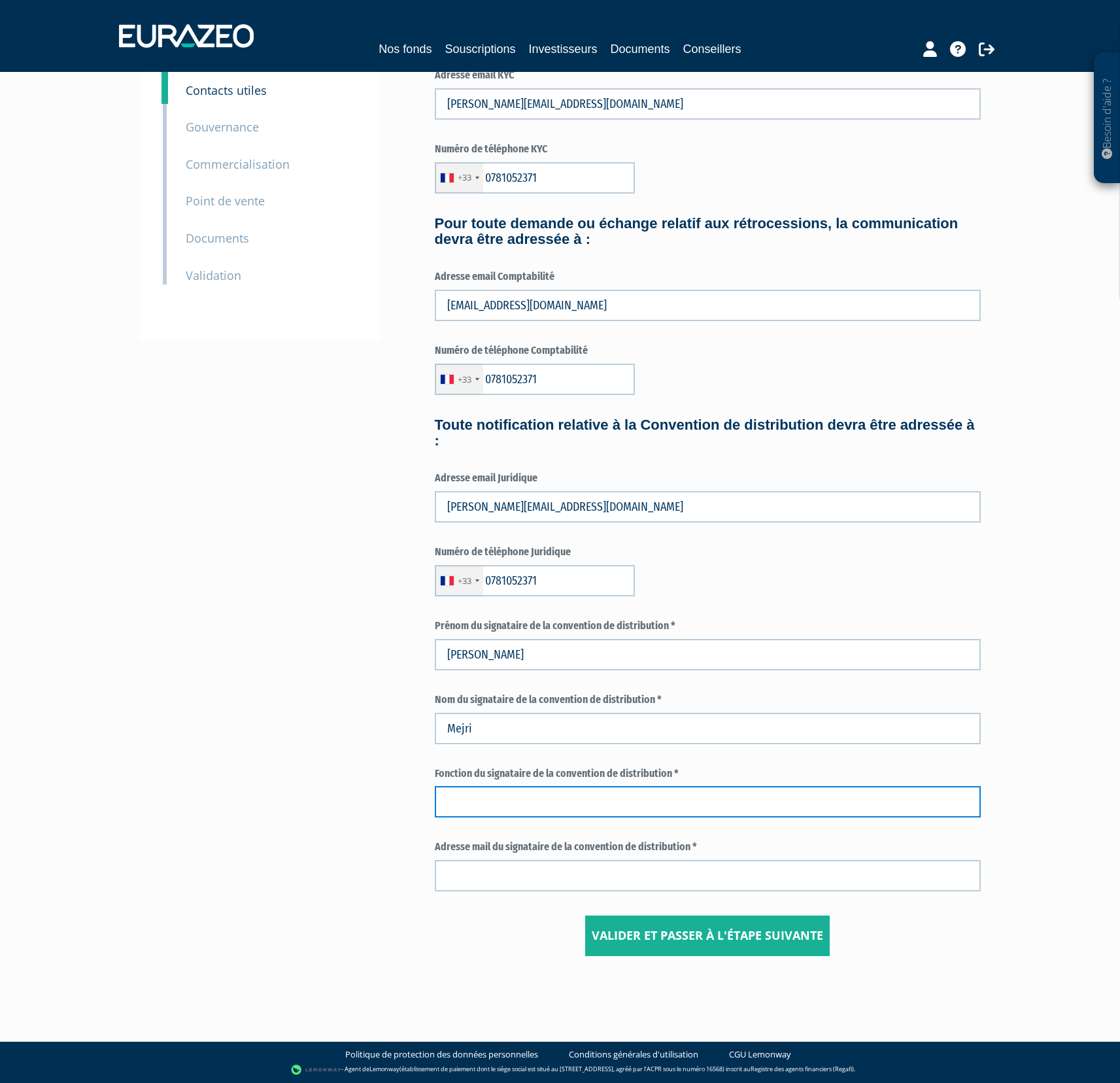
click at [596, 800] on input "text" at bounding box center [708, 801] width 546 height 31
type input "Gérant"
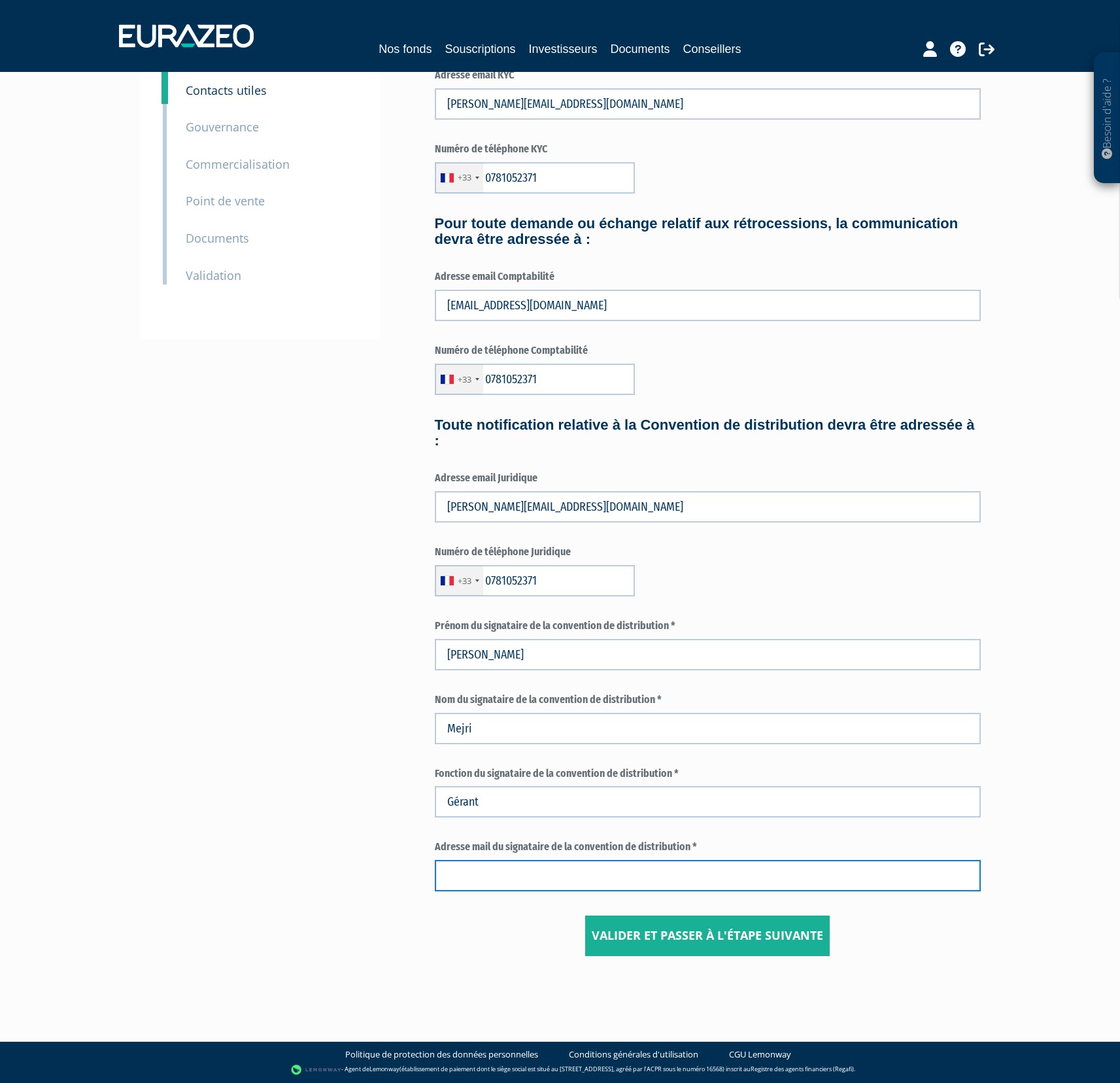
click at [566, 865] on input "text" at bounding box center [708, 875] width 546 height 31
type input "[PERSON_NAME][EMAIL_ADDRESS][DOMAIN_NAME]"
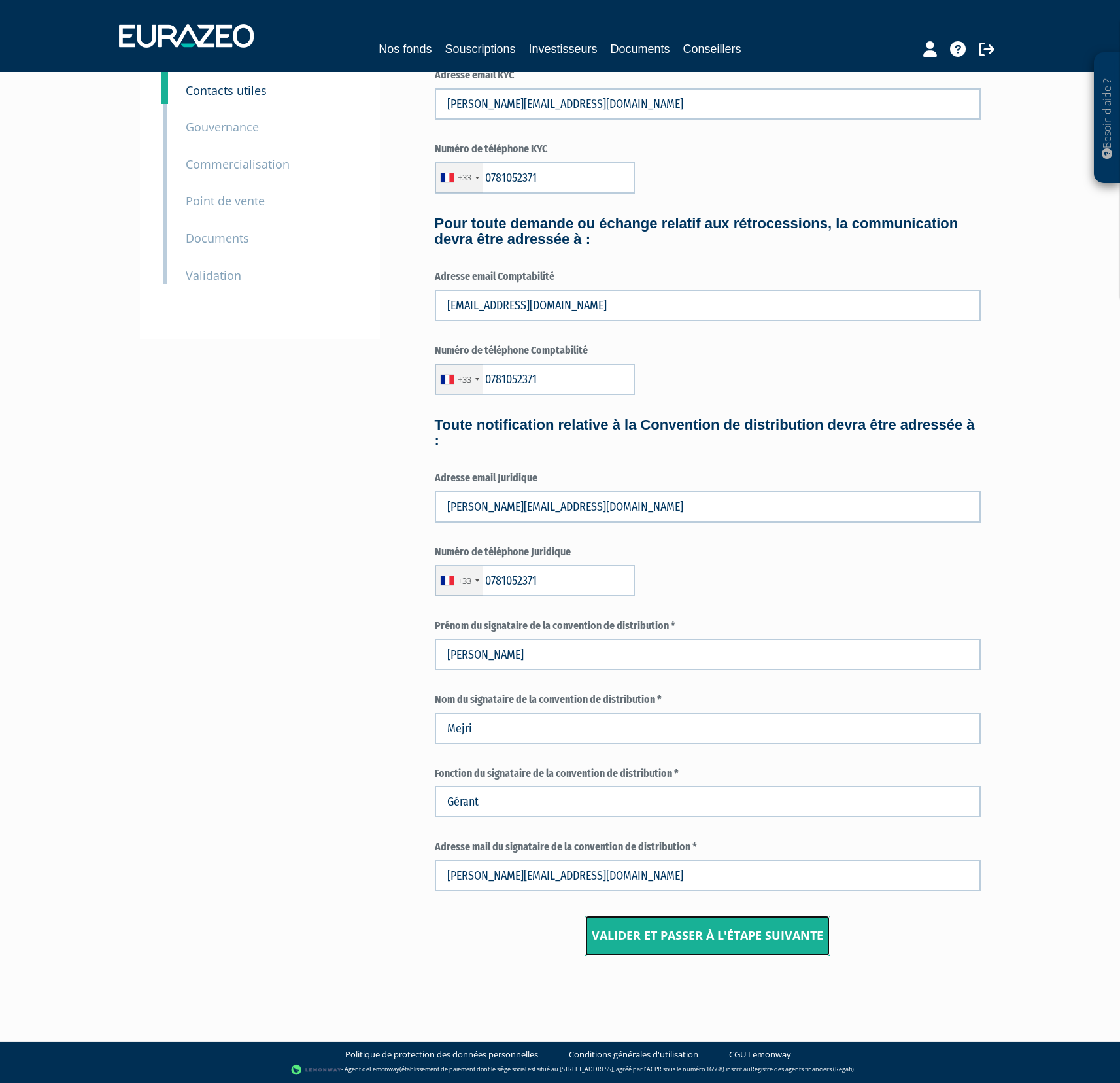
click at [671, 929] on input "Valider et passer à l'étape suivante" at bounding box center [707, 936] width 244 height 41
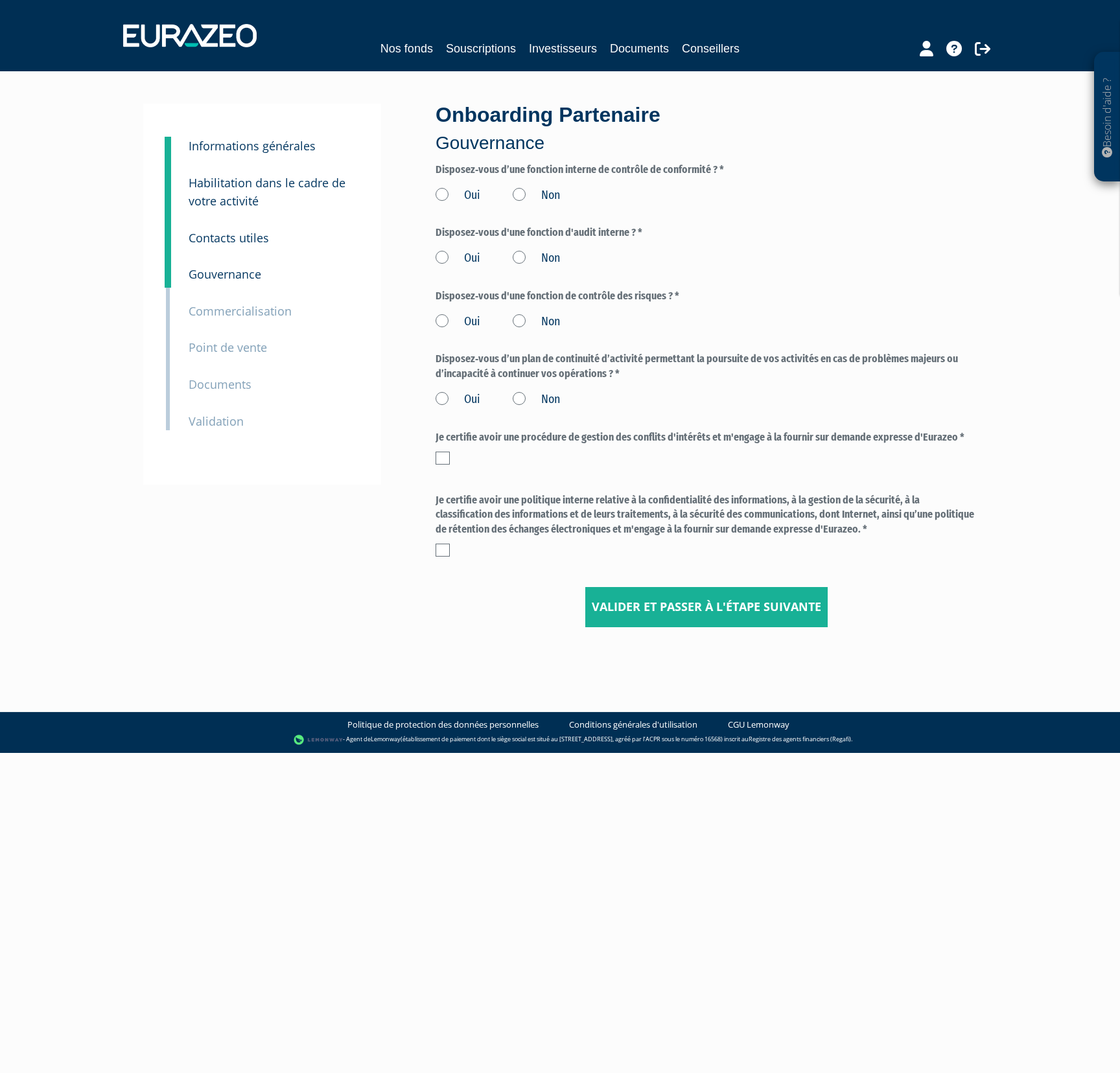
click at [619, 174] on label "Disposez‐vous d’une fonction interne de contrôle de conformité ? *" at bounding box center [706, 170] width 541 height 15
click at [442, 195] on label "Oui" at bounding box center [457, 196] width 45 height 17
click at [0, 0] on input "Oui" at bounding box center [0, 0] width 0 height 0
click at [441, 321] on label "Oui" at bounding box center [457, 322] width 45 height 17
click at [0, 0] on input "Oui" at bounding box center [0, 0] width 0 height 0
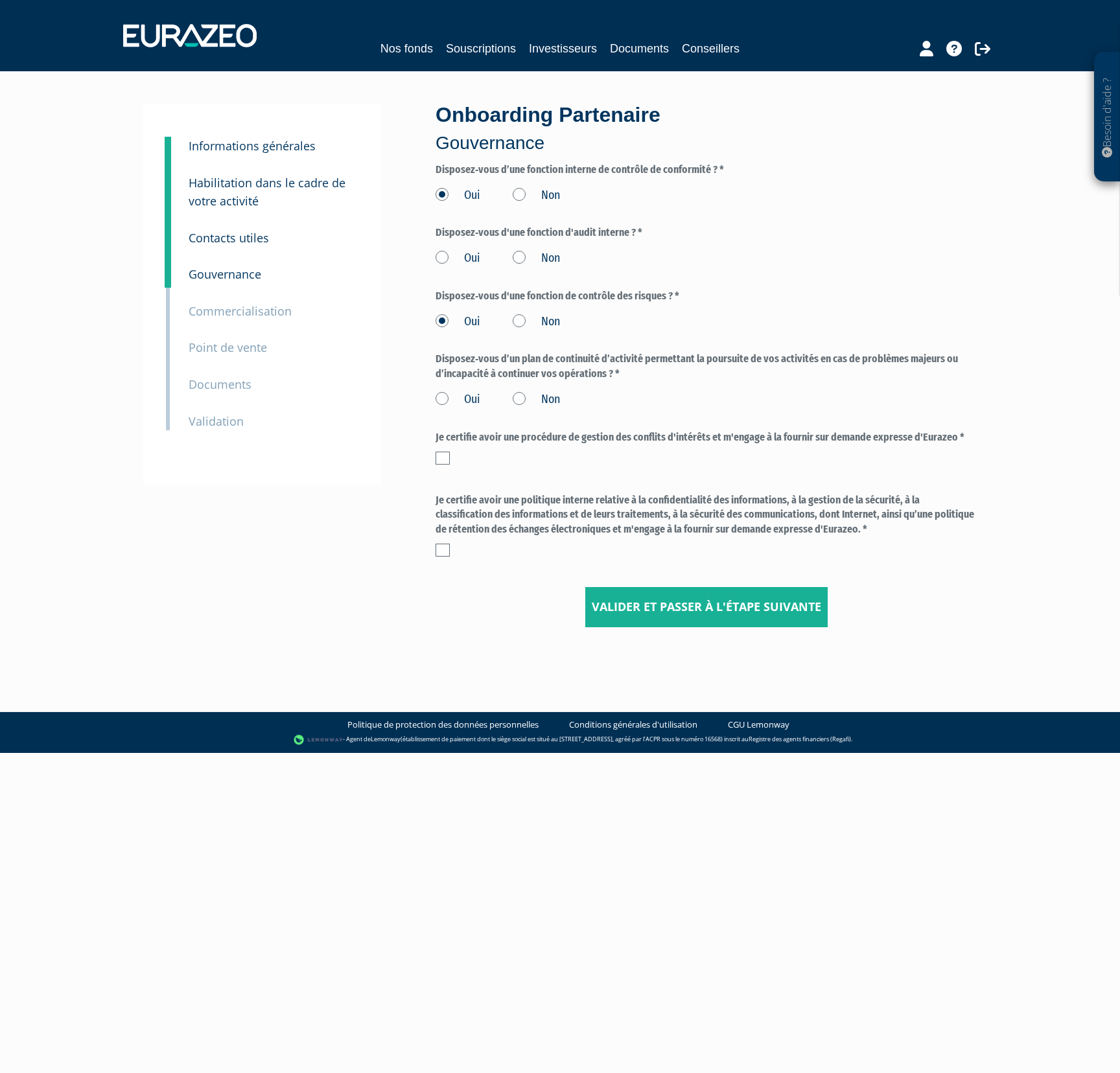
click at [445, 397] on label "Oui" at bounding box center [457, 399] width 45 height 17
click at [0, 0] on input "Oui" at bounding box center [0, 0] width 0 height 0
click at [442, 455] on label at bounding box center [442, 458] width 14 height 13
click at [0, 0] on input "checkbox" at bounding box center [0, 0] width 0 height 0
click at [447, 551] on label at bounding box center [442, 550] width 14 height 13
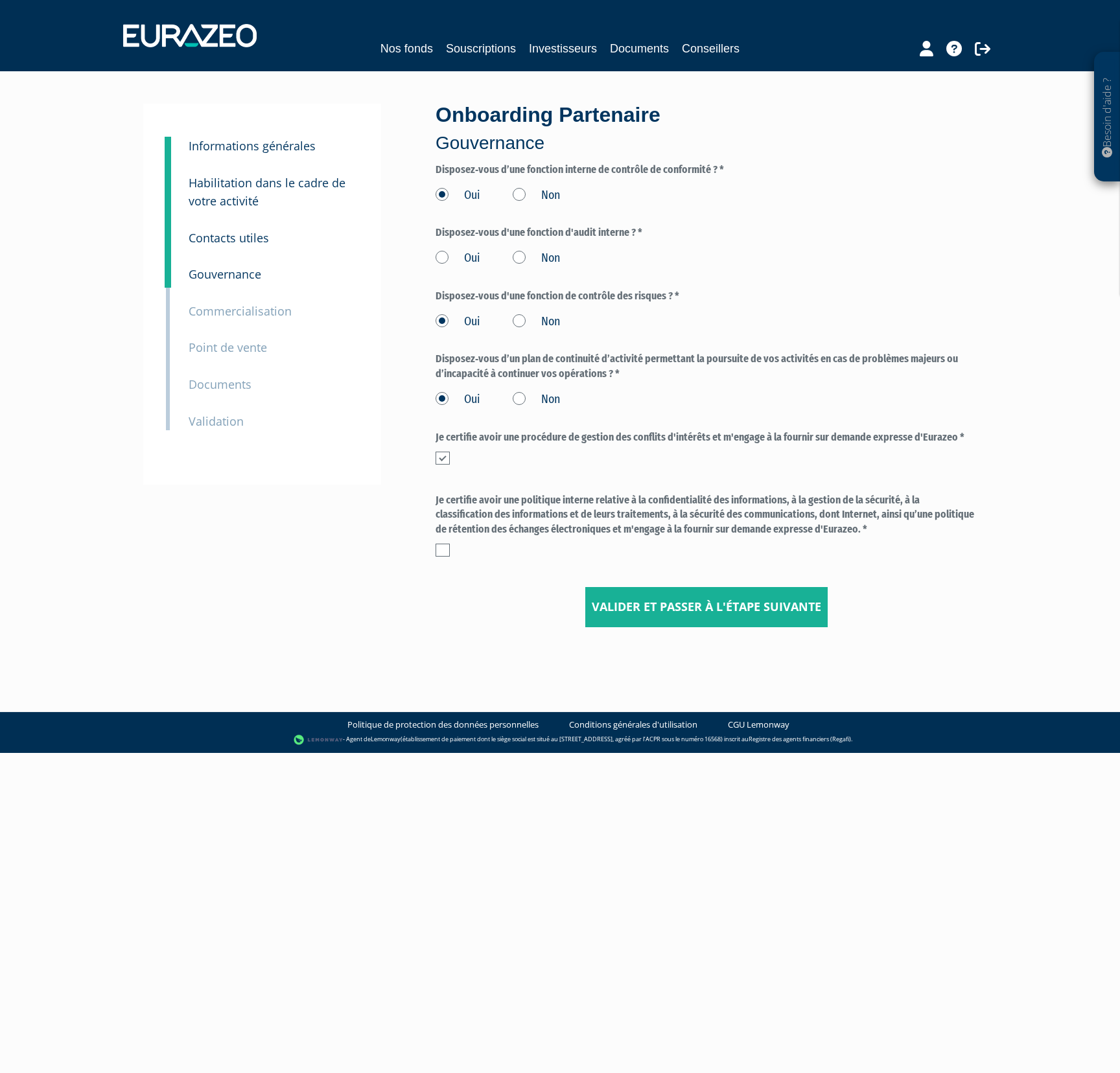
click at [0, 0] on input "checkbox" at bounding box center [0, 0] width 0 height 0
click at [523, 258] on label "Non" at bounding box center [537, 258] width 48 height 17
click at [0, 0] on input "Non" at bounding box center [0, 0] width 0 height 0
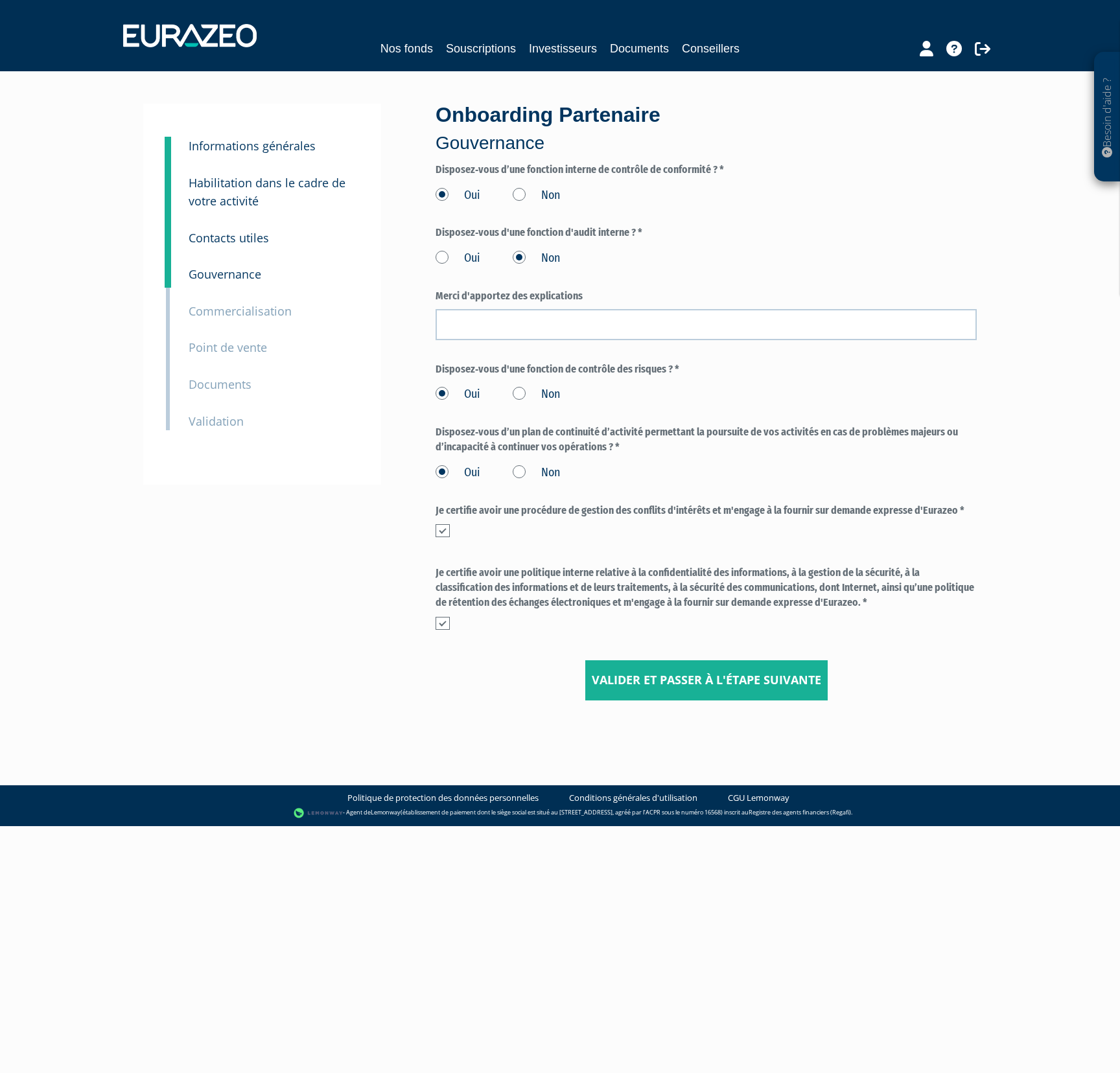
drag, startPoint x: 581, startPoint y: 226, endPoint x: 590, endPoint y: 226, distance: 9.0
click at [587, 226] on label "Disposez‐vous d'une fonction d'audit interne ? *" at bounding box center [706, 233] width 541 height 15
click at [619, 229] on label "Disposez‐vous d'une fonction d'audit interne ? *" at bounding box center [706, 233] width 541 height 15
click at [581, 234] on label "Disposez‐vous d'une fonction d'audit interne ? *" at bounding box center [706, 233] width 541 height 15
drag, startPoint x: 581, startPoint y: 234, endPoint x: 613, endPoint y: 235, distance: 32.0
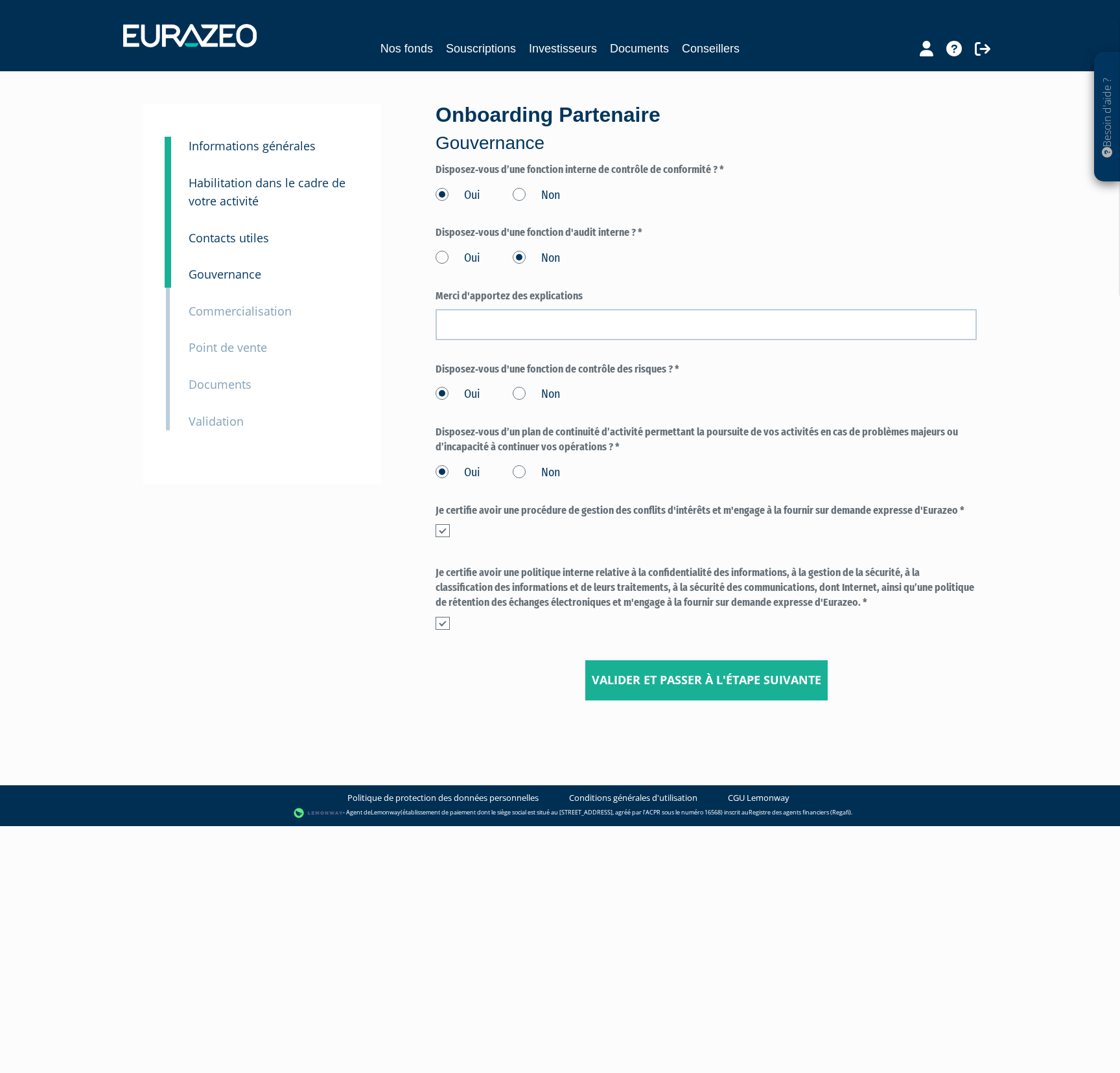
click at [613, 235] on label "Disposez‐vous d'une fonction d'audit interne ? *" at bounding box center [706, 233] width 541 height 15
click at [631, 251] on div "Oui Non" at bounding box center [706, 256] width 541 height 21
click at [465, 258] on label "Oui" at bounding box center [457, 258] width 45 height 17
click at [0, 0] on input "Oui" at bounding box center [0, 0] width 0 height 0
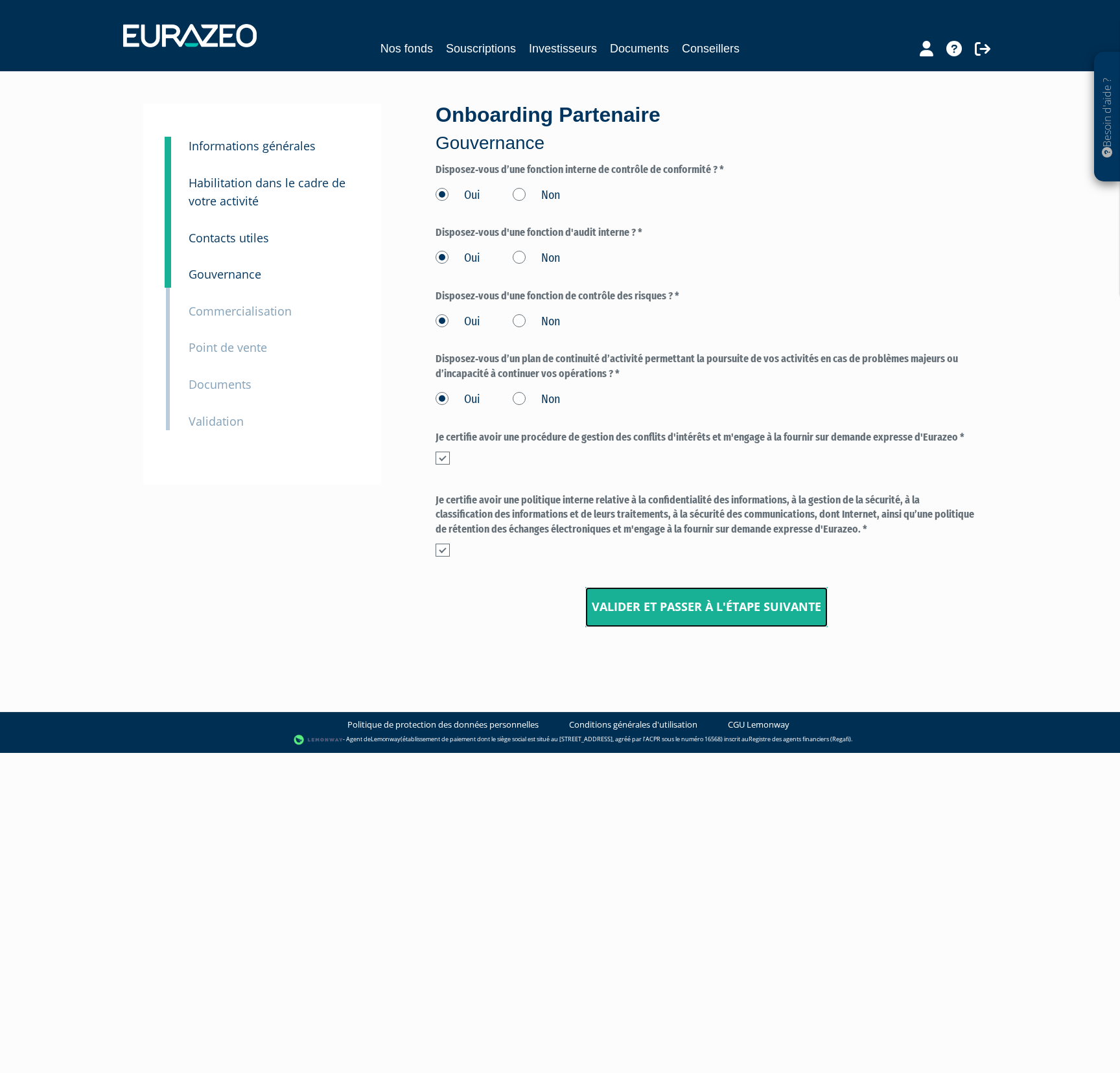
click at [614, 600] on input "Valider et passer à l'étape suivante" at bounding box center [706, 607] width 242 height 41
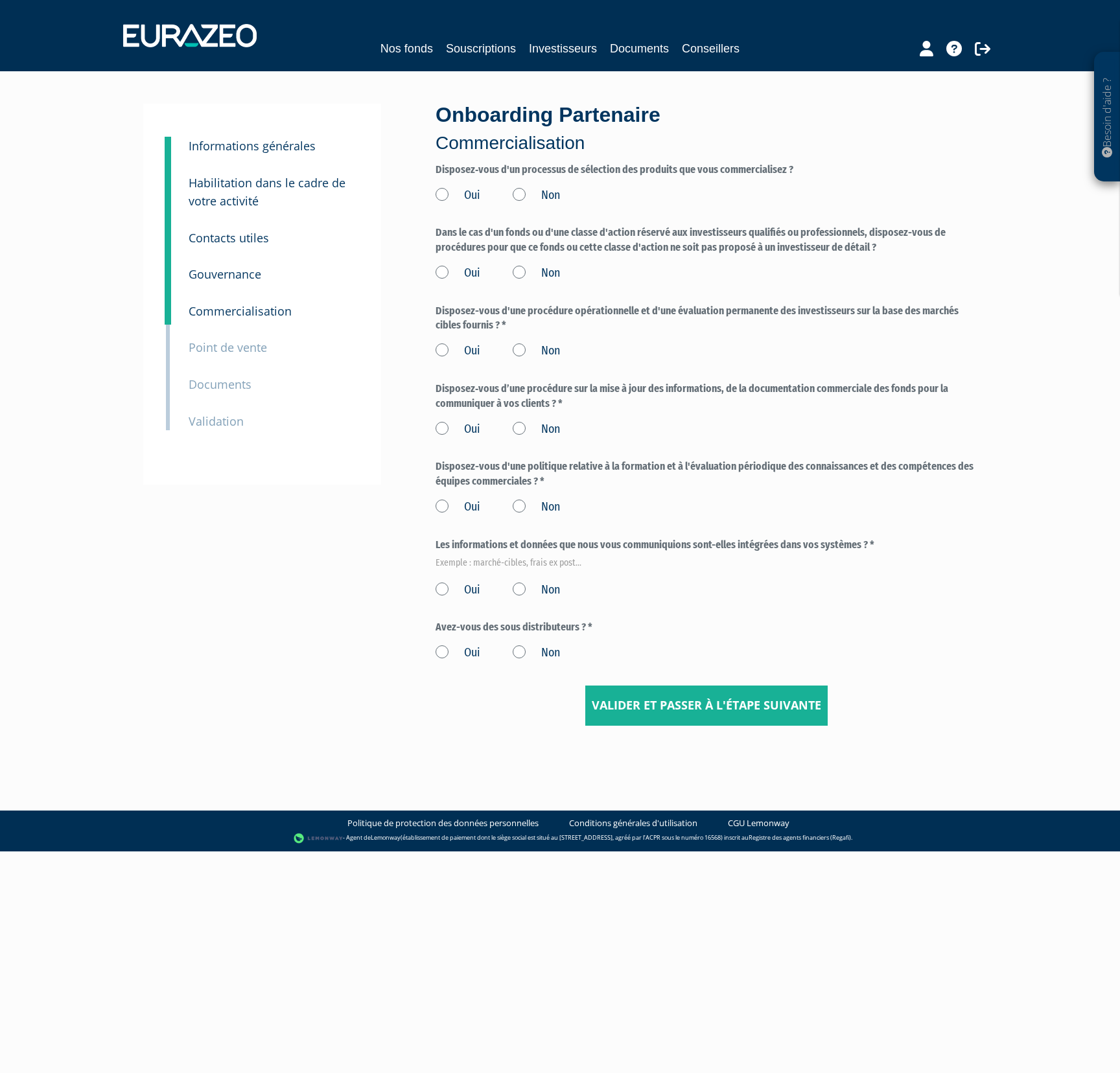
click at [474, 196] on label "Oui" at bounding box center [457, 196] width 45 height 17
click at [0, 0] on input "Oui" at bounding box center [0, 0] width 0 height 0
click at [472, 270] on label "Oui" at bounding box center [457, 273] width 45 height 17
click at [0, 0] on input "Oui" at bounding box center [0, 0] width 0 height 0
click at [464, 351] on label "Oui" at bounding box center [457, 351] width 45 height 17
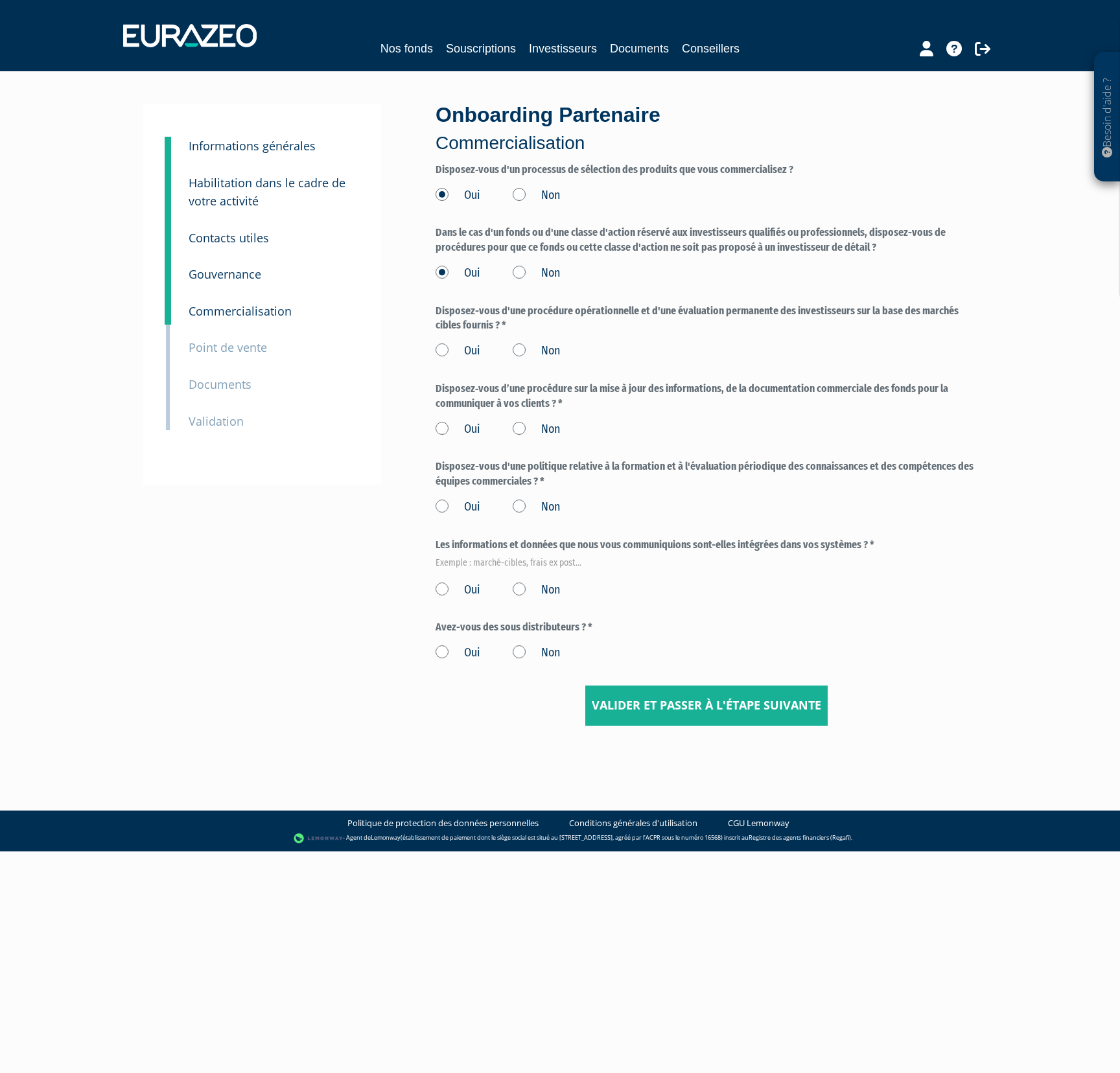
click at [0, 0] on input "Oui" at bounding box center [0, 0] width 0 height 0
click at [462, 425] on label "Oui" at bounding box center [457, 429] width 45 height 17
click at [0, 0] on input "Oui" at bounding box center [0, 0] width 0 height 0
click at [465, 507] on label "Oui" at bounding box center [457, 507] width 45 height 17
click at [0, 0] on input "Oui" at bounding box center [0, 0] width 0 height 0
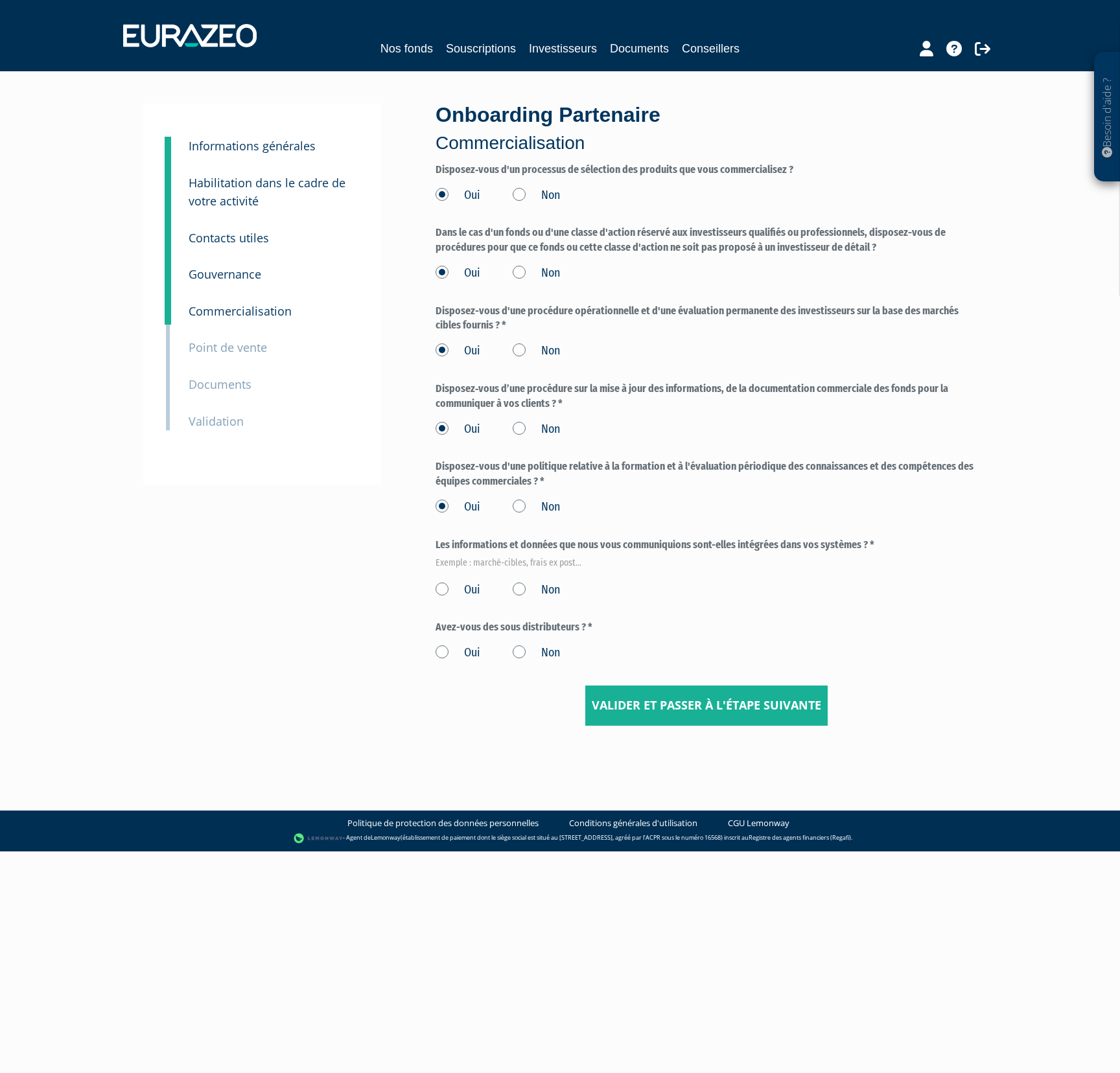
click at [461, 587] on label "Oui" at bounding box center [457, 589] width 45 height 17
click at [0, 0] on input "Oui" at bounding box center [0, 0] width 0 height 0
click at [515, 648] on label "Non" at bounding box center [537, 653] width 48 height 17
click at [0, 0] on input "Non" at bounding box center [0, 0] width 0 height 0
click at [622, 694] on input "Valider et passer à l'étape suivante" at bounding box center [706, 706] width 242 height 41
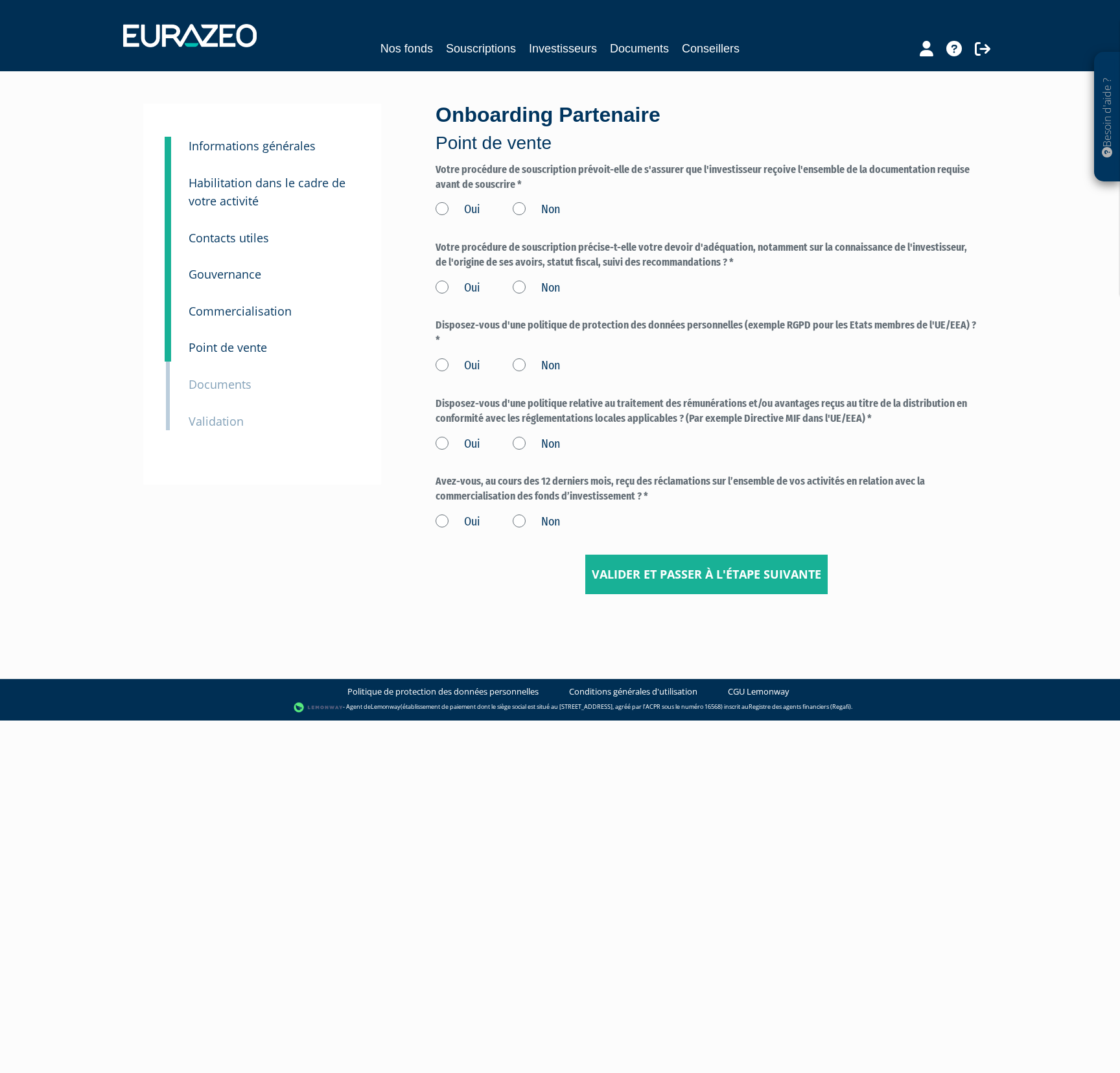
drag, startPoint x: 443, startPoint y: 208, endPoint x: 458, endPoint y: 240, distance: 35.3
click at [443, 210] on label "Oui" at bounding box center [457, 210] width 45 height 17
click at [0, 0] on input "Oui" at bounding box center [0, 0] width 0 height 0
click at [457, 283] on label "Oui" at bounding box center [457, 288] width 45 height 17
click at [0, 0] on input "Oui" at bounding box center [0, 0] width 0 height 0
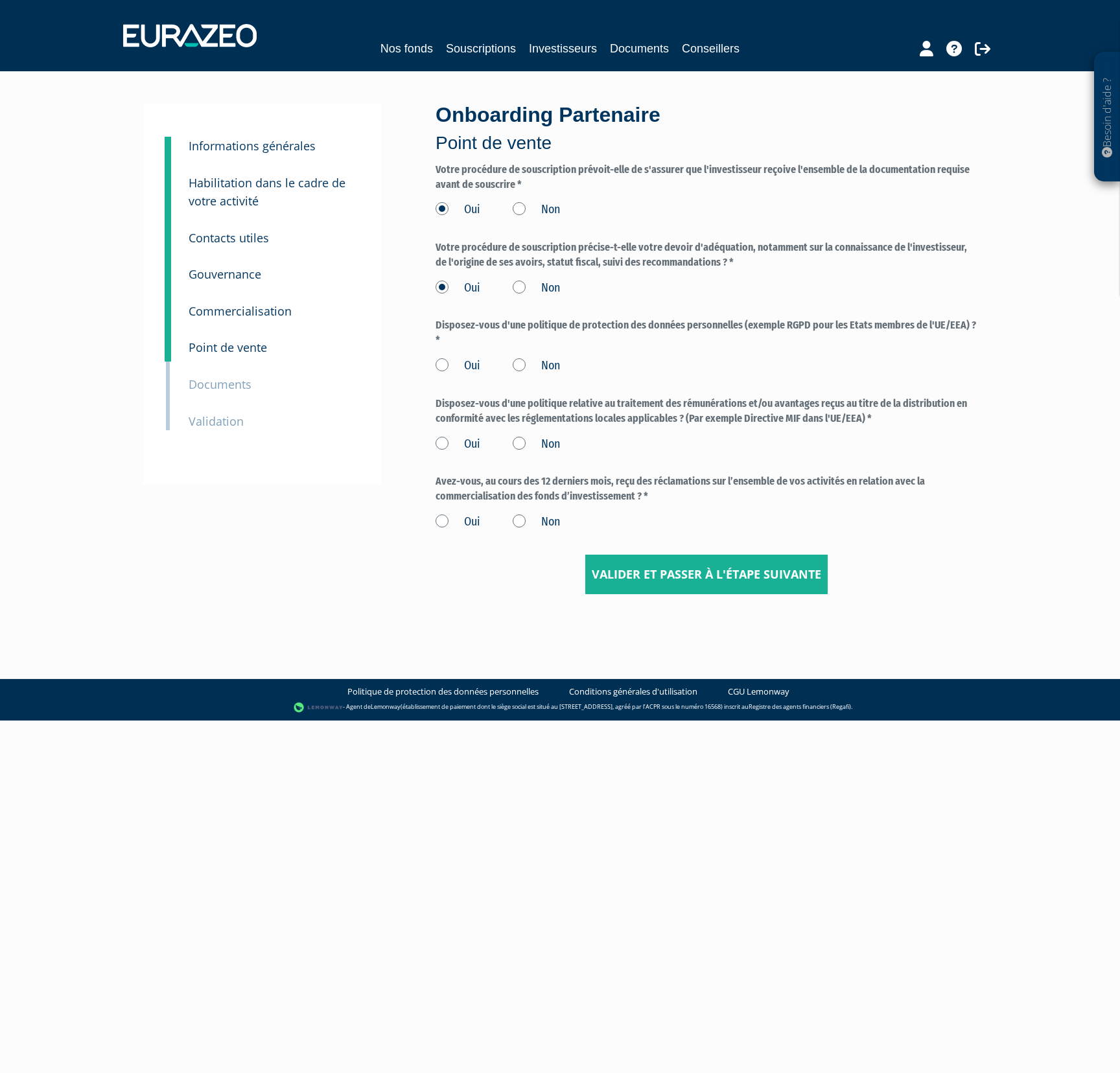
click at [462, 365] on label "Oui" at bounding box center [457, 366] width 45 height 17
click at [0, 0] on input "Oui" at bounding box center [0, 0] width 0 height 0
click at [464, 444] on label "Oui" at bounding box center [457, 444] width 45 height 17
click at [0, 0] on input "Oui" at bounding box center [0, 0] width 0 height 0
click at [532, 518] on label "Non" at bounding box center [537, 522] width 48 height 17
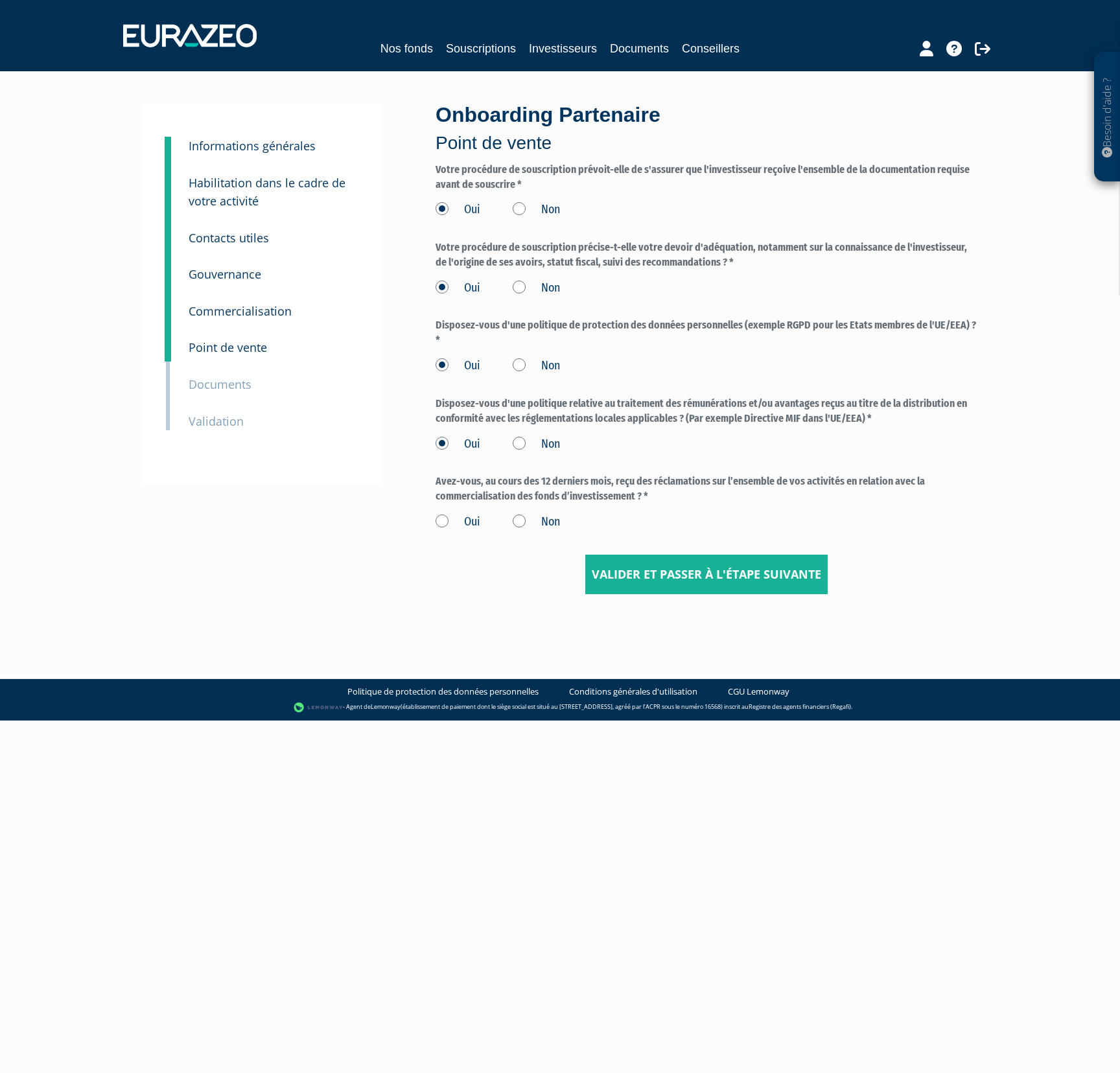
click at [0, 0] on input "Non" at bounding box center [0, 0] width 0 height 0
click at [614, 562] on input "Valider et passer à l'étape suivante" at bounding box center [706, 575] width 242 height 41
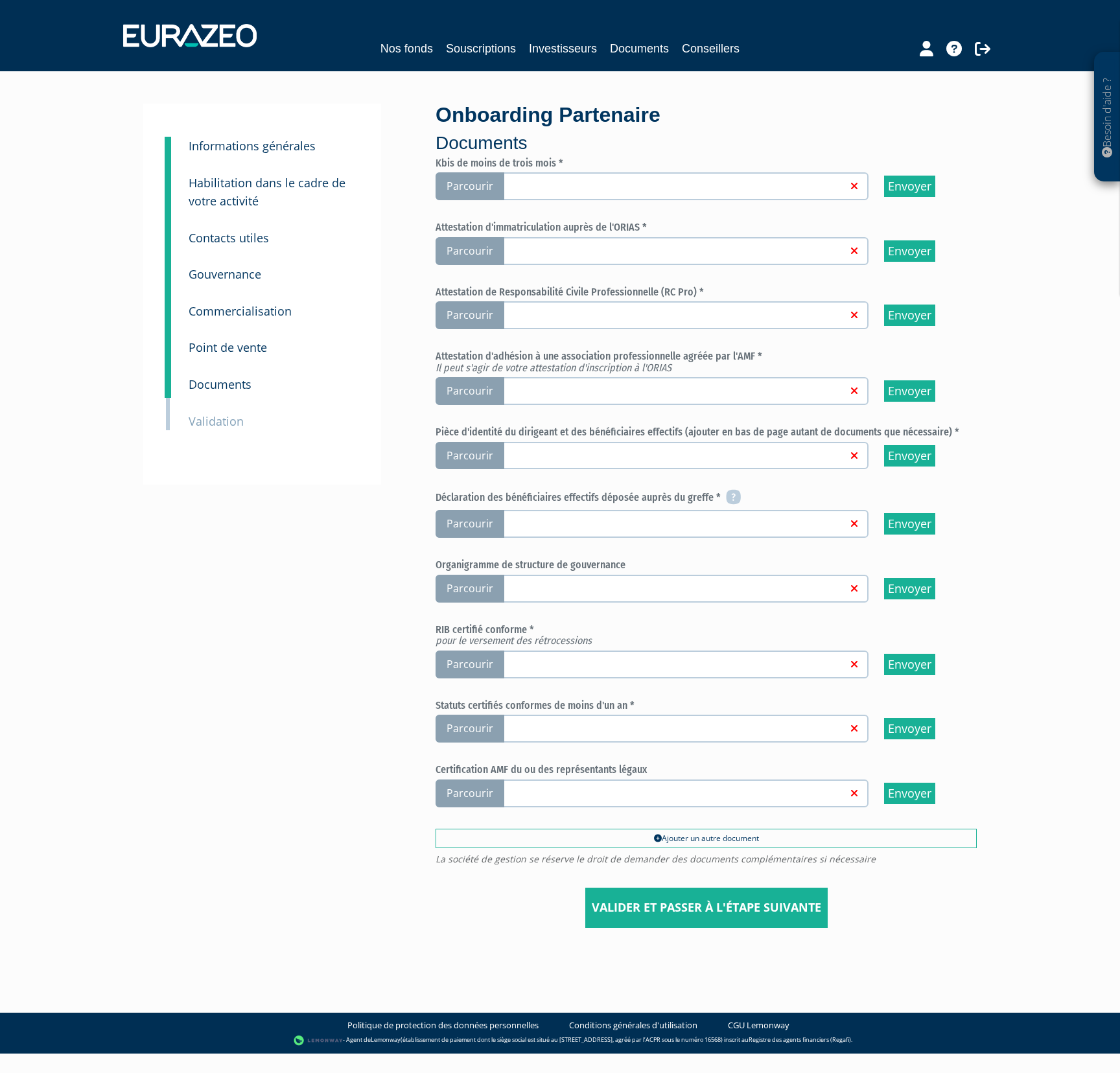
click at [480, 182] on span "Parcourir" at bounding box center [470, 187] width 69 height 28
click at [0, 0] on input "Parcourir" at bounding box center [0, 0] width 0 height 0
click at [477, 248] on span "Parcourir" at bounding box center [470, 251] width 69 height 28
click at [0, 0] on input "Parcourir" at bounding box center [0, 0] width 0 height 0
click at [476, 314] on span "Parcourir" at bounding box center [470, 315] width 69 height 28
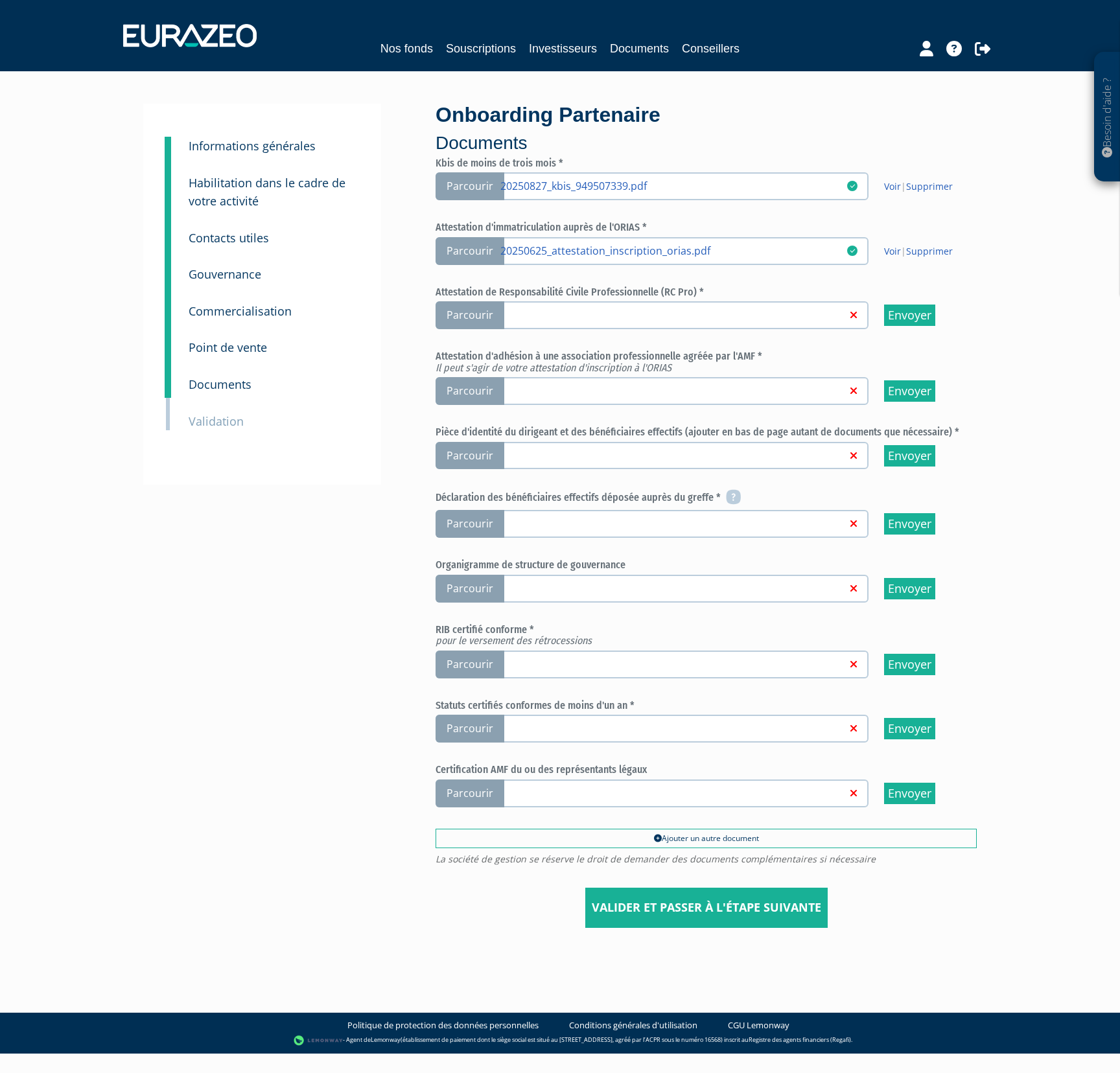
click at [0, 0] on input "Parcourir" at bounding box center [0, 0] width 0 height 0
click at [486, 389] on span "Parcourir" at bounding box center [470, 391] width 69 height 28
click at [0, 0] on input "Parcourir" at bounding box center [0, 0] width 0 height 0
click at [464, 453] on span "Parcourir" at bounding box center [470, 456] width 69 height 28
click at [0, 0] on input "Parcourir" at bounding box center [0, 0] width 0 height 0
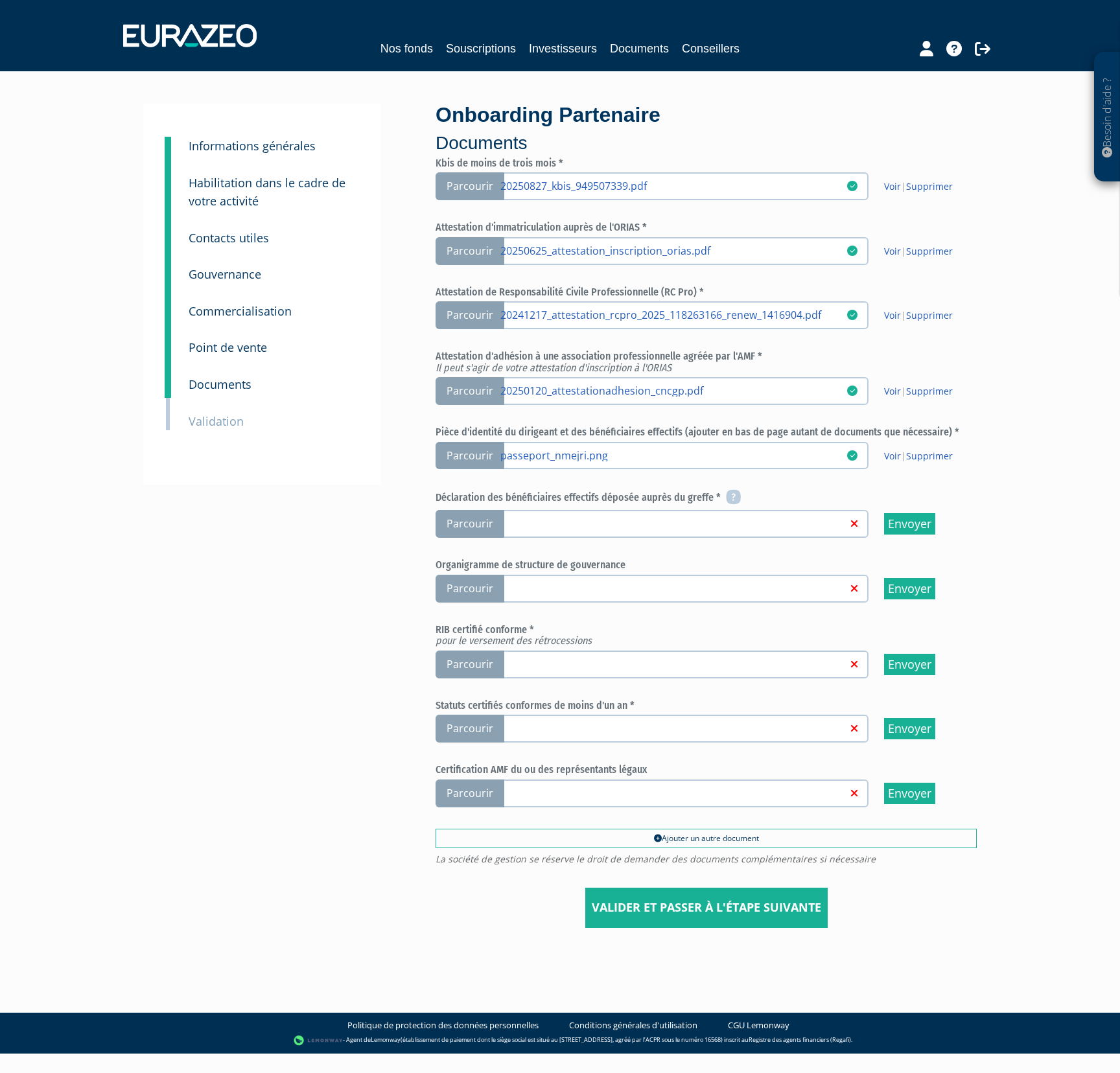
click at [483, 527] on span "Parcourir" at bounding box center [470, 524] width 69 height 28
click at [0, 0] on input "Parcourir" at bounding box center [0, 0] width 0 height 0
click at [490, 665] on span "Parcourir" at bounding box center [470, 664] width 69 height 28
click at [0, 0] on input "Parcourir" at bounding box center [0, 0] width 0 height 0
click at [488, 726] on span "Parcourir" at bounding box center [470, 729] width 69 height 28
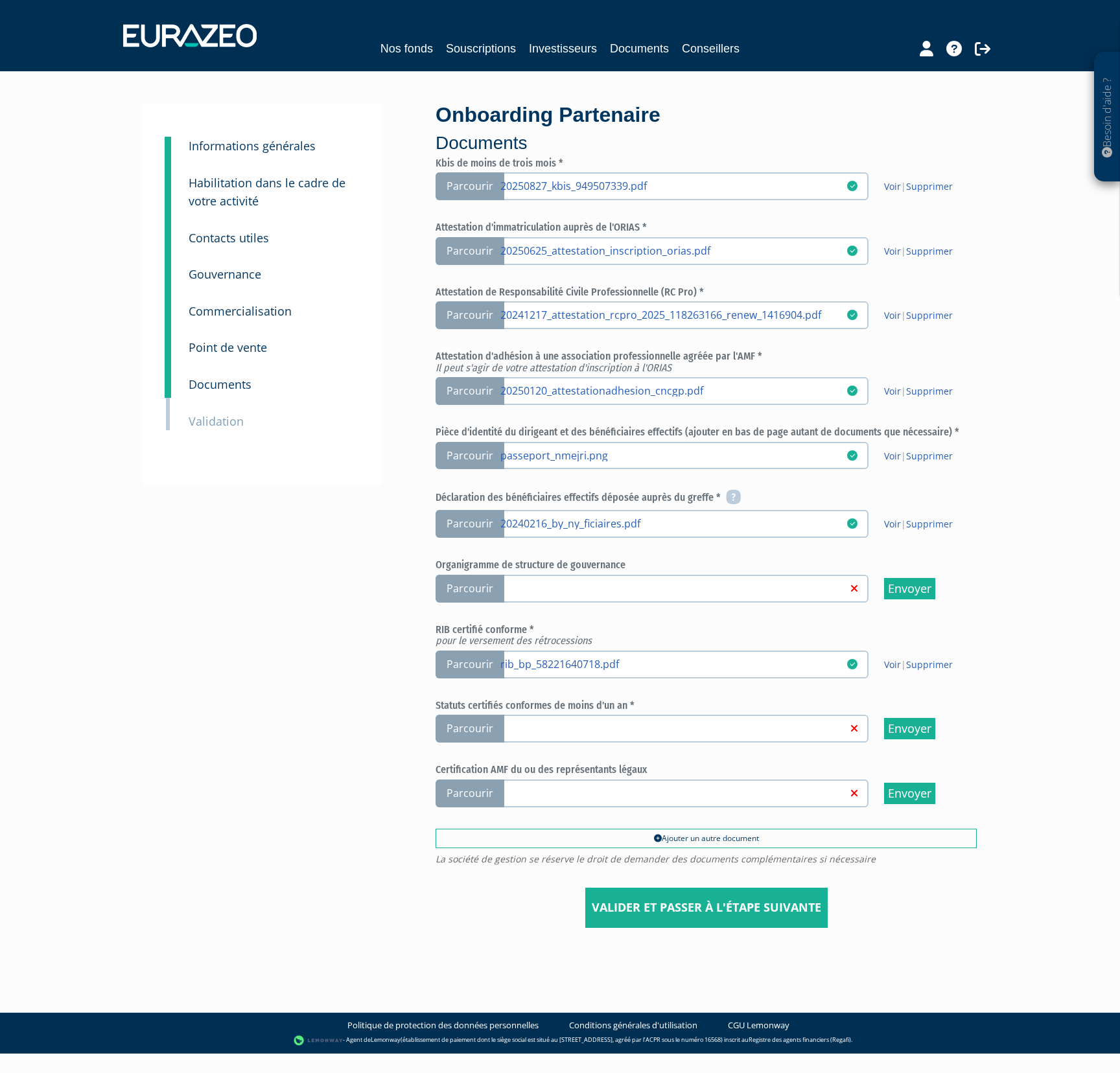
click at [0, 0] on input "Parcourir" at bounding box center [0, 0] width 0 height 0
click at [449, 564] on h6 "Organigramme de structure de gouvernance" at bounding box center [706, 565] width 541 height 11
drag, startPoint x: 449, startPoint y: 564, endPoint x: 619, endPoint y: 565, distance: 170.0
click at [619, 565] on h6 "Organigramme de structure de gouvernance" at bounding box center [706, 565] width 541 height 11
copy h6 "Organigramme de structure de gouvernance"
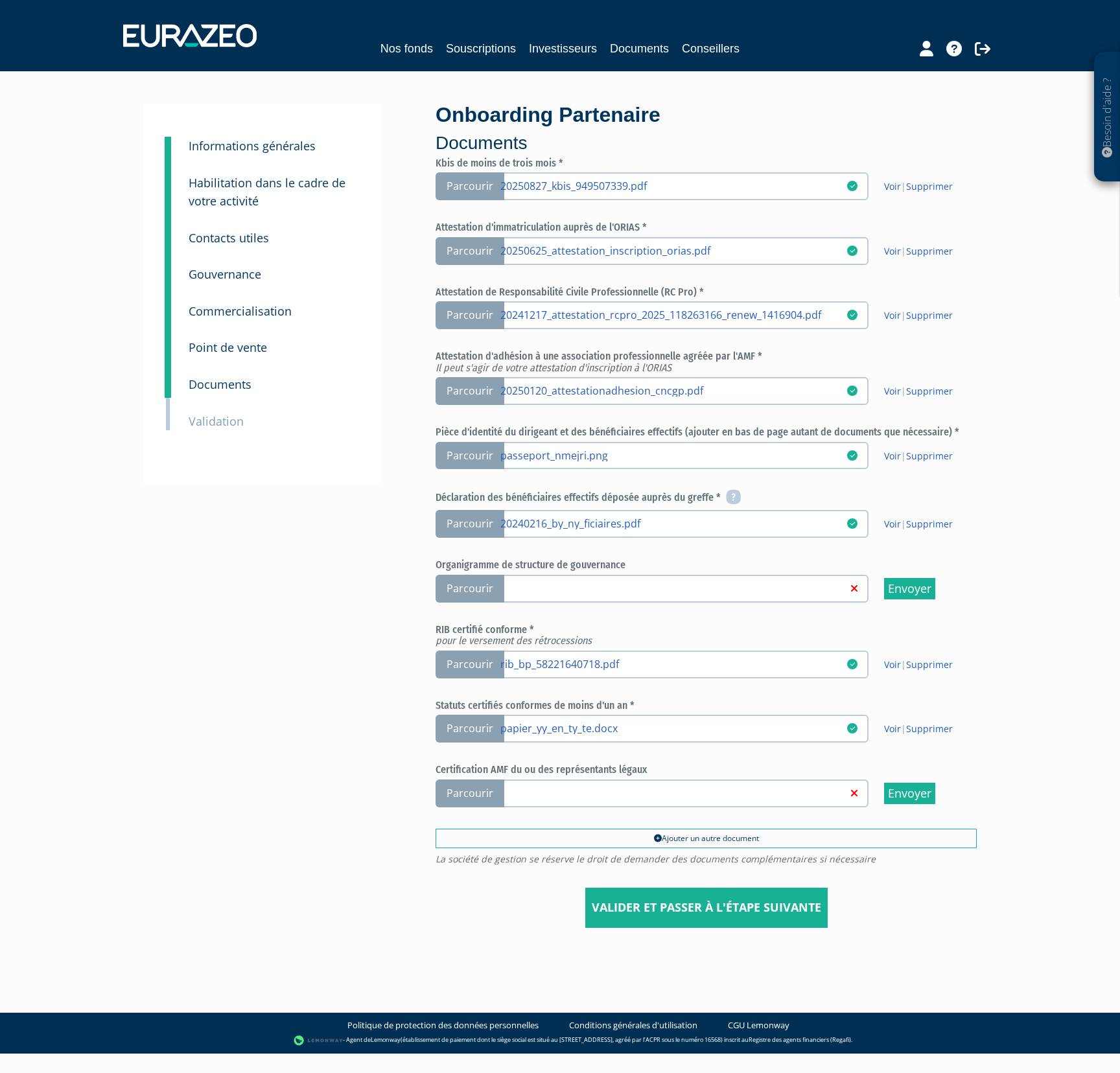
click at [484, 795] on span "Parcourir" at bounding box center [470, 794] width 69 height 28
click at [465, 799] on span "Parcourir" at bounding box center [470, 794] width 69 height 28
click at [0, 0] on input "Parcourir" at bounding box center [0, 0] width 0 height 0
click at [412, 537] on div "3 Informations générales 4 Habilitation dans le cadre de votre activité 5 Conta…" at bounding box center [560, 515] width 814 height 824
drag, startPoint x: 946, startPoint y: 662, endPoint x: 603, endPoint y: 48, distance: 703.3
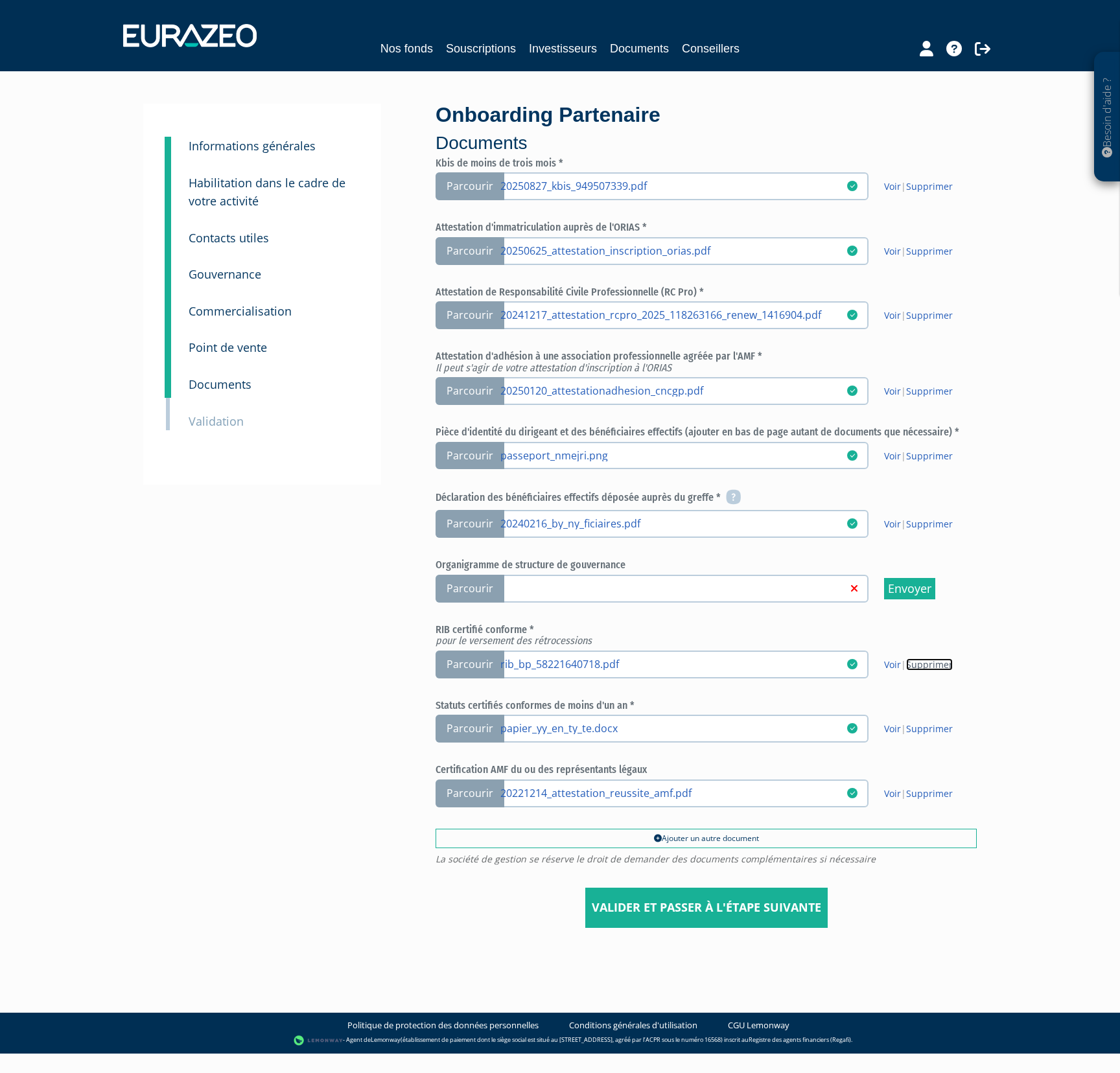
click at [946, 662] on link "Supprimer" at bounding box center [929, 664] width 47 height 12
click at [486, 667] on span "Parcourir" at bounding box center [470, 664] width 69 height 28
click at [0, 0] on input "Parcourir" at bounding box center [0, 0] width 0 height 0
click at [493, 577] on span "Parcourir" at bounding box center [470, 588] width 69 height 28
click at [0, 0] on input "Parcourir" at bounding box center [0, 0] width 0 height 0
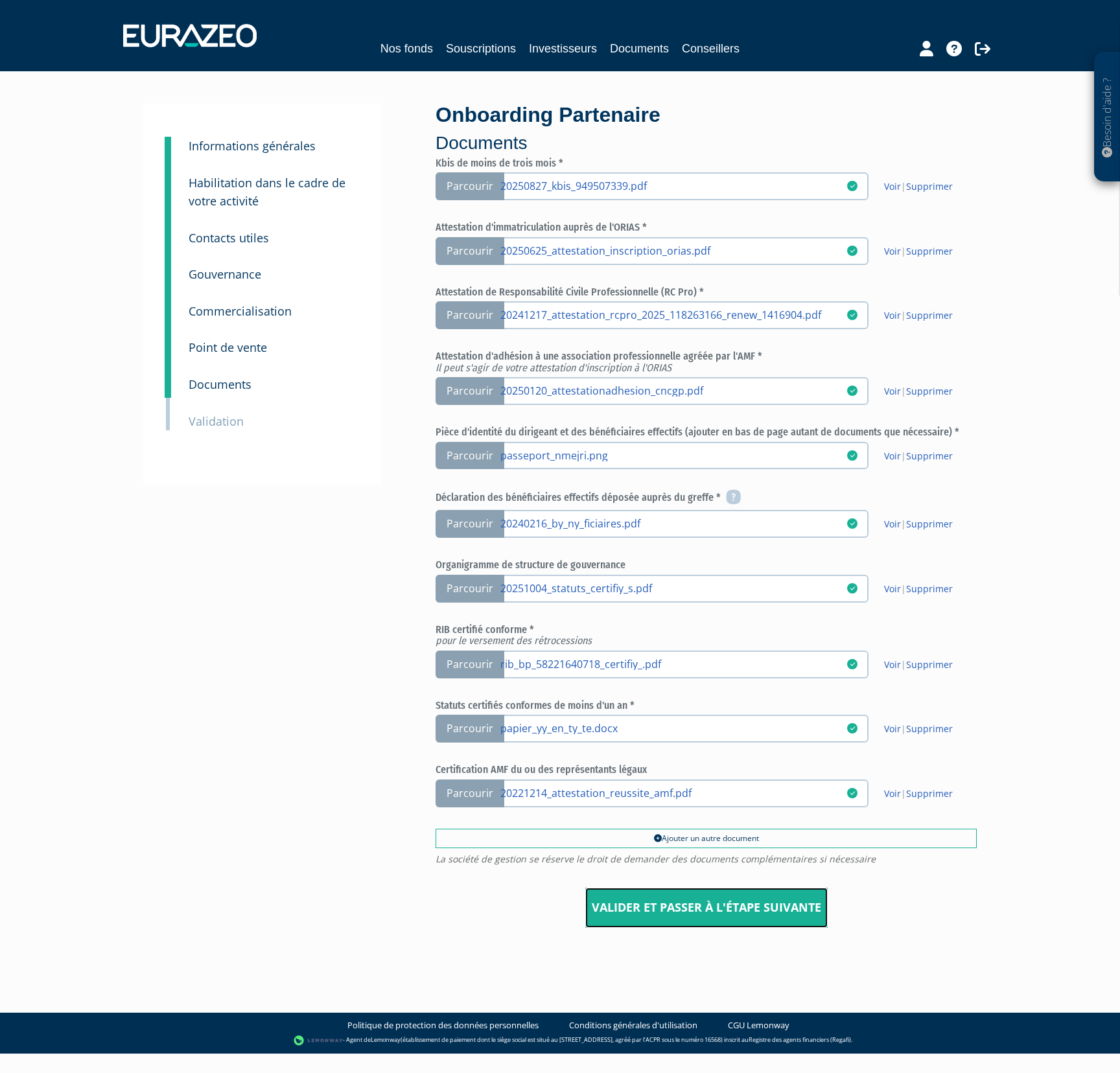
click at [708, 912] on input "Valider et passer à l'étape suivante" at bounding box center [706, 908] width 242 height 41
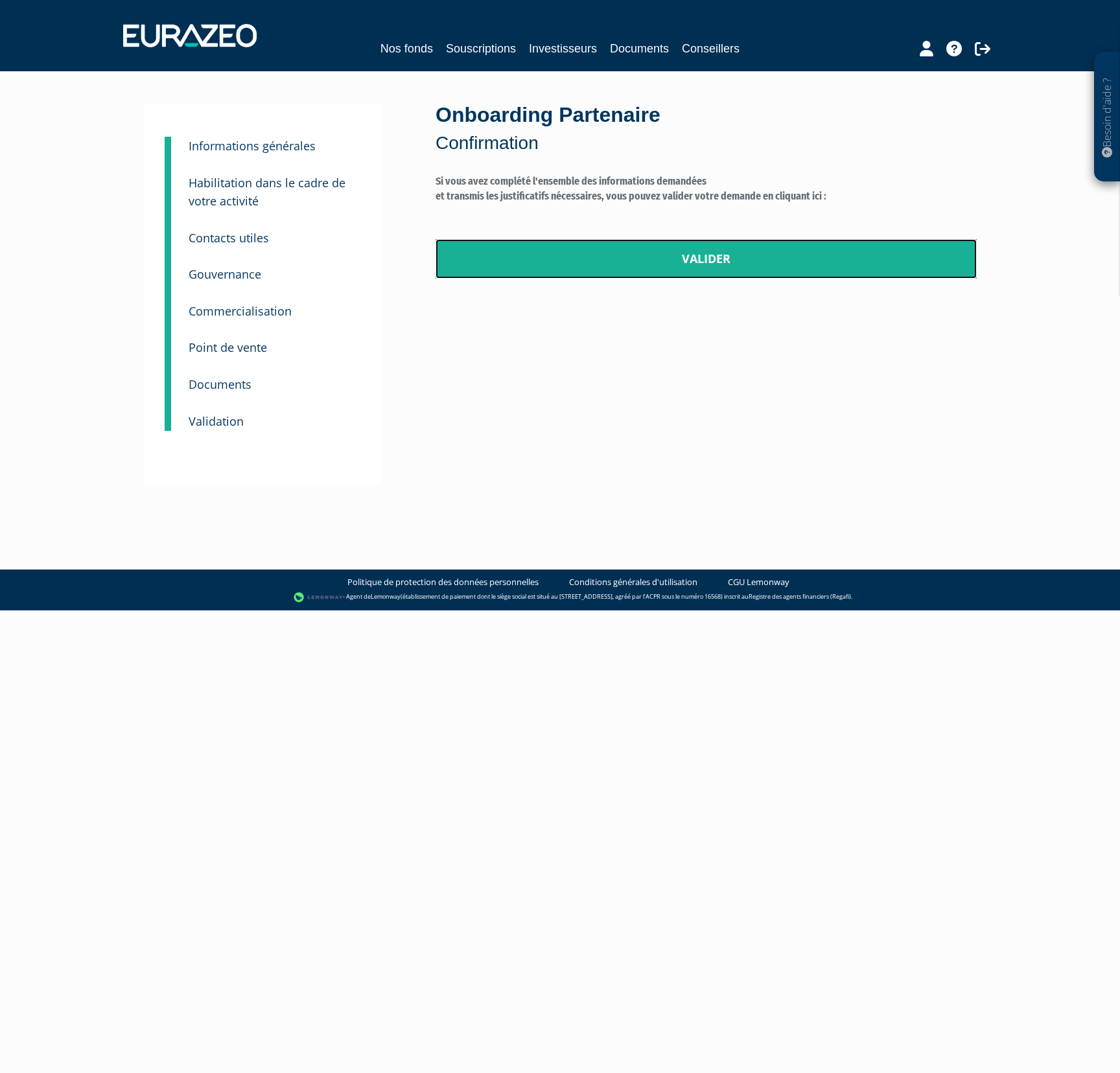
click at [697, 255] on link "Valider" at bounding box center [706, 259] width 541 height 41
